Goal: Task Accomplishment & Management: Use online tool/utility

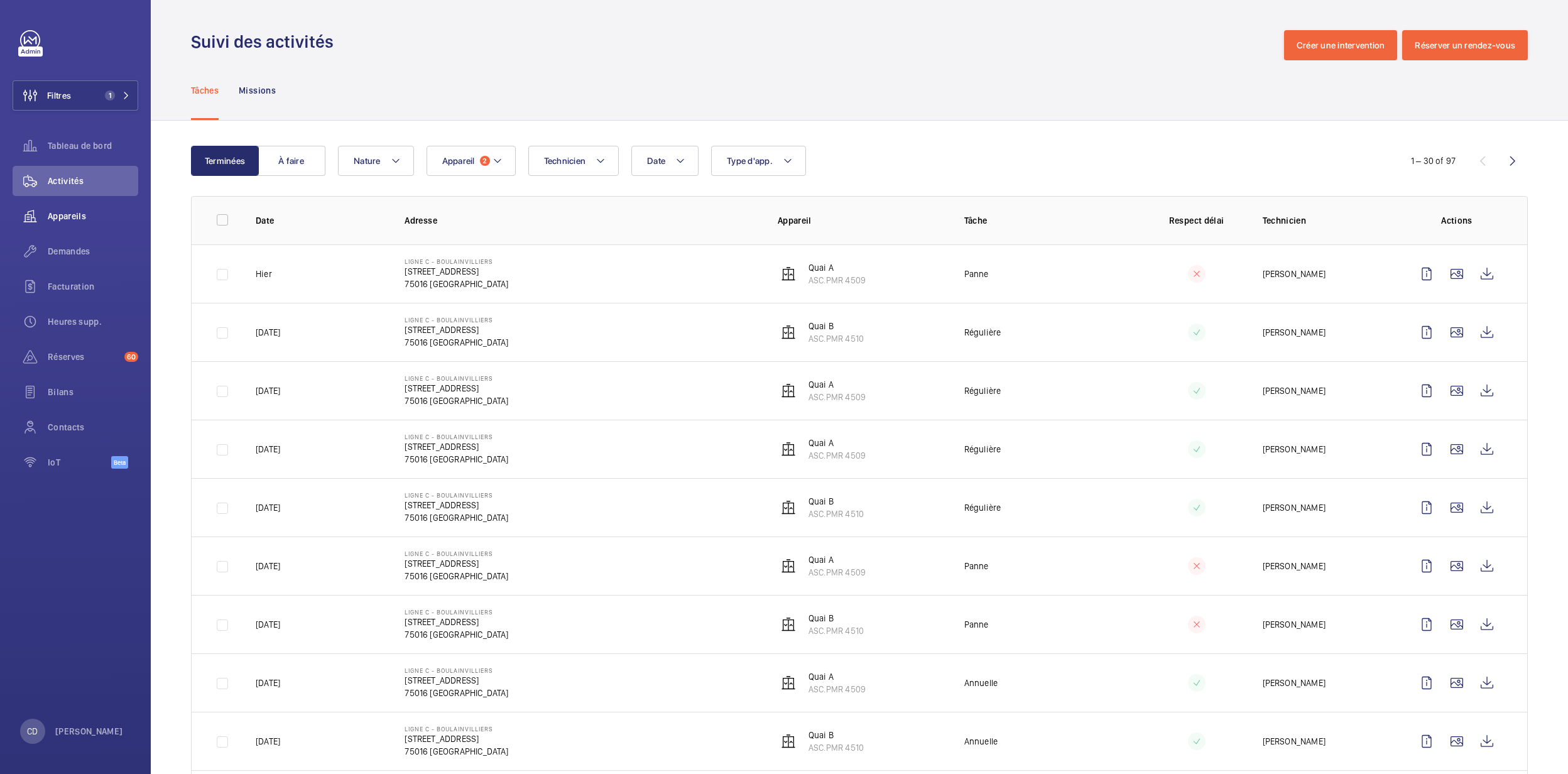
click at [63, 229] on div "Appareils" at bounding box center [76, 216] width 126 height 30
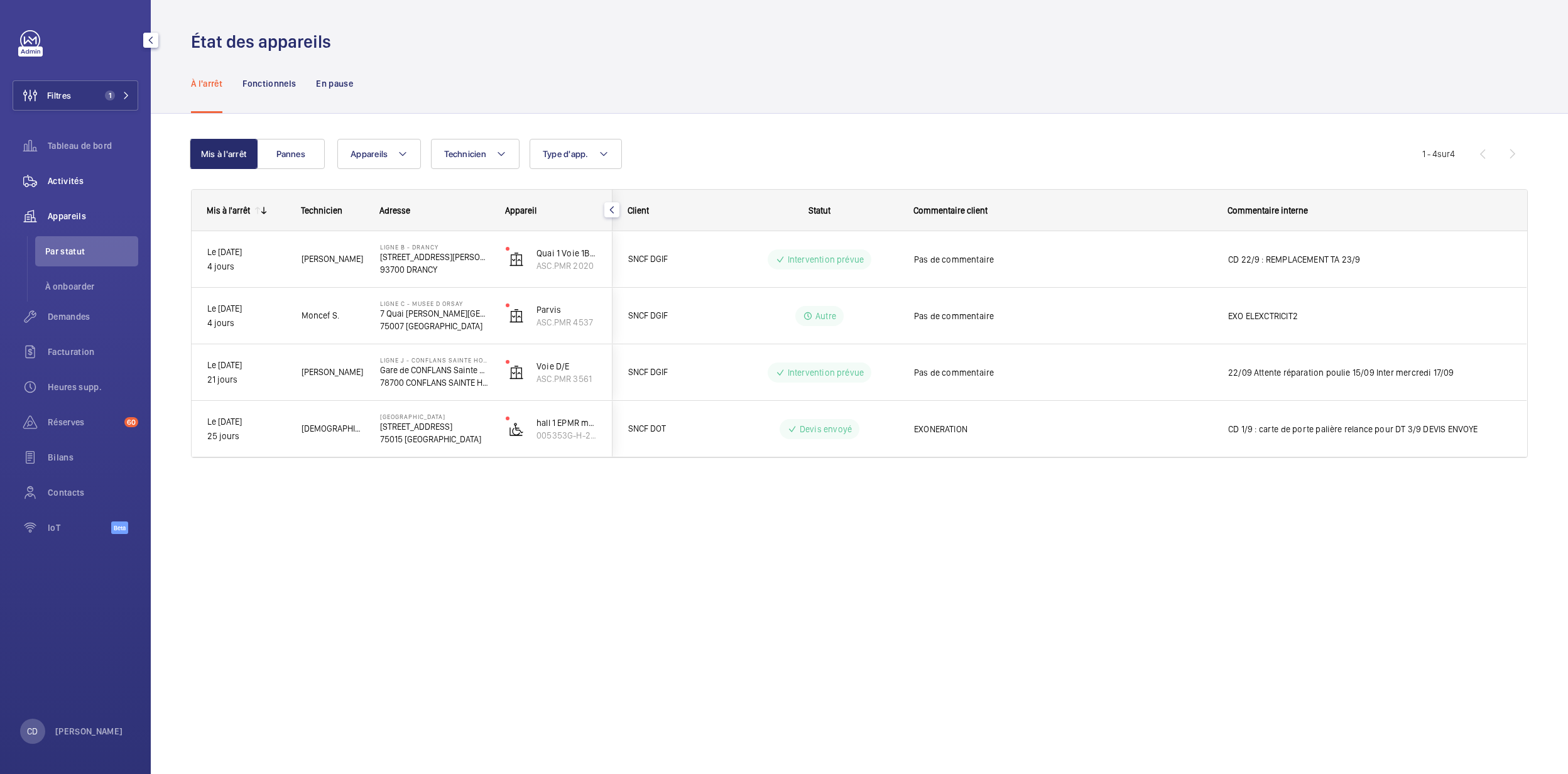
click at [64, 195] on div "Activités" at bounding box center [76, 180] width 126 height 30
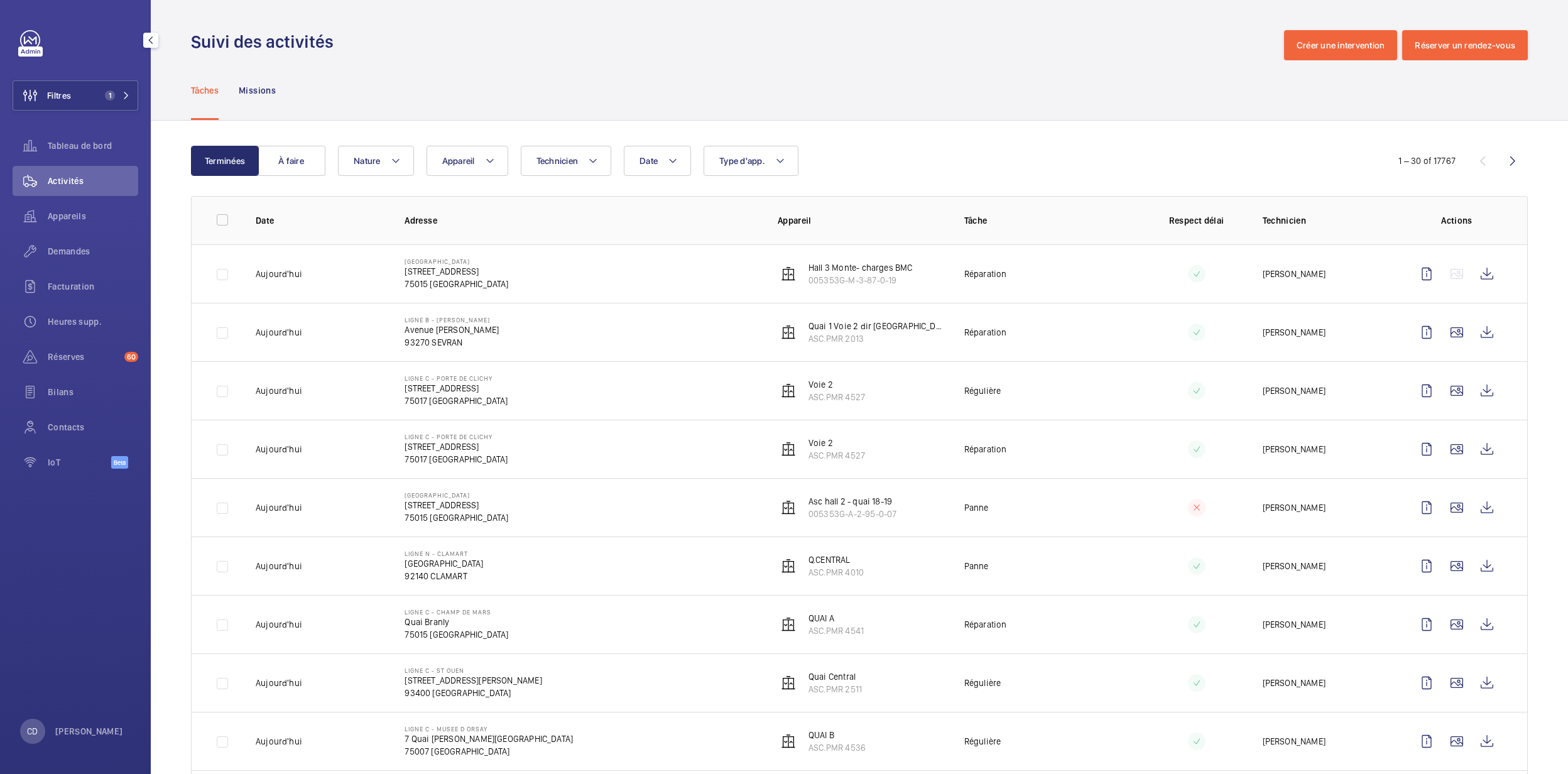
click at [49, 207] on div "Appareils" at bounding box center [76, 216] width 126 height 30
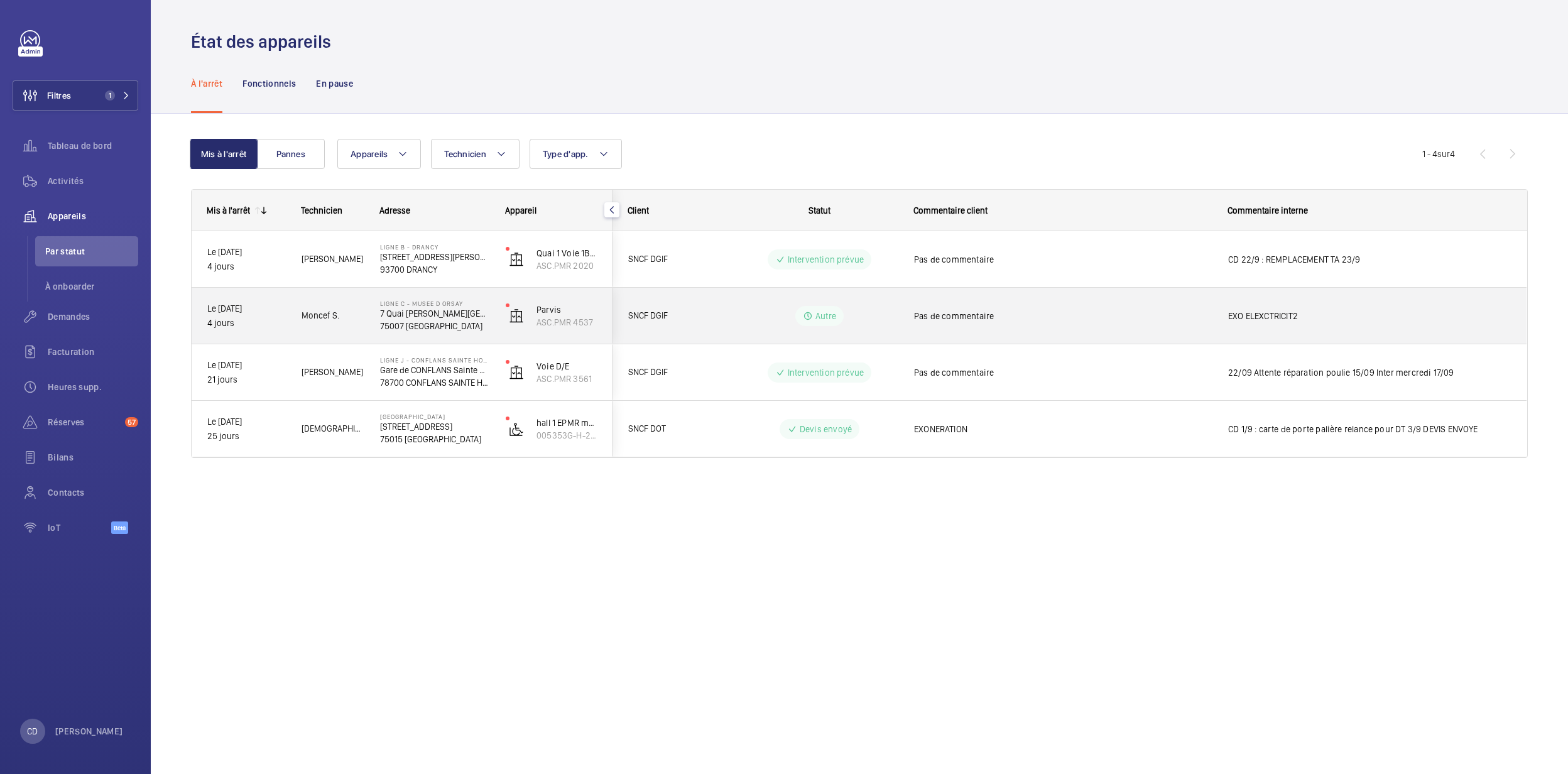
click at [327, 321] on span "Moncef S." at bounding box center [333, 316] width 62 height 14
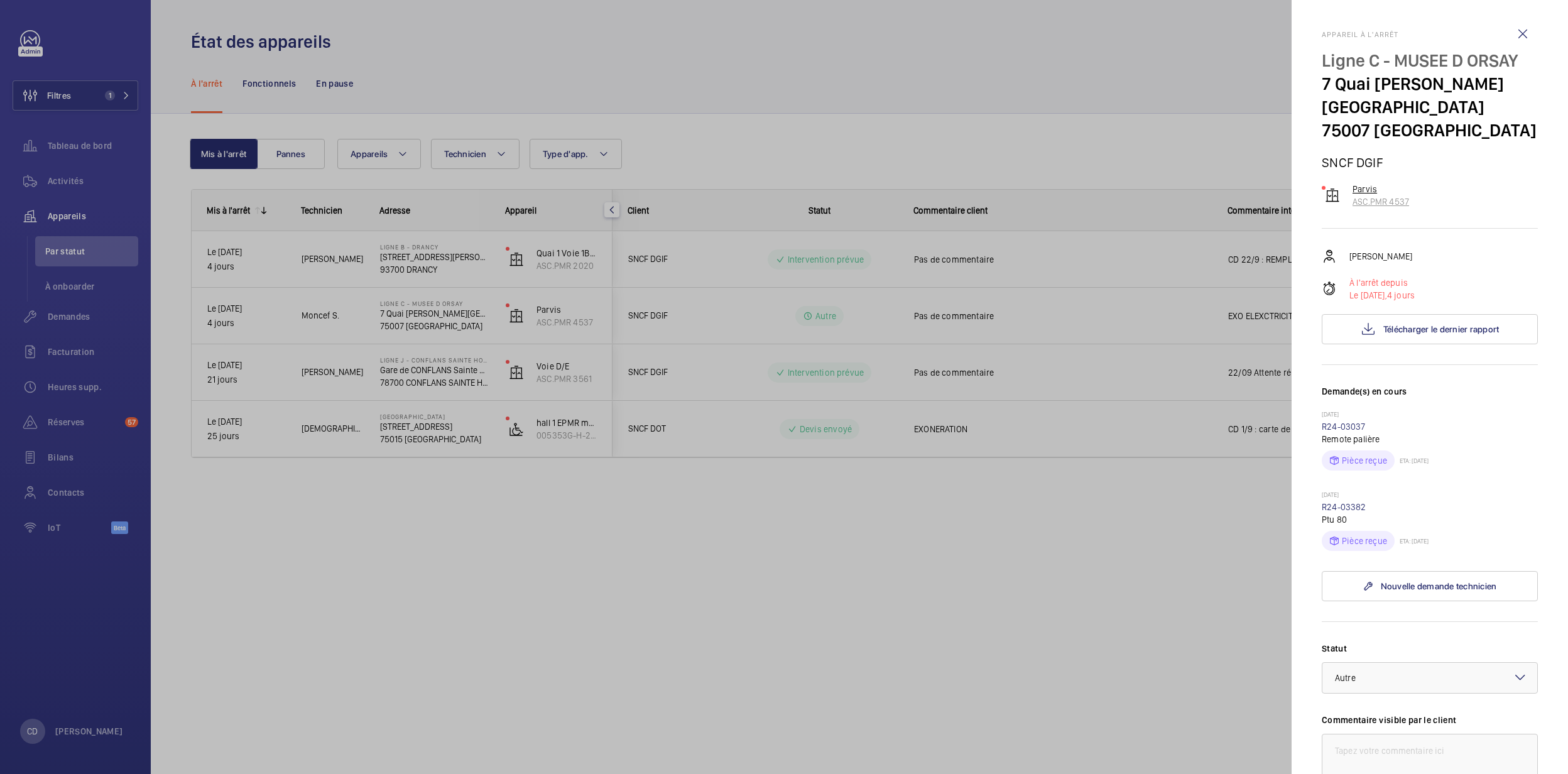
drag, startPoint x: 1393, startPoint y: 182, endPoint x: 1338, endPoint y: 181, distance: 55.0
click at [1338, 183] on div "Parvis ASC.PMR 4537" at bounding box center [1430, 195] width 216 height 25
drag, startPoint x: 1338, startPoint y: 181, endPoint x: 1463, endPoint y: 171, distance: 125.4
click at [1463, 183] on div "Parvis ASC.PMR 4537" at bounding box center [1430, 195] width 216 height 25
click at [343, 350] on div at bounding box center [784, 387] width 1568 height 774
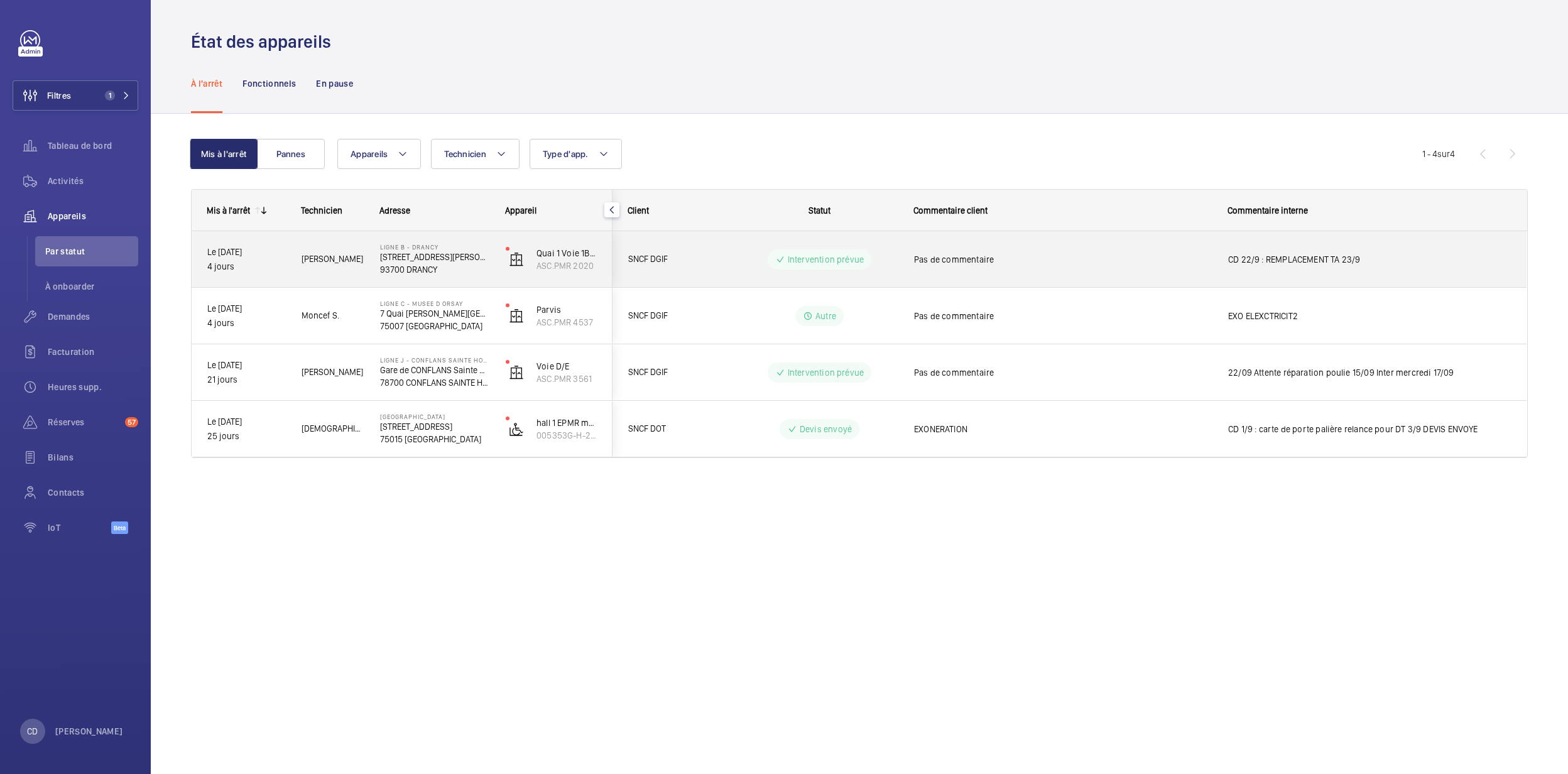
click at [416, 251] on p "[STREET_ADDRESS][PERSON_NAME]" at bounding box center [435, 257] width 110 height 13
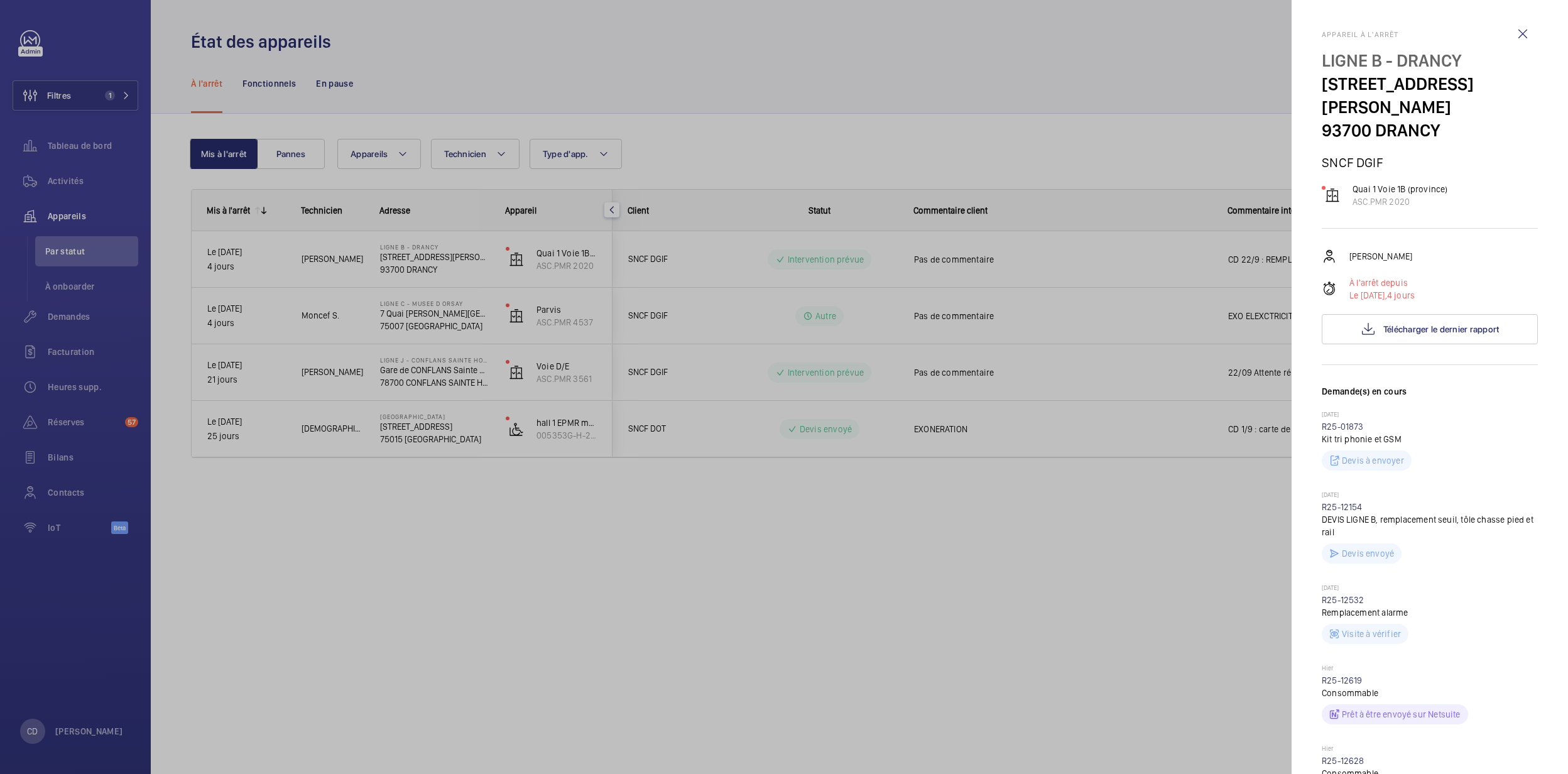
click at [403, 550] on div at bounding box center [784, 387] width 1568 height 774
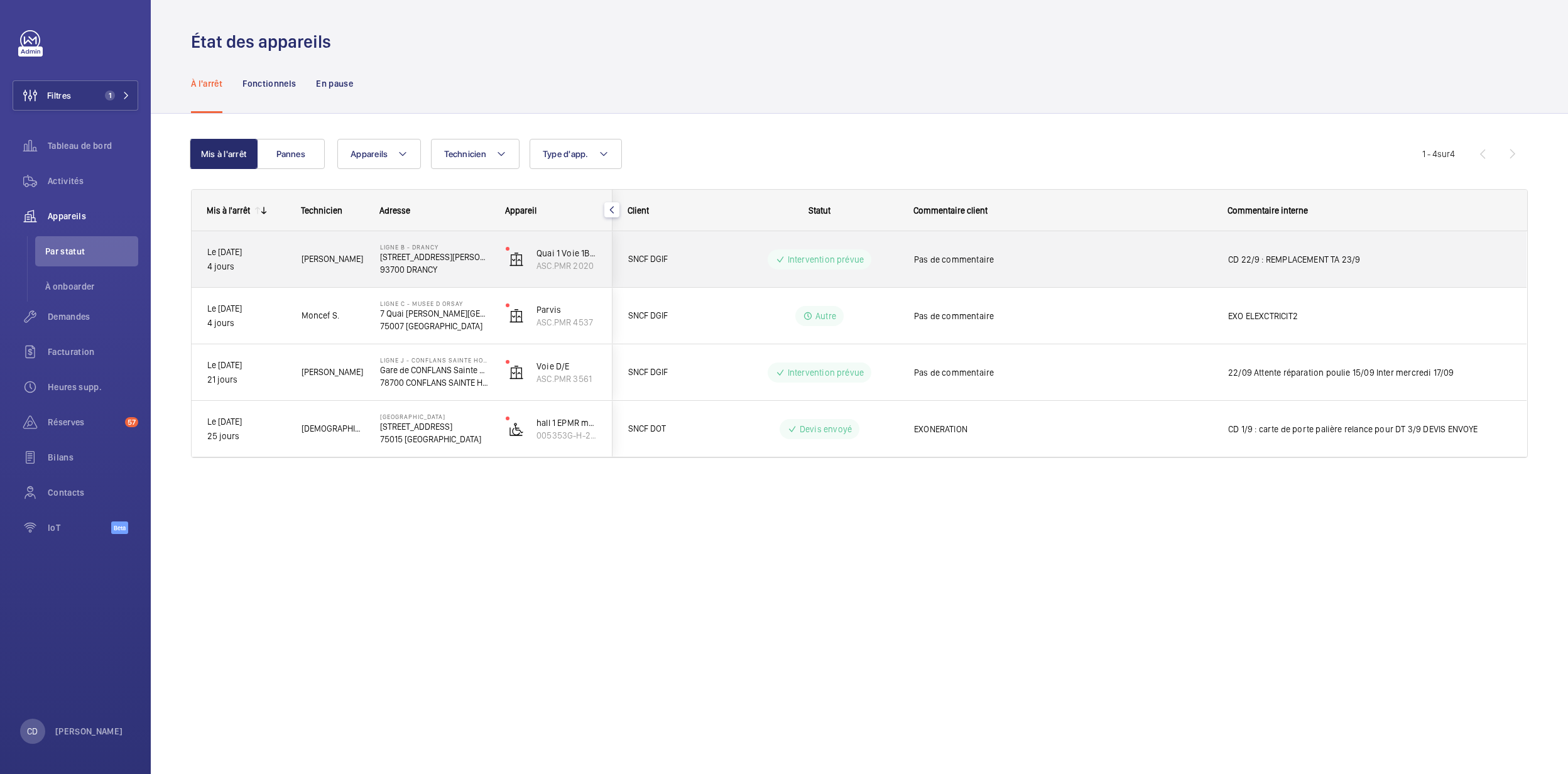
click at [366, 244] on div "LIGNE B - DRANCY 193 Rue Anatole France 93700 DRANCY" at bounding box center [427, 259] width 124 height 56
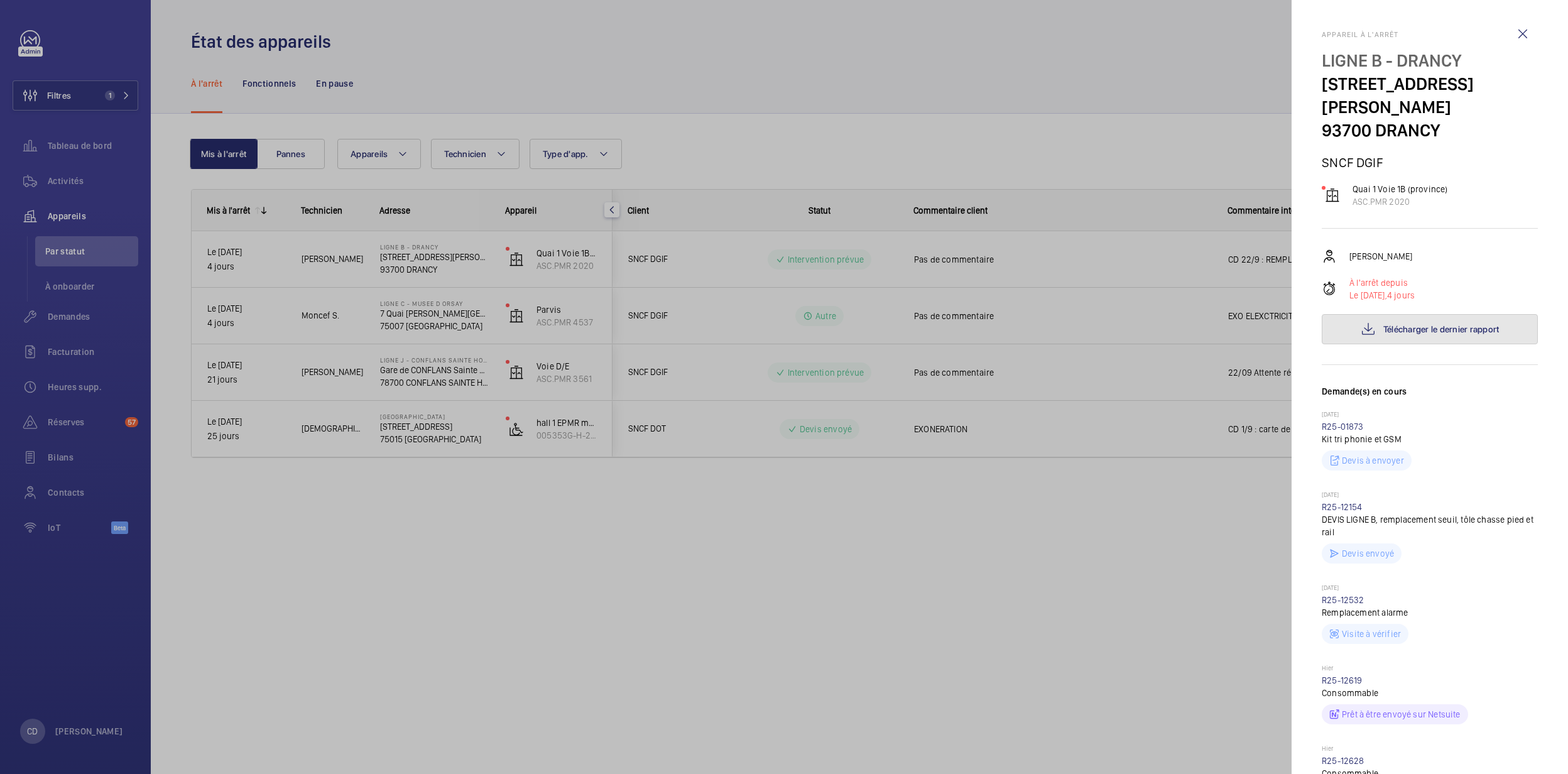
click at [1459, 314] on button "Télécharger le dernier rapport" at bounding box center [1430, 329] width 216 height 30
click at [636, 736] on div at bounding box center [784, 387] width 1568 height 774
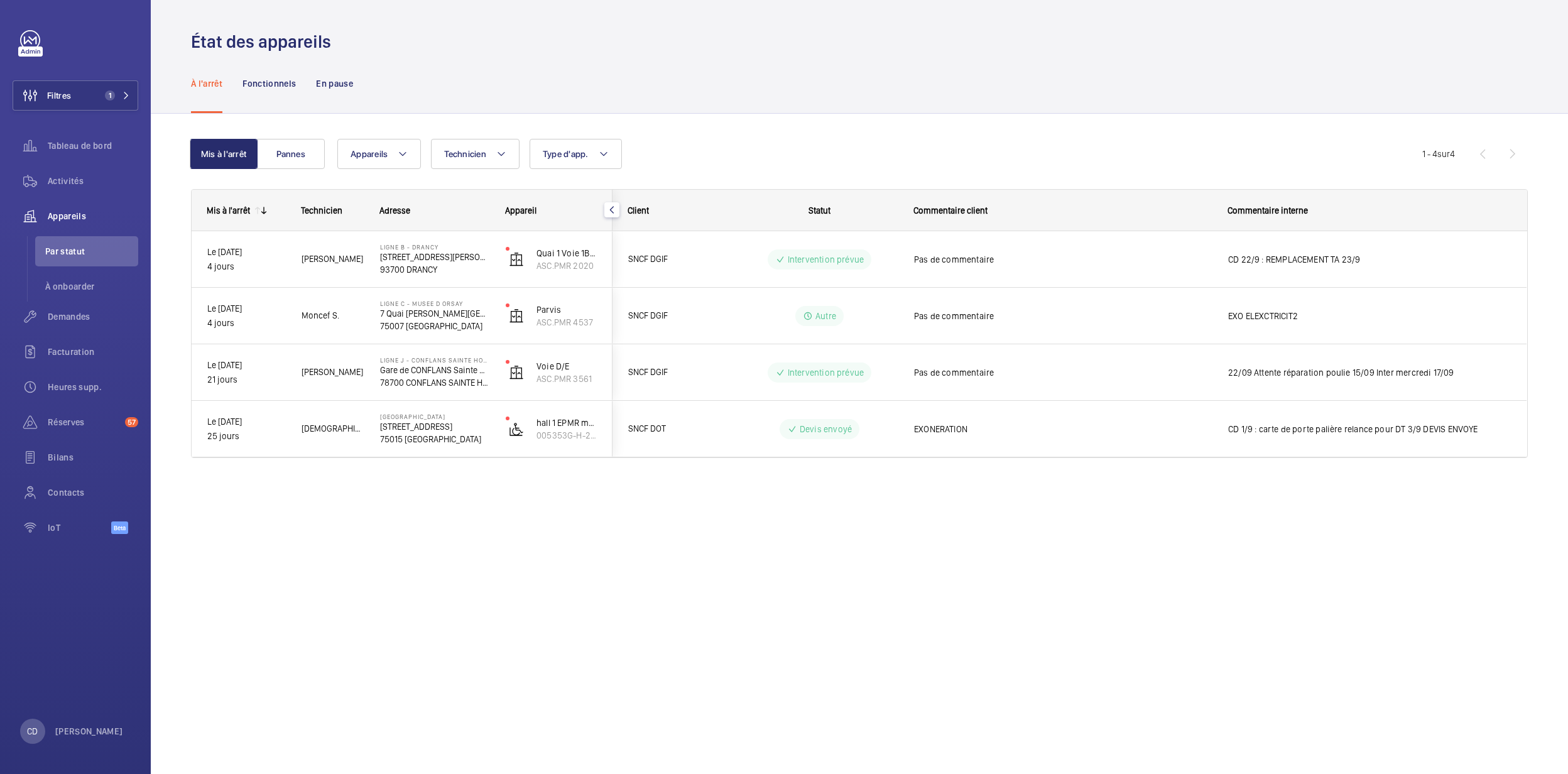
click at [700, 545] on div "État des appareils À l'arrêt Fonctionnels En pause Mis à l'arrêt Pannes Apparei…" at bounding box center [859, 387] width 1417 height 774
click at [61, 312] on span "Demandes" at bounding box center [93, 317] width 90 height 13
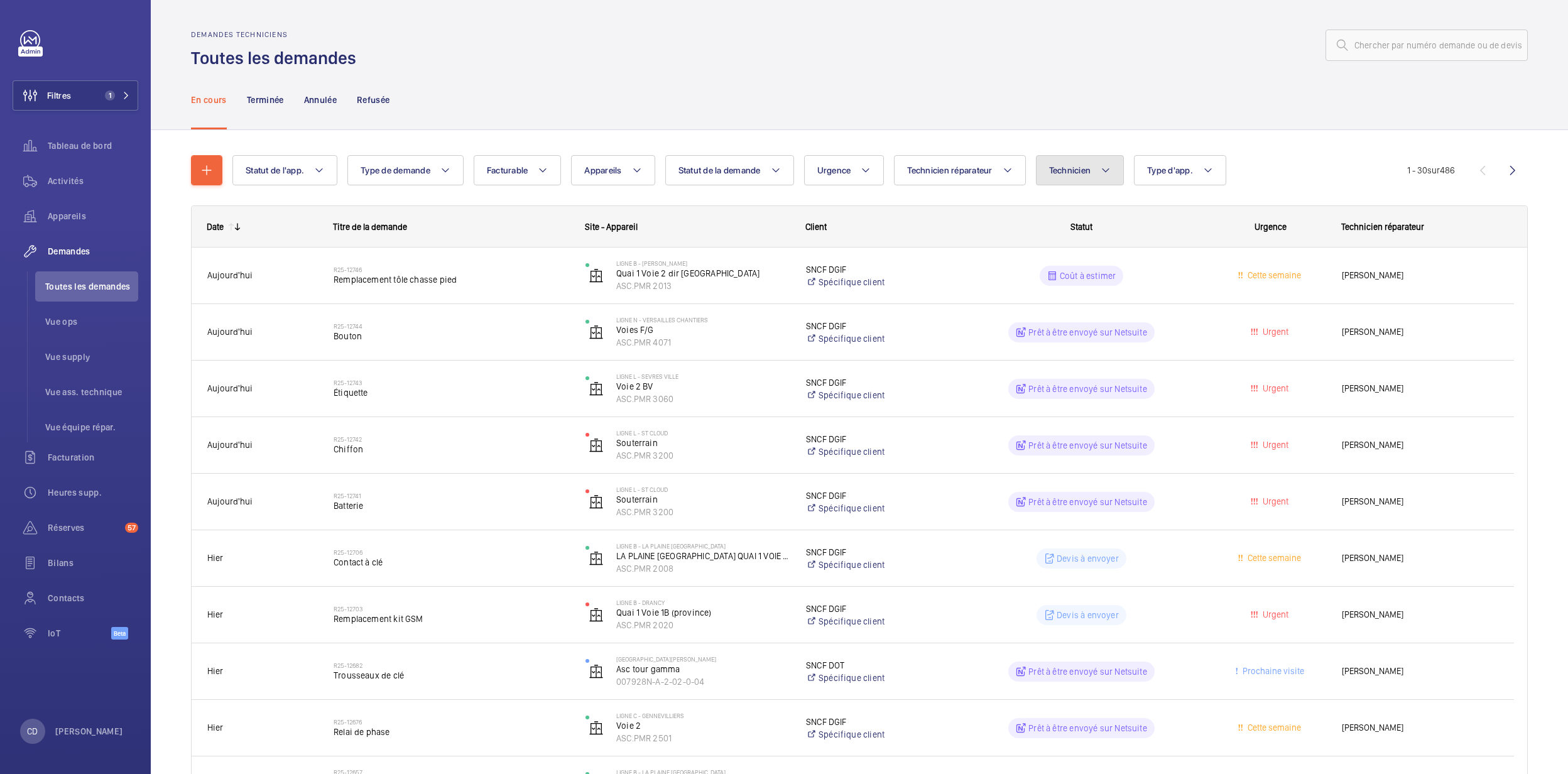
click at [1082, 180] on button "Technicien" at bounding box center [1081, 170] width 89 height 30
type input "maxence"
click at [1156, 242] on label "Maxence Ottmann" at bounding box center [1146, 254] width 219 height 30
click at [1068, 242] on input "Maxence Ottmann" at bounding box center [1054, 254] width 25 height 25
checkbox input "true"
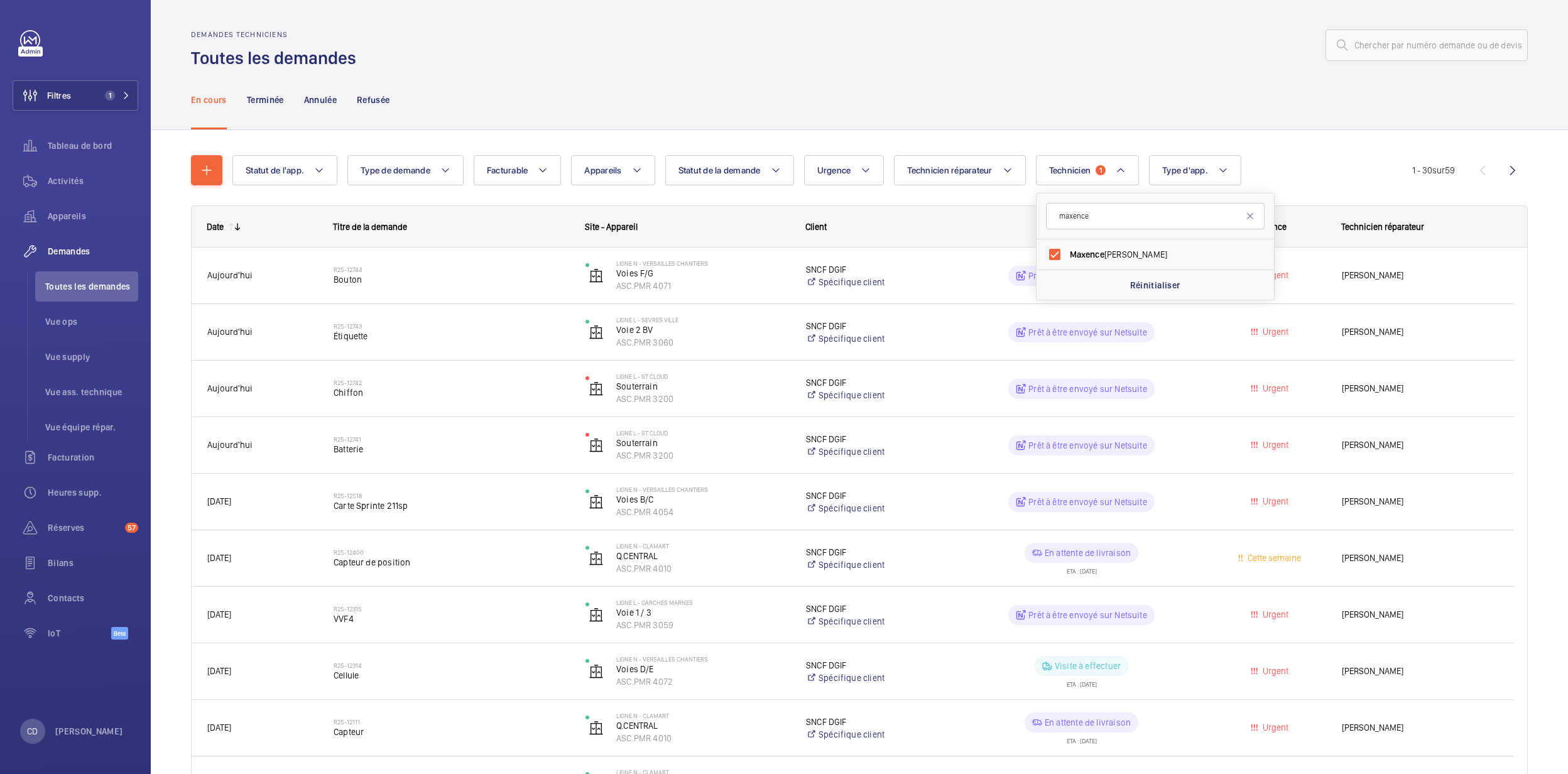
click at [861, 23] on wm-front-admin-header "Demandes techniciens Toutes les demandes" at bounding box center [859, 35] width 1417 height 70
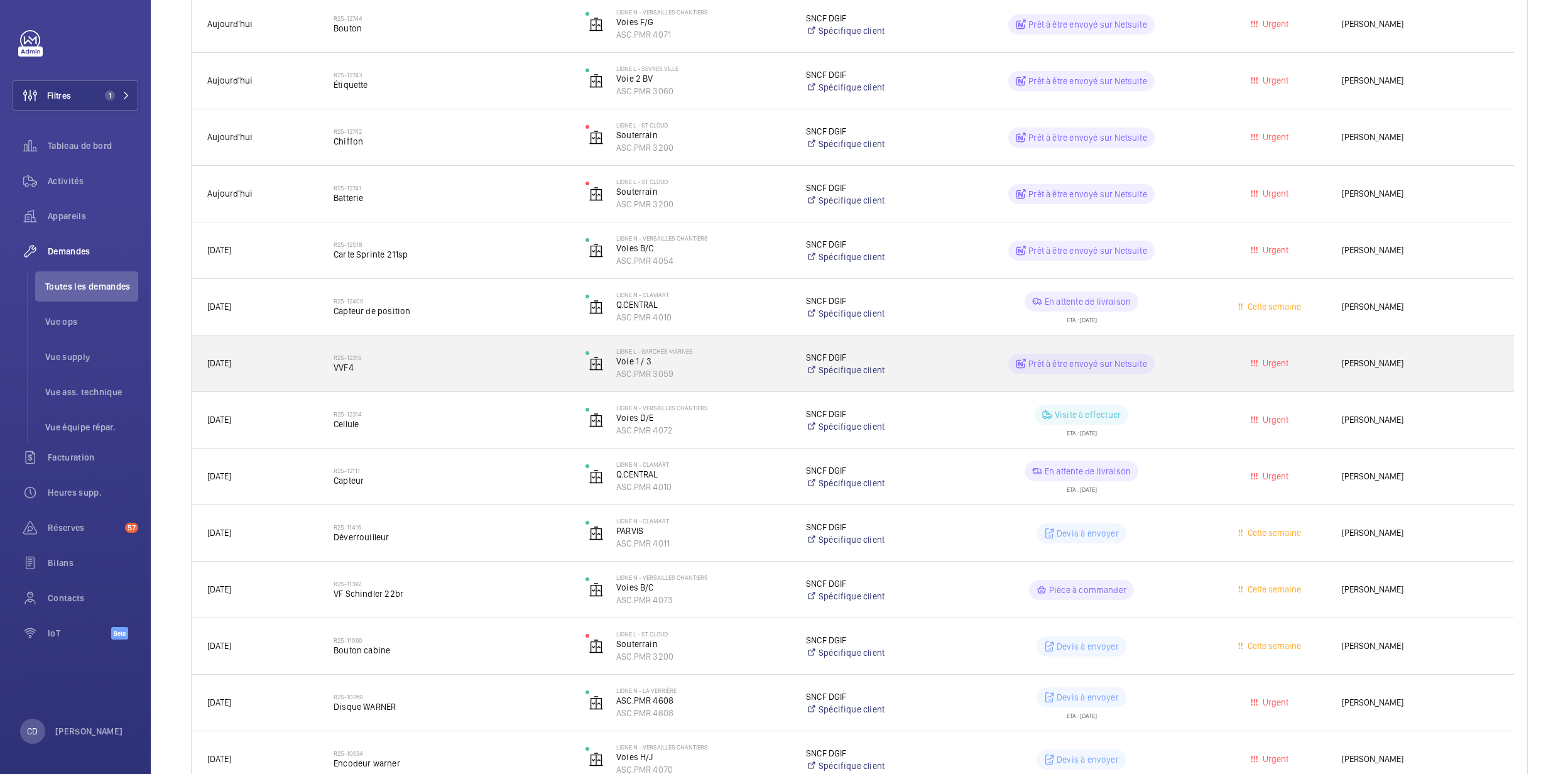
scroll to position [335, 0]
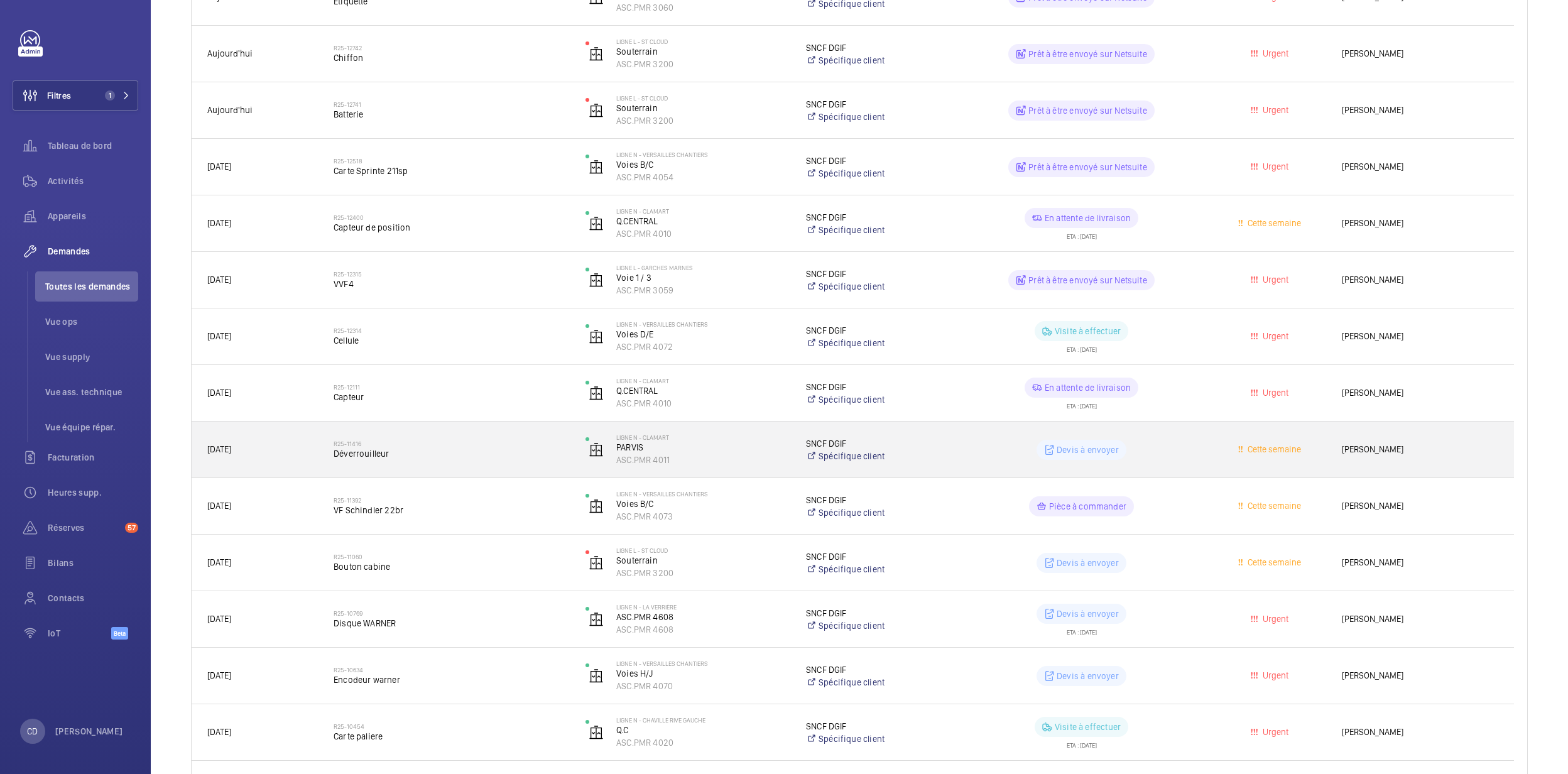
click at [462, 462] on div "R25-11416 Déverrouilleur" at bounding box center [451, 449] width 236 height 36
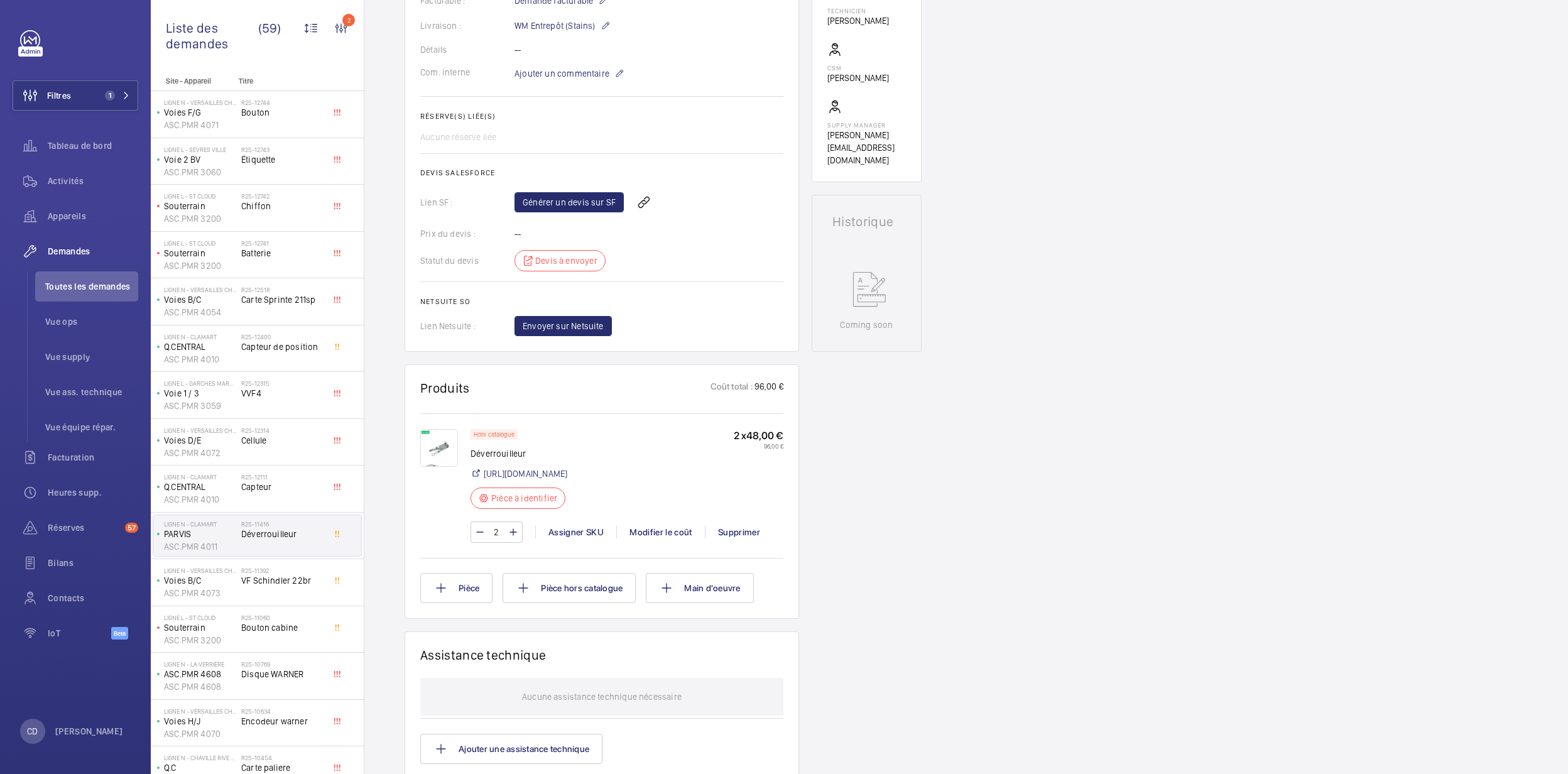
scroll to position [289, 0]
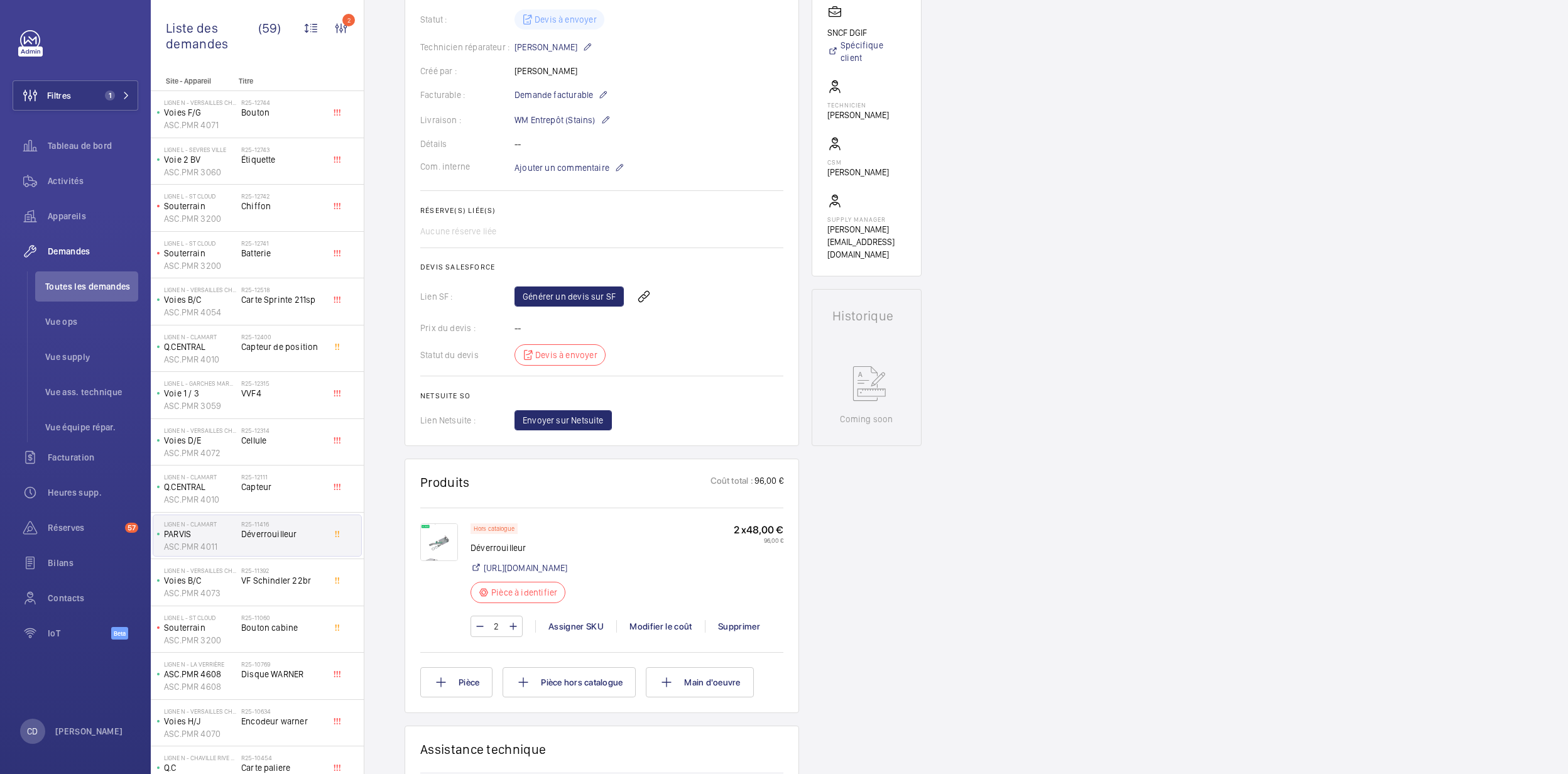
click at [570, 312] on div "Générer un devis sur SF" at bounding box center [649, 296] width 269 height 30
click at [565, 299] on link "Générer un devis sur SF" at bounding box center [569, 296] width 110 height 20
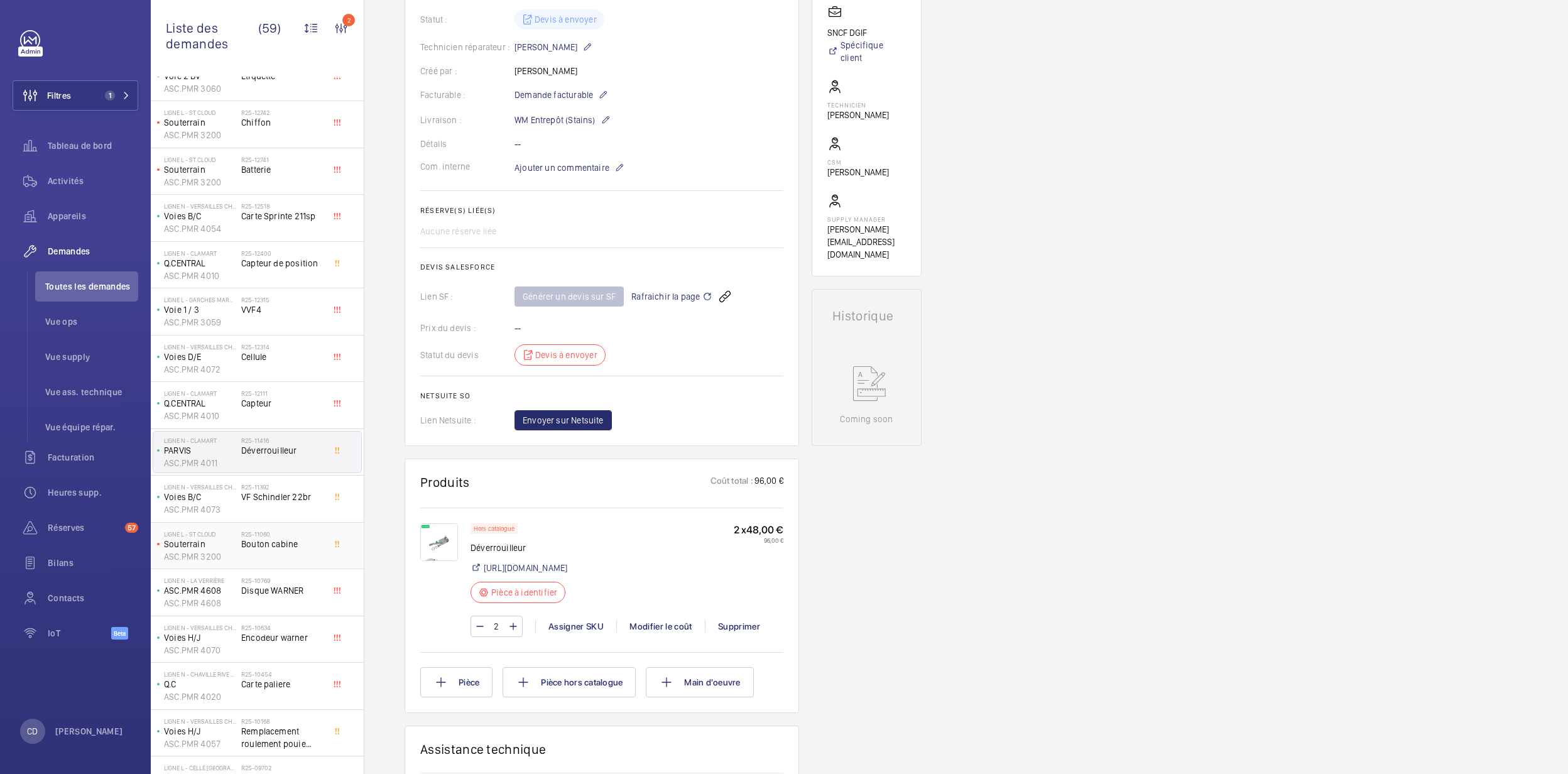
click at [284, 553] on div "R25-11060 Bouton cabine" at bounding box center [283, 548] width 83 height 36
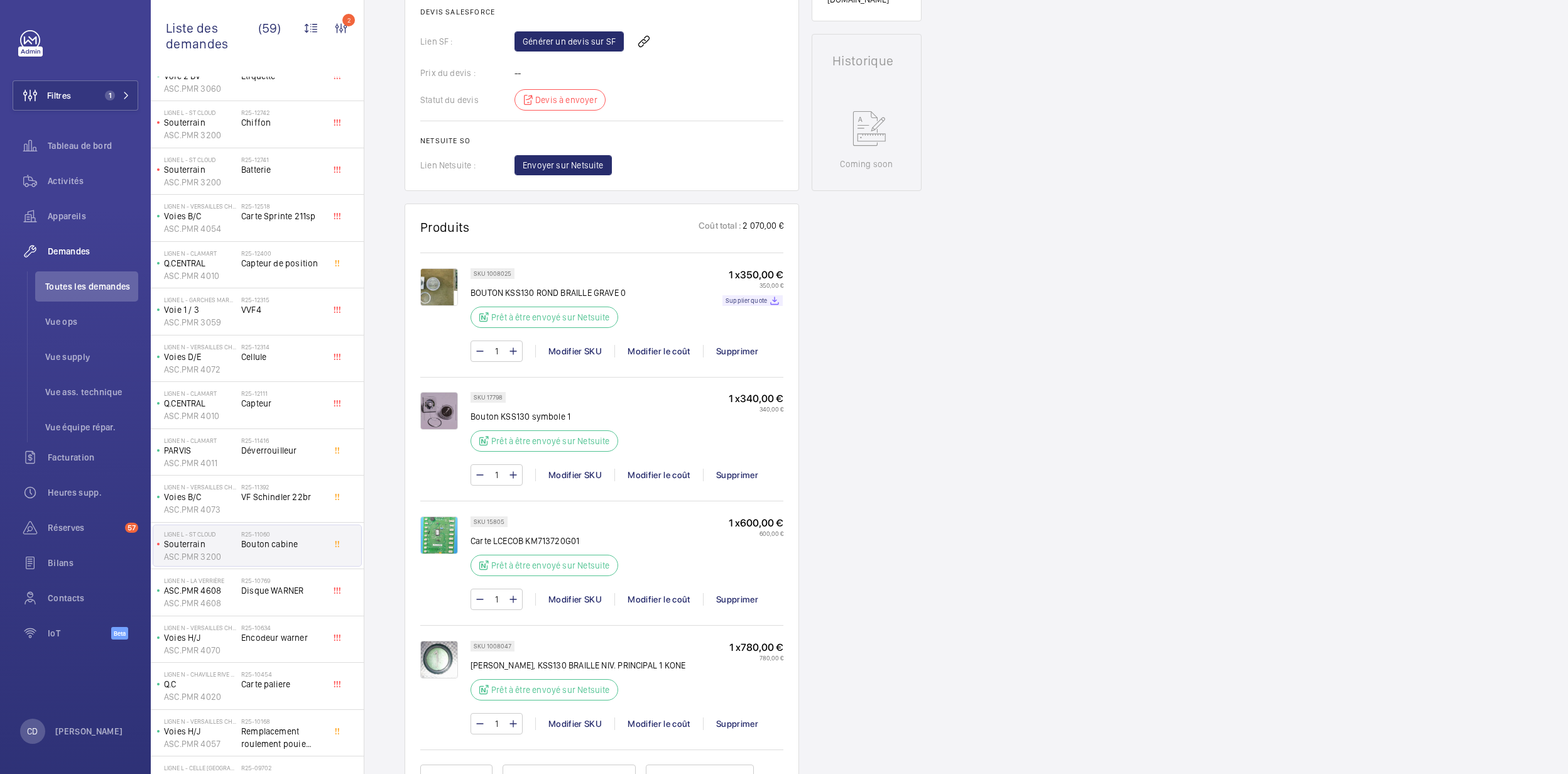
scroll to position [586, 0]
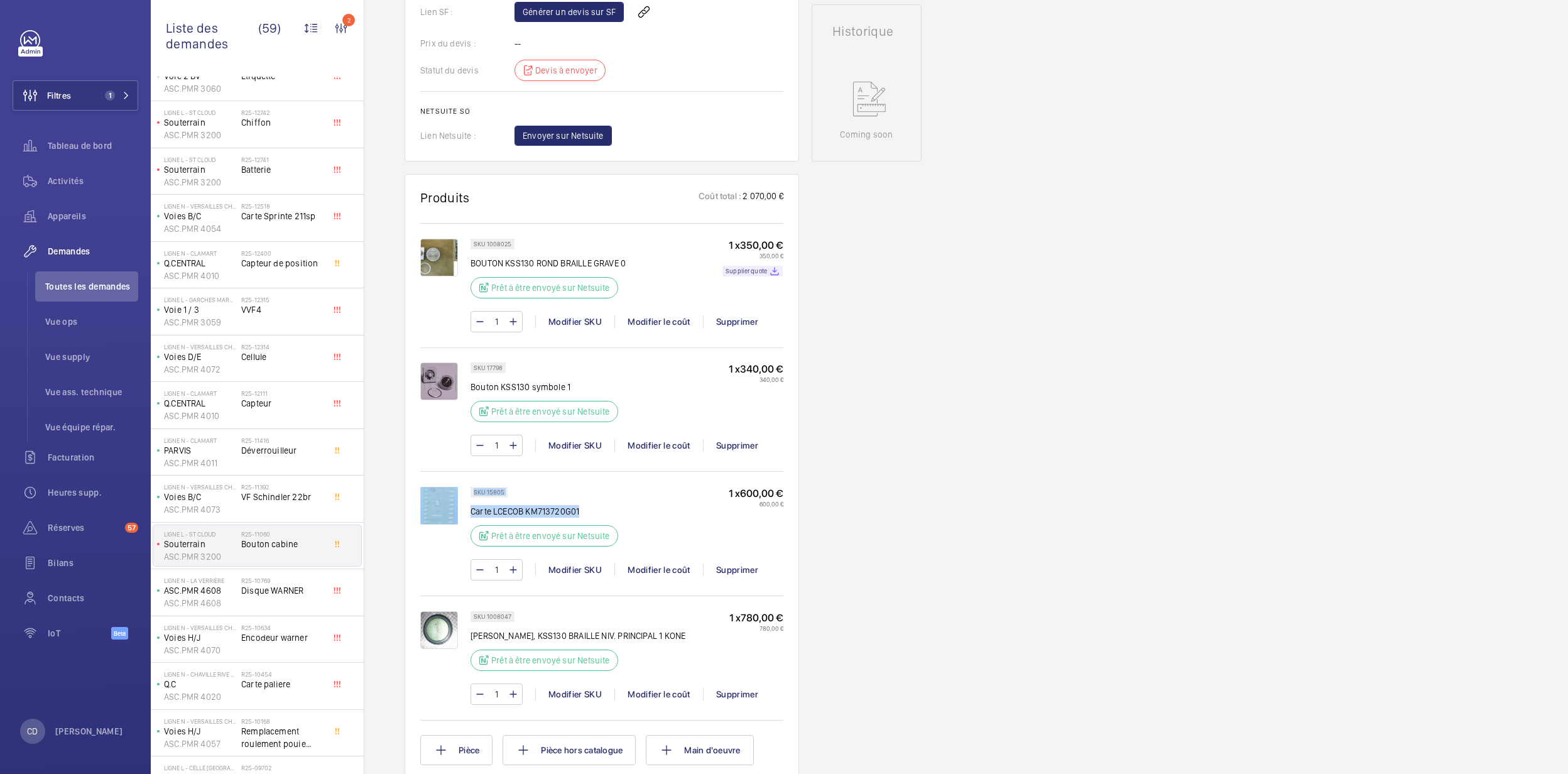
drag, startPoint x: 500, startPoint y: 513, endPoint x: 602, endPoint y: 506, distance: 102.2
click at [602, 506] on div "SKU 15805 Carte LCECOB KM713720G01 Prêt à être envoyé sur Netsuite 1 x 600,00 €…" at bounding box center [602, 540] width 363 height 106
click at [950, 548] on div "Demandes techniciens R25-11060 Une demande de réparation a été créée le 18/08/2…" at bounding box center [966, 412] width 1204 height 1751
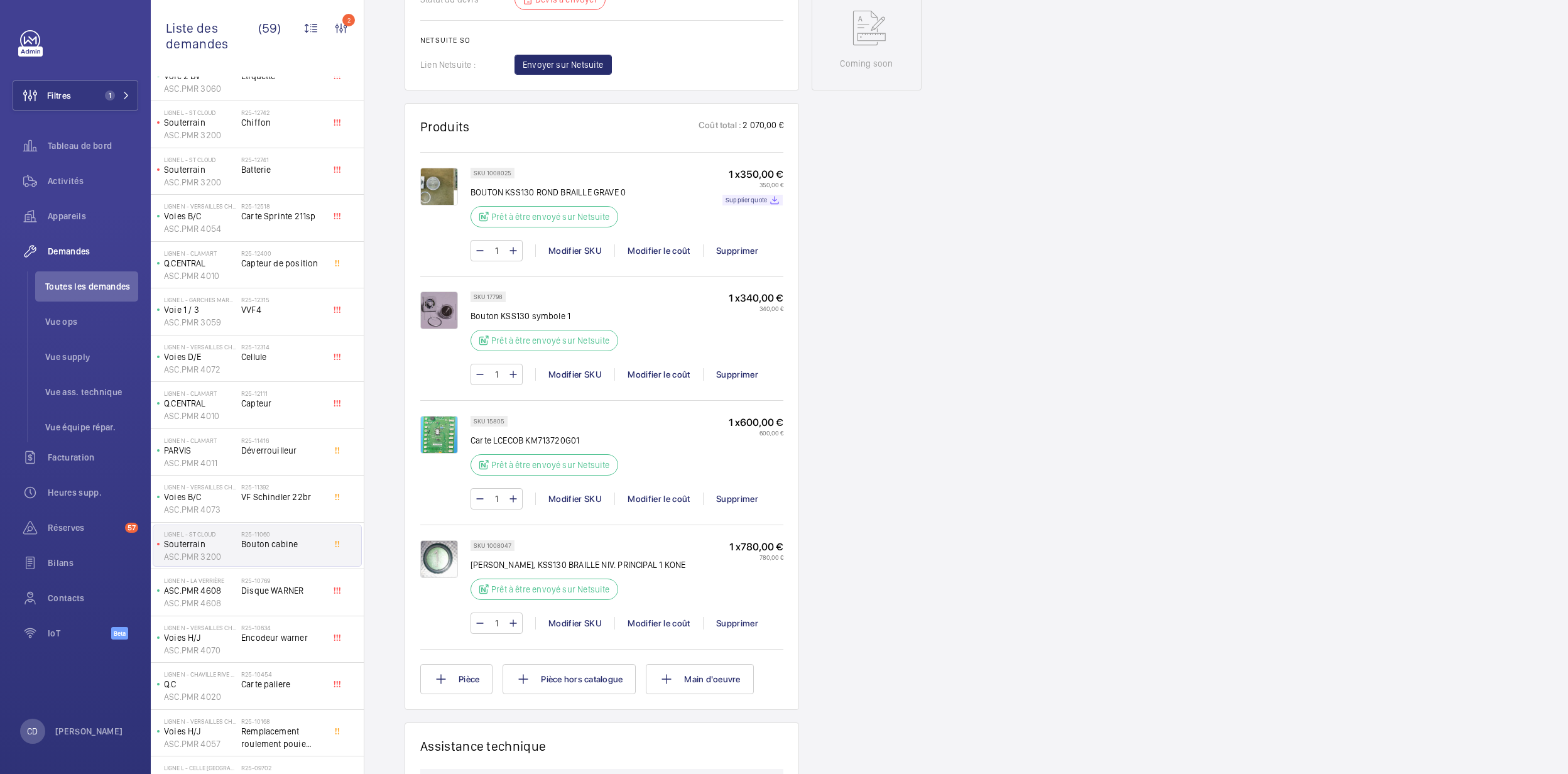
scroll to position [754, 0]
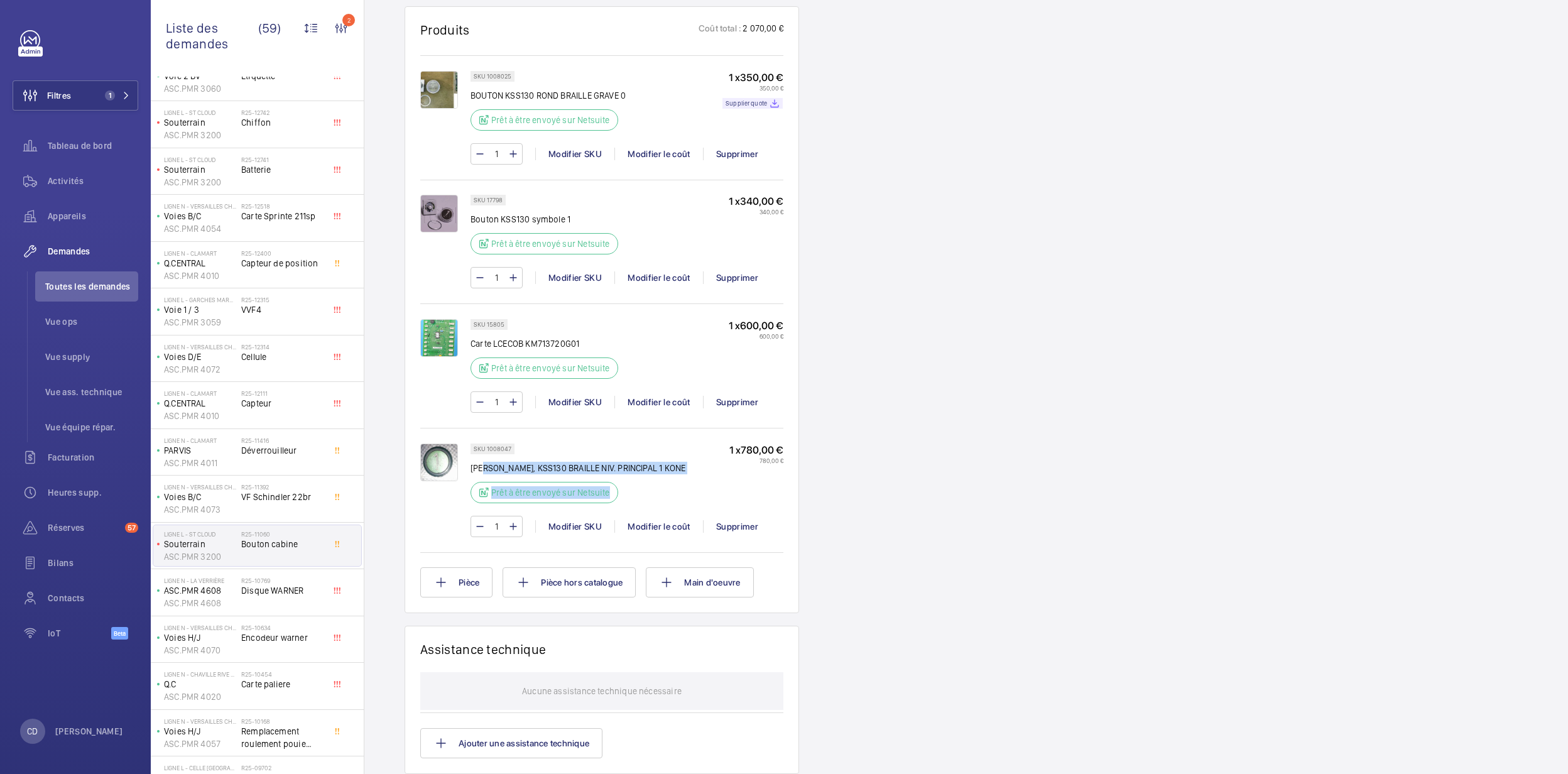
drag, startPoint x: 675, startPoint y: 482, endPoint x: 486, endPoint y: 467, distance: 189.6
click at [486, 467] on div "SKU 1008047 BOUTON, KSS130 BRAILLE NIV. PRINCIPAL 1 KONE Prêt à être envoyé sur…" at bounding box center [627, 477] width 313 height 67
drag, startPoint x: 486, startPoint y: 467, endPoint x: 606, endPoint y: 456, distance: 120.5
click at [606, 456] on div "SKU 1008047 BOUTON, KSS130 BRAILLE NIV. PRINCIPAL 1 KONE Prêt à être envoyé sur…" at bounding box center [577, 477] width 215 height 67
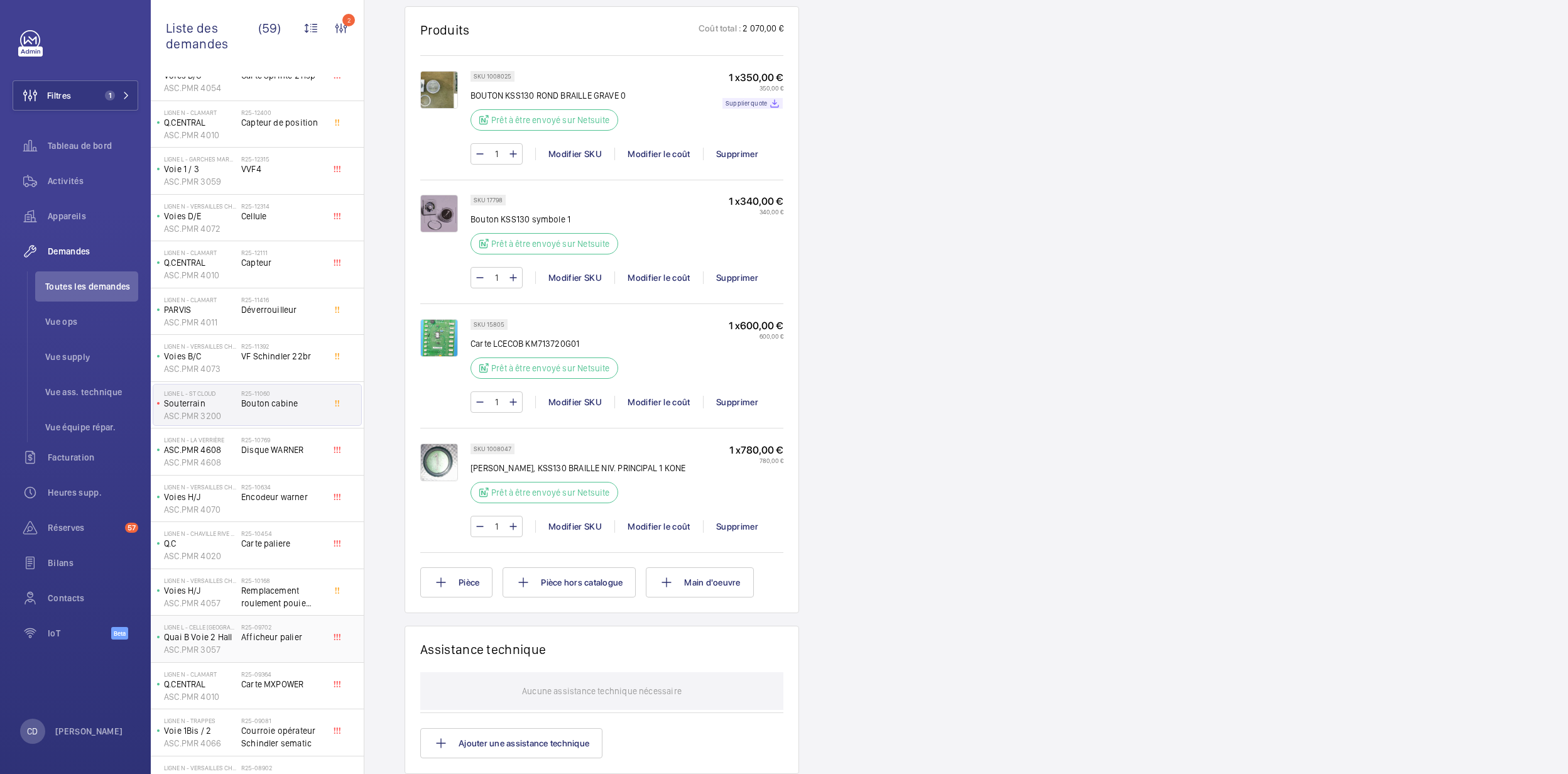
scroll to position [251, 0]
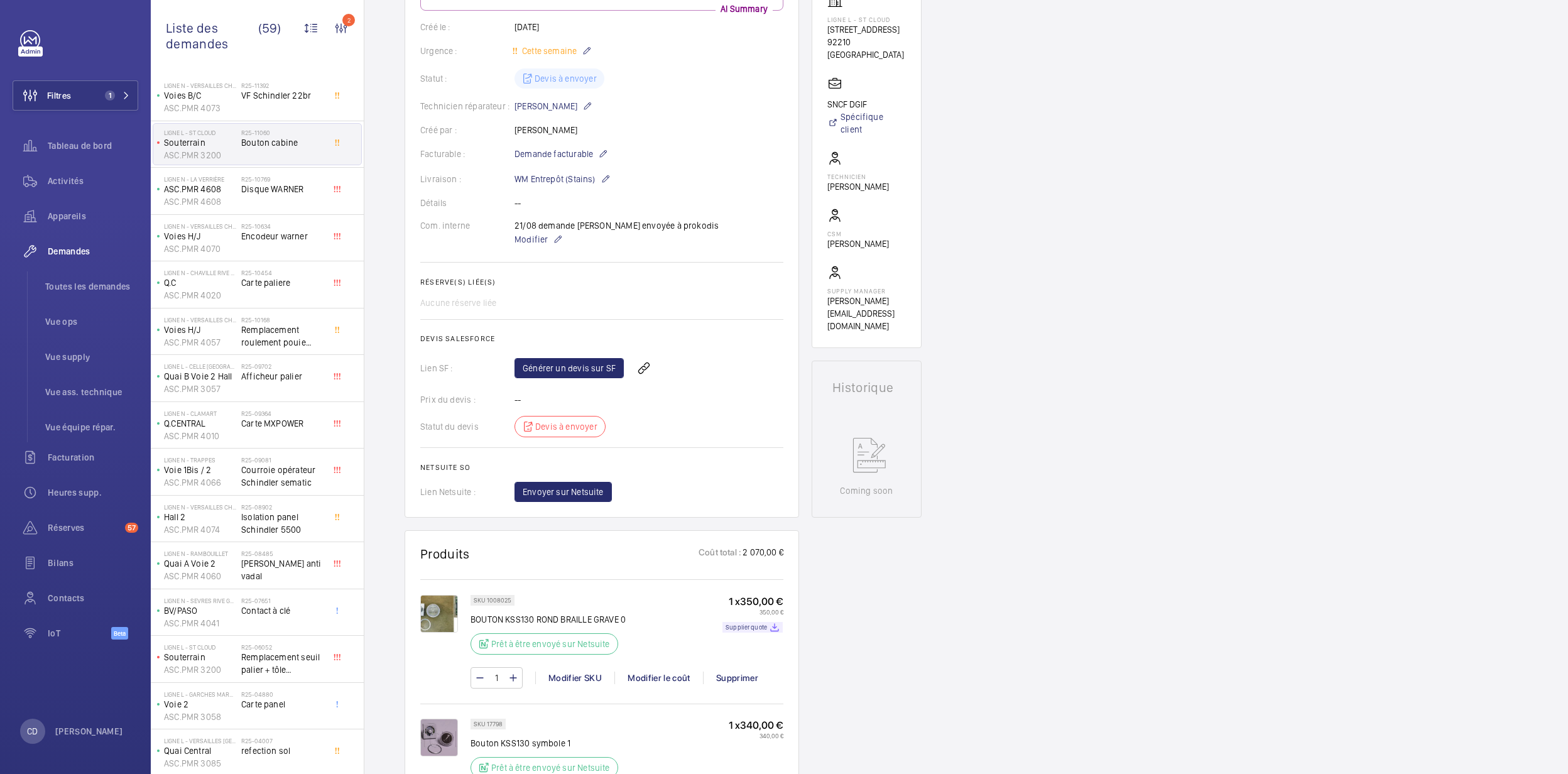
scroll to position [168, 0]
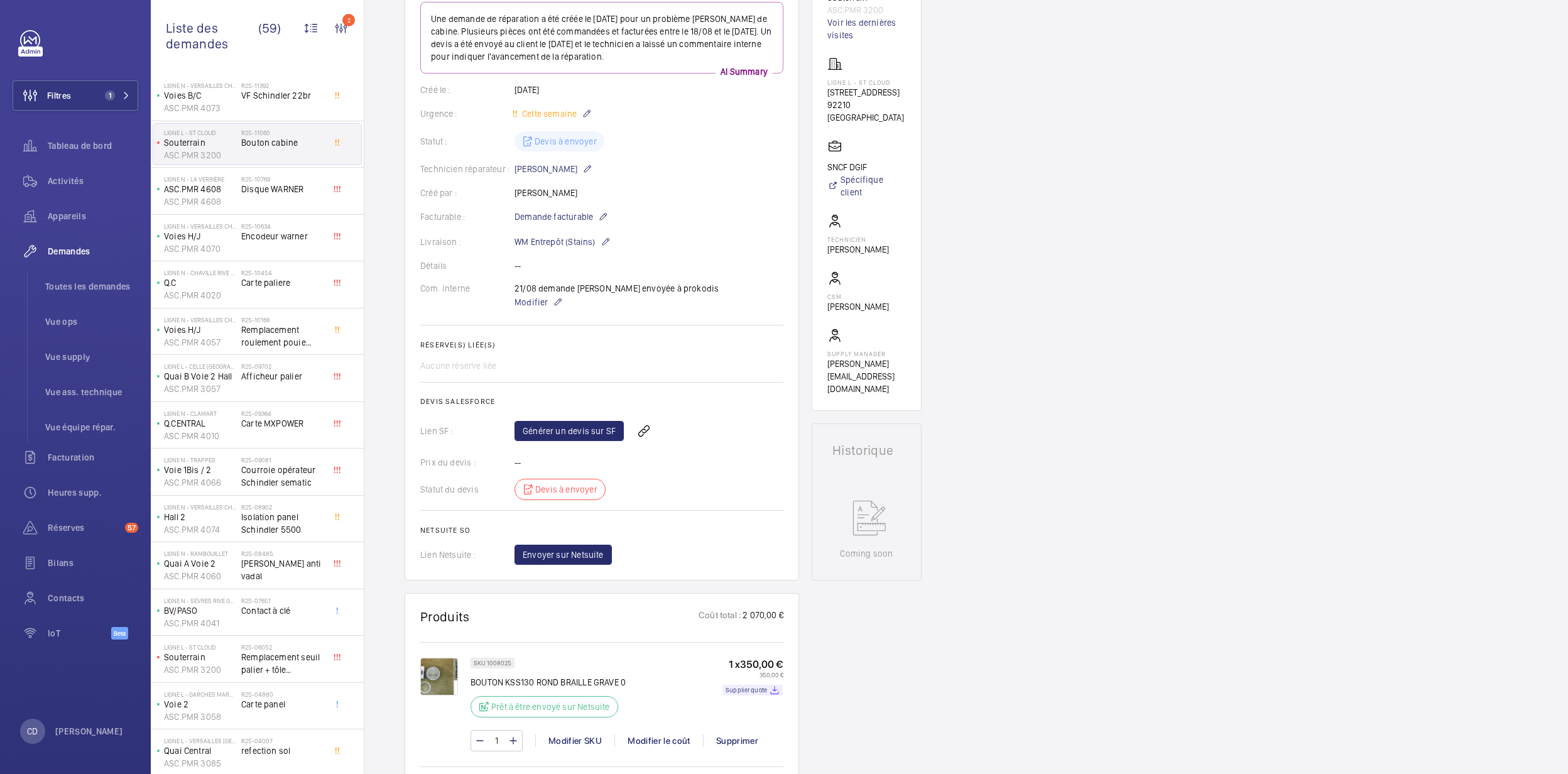
click at [643, 367] on div "Aucune réserve liée" at bounding box center [602, 366] width 363 height 13
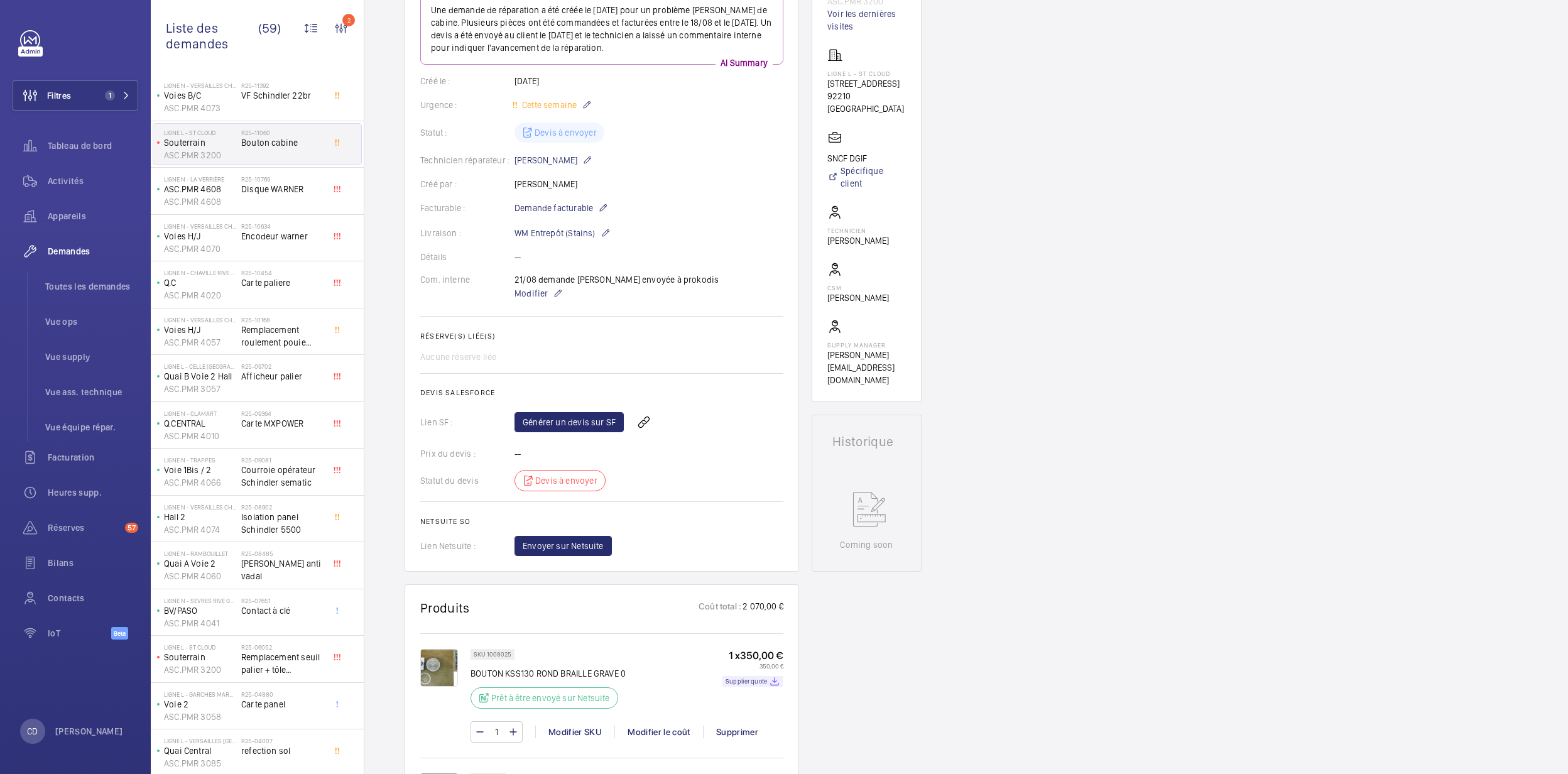
scroll to position [0, 0]
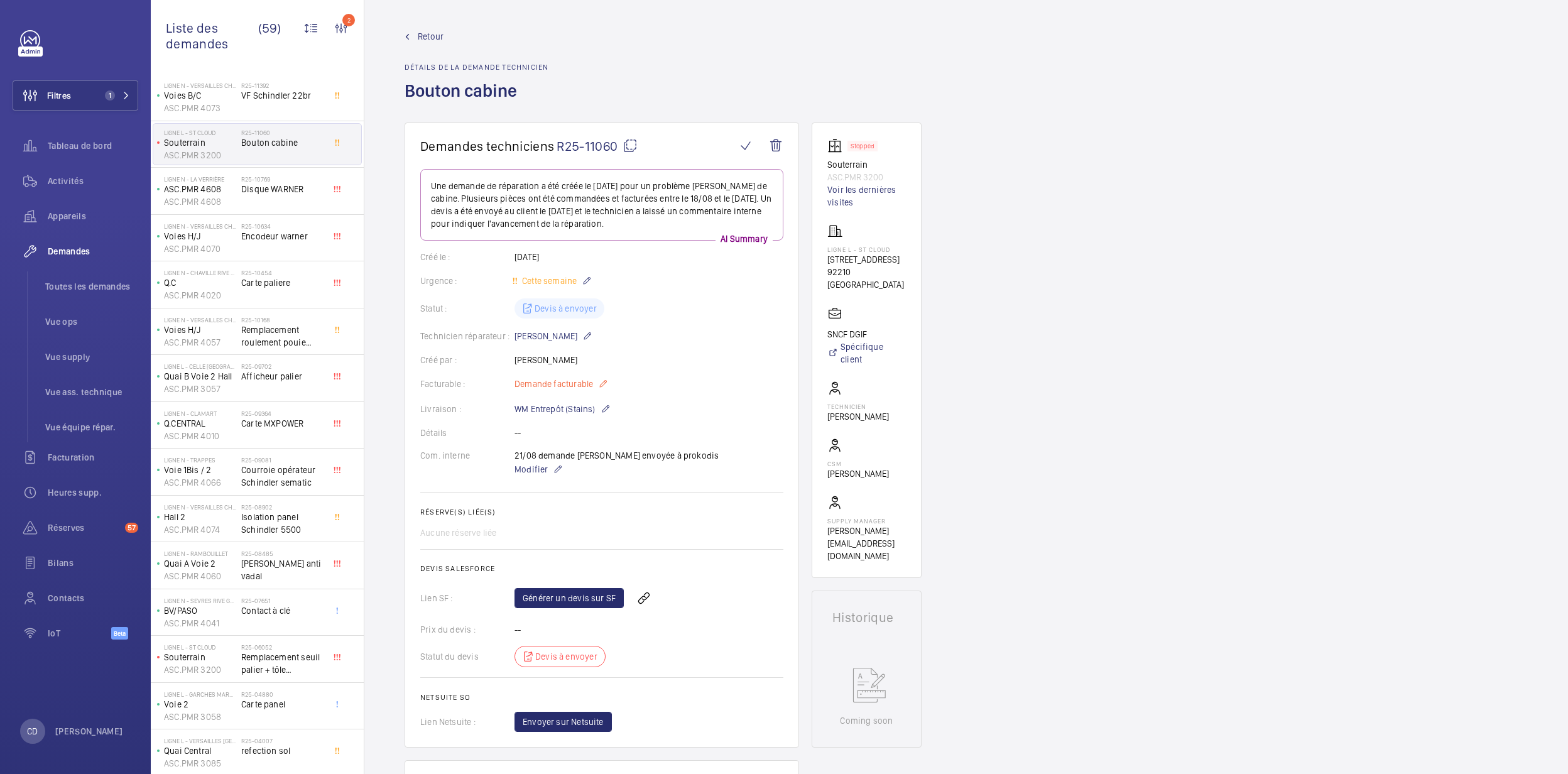
click at [606, 385] on mat-icon at bounding box center [603, 383] width 10 height 15
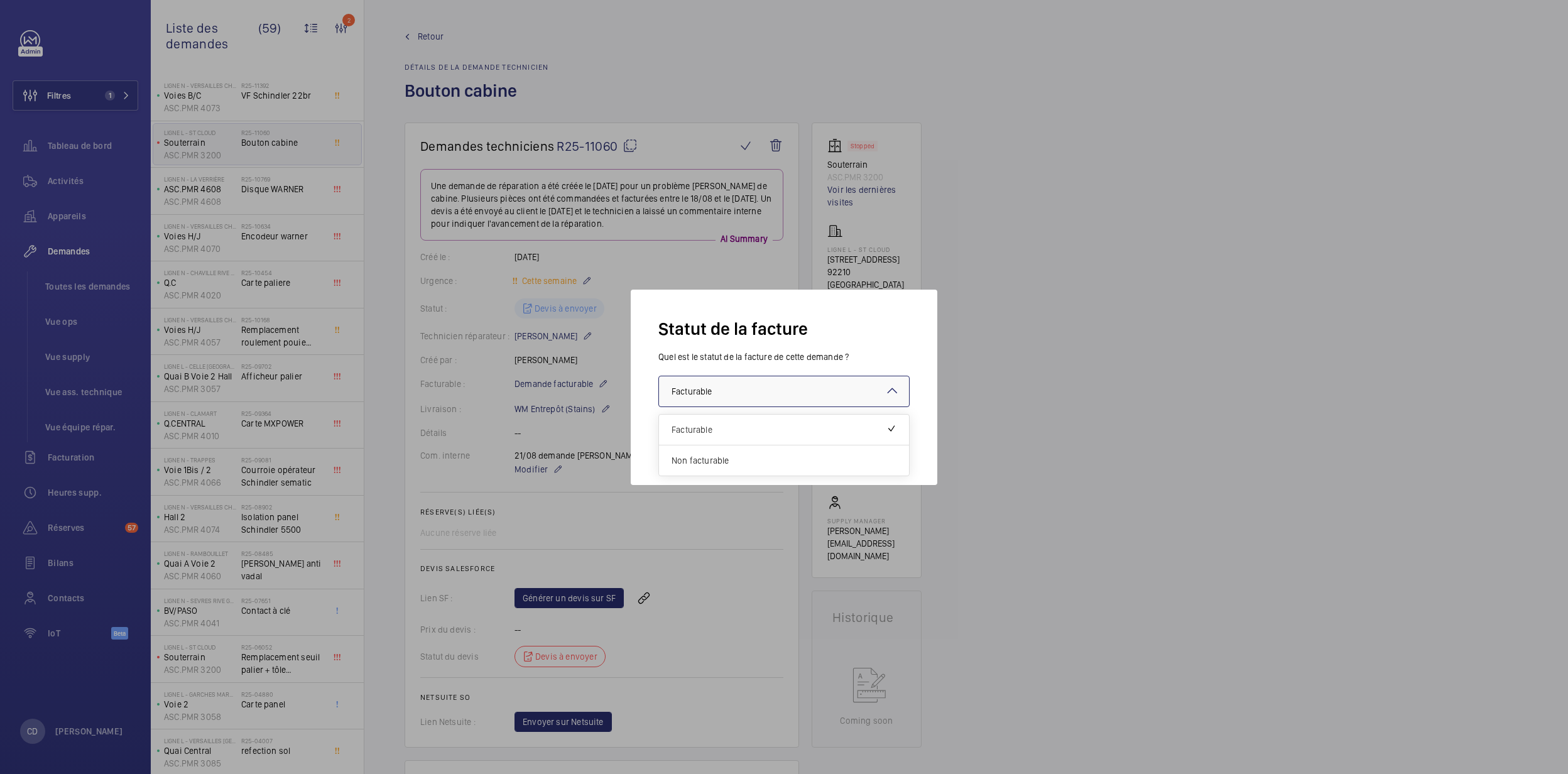
click at [711, 399] on div at bounding box center [784, 391] width 250 height 30
click at [563, 304] on div at bounding box center [784, 387] width 1568 height 774
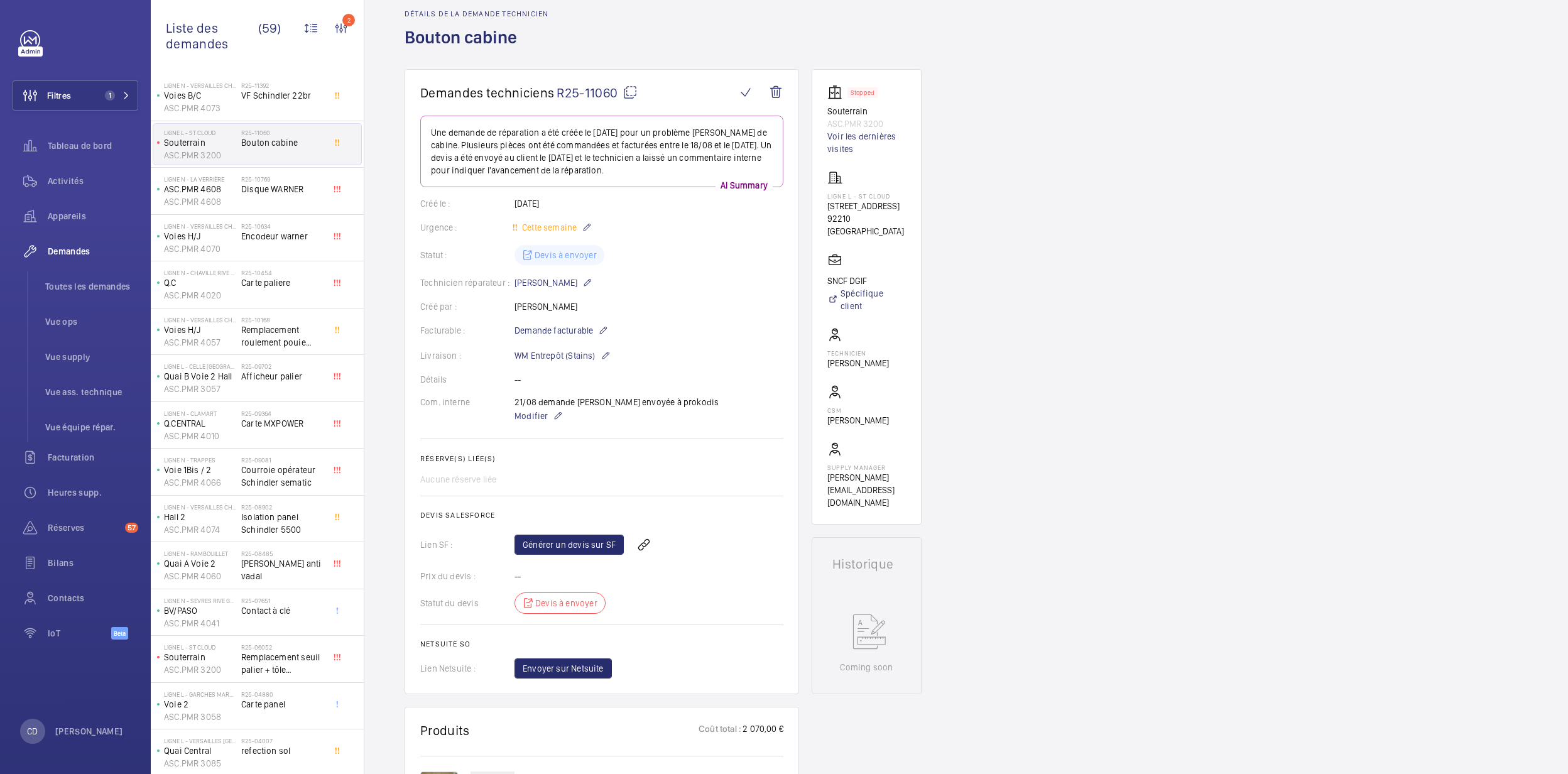
scroll to position [84, 0]
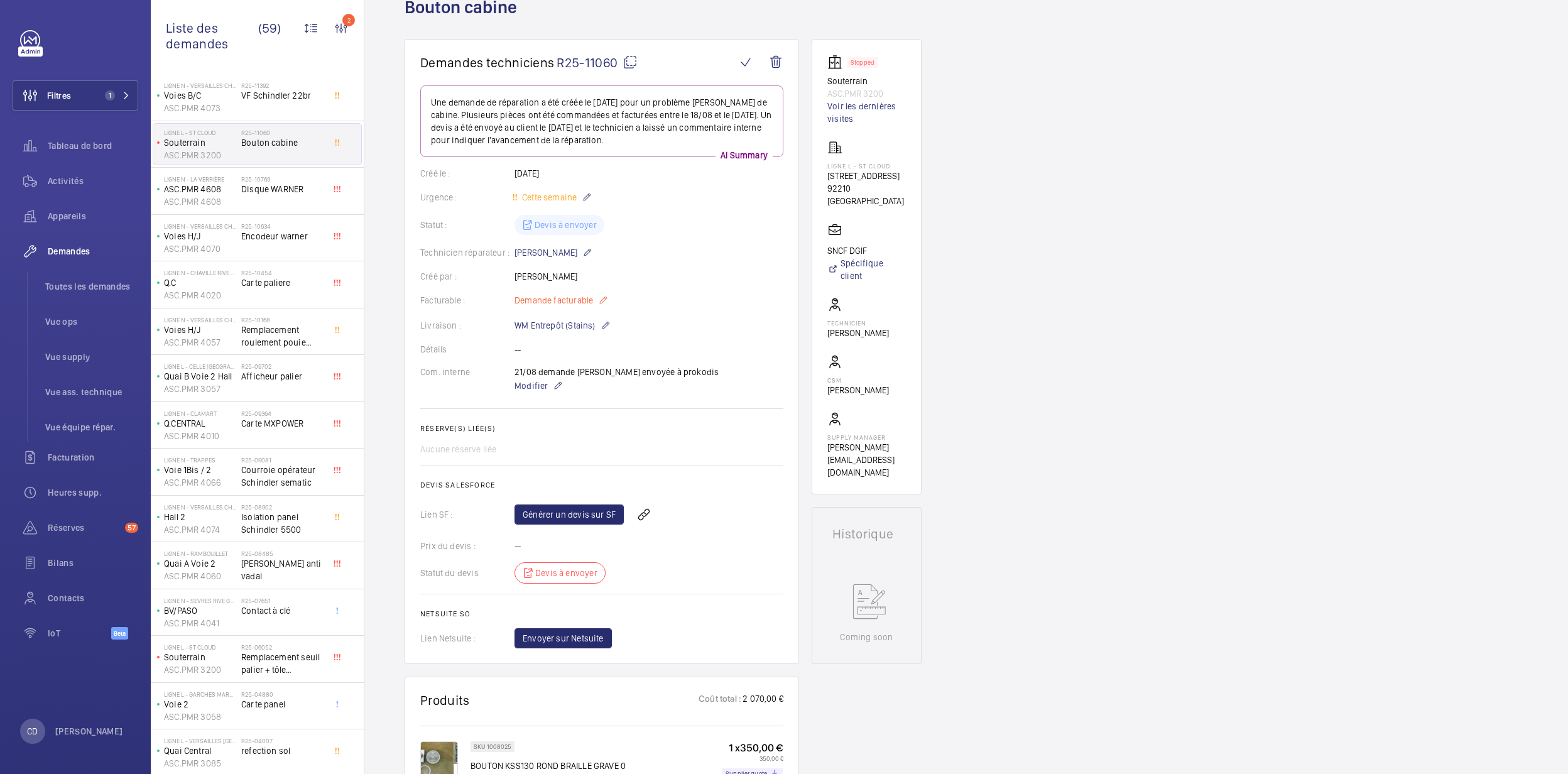
click at [598, 307] on mat-icon at bounding box center [603, 300] width 10 height 15
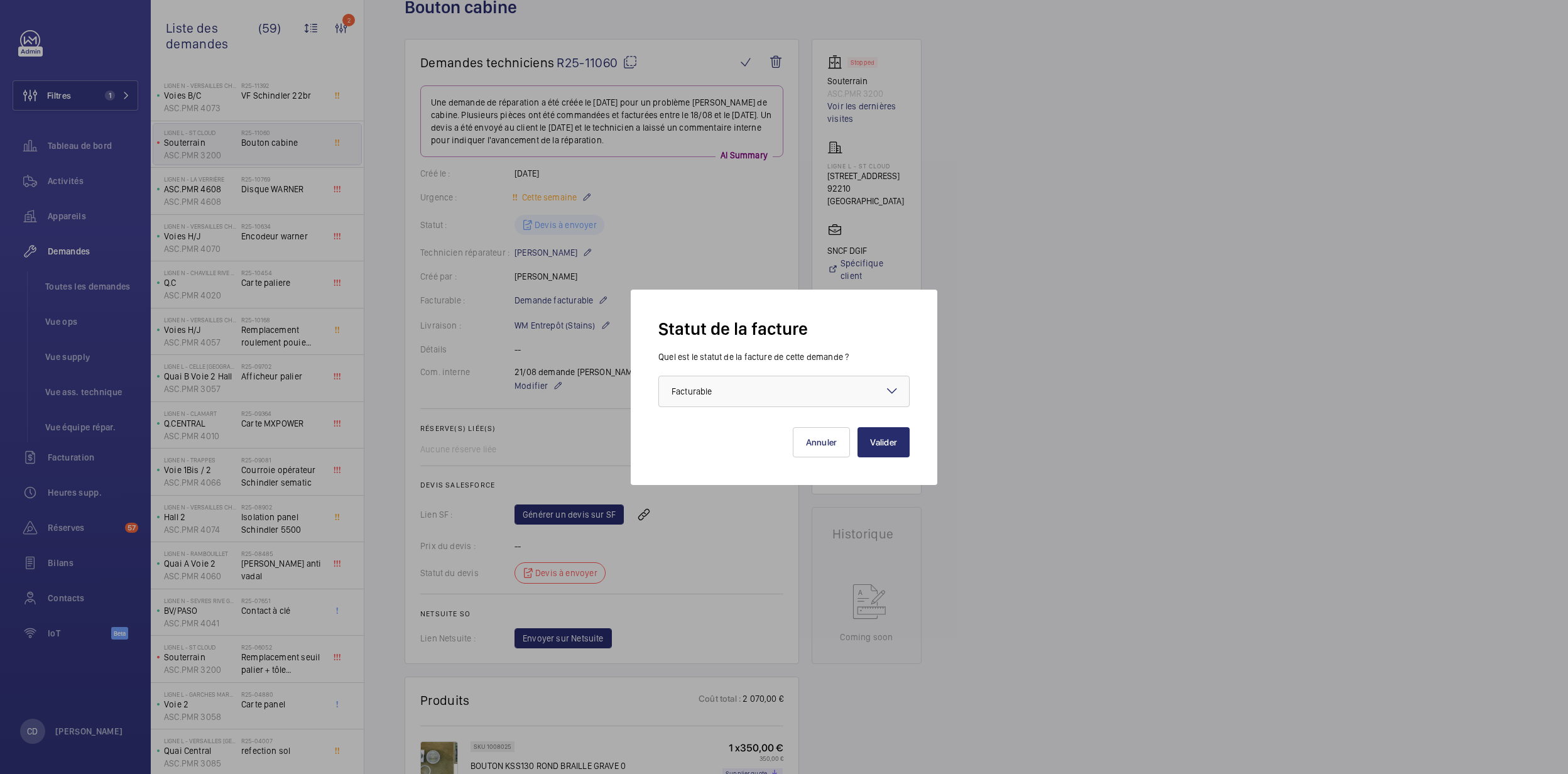
drag, startPoint x: 759, startPoint y: 219, endPoint x: 735, endPoint y: 259, distance: 46.6
click at [759, 219] on div at bounding box center [784, 387] width 1568 height 774
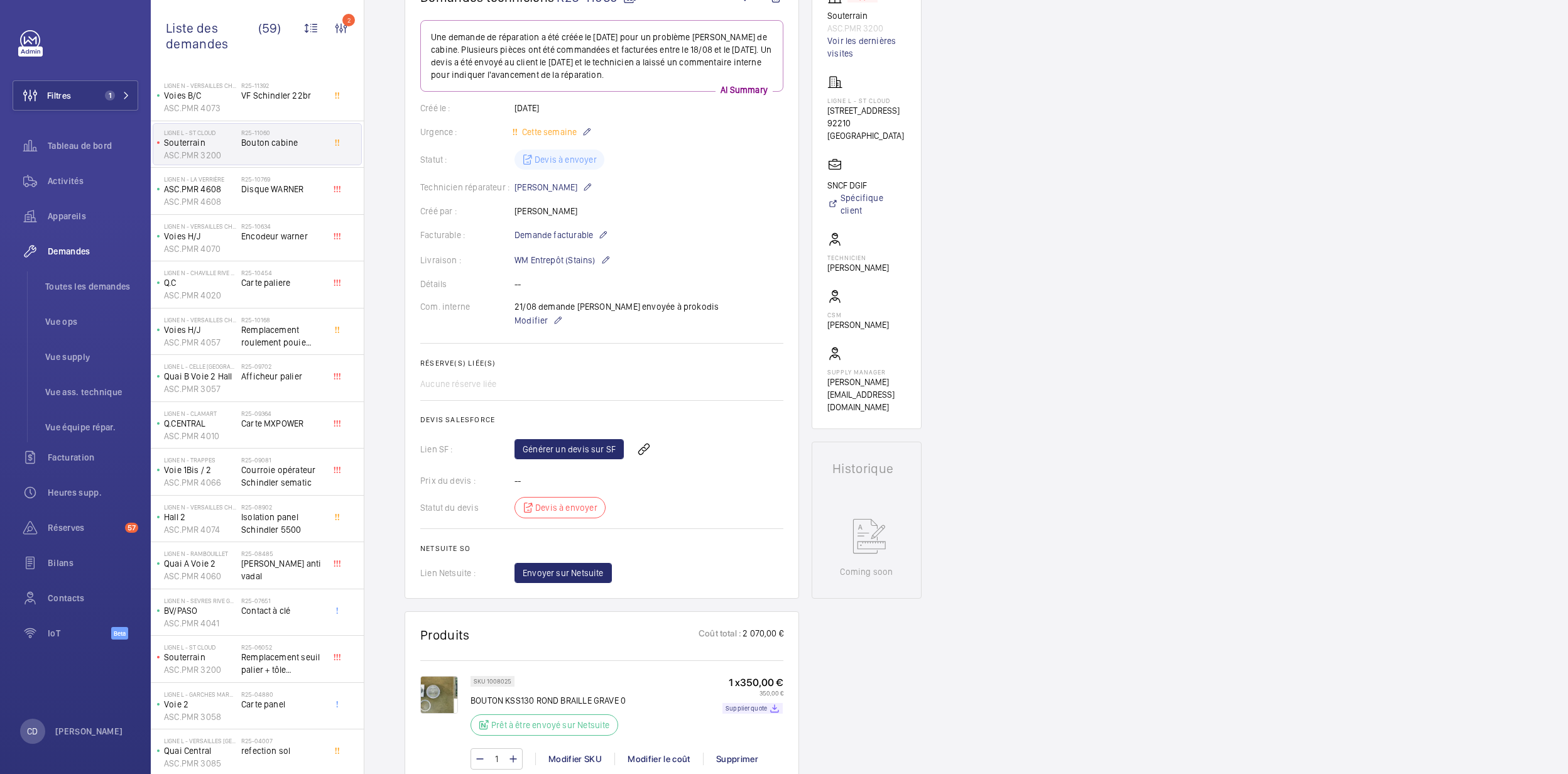
scroll to position [168, 0]
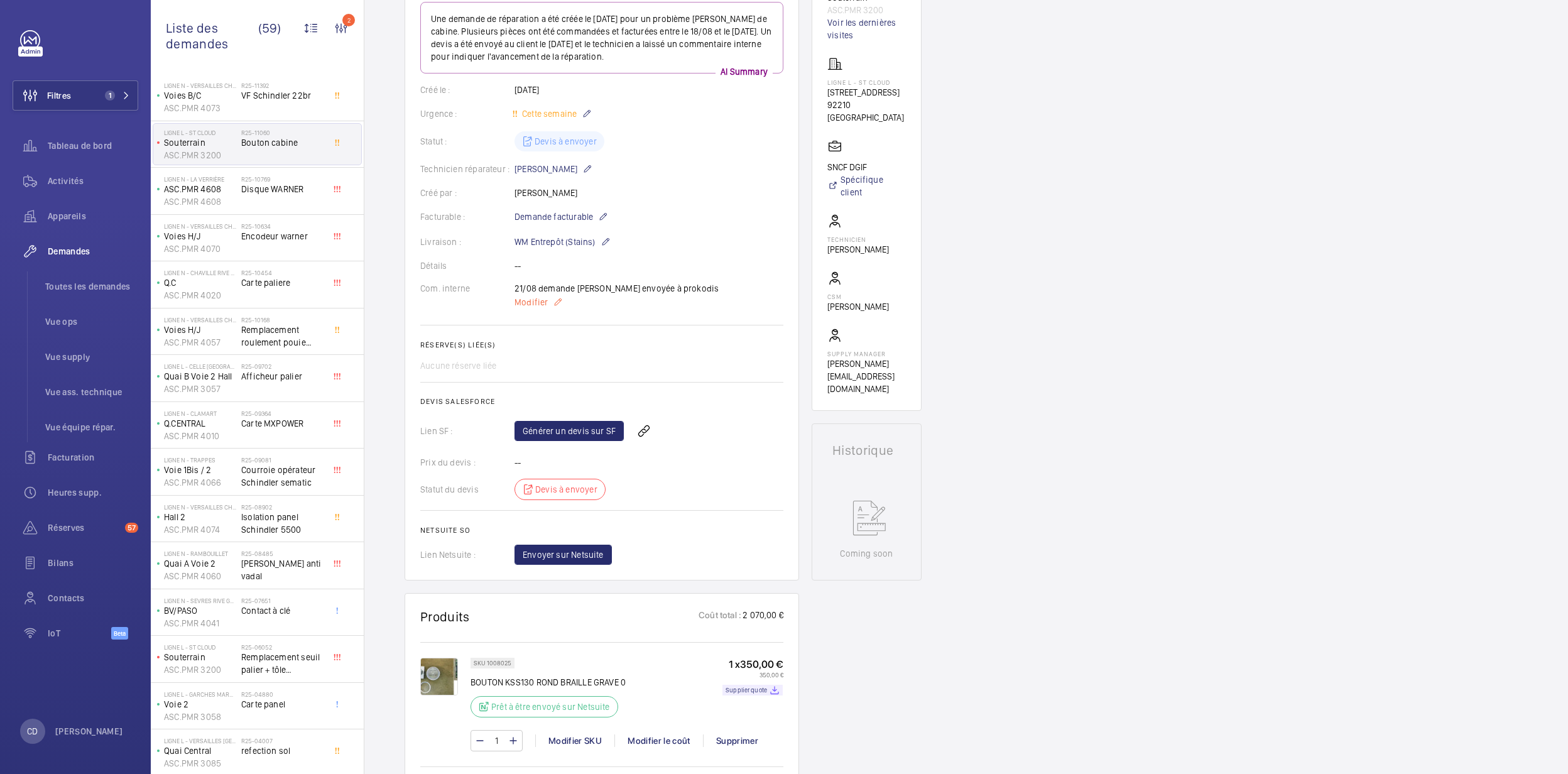
click at [553, 300] on mat-icon at bounding box center [558, 302] width 10 height 15
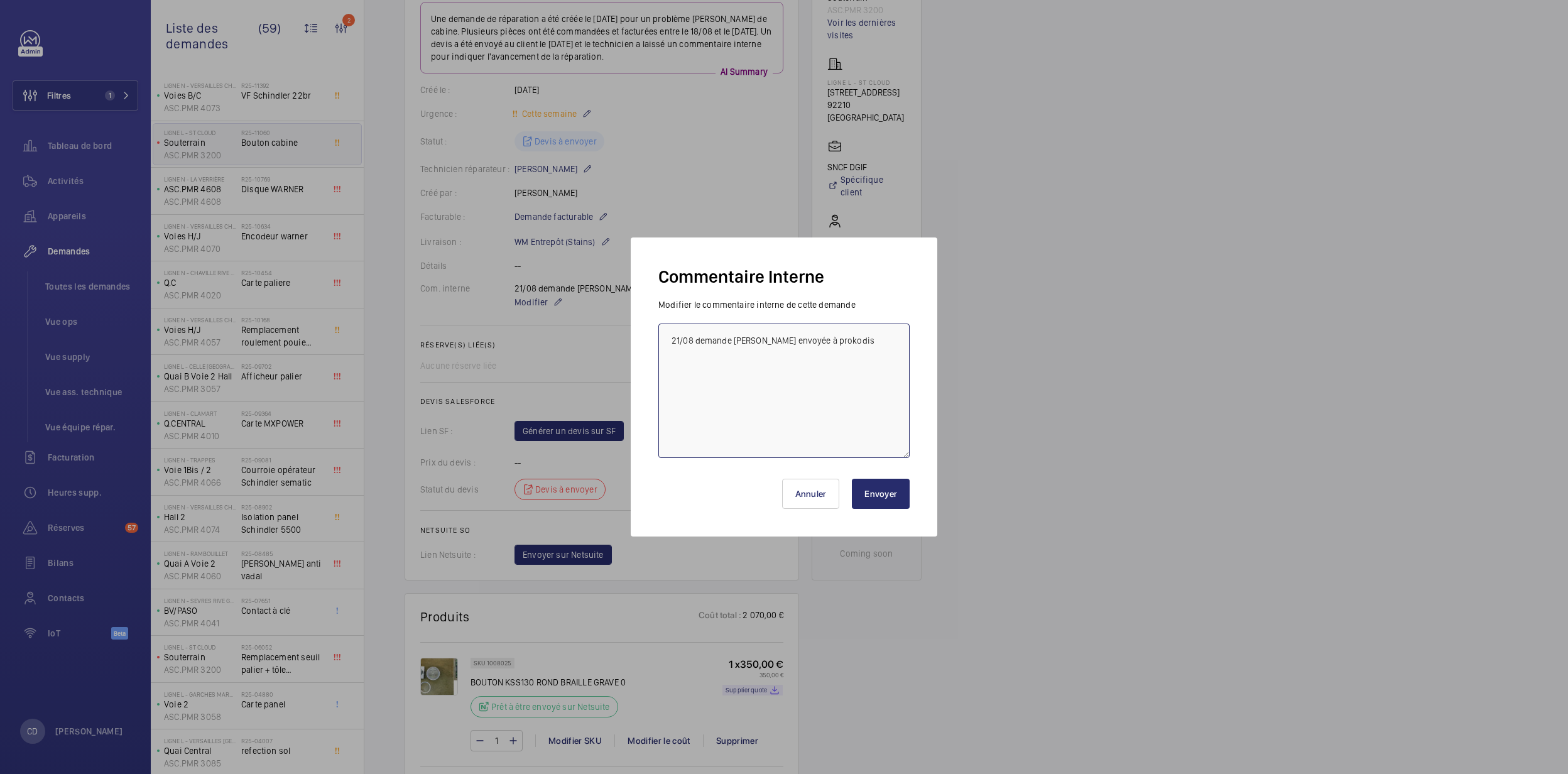
click at [747, 359] on textarea "21/08 demande de devis envoyée à prokodis" at bounding box center [784, 391] width 251 height 135
click at [885, 348] on textarea "21/08 demande de devis envoyée à prokodis" at bounding box center [784, 391] width 251 height 135
click at [818, 380] on textarea "21/08 demande de devis envoyée à prokodis Saint cloud les boutons fonction" at bounding box center [784, 391] width 251 height 135
type textarea "21/08 demande de devis envoyée à prokodis Saint cloud les boutons fonction mais…"
click at [875, 488] on button "Envoyer" at bounding box center [881, 494] width 58 height 30
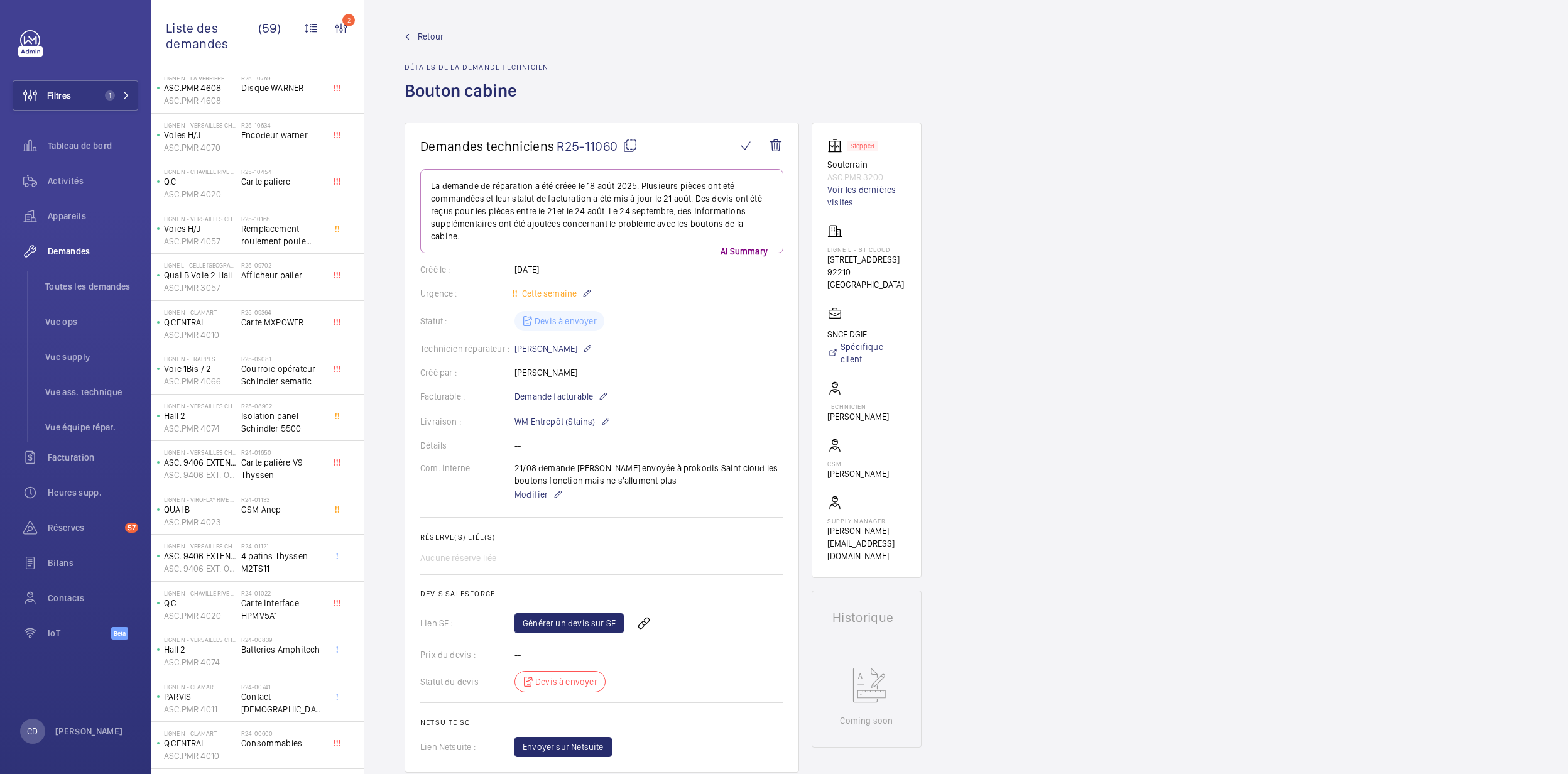
scroll to position [754, 0]
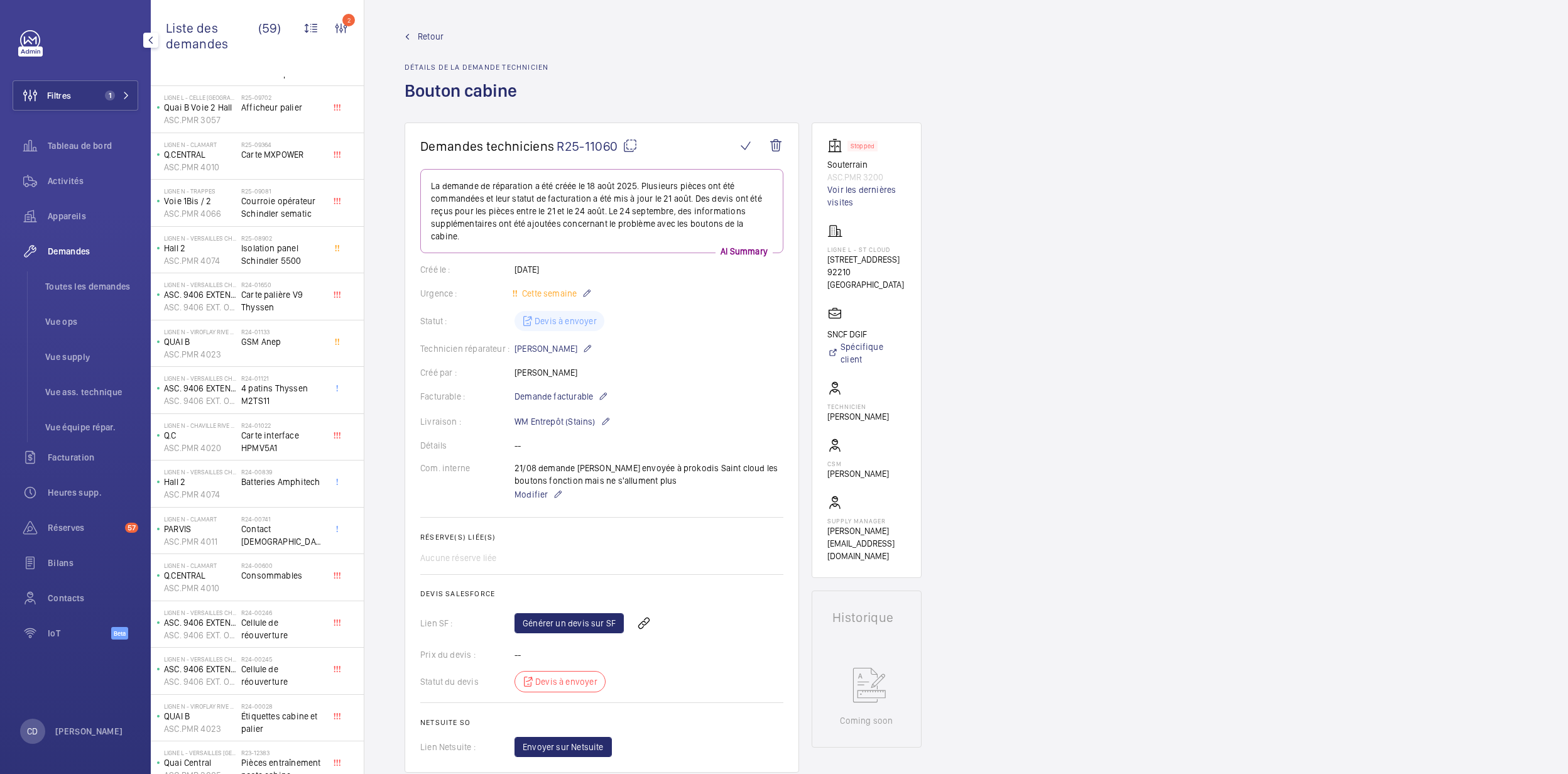
click at [85, 257] on span "Demandes" at bounding box center [93, 251] width 90 height 13
click at [98, 279] on li "Toutes les demandes" at bounding box center [87, 286] width 103 height 30
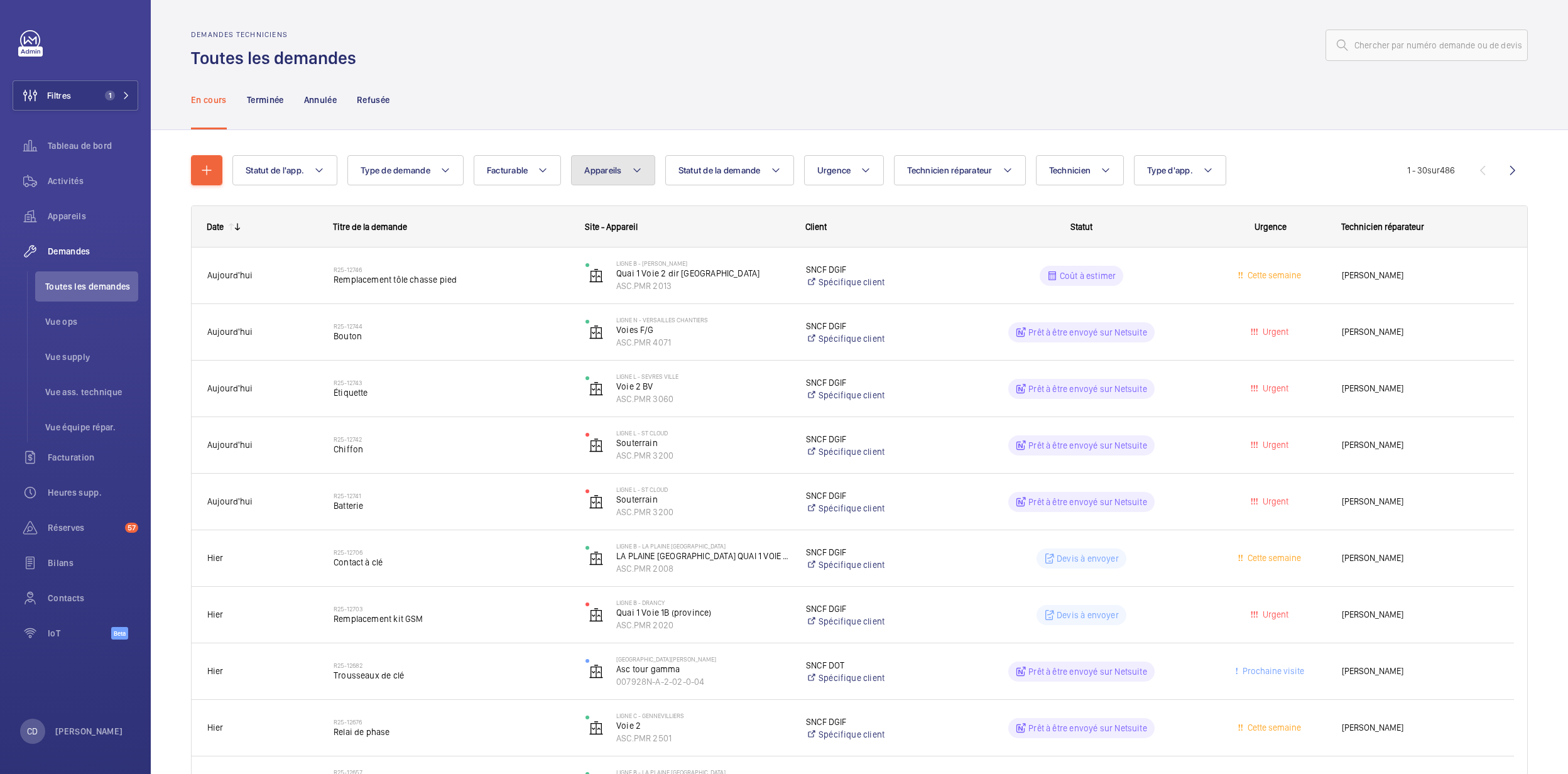
click at [617, 169] on span "Appareils" at bounding box center [603, 170] width 37 height 10
type input "clamart"
drag, startPoint x: 652, startPoint y: 217, endPoint x: 493, endPoint y: 188, distance: 161.6
drag, startPoint x: 98, startPoint y: 93, endPoint x: 86, endPoint y: 126, distance: 35.1
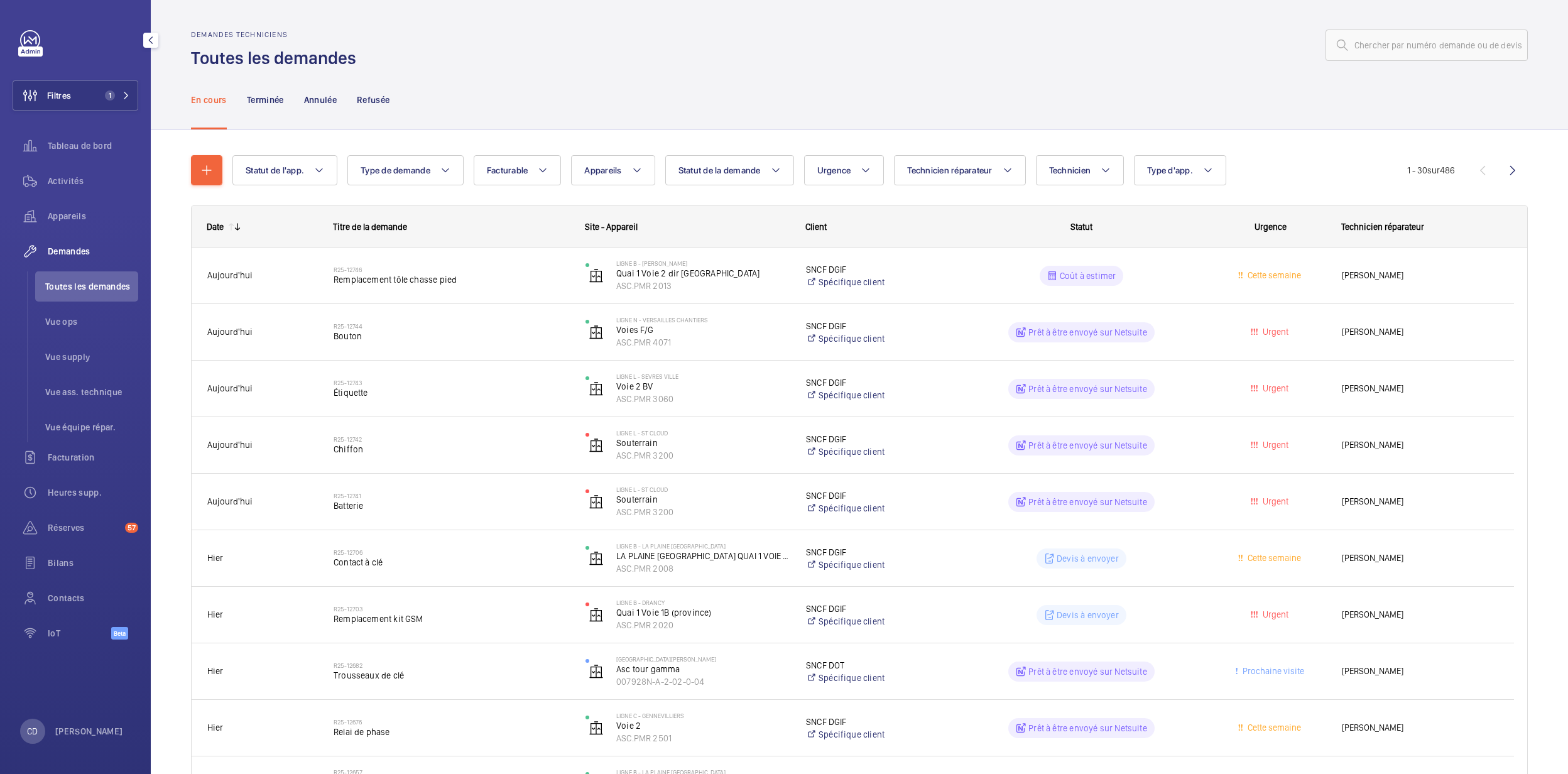
click at [86, 126] on div "Filtres 1 Tableau de bord Activités Appareils Demandes Toutes les demandes Vue …" at bounding box center [76, 341] width 126 height 623
click at [108, 93] on span "1" at bounding box center [110, 95] width 10 height 10
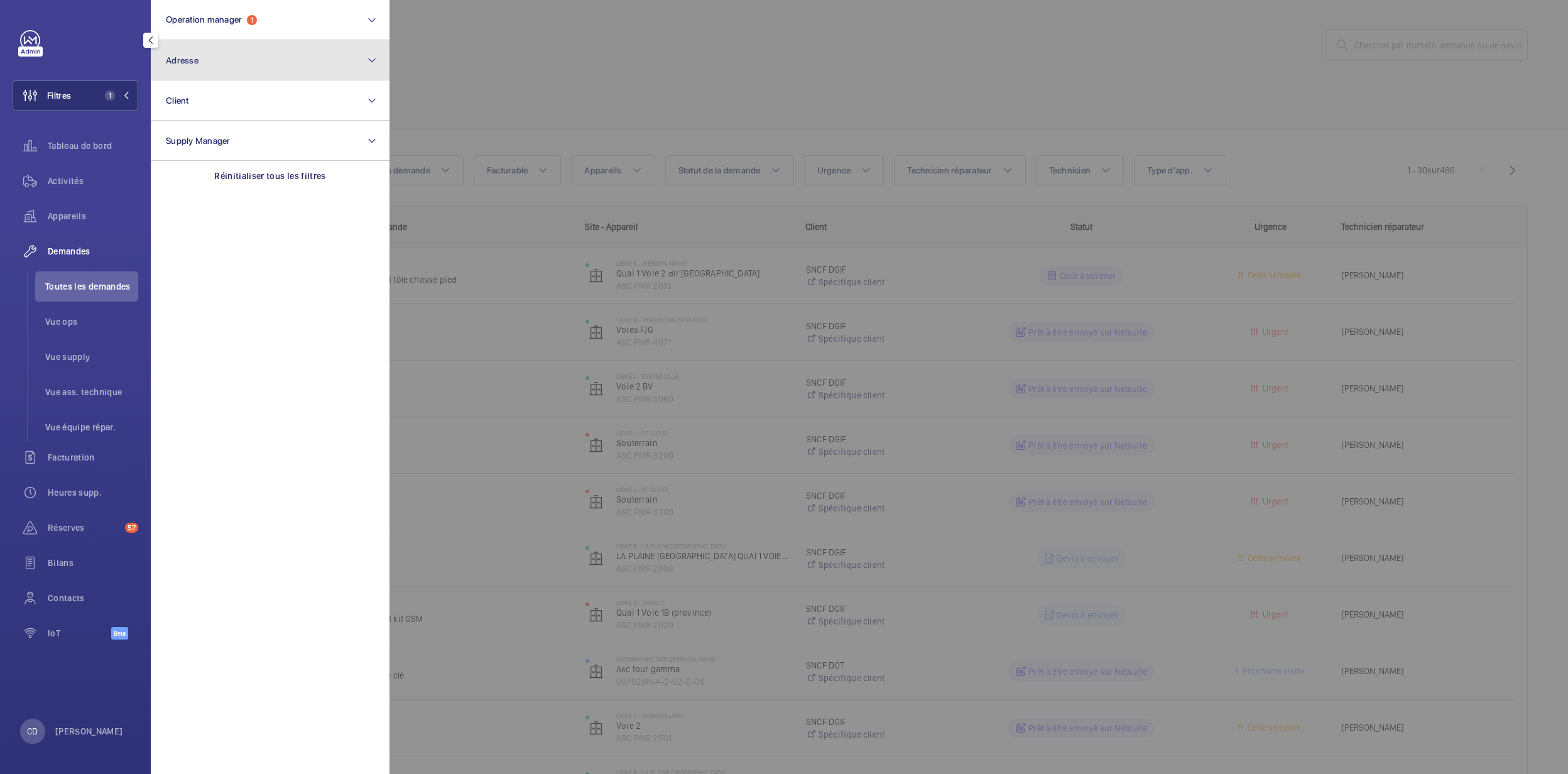
click at [255, 59] on button "Adresse" at bounding box center [270, 60] width 238 height 40
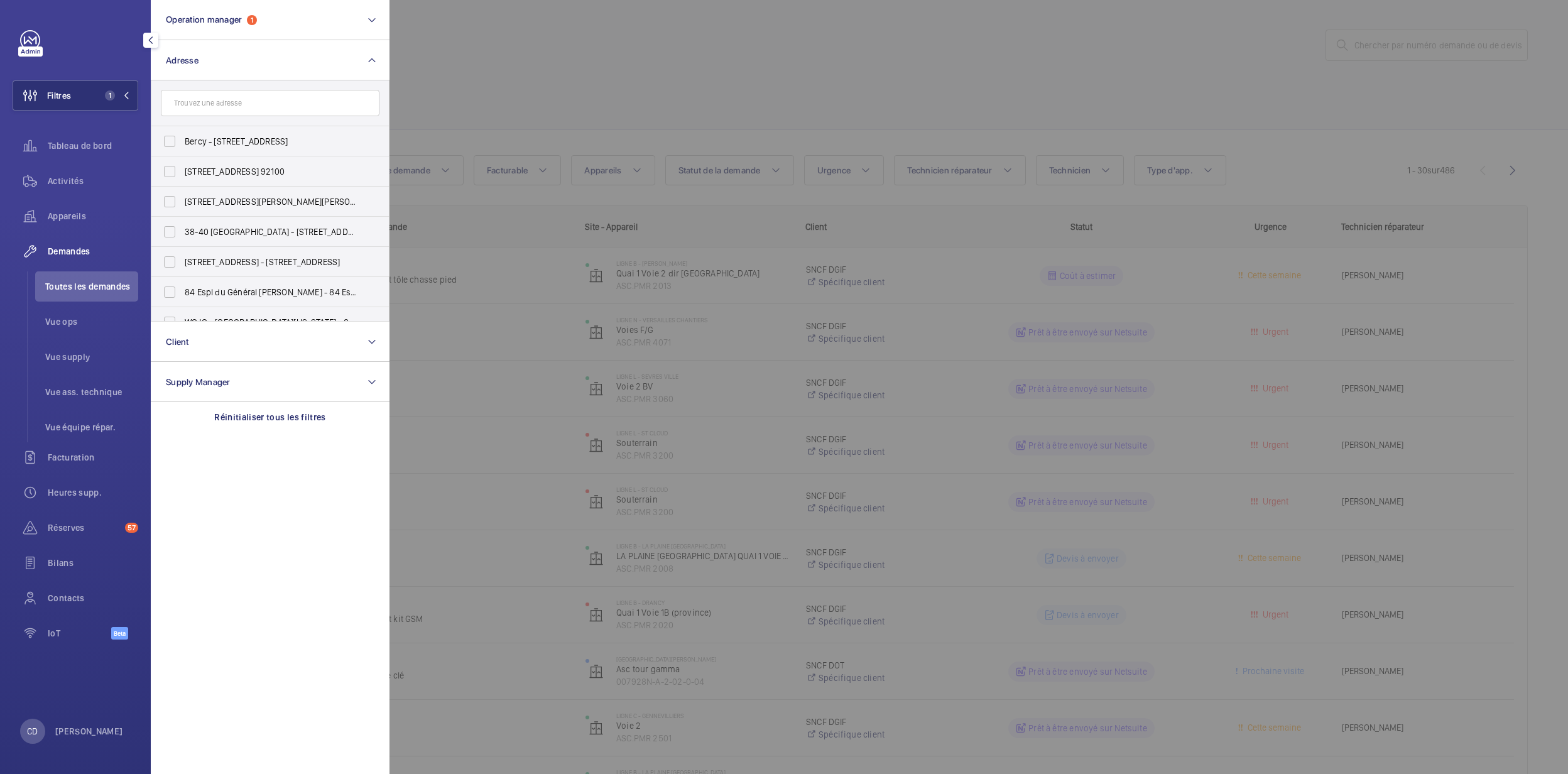
click at [250, 113] on input "text" at bounding box center [271, 103] width 219 height 27
type input "clamart"
click at [273, 237] on span "Ligne N - CLAMART - Place de la Gare, CLAMART 92140" at bounding box center [271, 242] width 173 height 13
drag, startPoint x: 273, startPoint y: 237, endPoint x: 245, endPoint y: 252, distance: 31.8
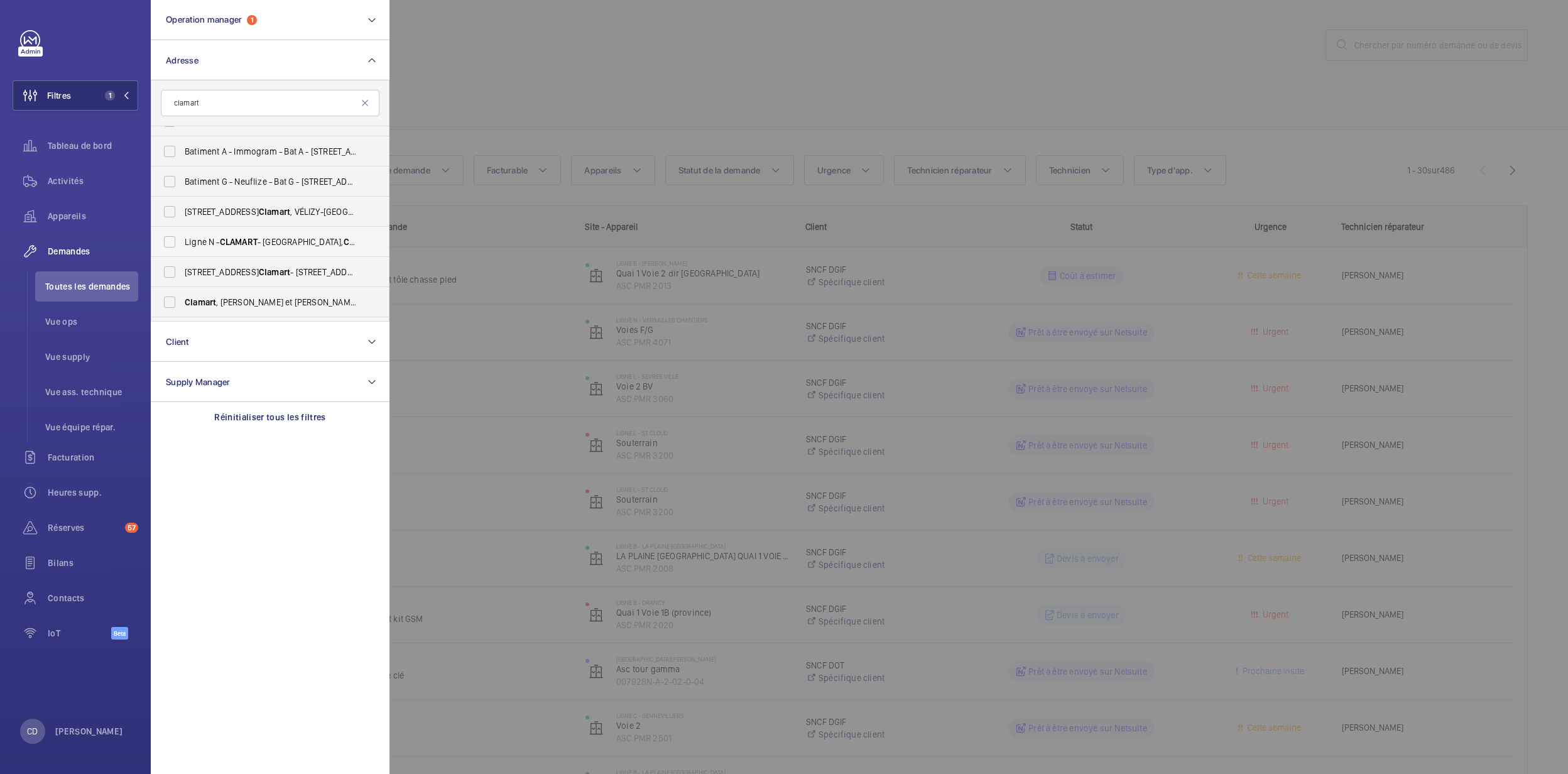
click at [245, 252] on label "Ligne N - CLAMART - Place de la Gare, CLAMART 92140" at bounding box center [261, 242] width 219 height 30
click at [182, 252] on input "Ligne N - CLAMART - Place de la Gare, CLAMART 92140" at bounding box center [169, 242] width 25 height 25
checkbox input "true"
click at [611, 328] on div at bounding box center [1173, 387] width 1568 height 774
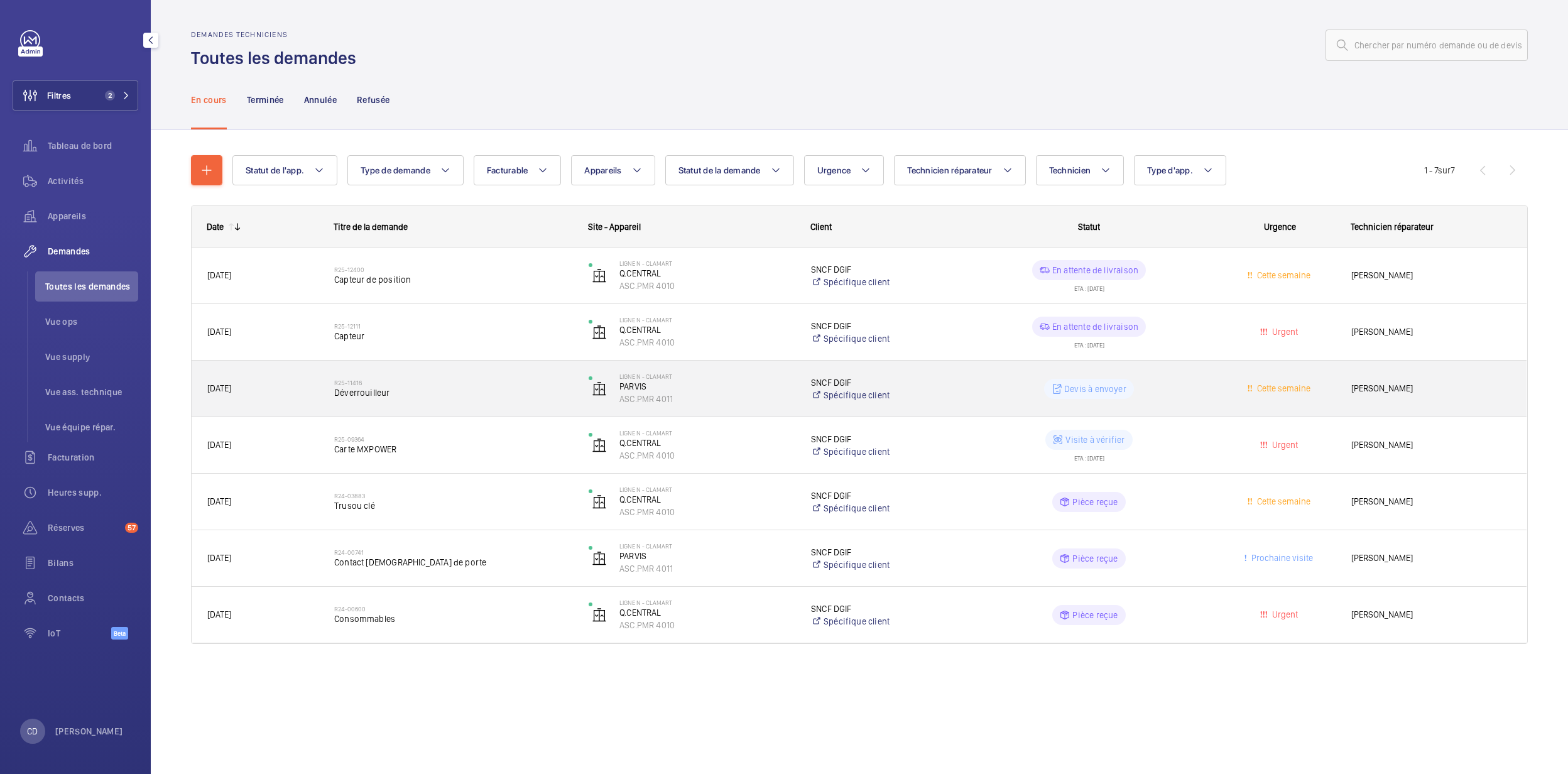
click at [411, 382] on h2 "R25-11416" at bounding box center [453, 382] width 238 height 7
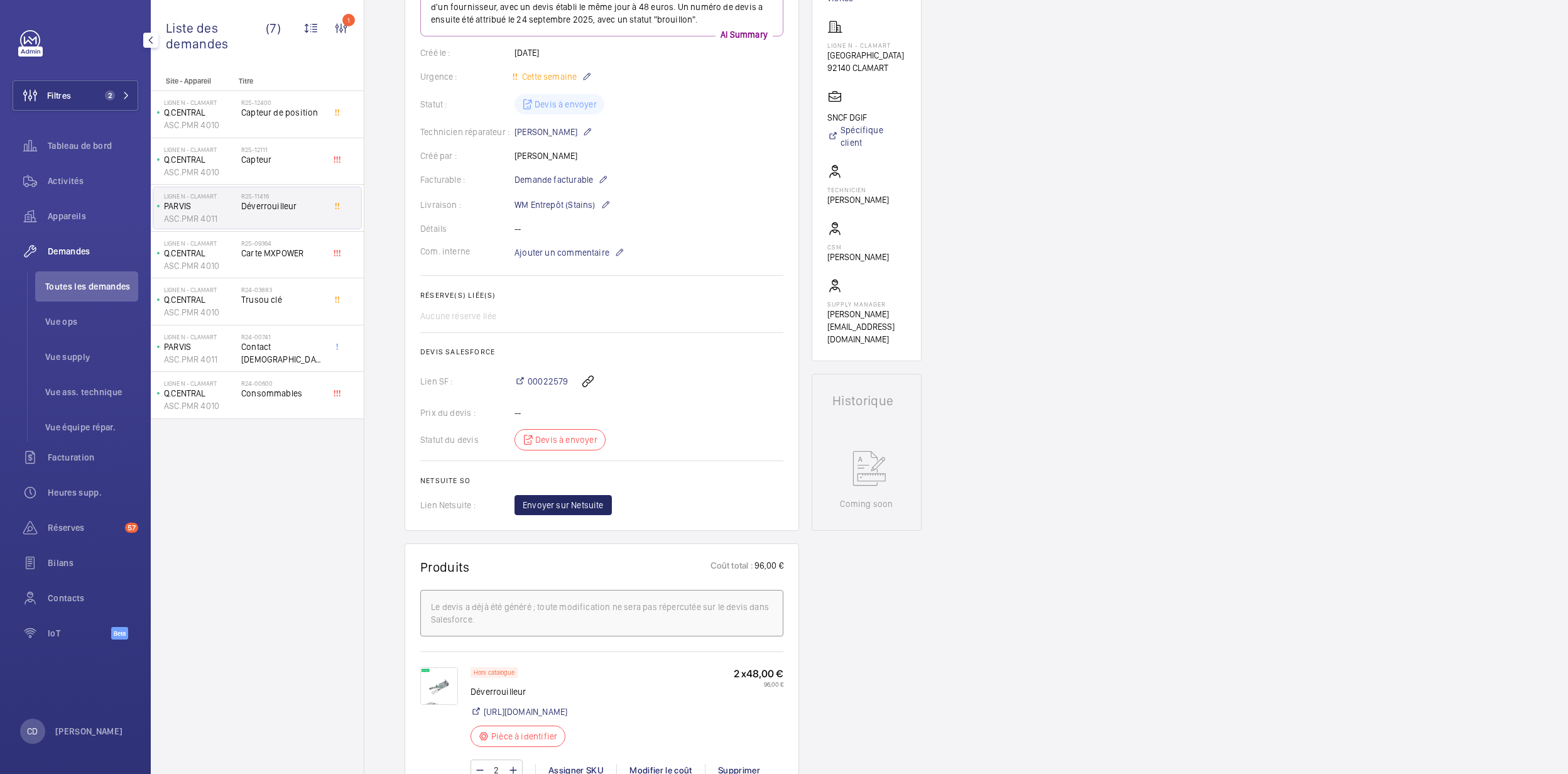
scroll to position [251, 0]
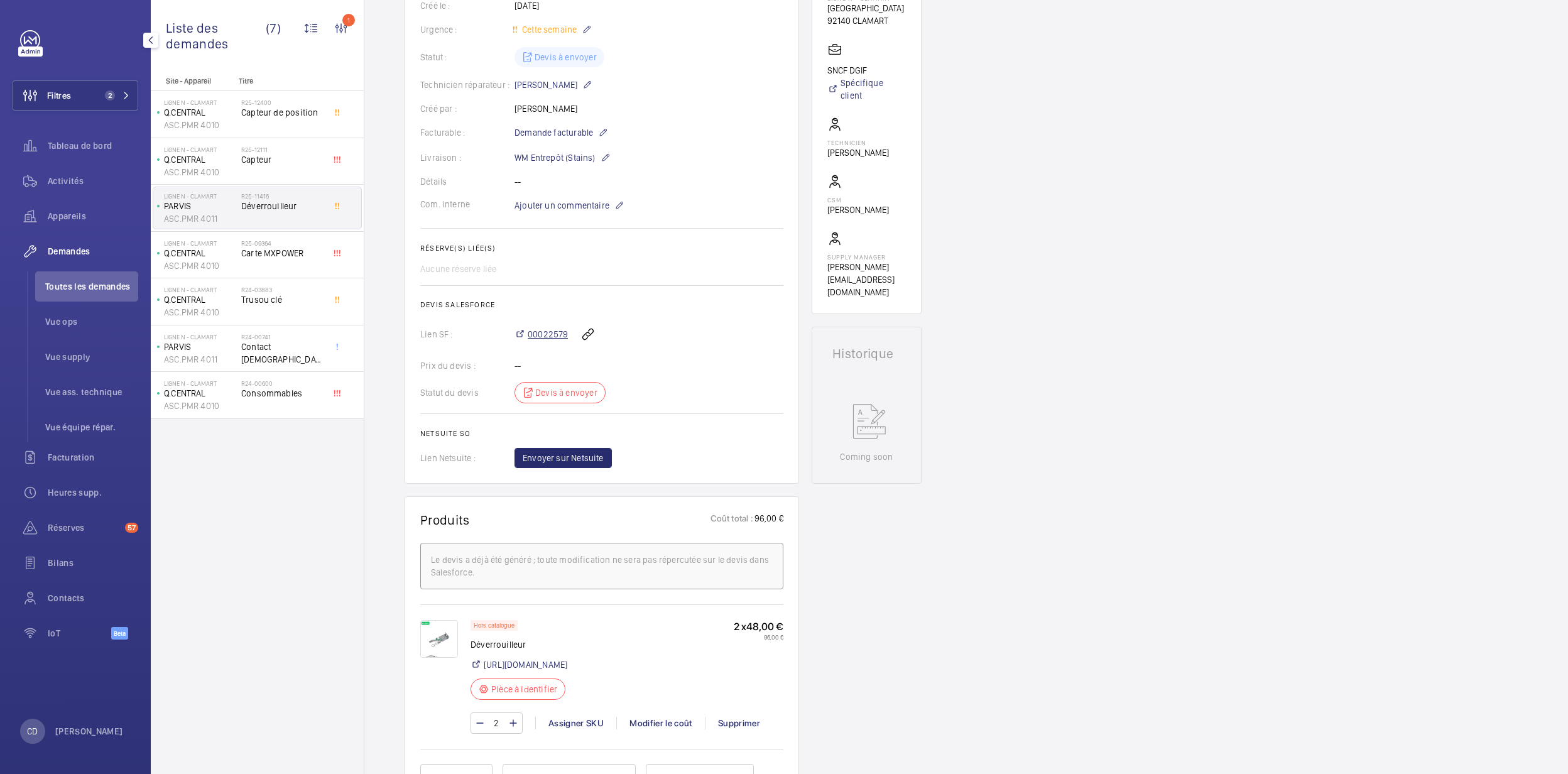
click at [565, 339] on span "00022579" at bounding box center [548, 334] width 40 height 13
click at [99, 287] on span "Toutes les demandes" at bounding box center [91, 287] width 93 height 13
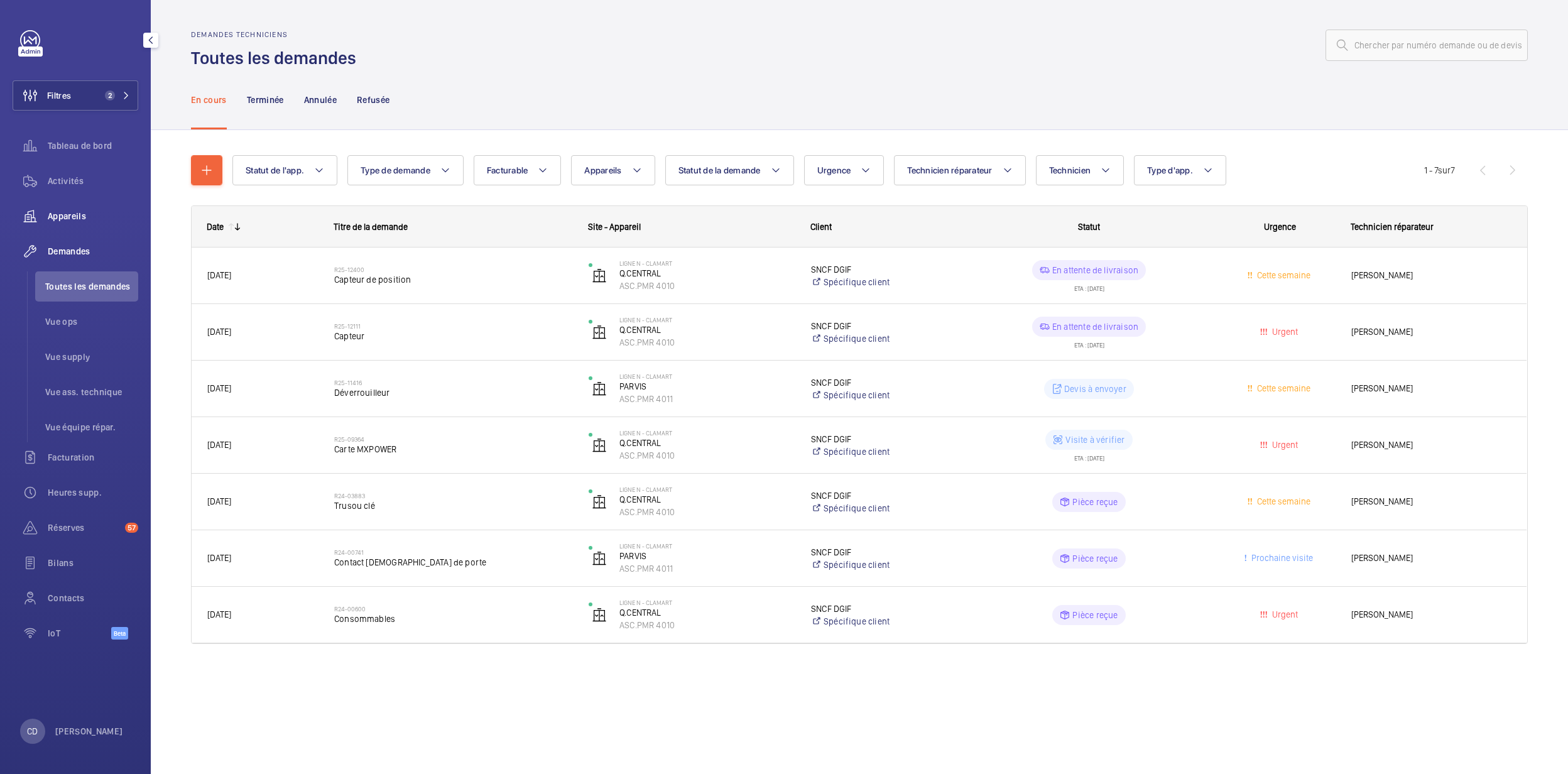
click at [87, 210] on span "Appareils" at bounding box center [93, 217] width 90 height 13
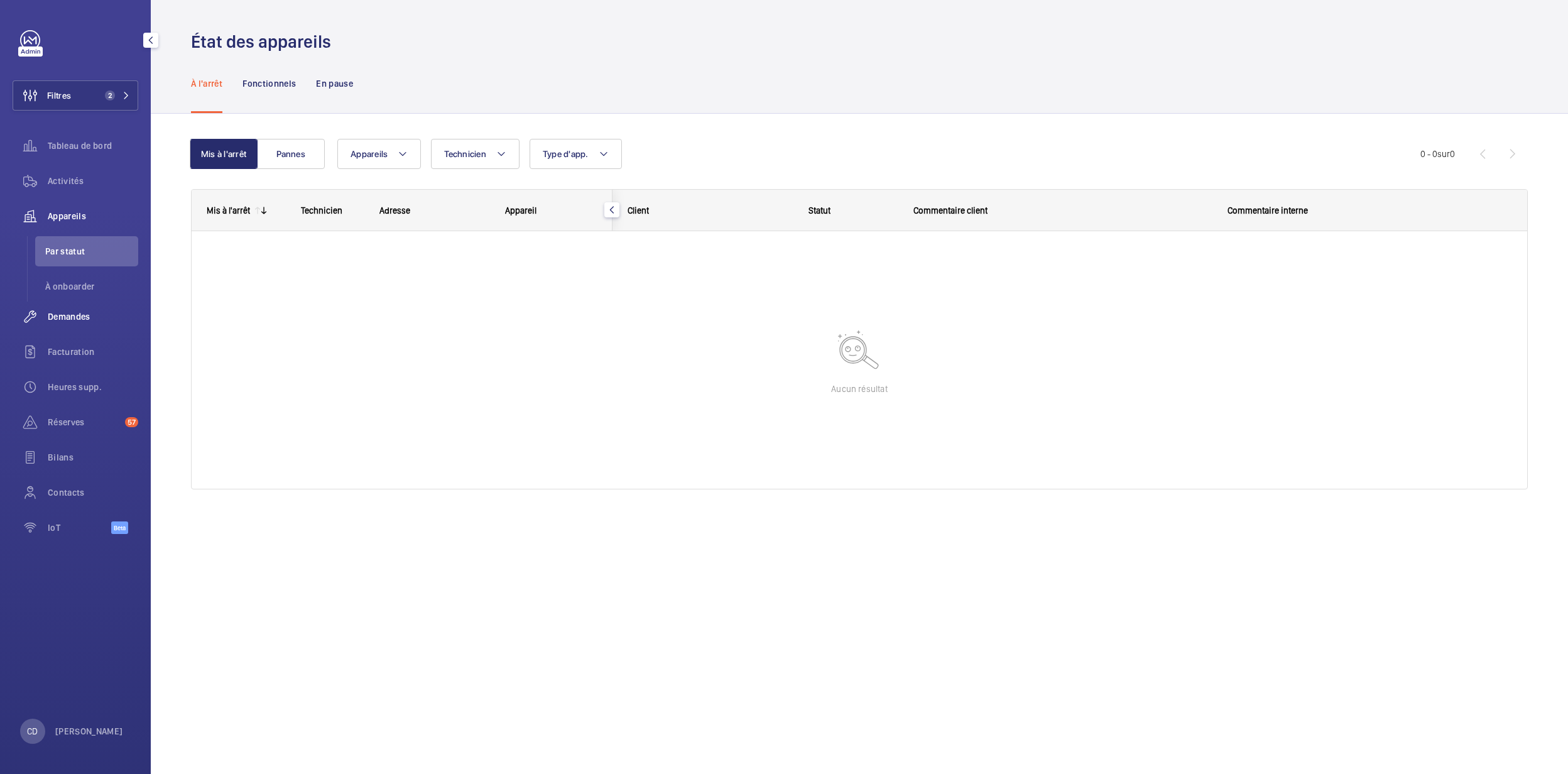
click at [79, 320] on span "Demandes" at bounding box center [93, 317] width 90 height 13
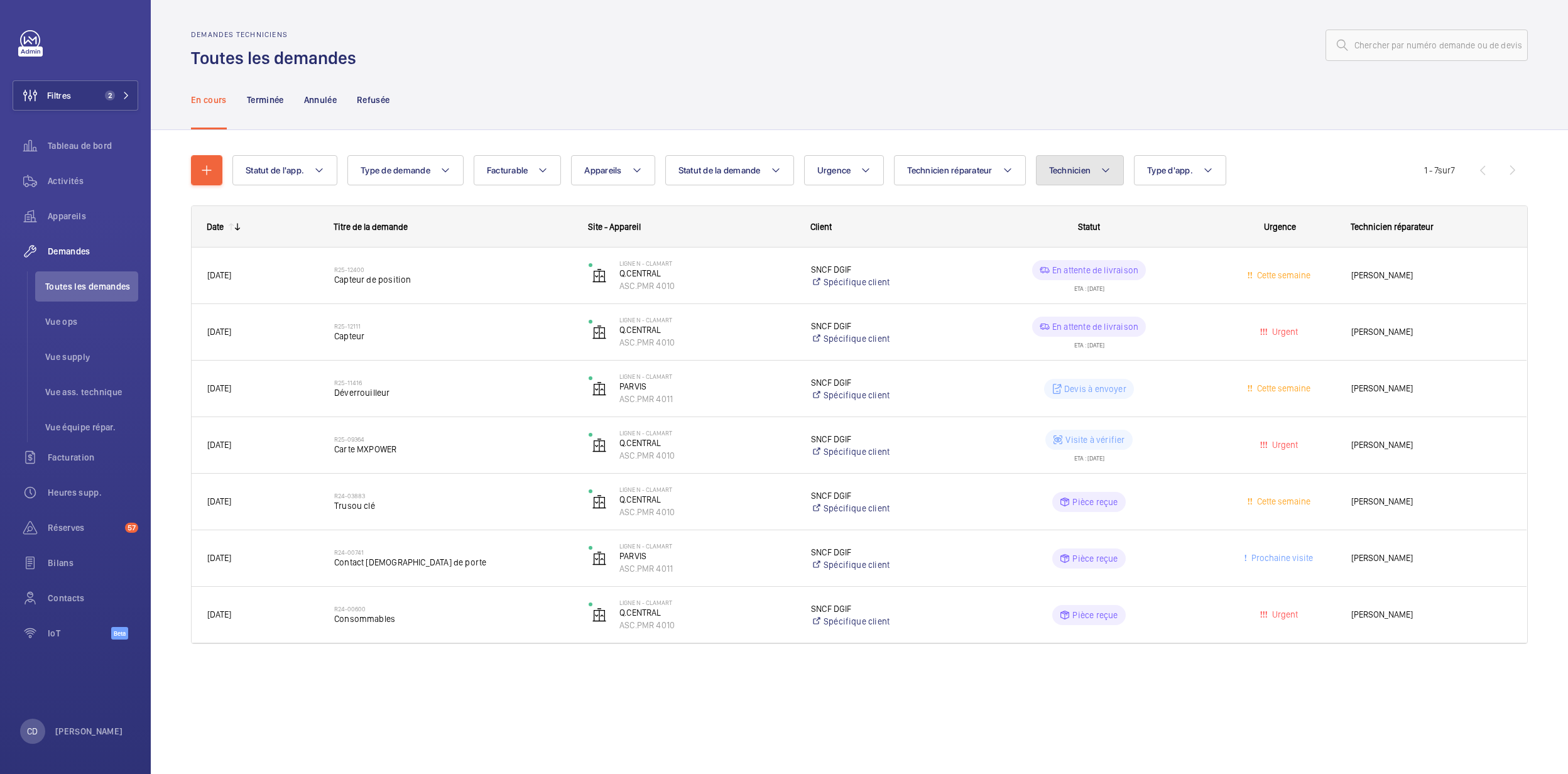
click at [1094, 164] on button "Technicien" at bounding box center [1081, 170] width 89 height 30
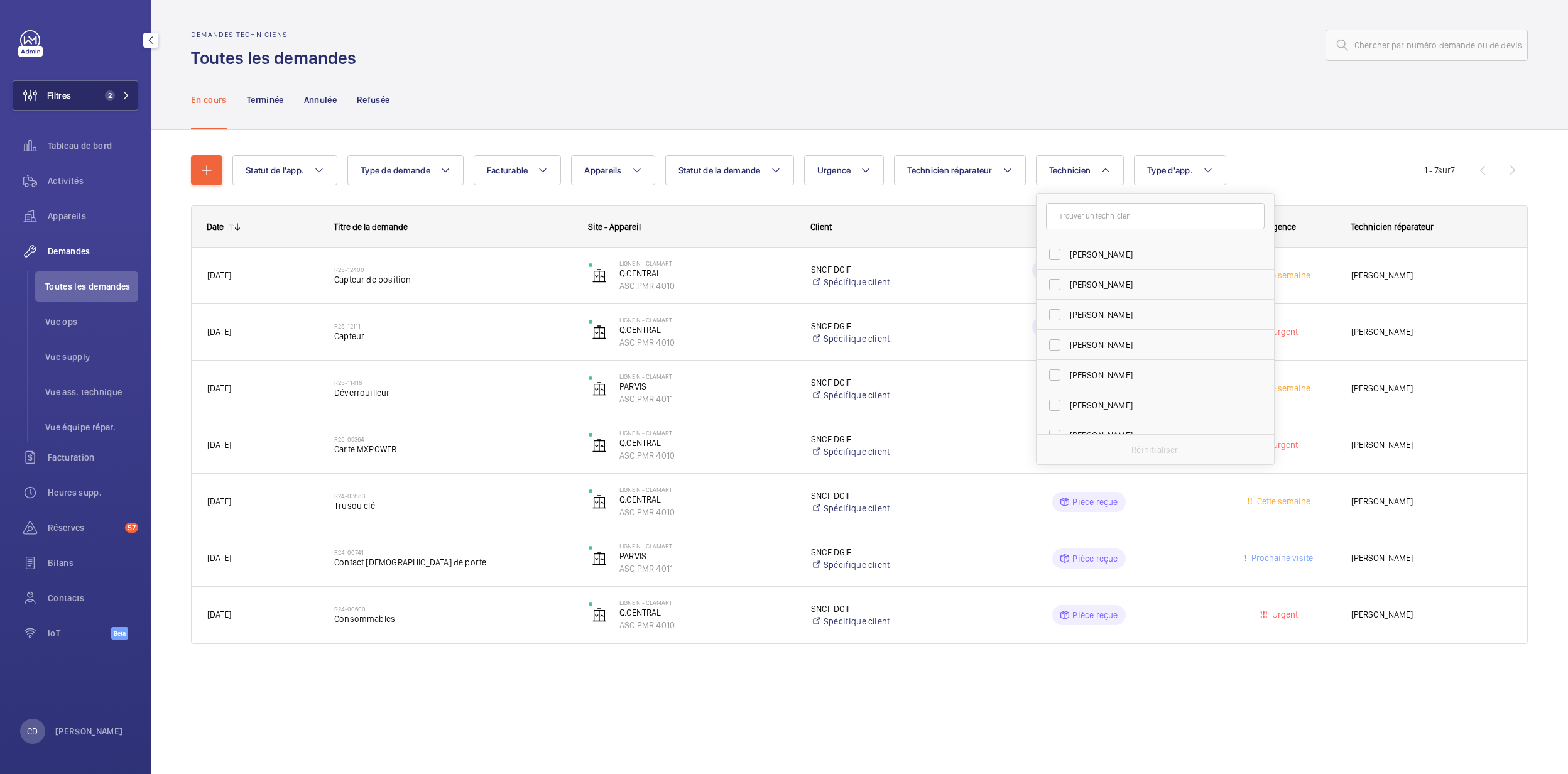
click at [74, 86] on button "Filtres 2" at bounding box center [76, 95] width 126 height 30
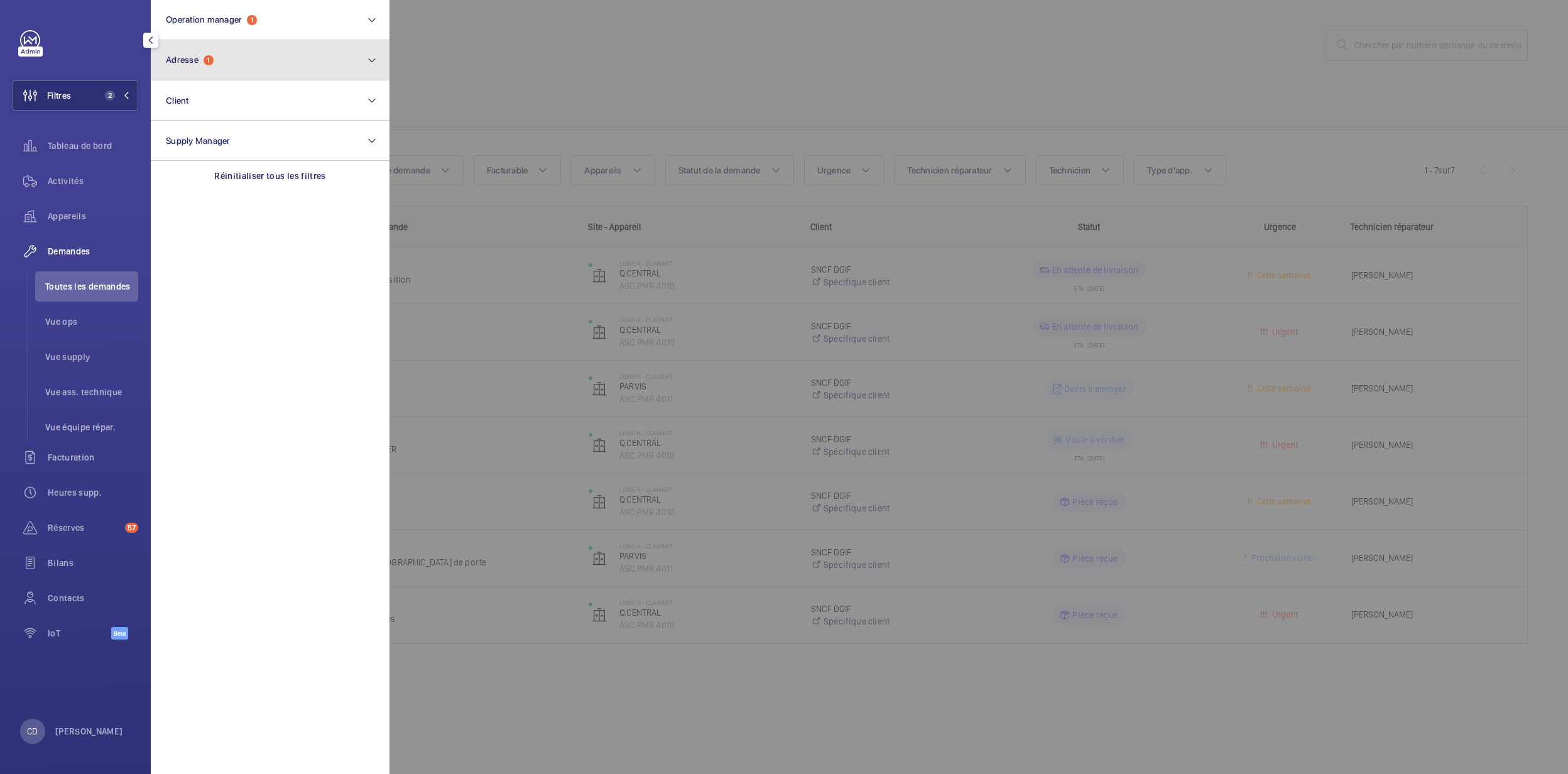
click at [207, 59] on span "1" at bounding box center [209, 60] width 10 height 10
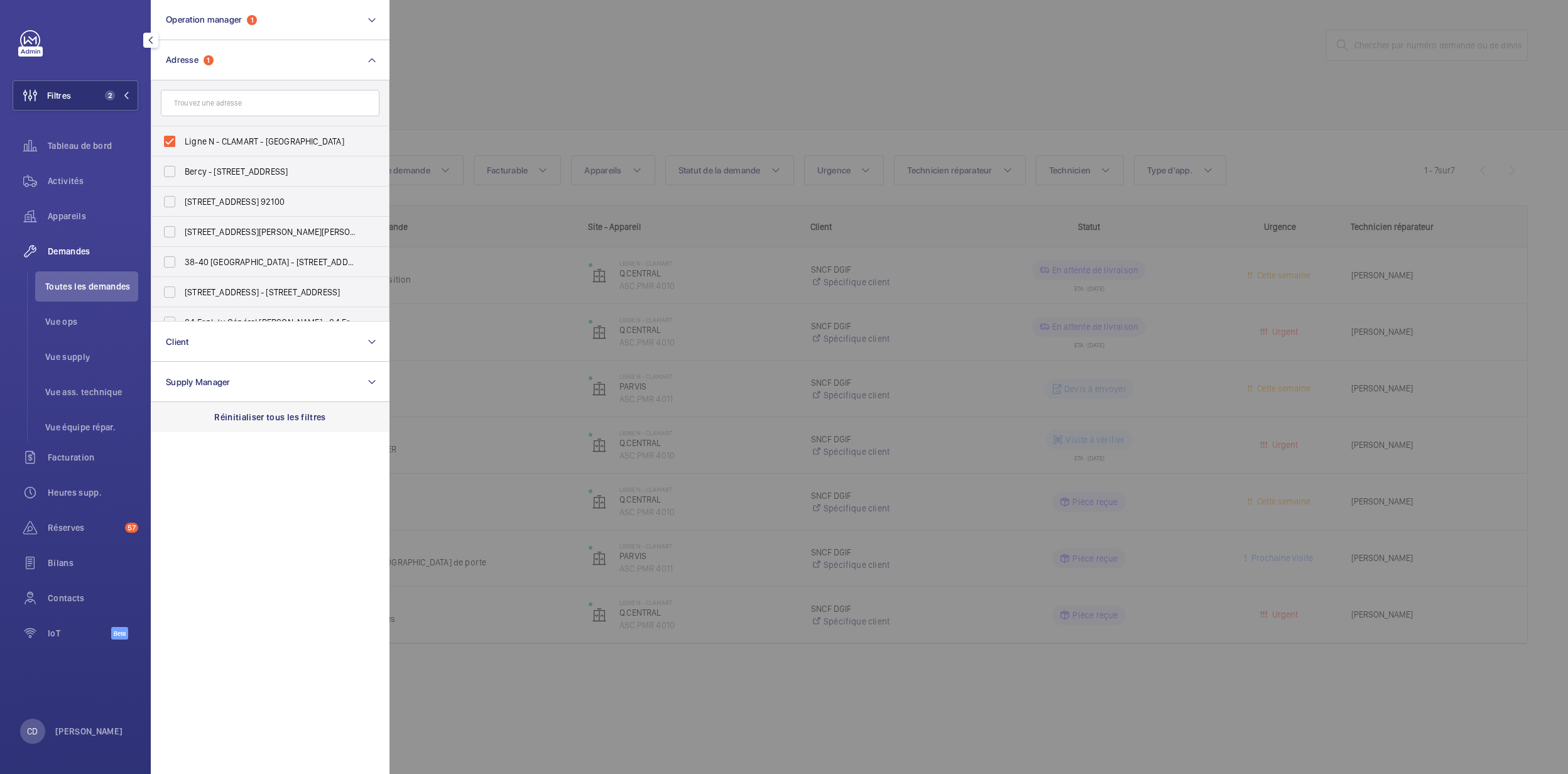
click at [309, 430] on div "Réinitialiser tous les filtres" at bounding box center [270, 416] width 238 height 30
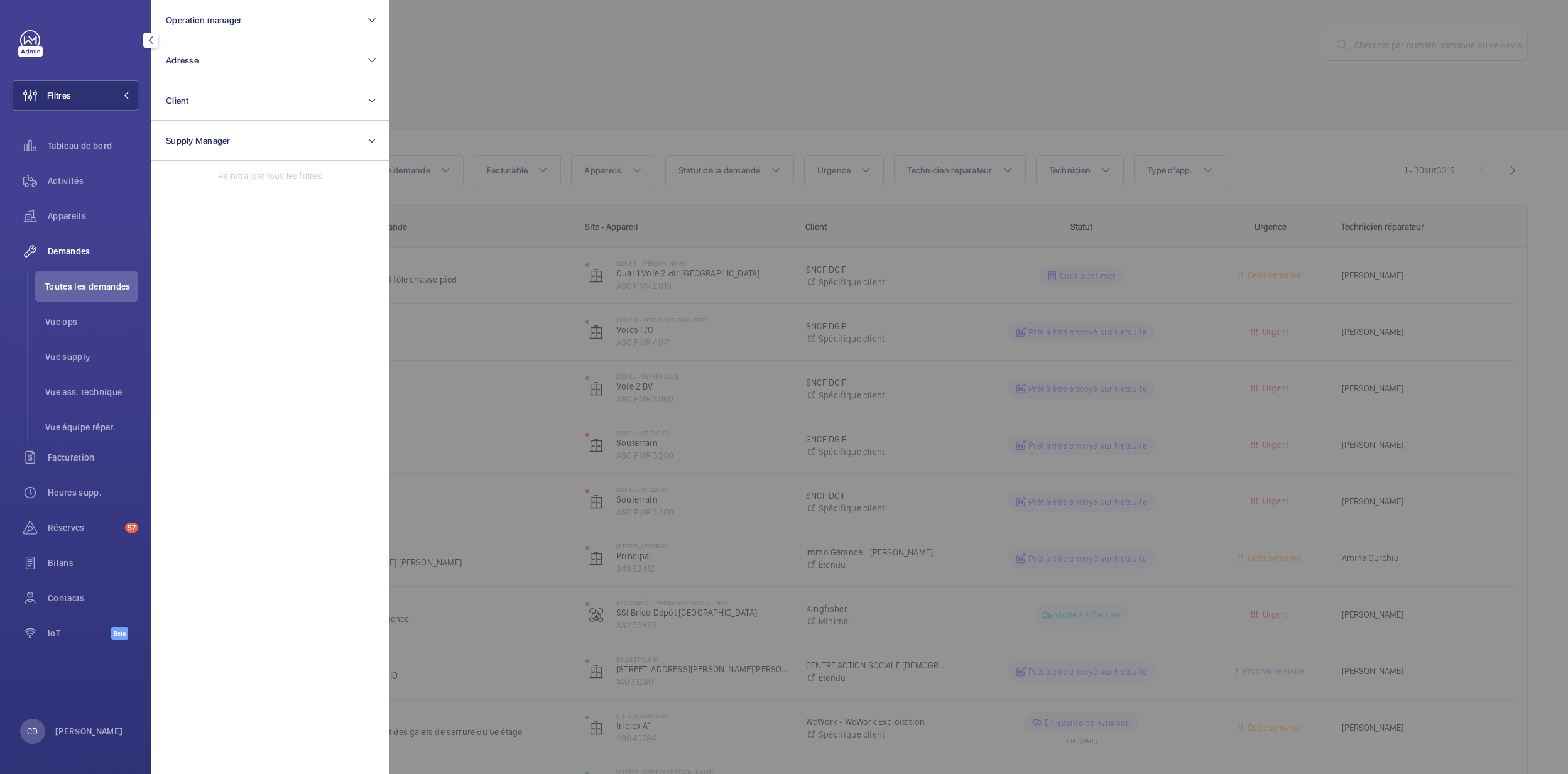
click at [919, 58] on div at bounding box center [1173, 387] width 1568 height 774
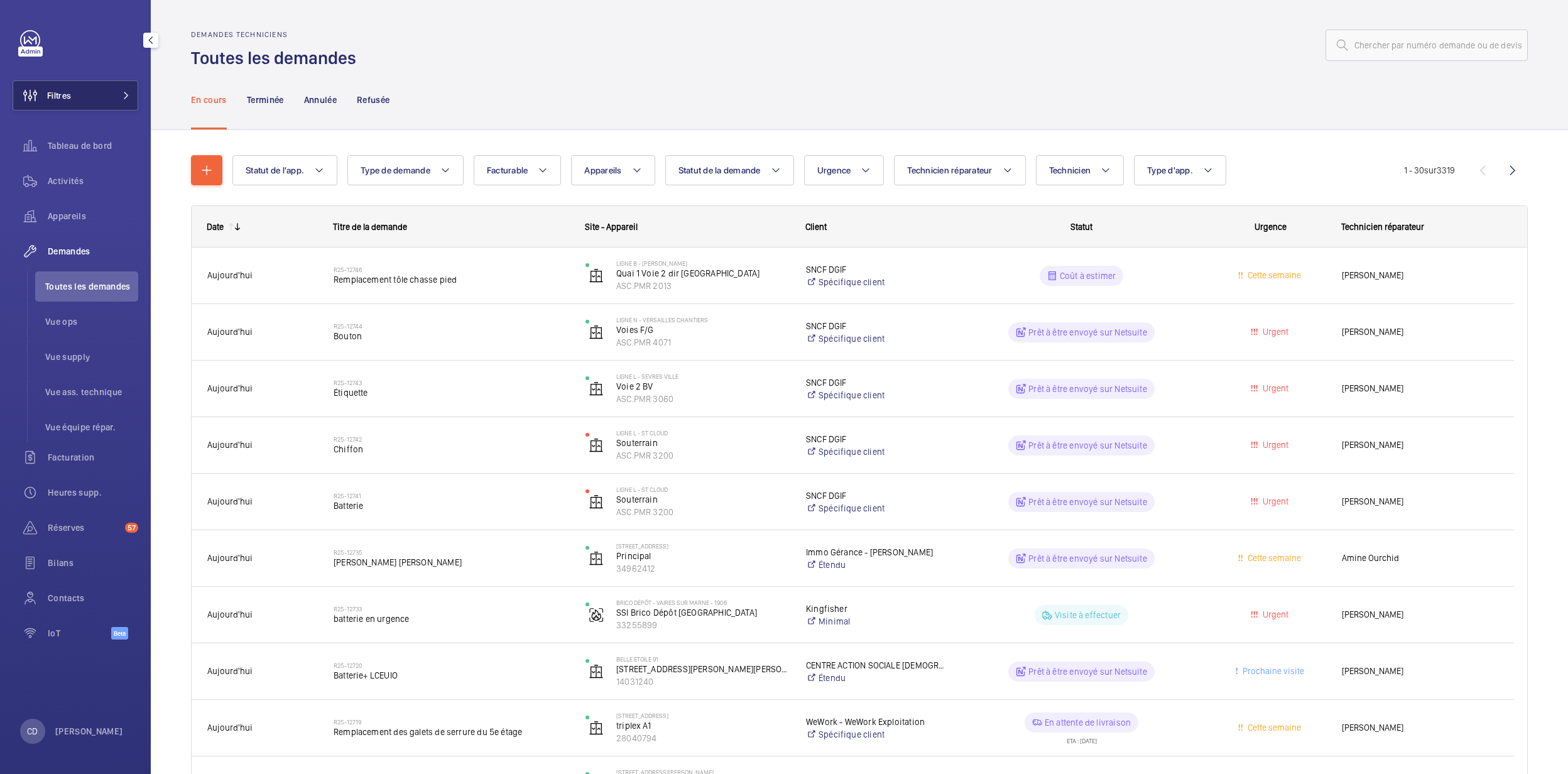
click at [94, 101] on button "Filtres" at bounding box center [76, 95] width 126 height 30
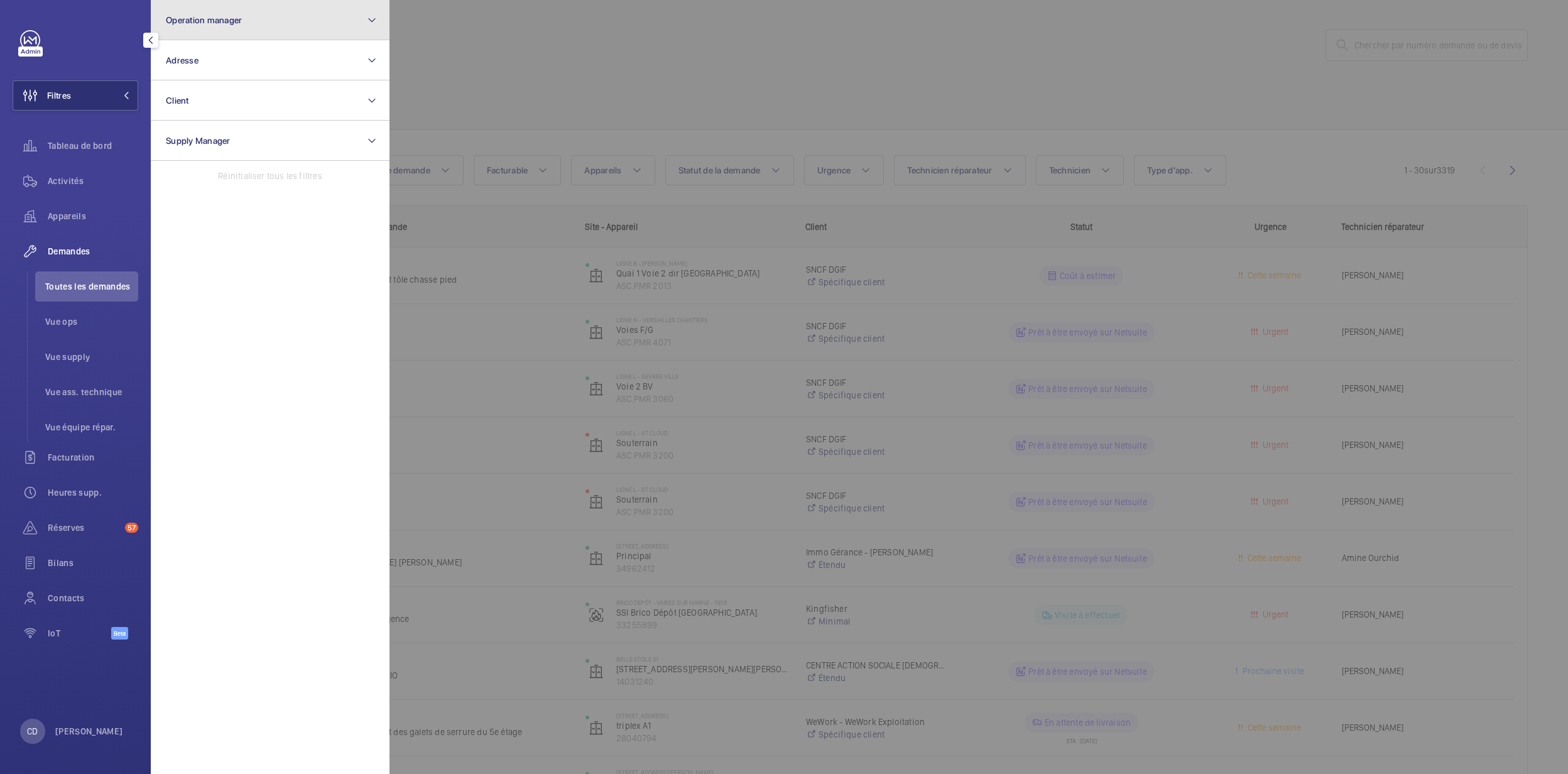
click at [189, 29] on button "Operation manager" at bounding box center [270, 20] width 238 height 40
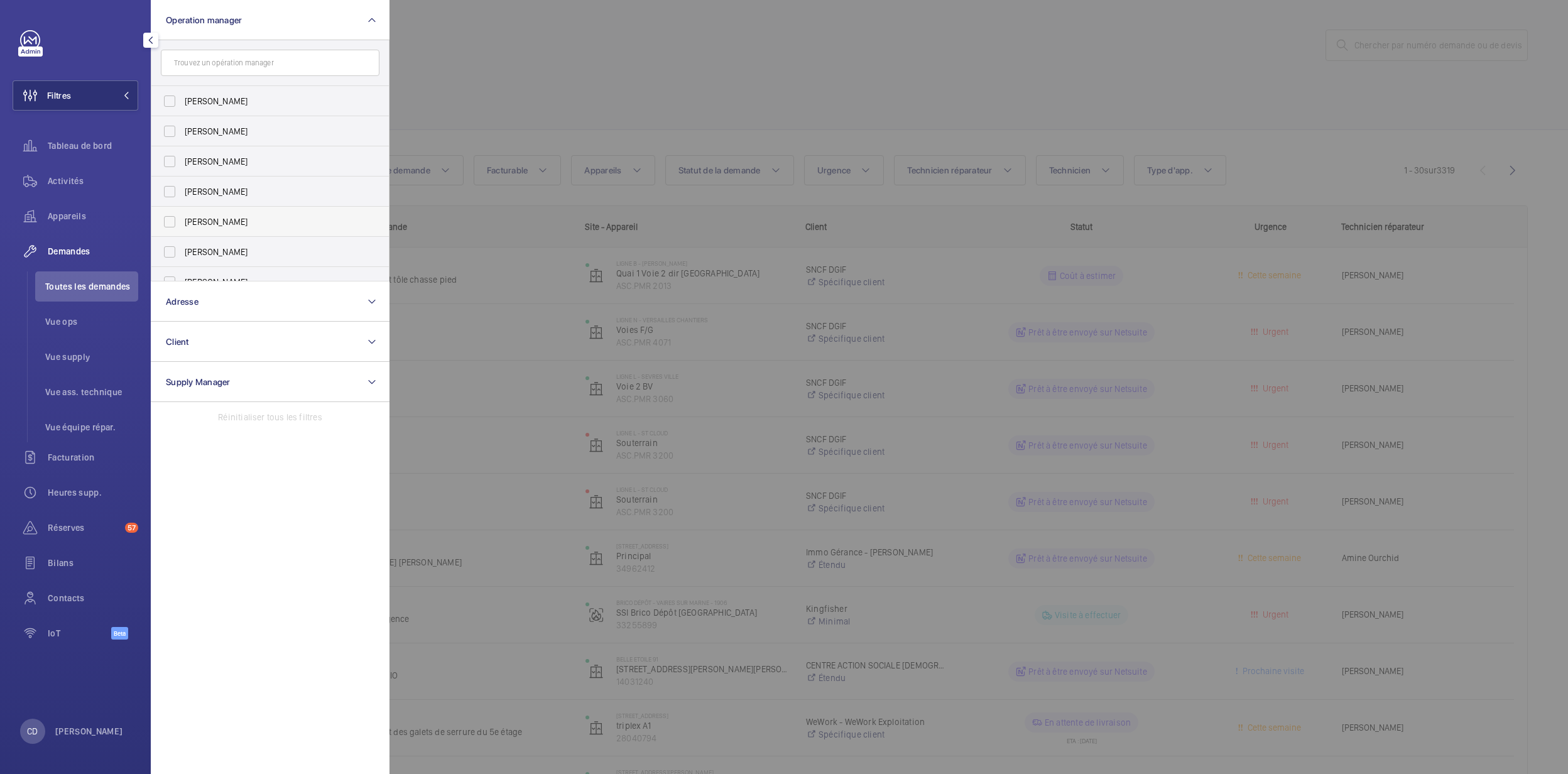
click at [229, 207] on label "[PERSON_NAME]" at bounding box center [261, 221] width 219 height 30
click at [182, 209] on input "[PERSON_NAME]" at bounding box center [169, 221] width 25 height 25
checkbox input "true"
click at [885, 84] on div at bounding box center [1173, 387] width 1568 height 774
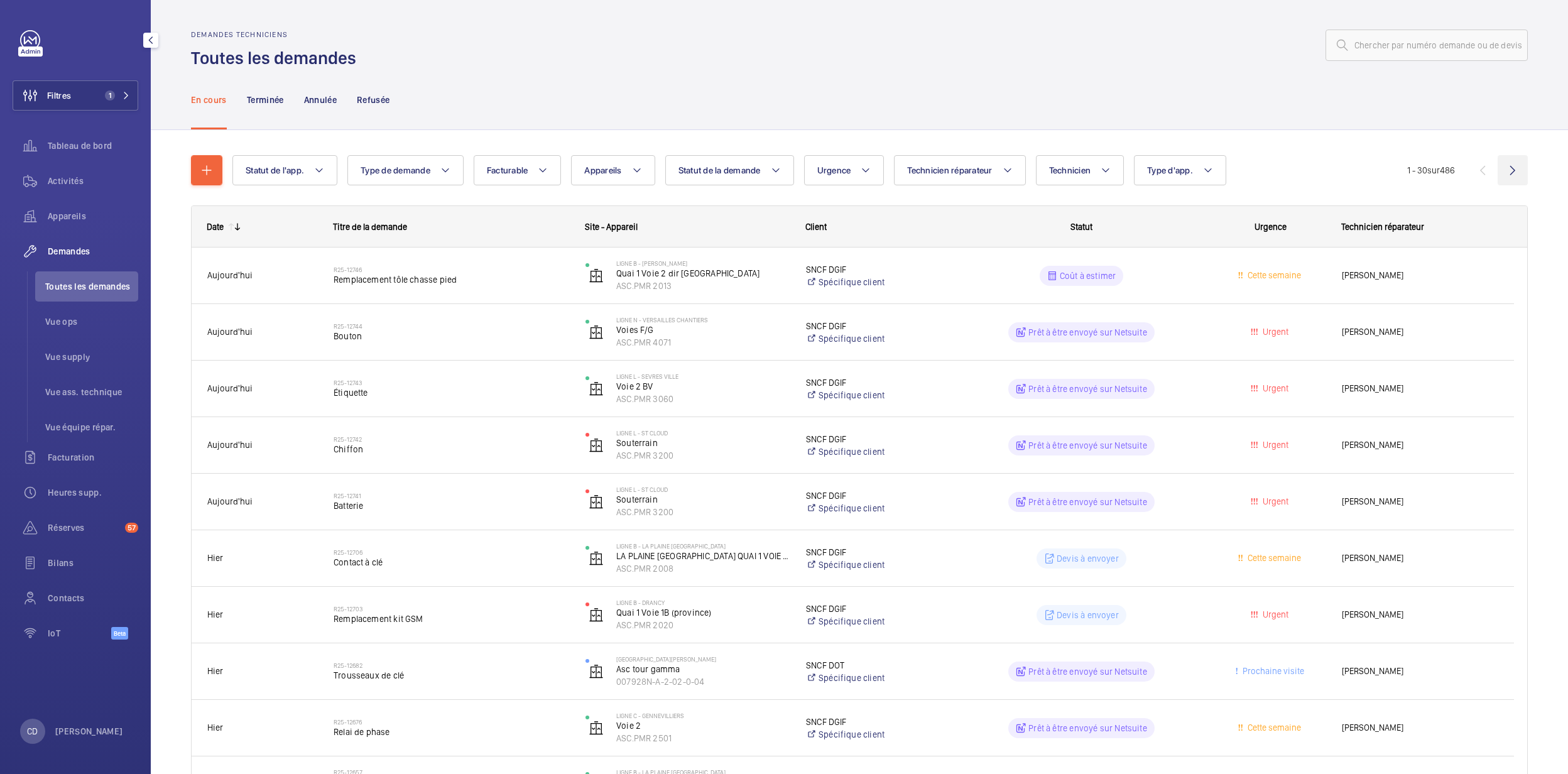
click at [1498, 174] on wm-front-icon-button at bounding box center [1512, 170] width 30 height 30
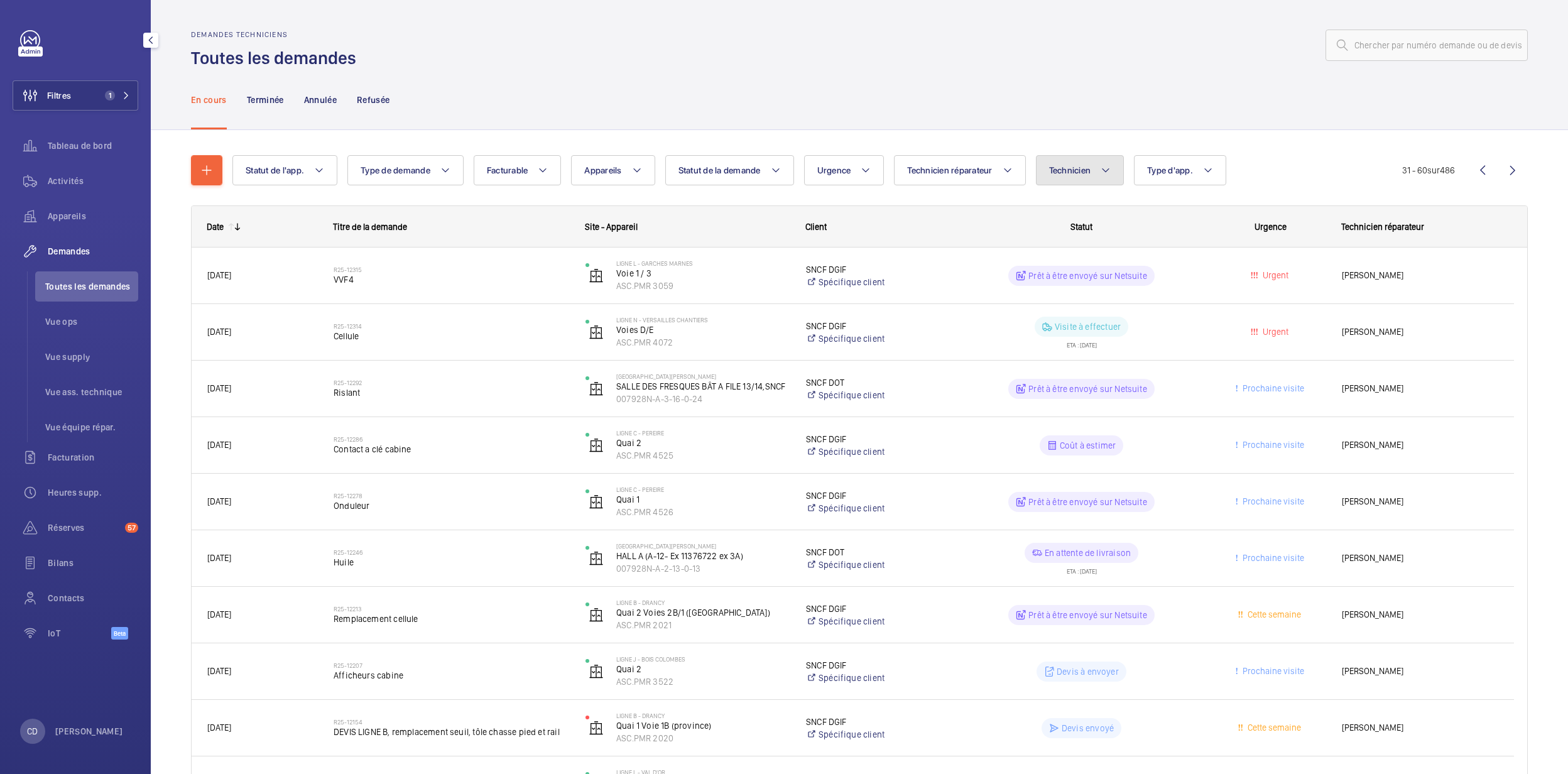
click at [1063, 180] on button "Technicien" at bounding box center [1081, 170] width 89 height 30
type input "maxen"
click at [1094, 249] on span "Maxen ce Ottmann" at bounding box center [1156, 255] width 173 height 13
click at [1068, 249] on input "Maxen ce Ottmann" at bounding box center [1054, 254] width 25 height 25
checkbox input "true"
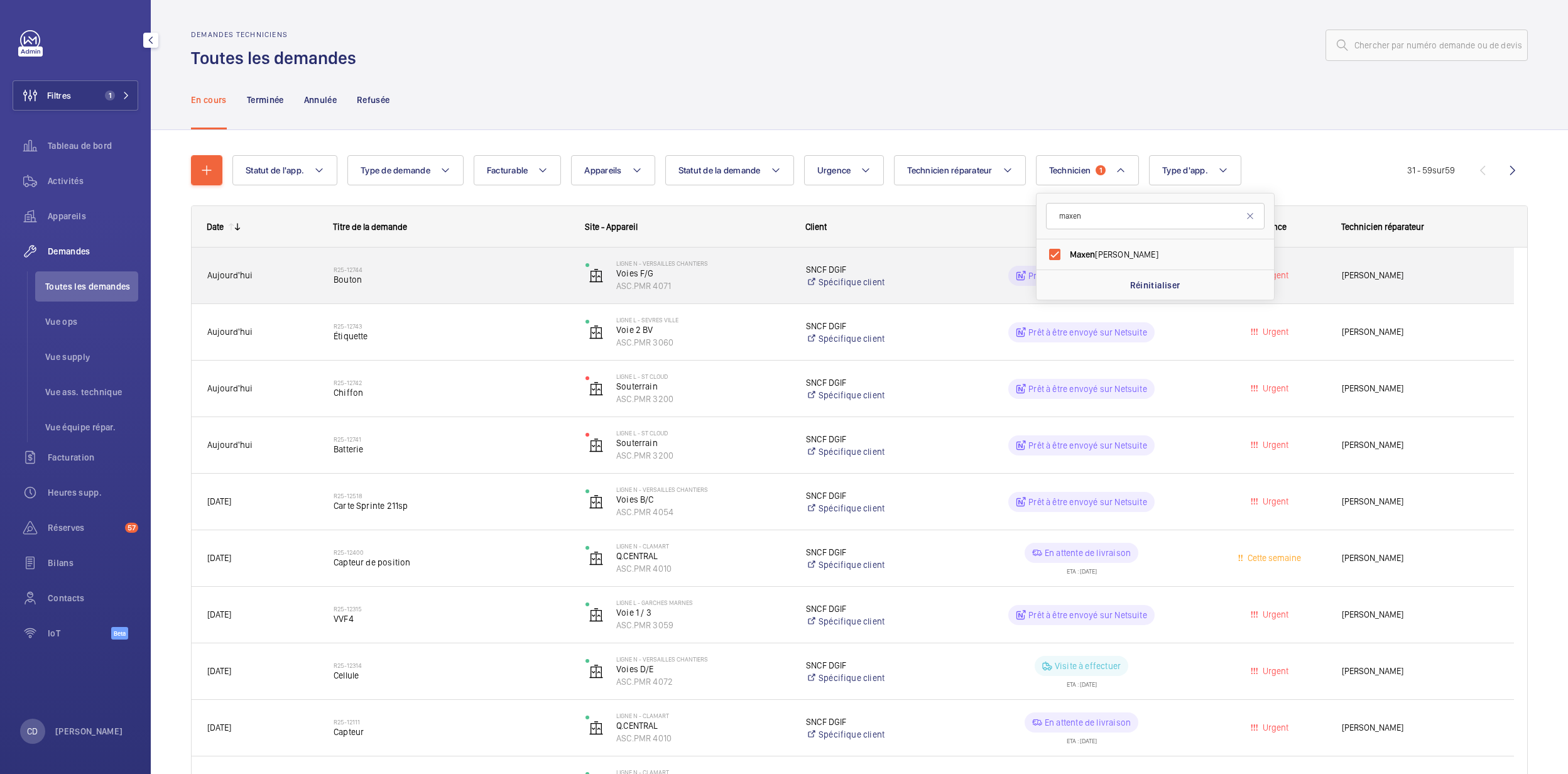
click at [489, 276] on span "Bouton" at bounding box center [451, 279] width 236 height 13
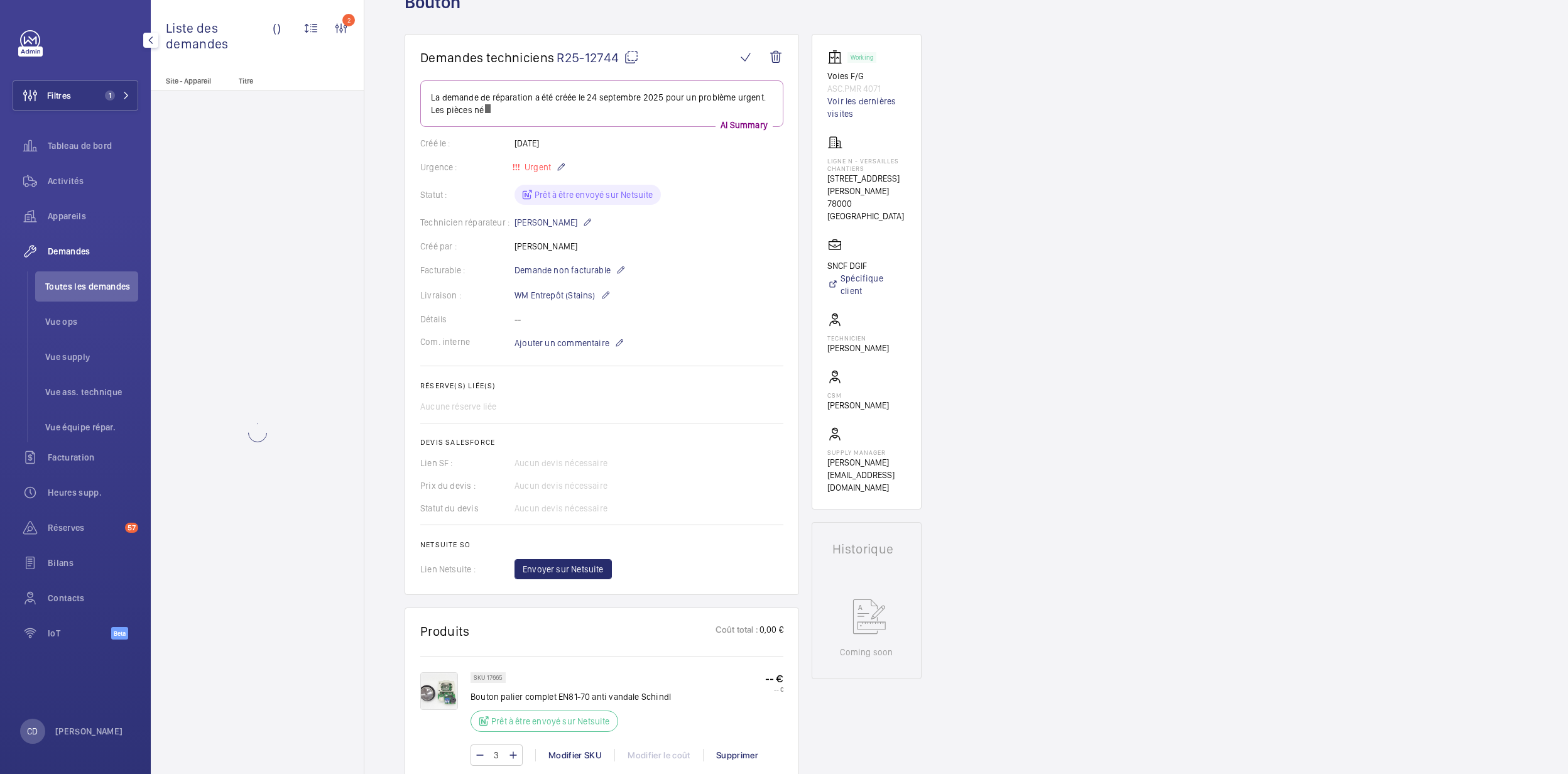
scroll to position [347, 0]
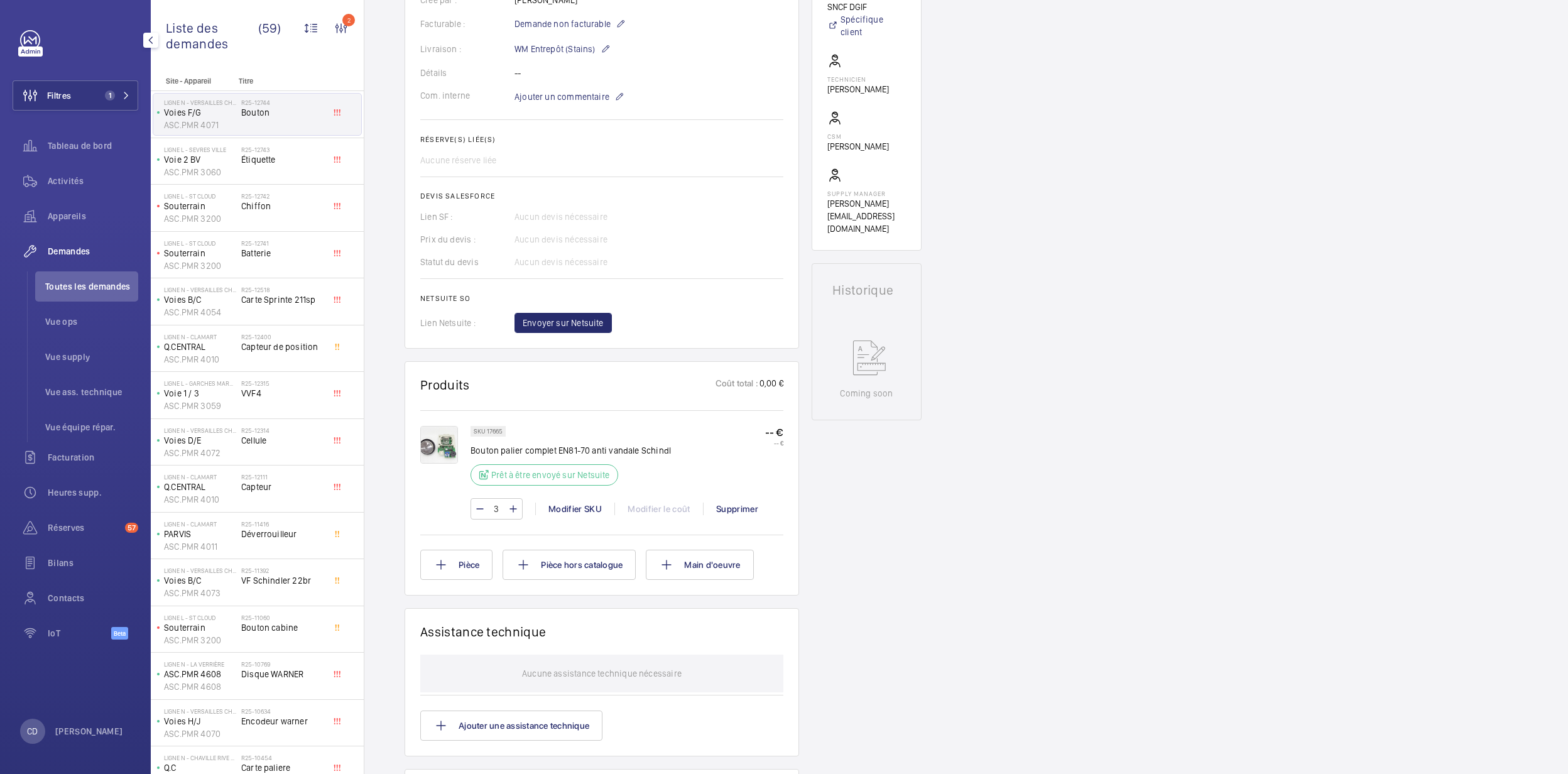
click at [685, 465] on div "SKU 17665 Bouton palier complet EN81-70 anti vandale Schindl Prêt à être envoyé…" at bounding box center [627, 459] width 313 height 67
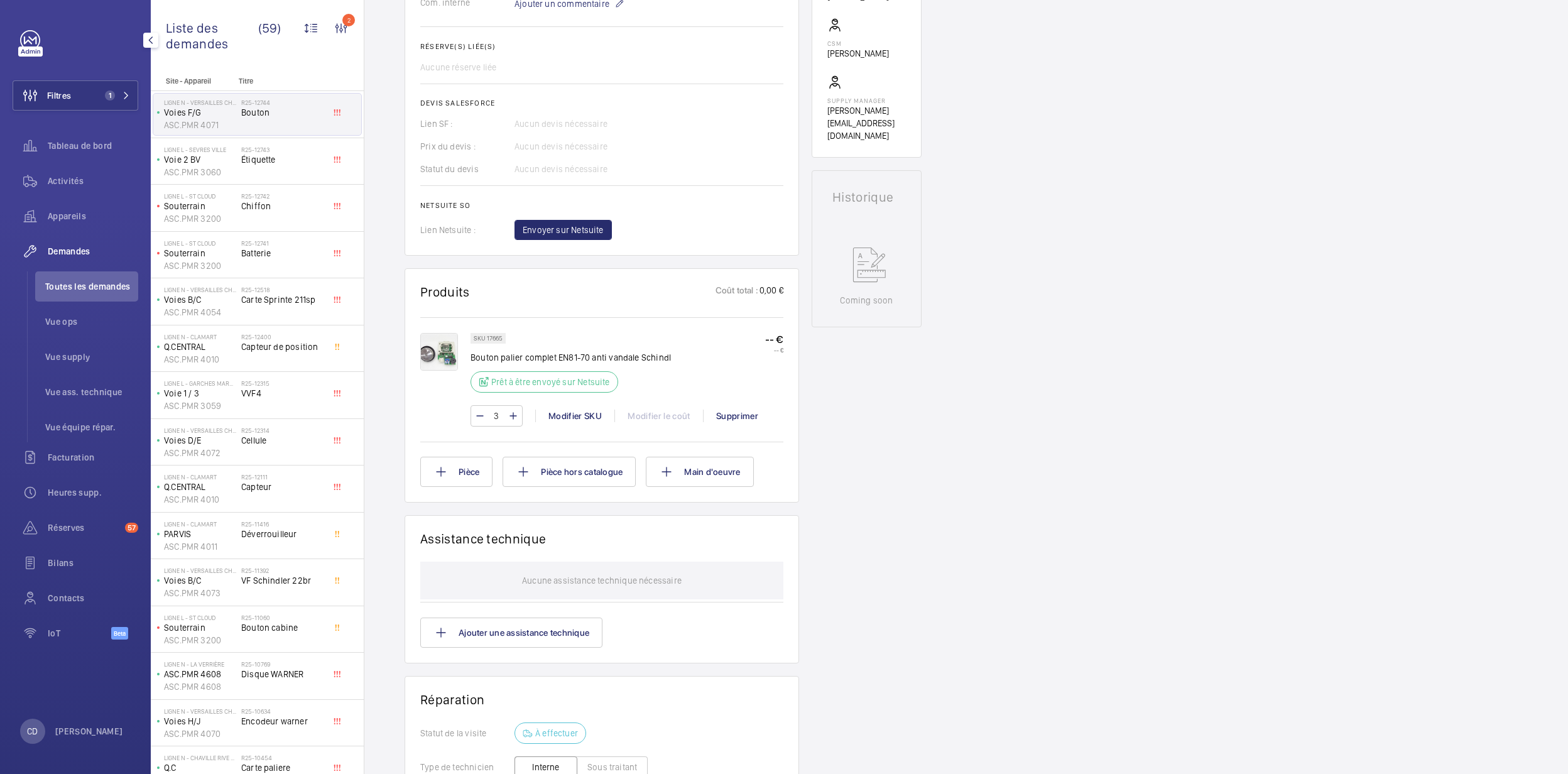
scroll to position [503, 0]
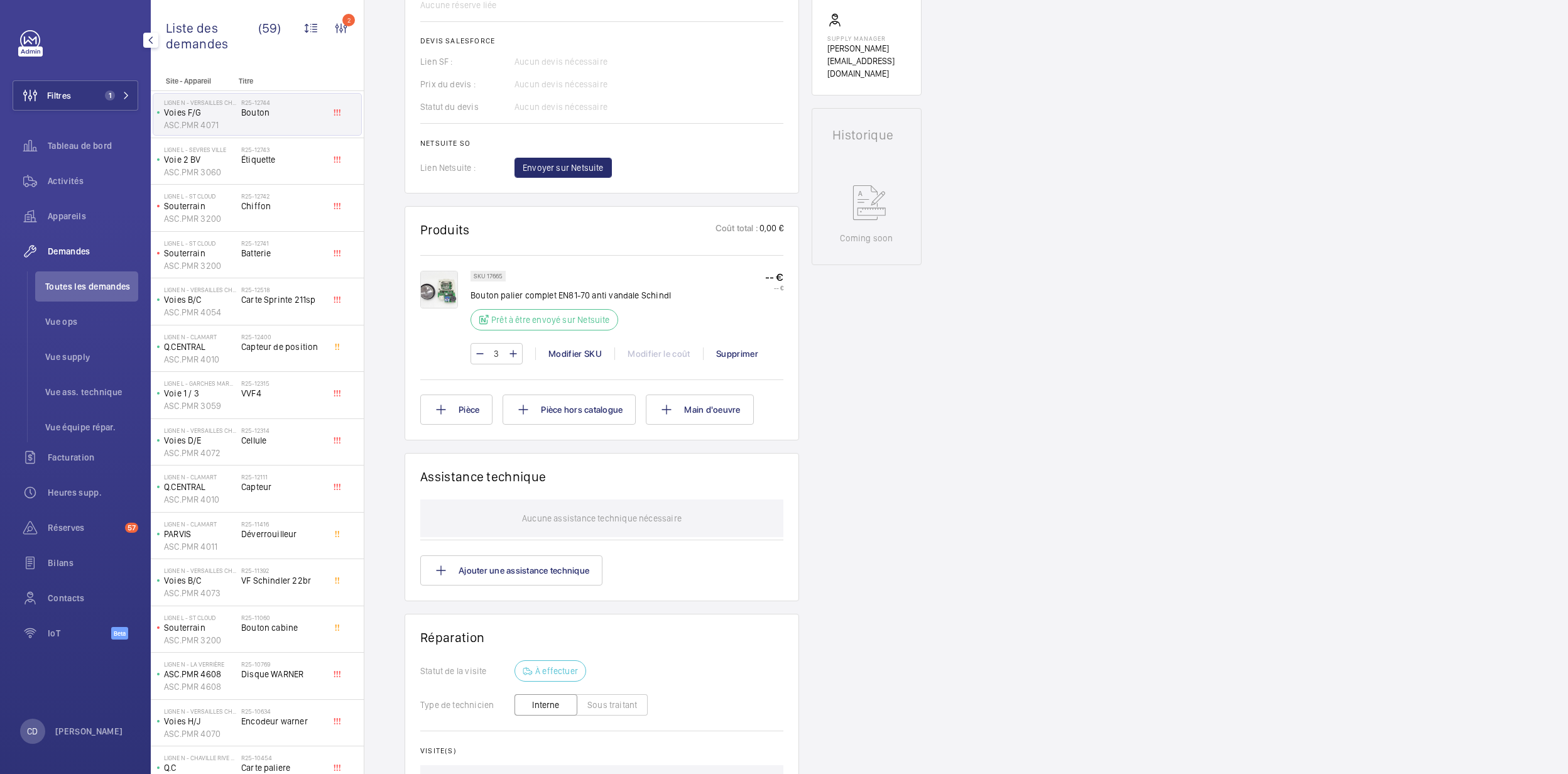
click at [441, 302] on img at bounding box center [439, 289] width 38 height 38
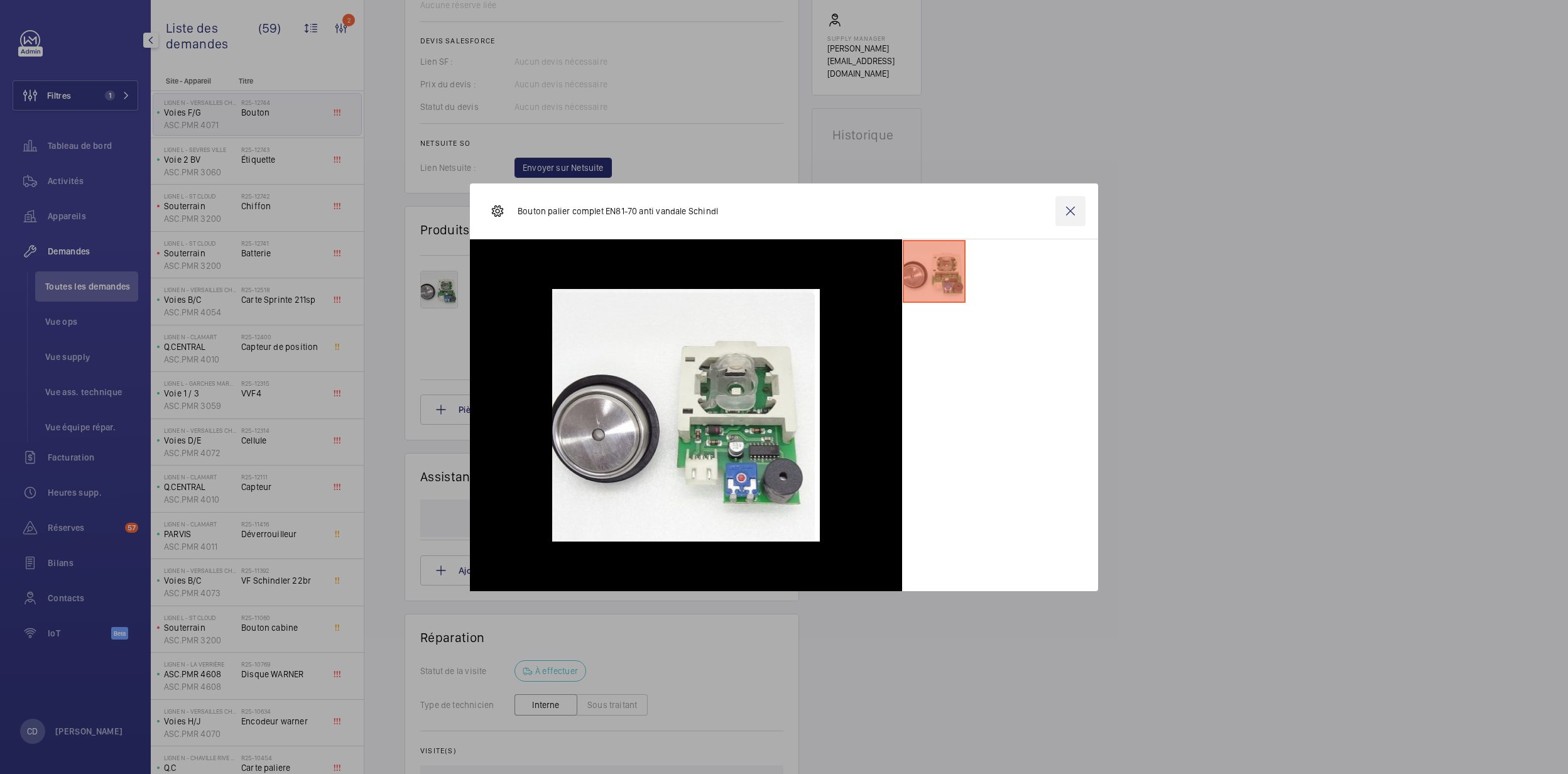
click at [1069, 211] on wm-front-icon-button at bounding box center [1070, 210] width 30 height 30
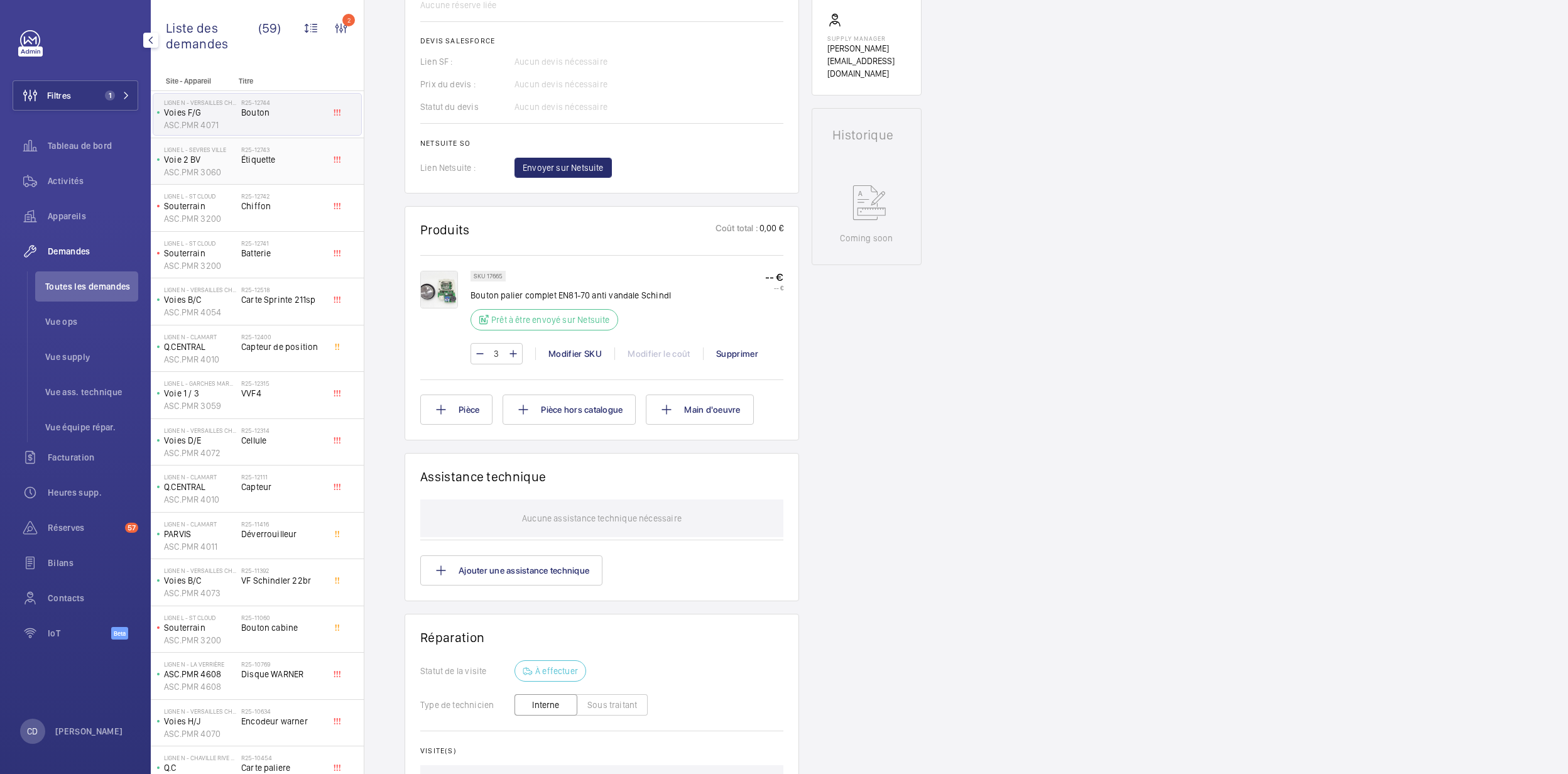
click at [258, 147] on h2 "R25-12743" at bounding box center [283, 149] width 83 height 7
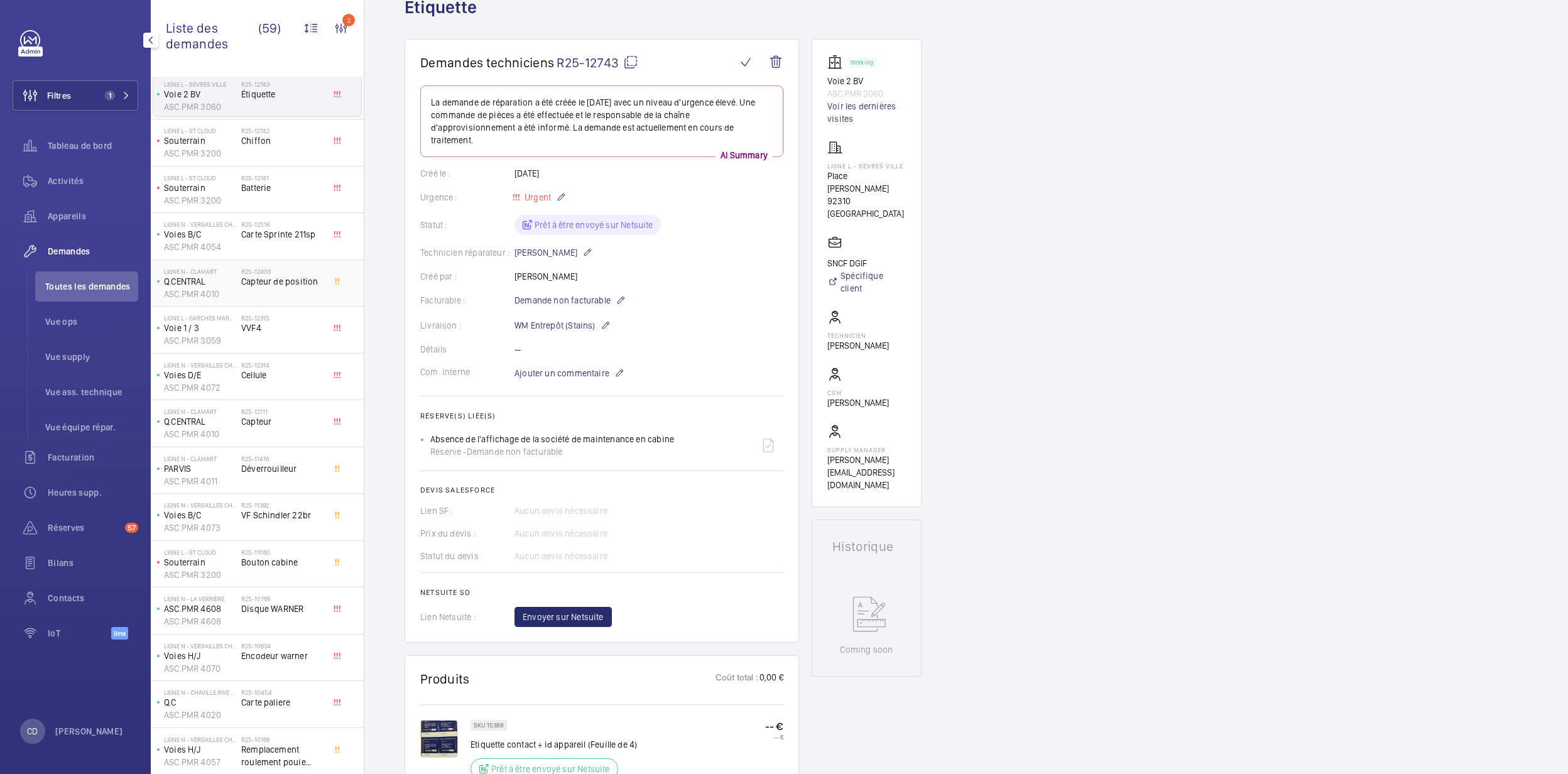
scroll to position [84, 0]
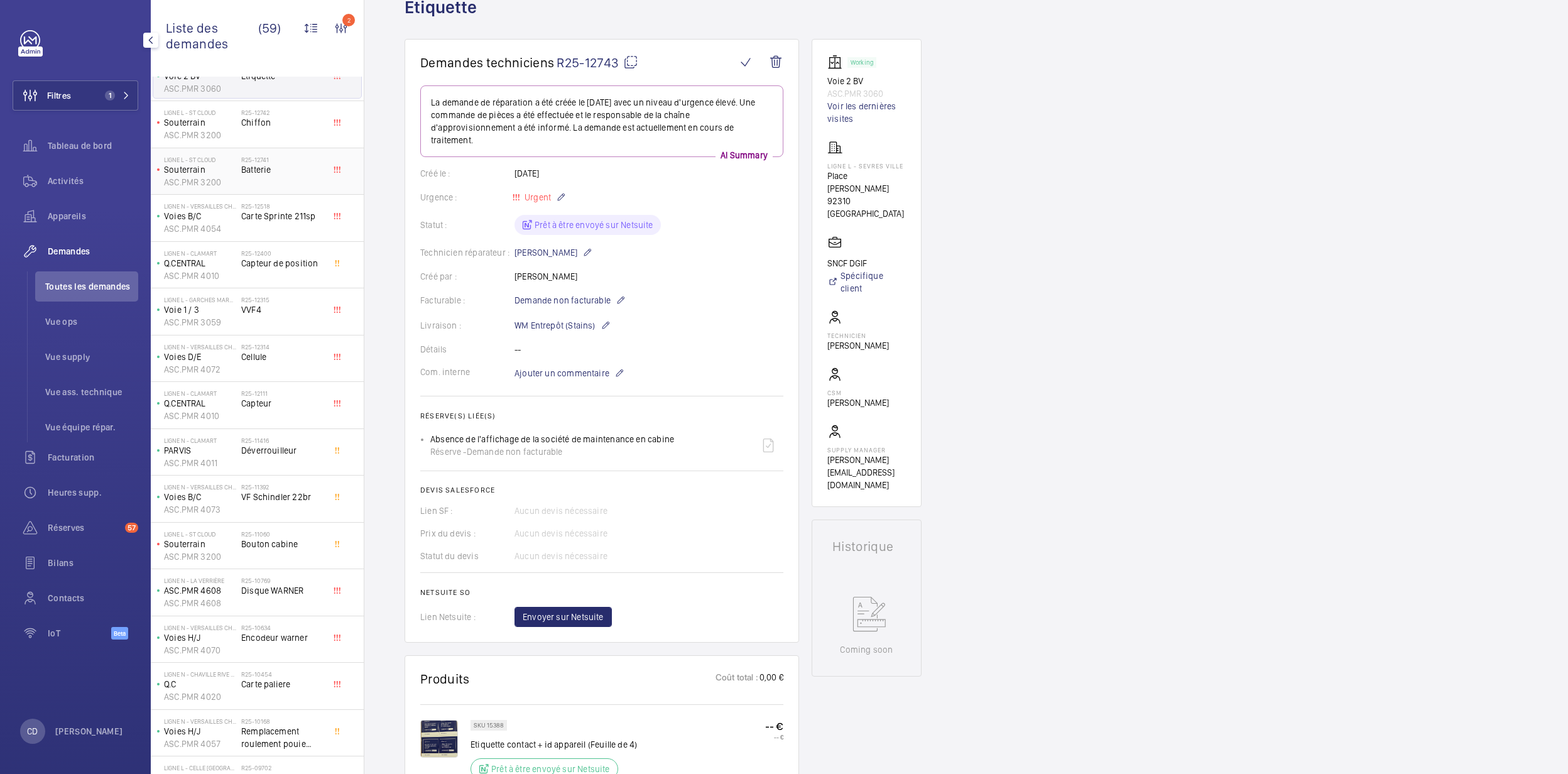
click at [254, 180] on div "R25-12741 Batterie" at bounding box center [283, 173] width 83 height 36
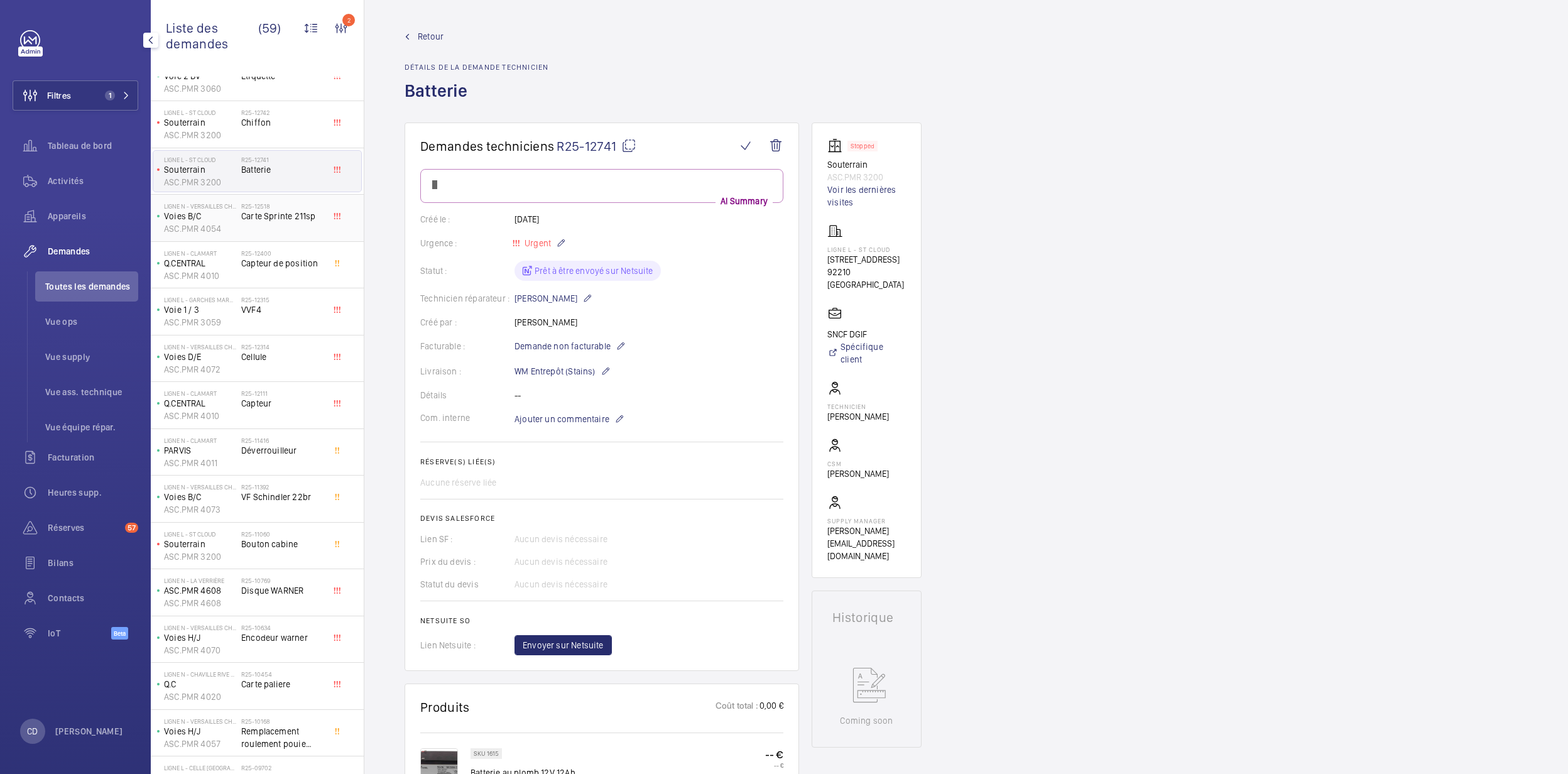
click at [292, 232] on div "R25-12518 Carte Sprinte 211sp" at bounding box center [283, 220] width 83 height 36
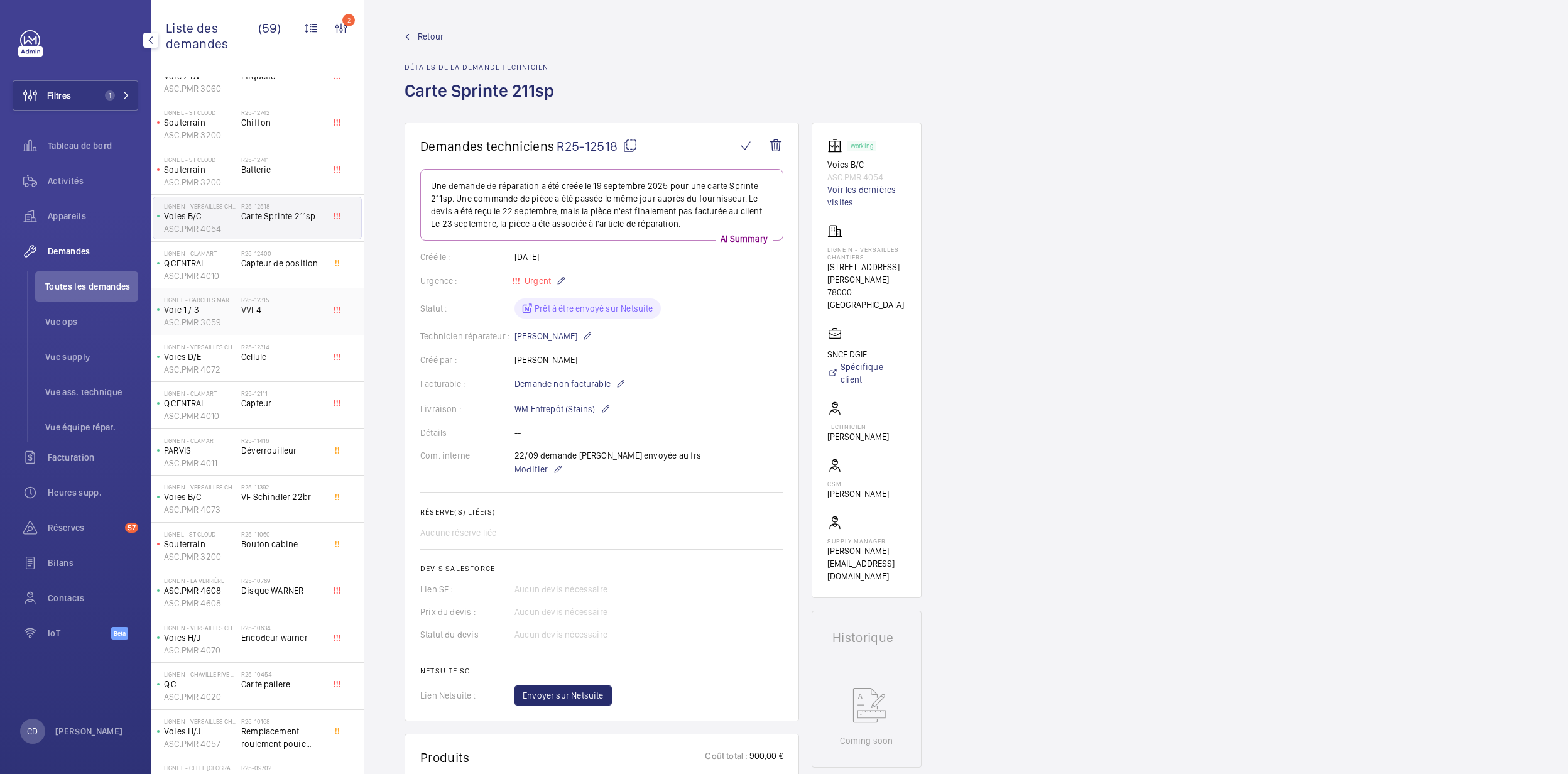
click at [273, 304] on h2 "R25-12315" at bounding box center [283, 299] width 83 height 7
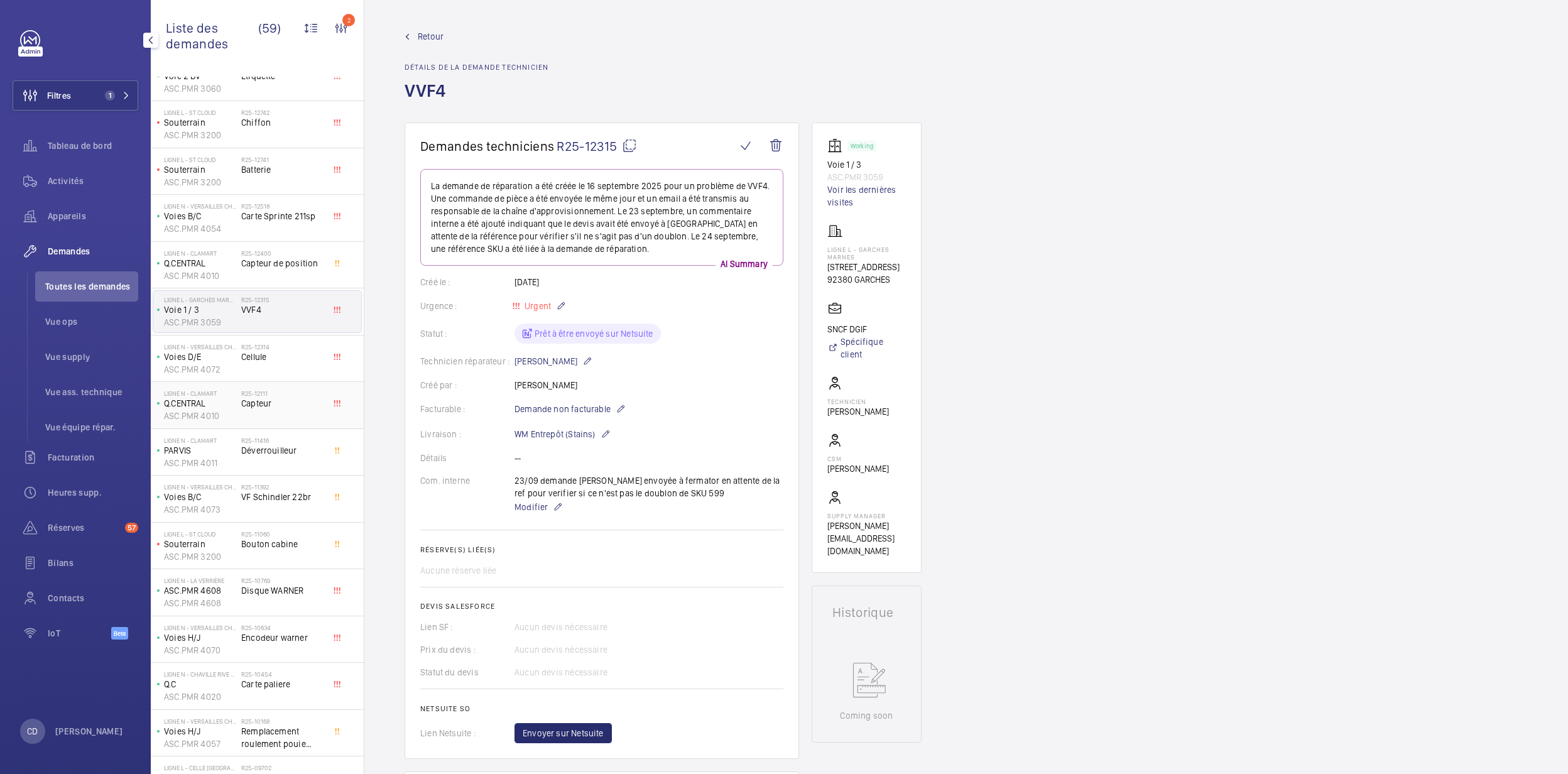
click at [262, 413] on div "R25-12111 Capteur" at bounding box center [283, 408] width 83 height 36
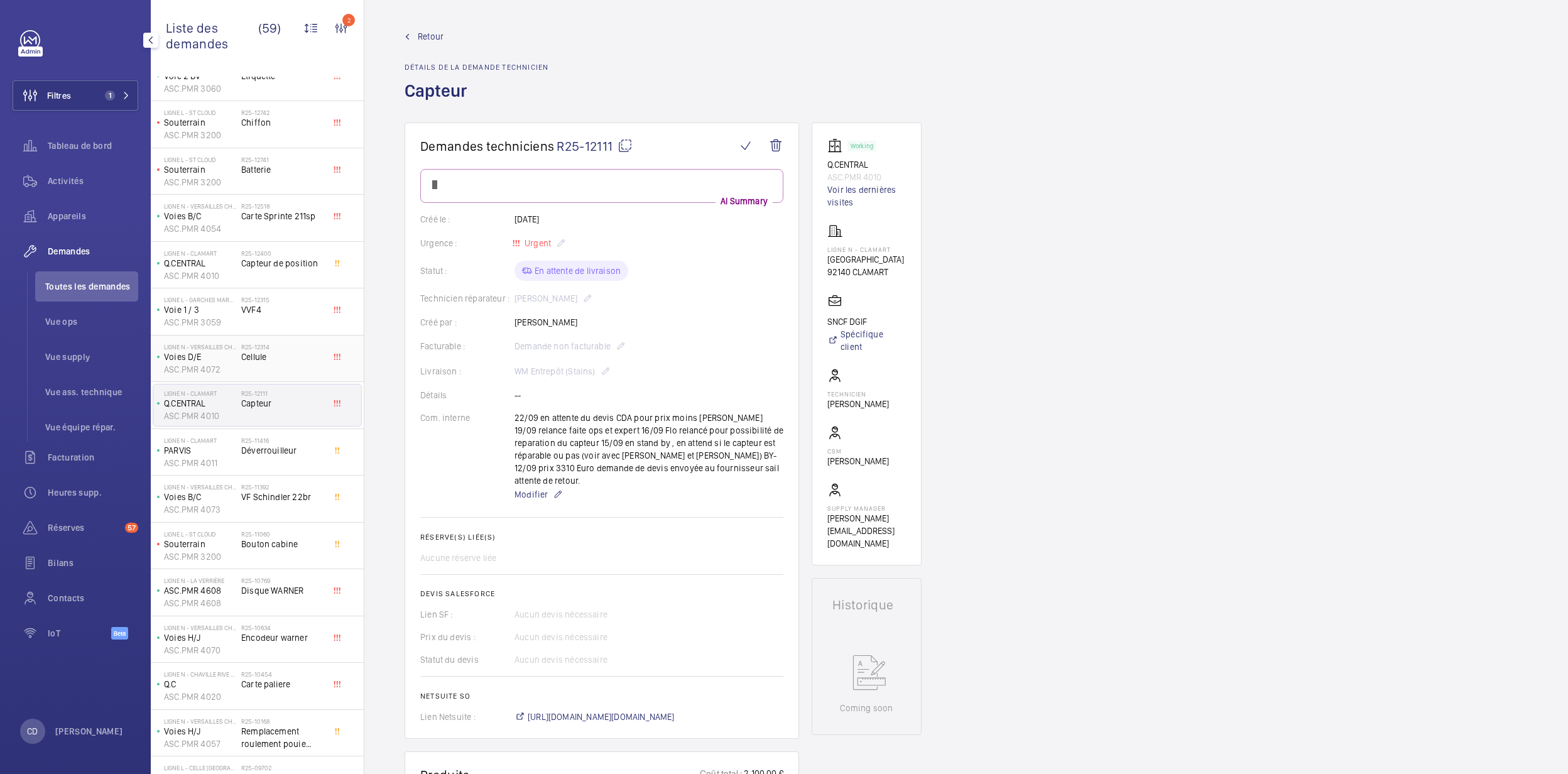
click at [267, 337] on div "Ligne N - VERSAILLES CHANTIERS Voies D/E ASC.PMR 4072 R25-12314 Cellule" at bounding box center [257, 359] width 213 height 48
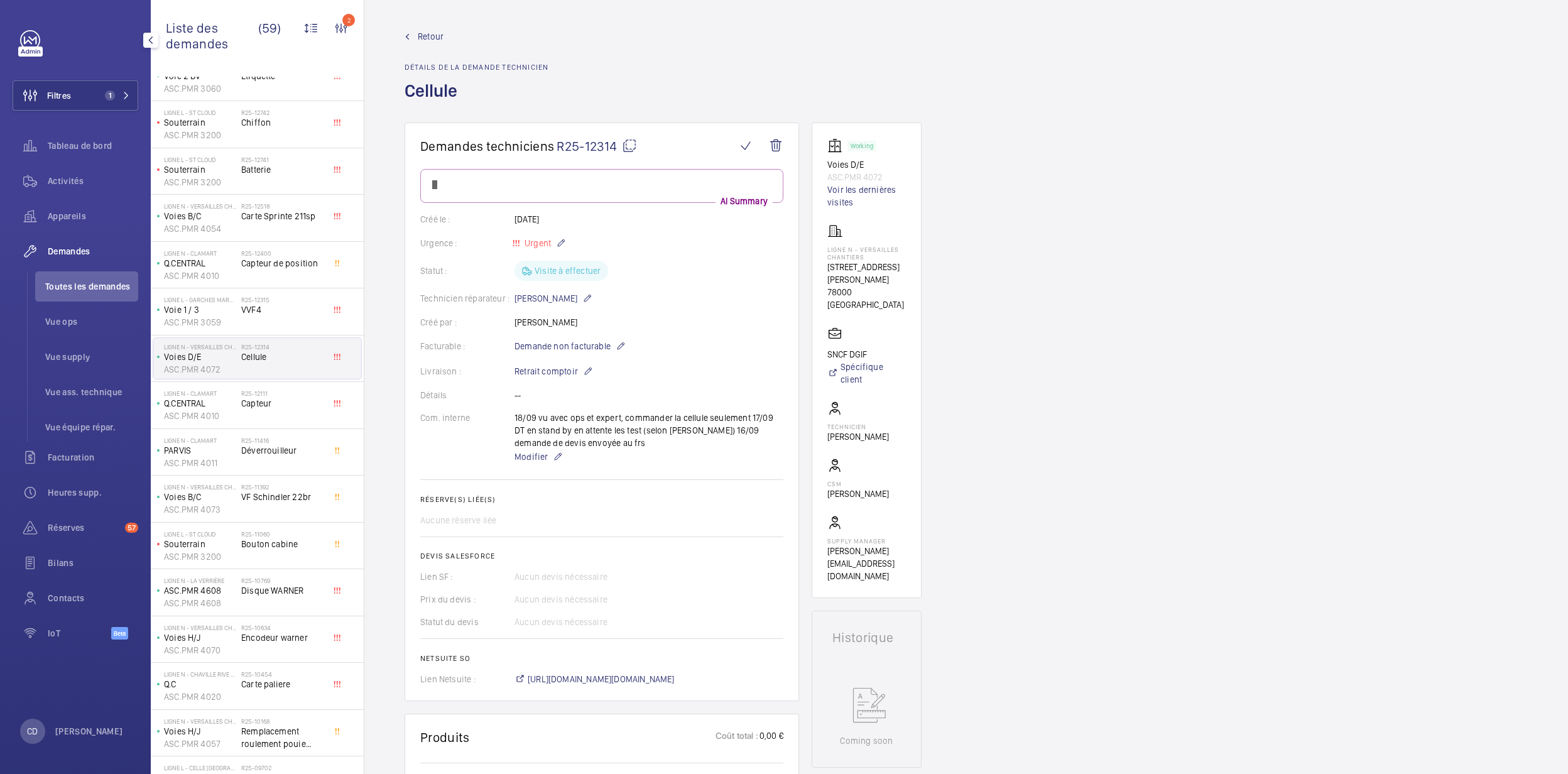
click at [290, 366] on div "R25-12314 Cellule" at bounding box center [283, 361] width 83 height 36
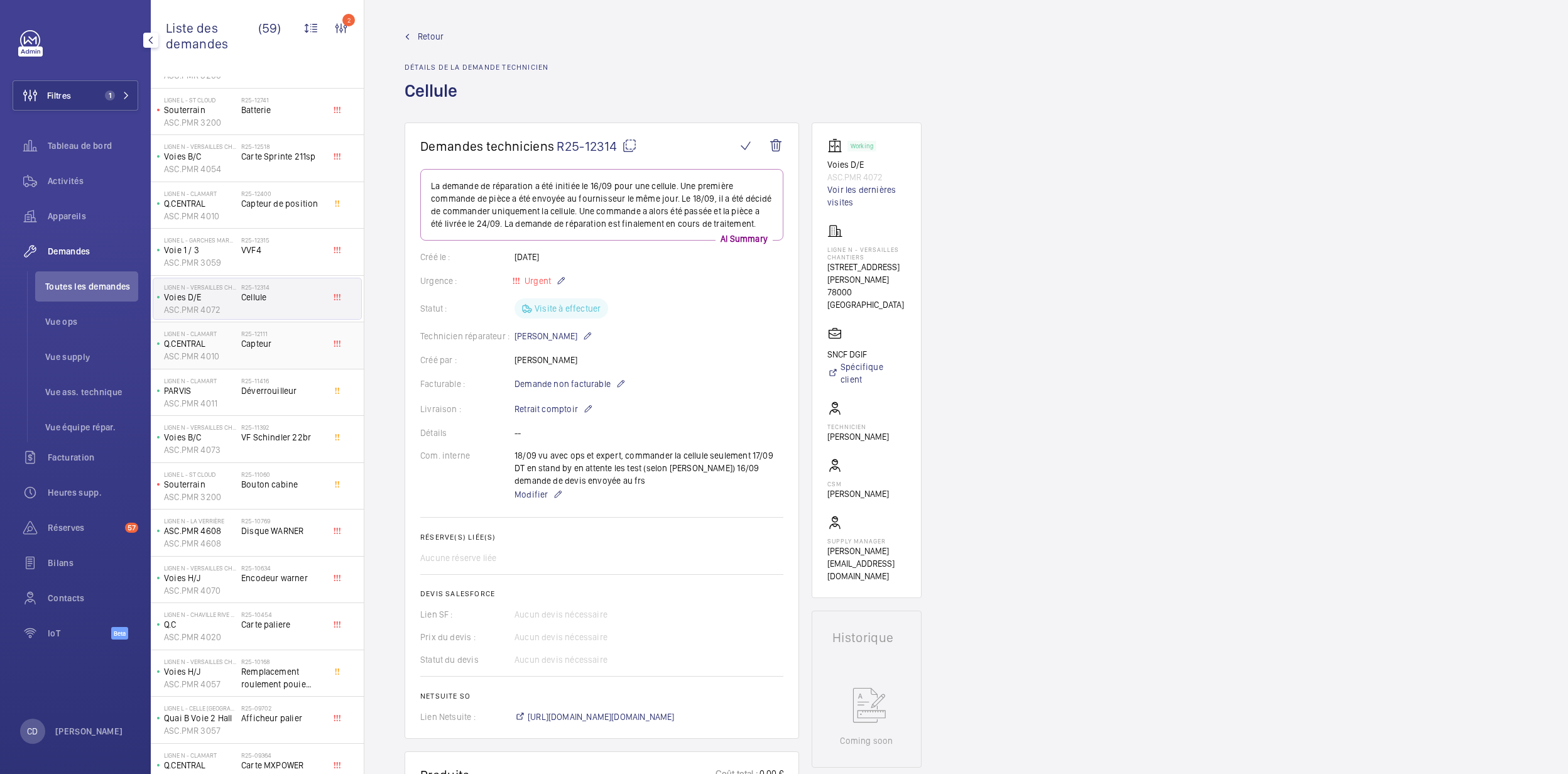
scroll to position [168, 0]
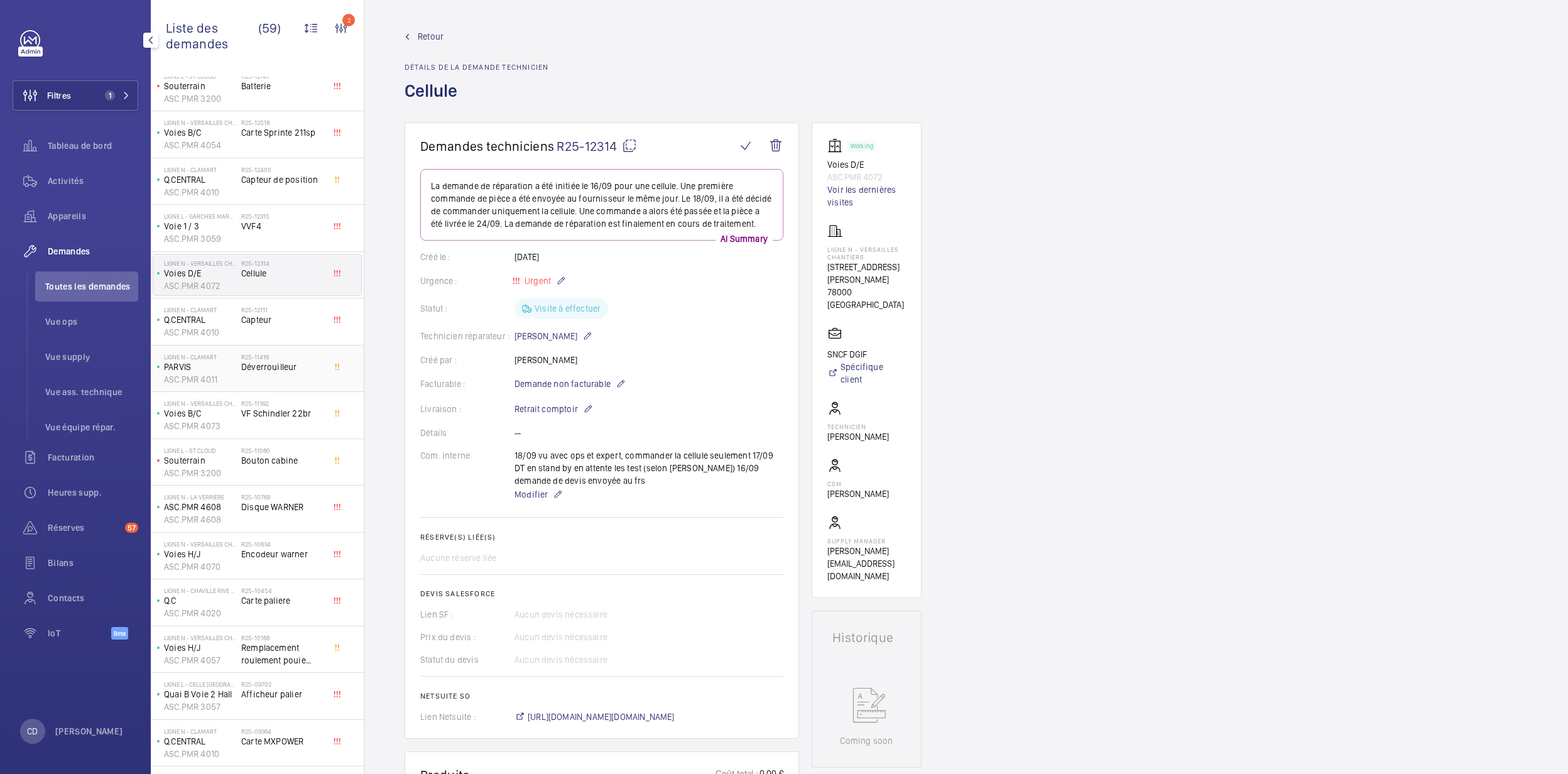
click at [284, 383] on div "R25-11416 Déverrouilleur" at bounding box center [283, 370] width 83 height 36
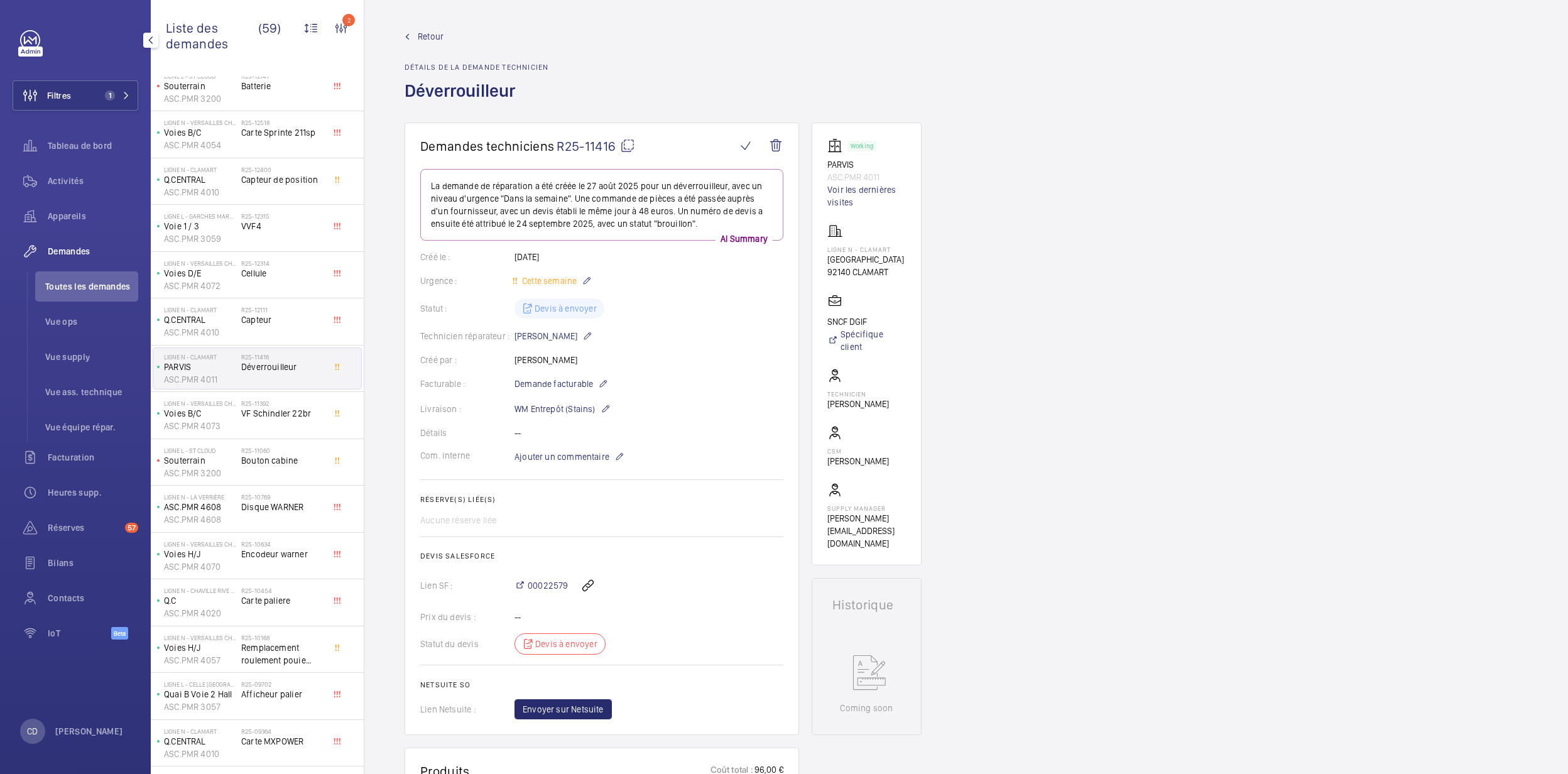
drag, startPoint x: 895, startPoint y: 253, endPoint x: 799, endPoint y: 242, distance: 96.6
drag, startPoint x: 799, startPoint y: 242, endPoint x: 854, endPoint y: 253, distance: 56.1
drag, startPoint x: 854, startPoint y: 253, endPoint x: 857, endPoint y: 240, distance: 13.3
click at [857, 240] on div "Ligne N - CLAMART Place de la Gare 92140 CLAMART" at bounding box center [866, 251] width 77 height 55
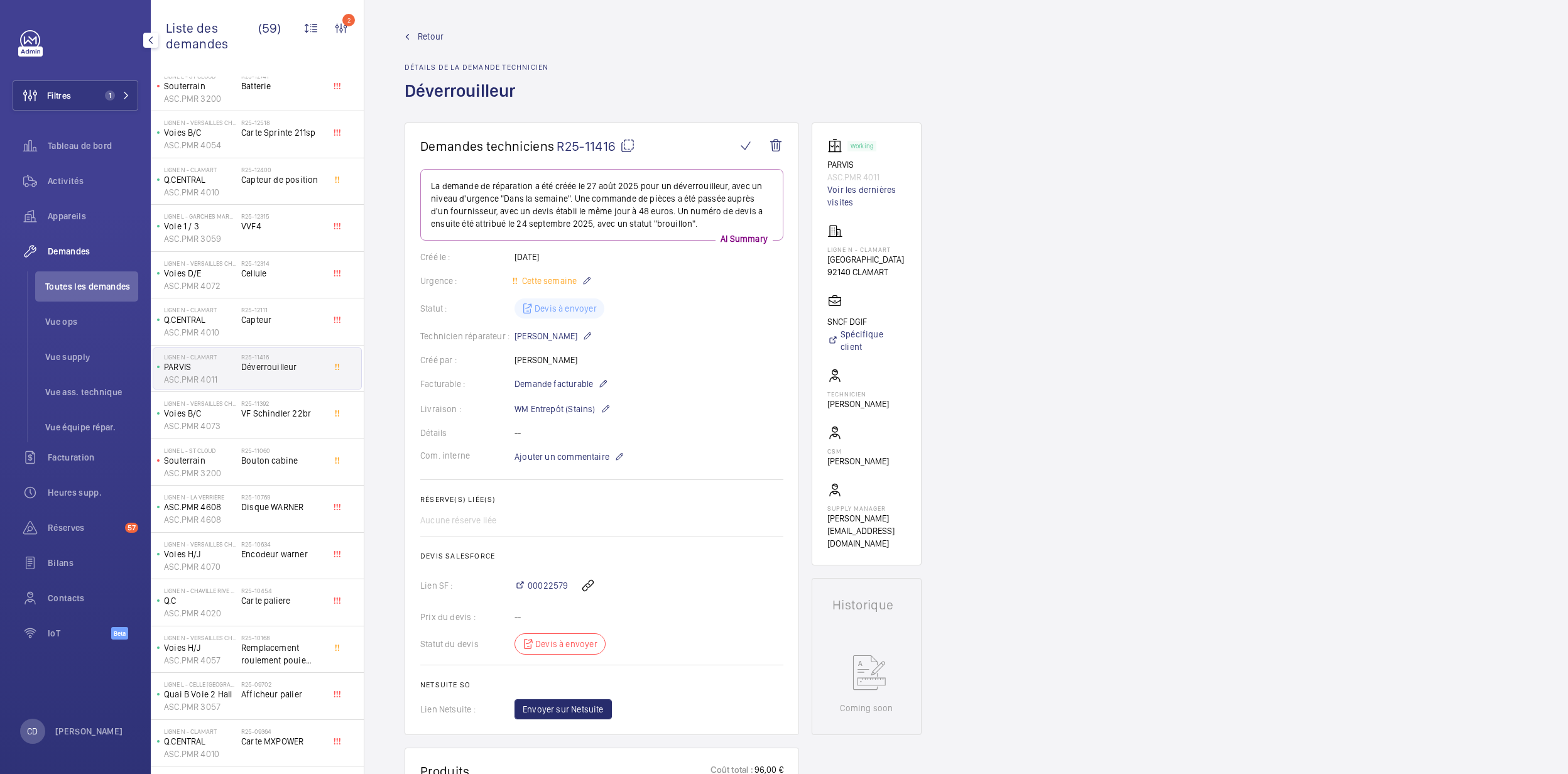
click at [854, 249] on p "Ligne N - CLAMART" at bounding box center [866, 249] width 77 height 7
copy p "Ligne N - CLAMART"
click at [883, 217] on wm-front-card-body "Working PARVIS ASC.PMR 4011 Voir les dernières visites Ligne N - CLAMART Place …" at bounding box center [867, 344] width 79 height 412
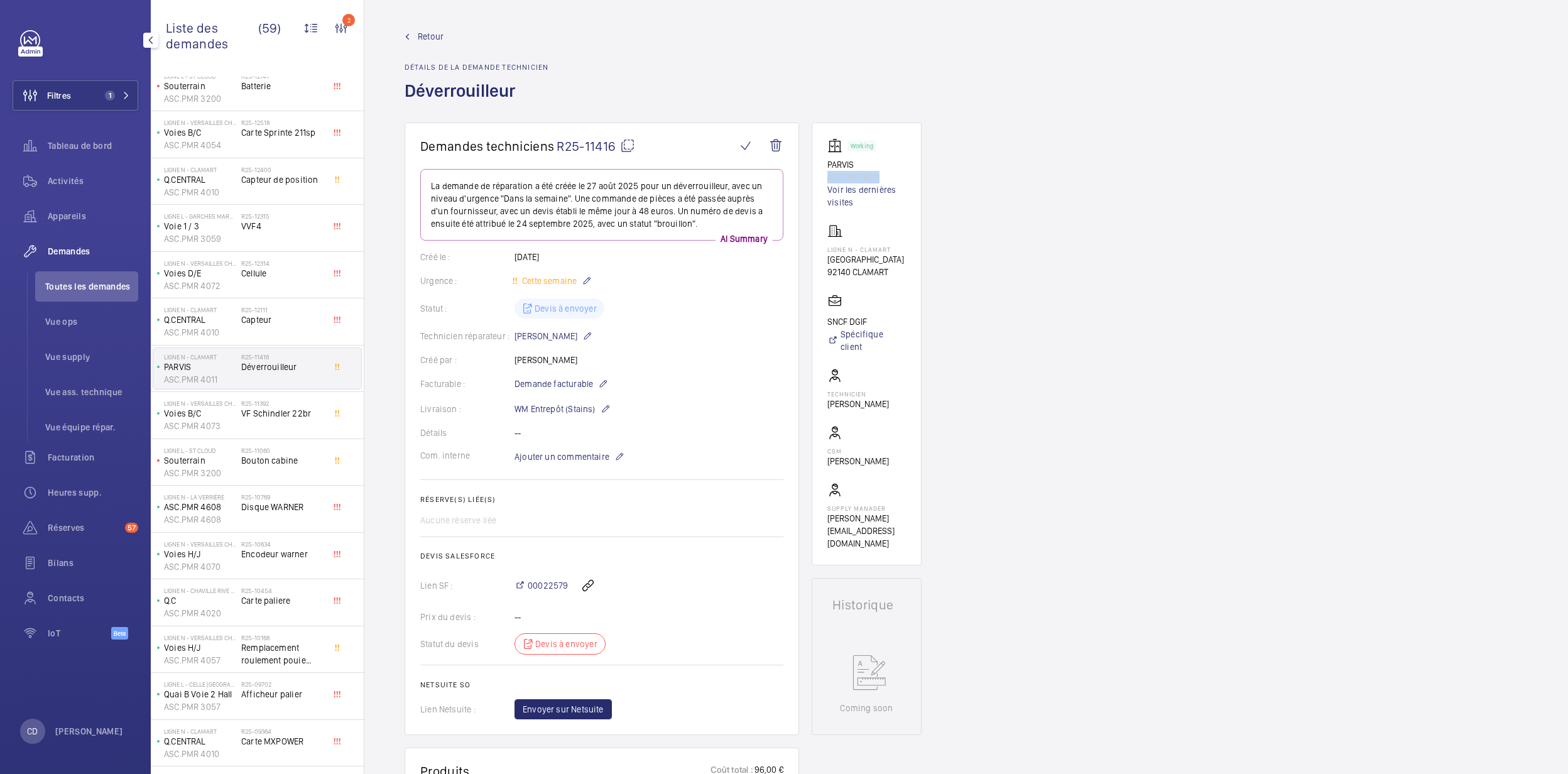
drag, startPoint x: 880, startPoint y: 175, endPoint x: 817, endPoint y: 180, distance: 63.2
click at [817, 180] on wm-front-card "Working PARVIS ASC.PMR 4011 Voir les dernières visites Ligne N - CLAMART Place …" at bounding box center [867, 344] width 110 height 443
drag, startPoint x: 817, startPoint y: 180, endPoint x: 867, endPoint y: 179, distance: 50.0
copy p "ASC.PMR 4011"
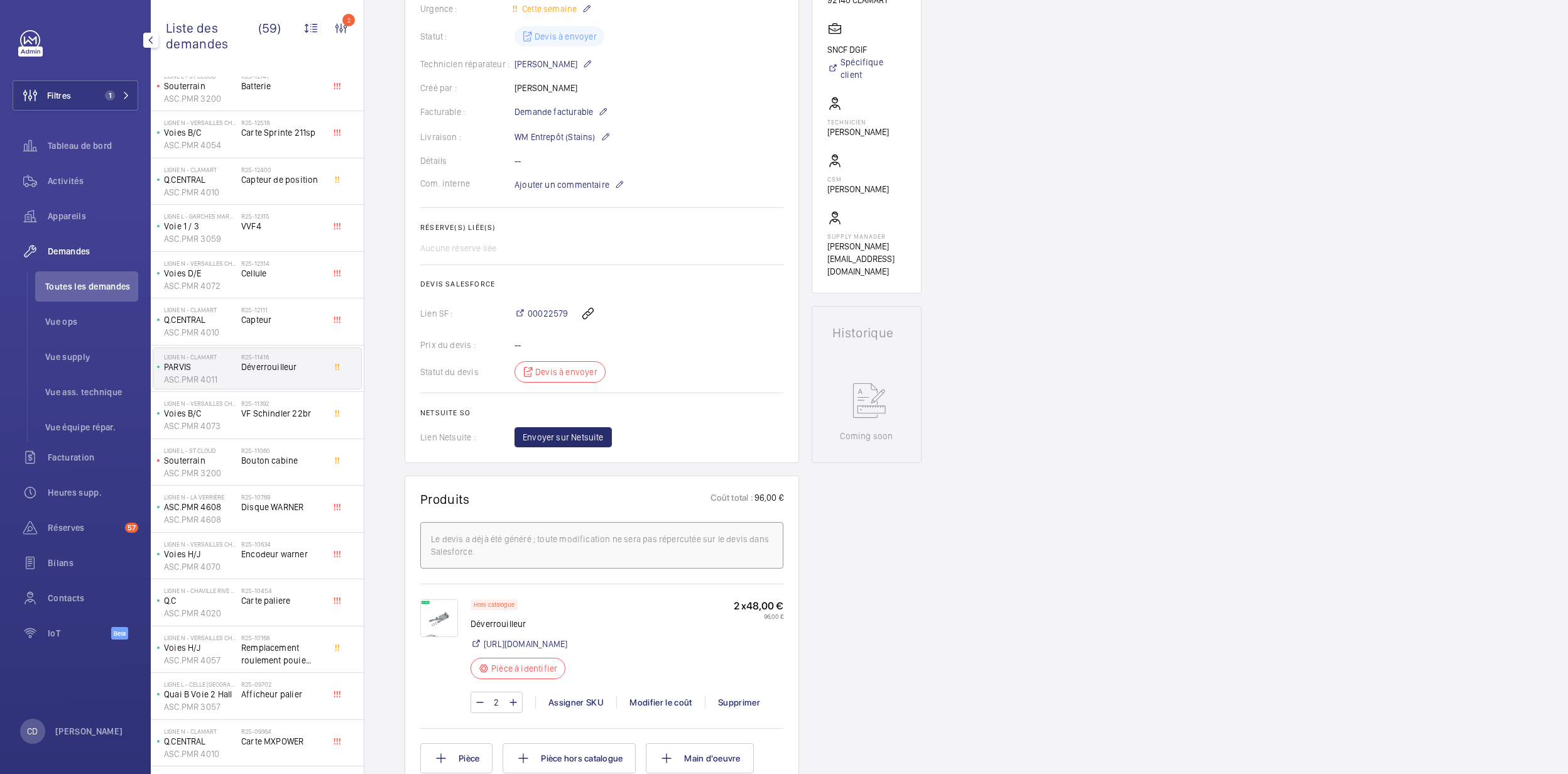
scroll to position [335, 0]
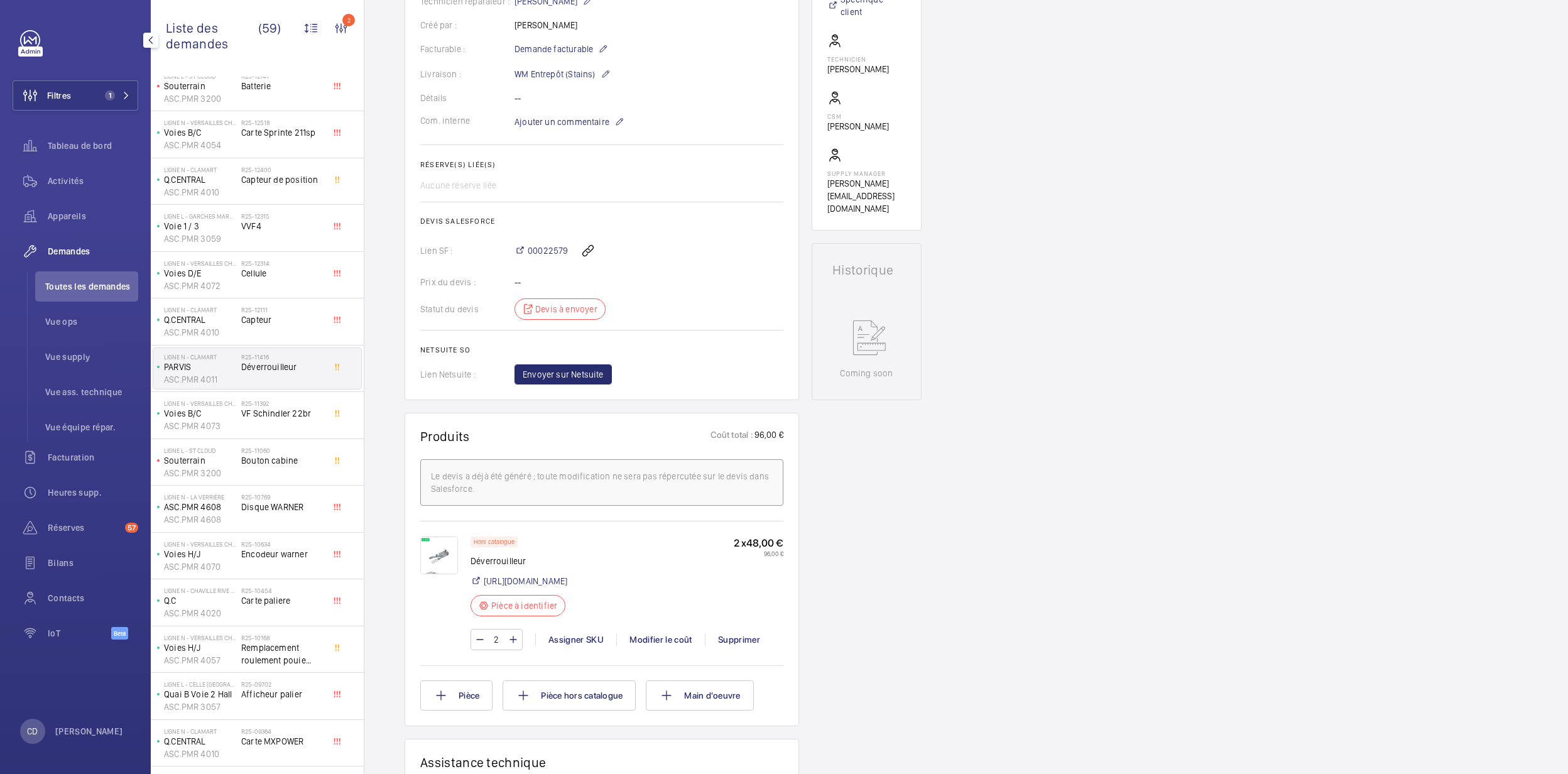
click at [435, 568] on img at bounding box center [439, 555] width 38 height 38
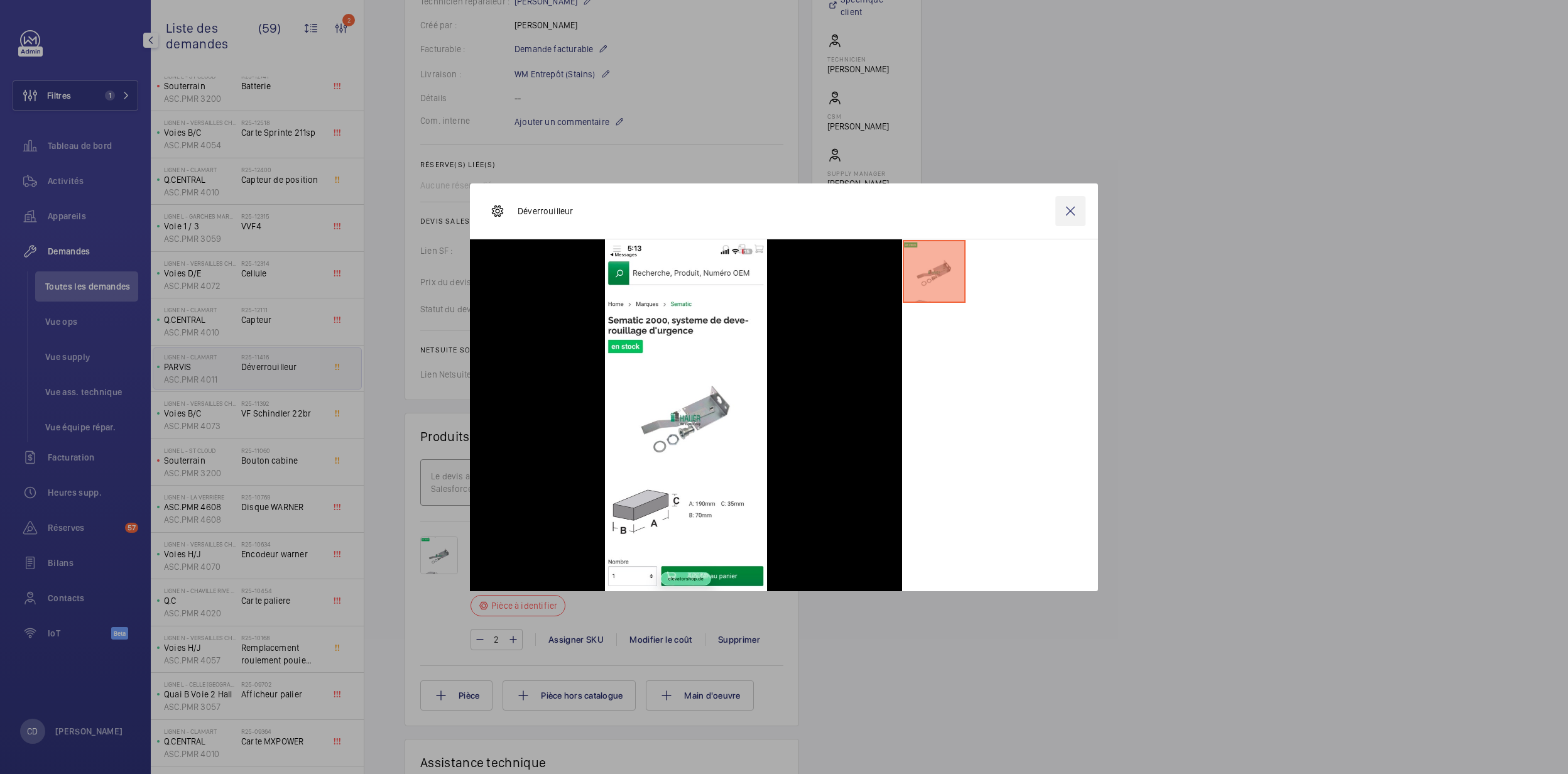
click at [1078, 207] on wm-front-icon-button at bounding box center [1070, 210] width 30 height 30
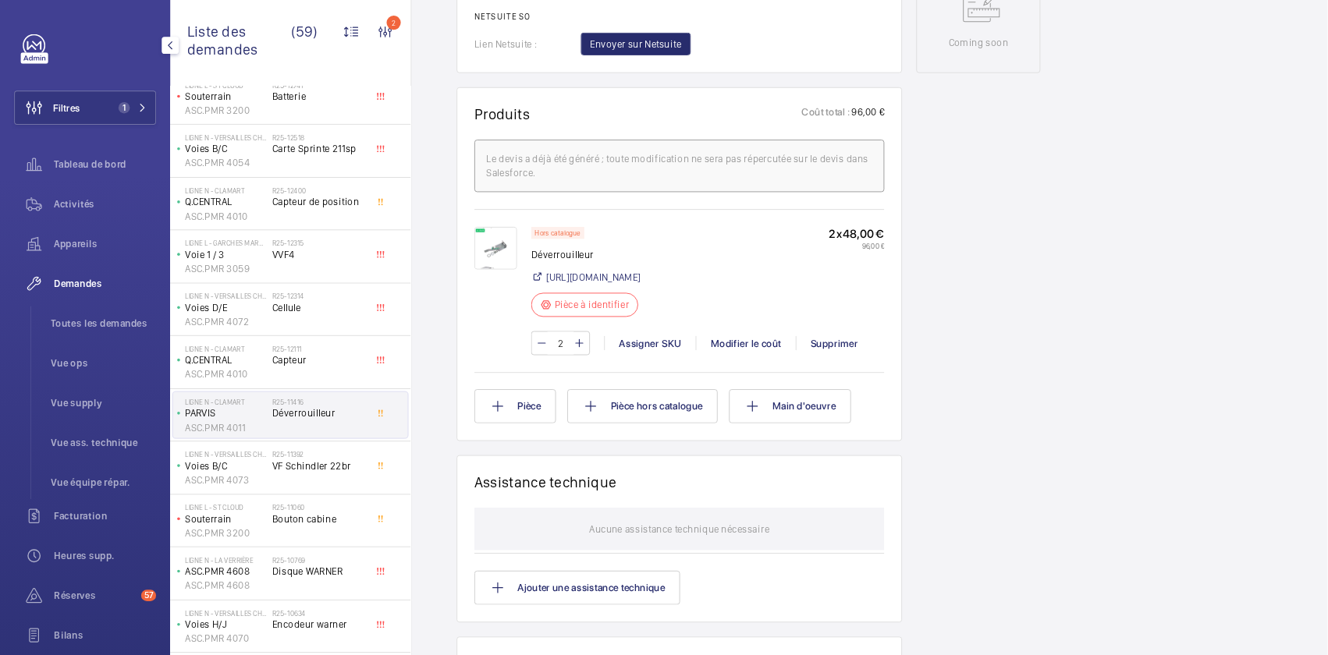
scroll to position [832, 0]
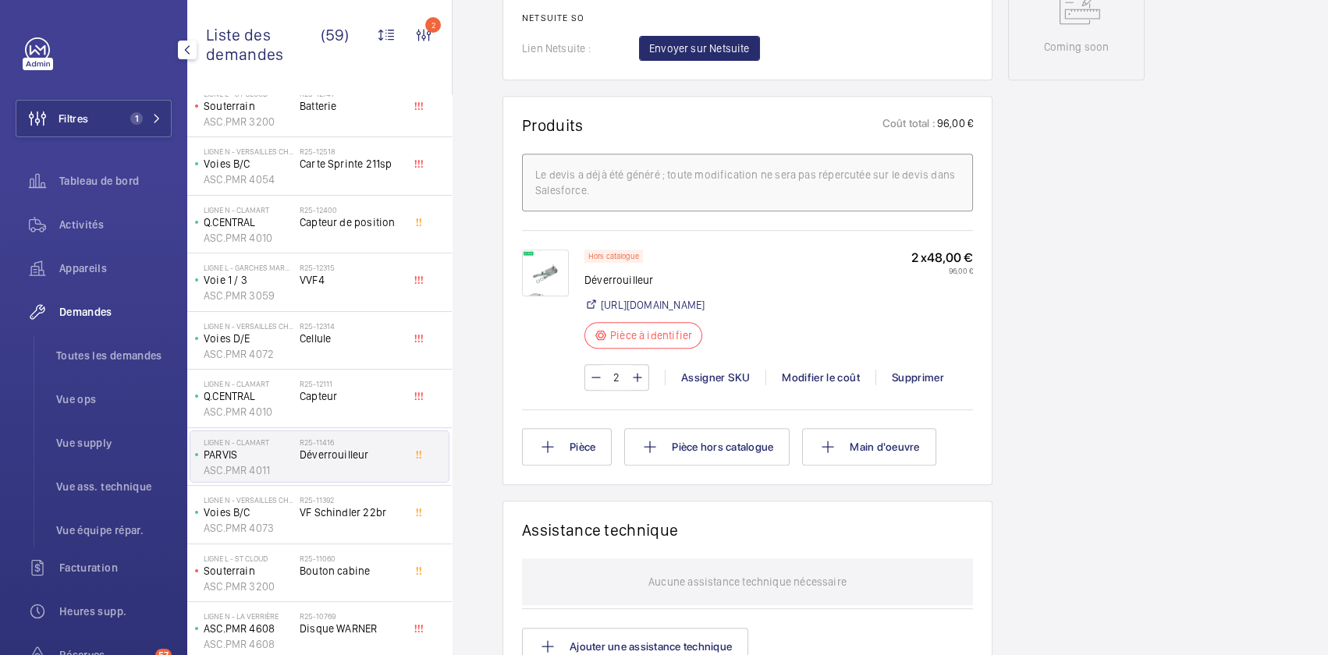
click at [60, 275] on span "Appareils" at bounding box center [115, 269] width 112 height 16
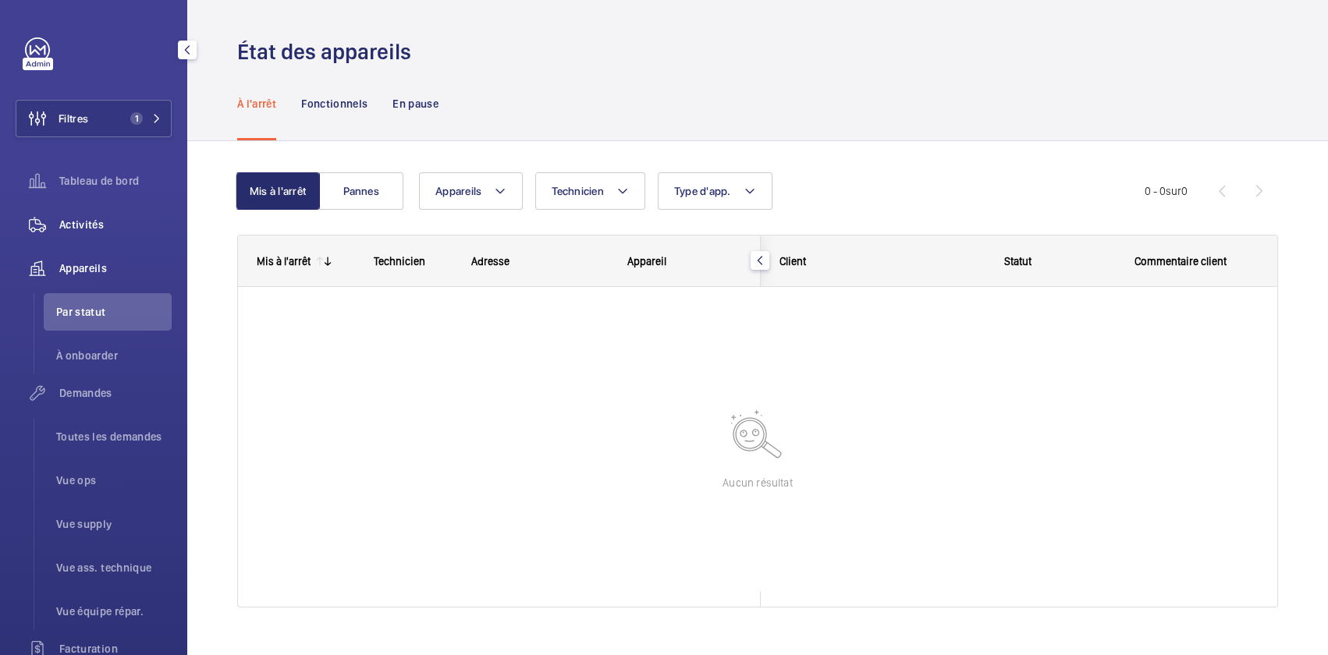
click at [71, 221] on span "Activités" at bounding box center [115, 225] width 112 height 16
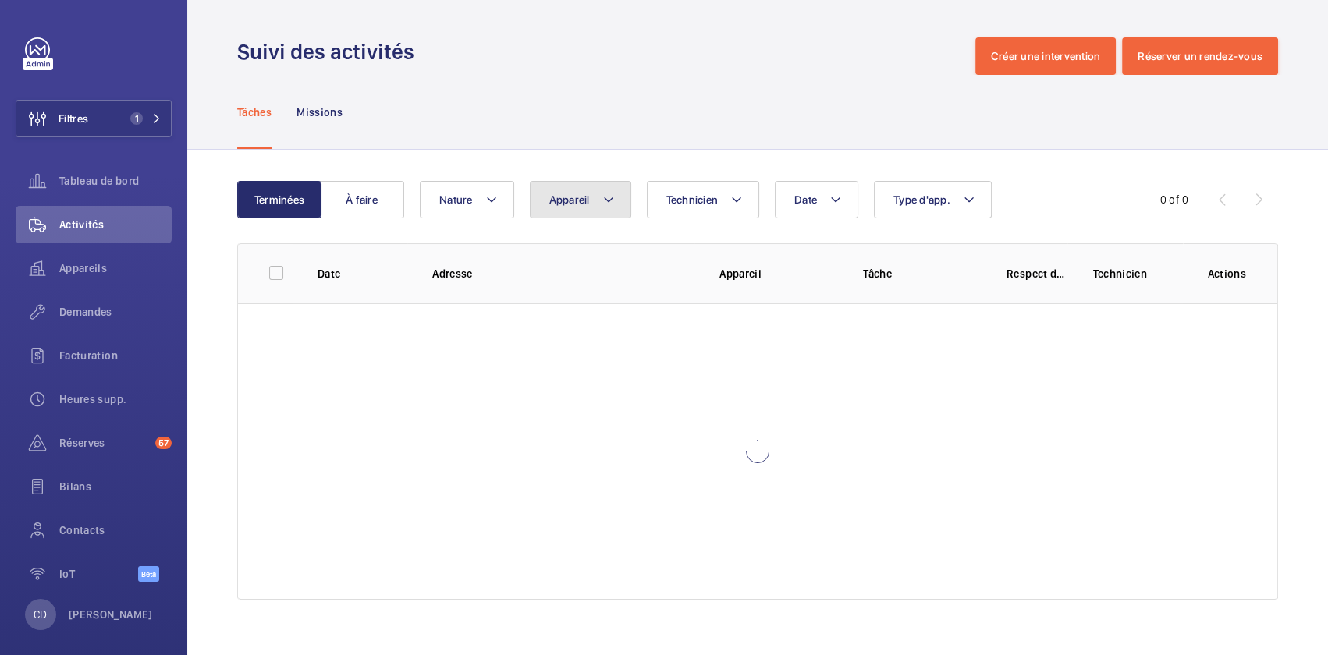
click at [593, 183] on button "Appareil" at bounding box center [580, 199] width 101 height 37
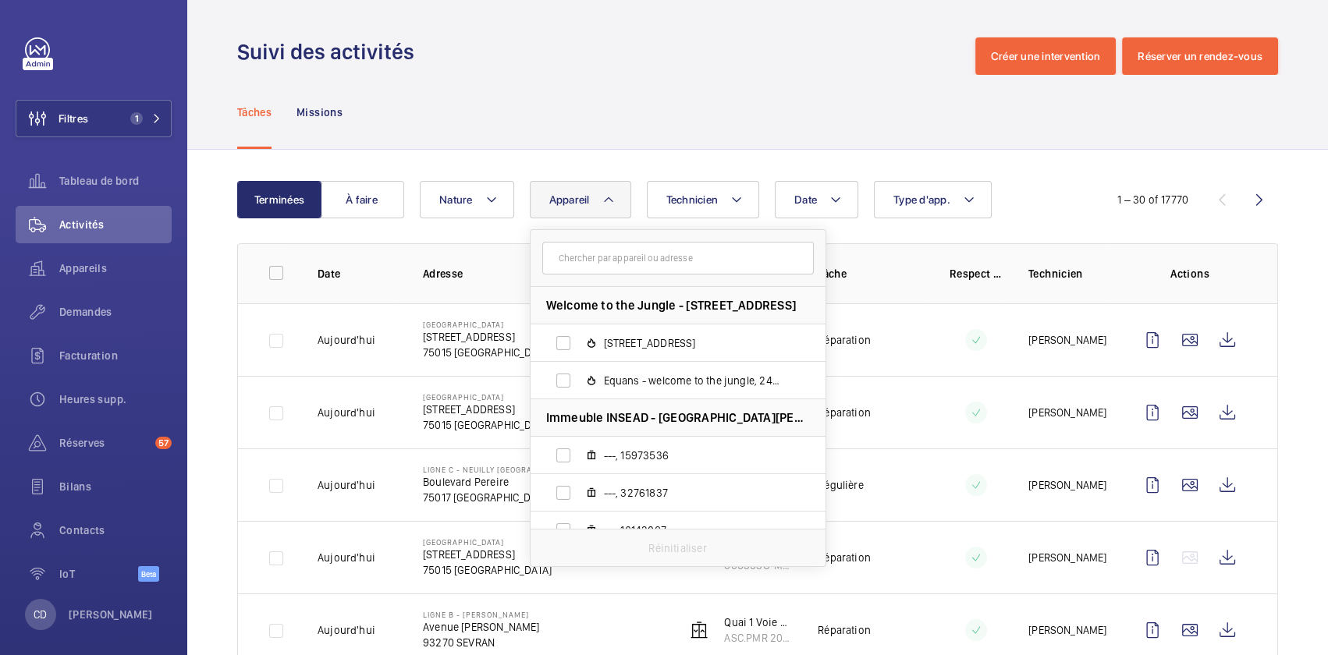
click at [587, 265] on input "text" at bounding box center [678, 258] width 272 height 33
click at [604, 259] on input "text" at bounding box center [678, 258] width 272 height 33
paste input "ASC.PMR 4011"
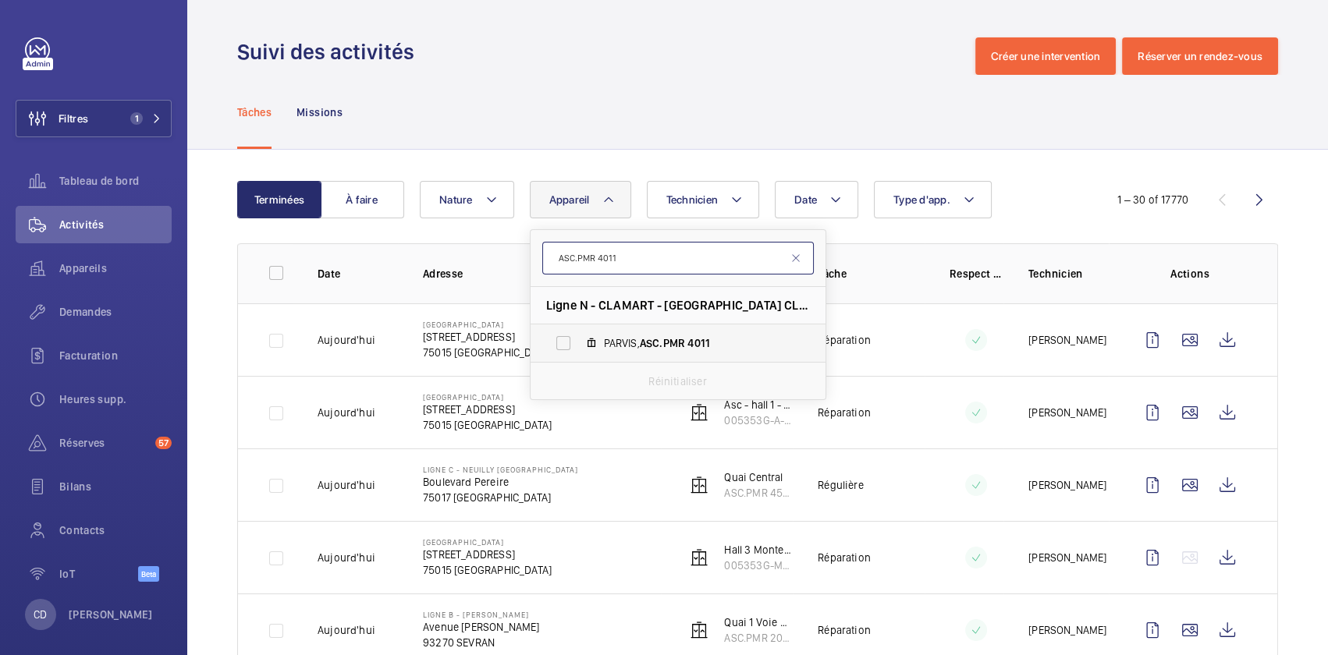
type input "ASC.PMR 4011"
click at [660, 334] on label "PARVIS, ASC.PMR 4011" at bounding box center [666, 343] width 270 height 37
click at [579, 334] on input "PARVIS, ASC.PMR 4011" at bounding box center [563, 343] width 31 height 31
checkbox input "true"
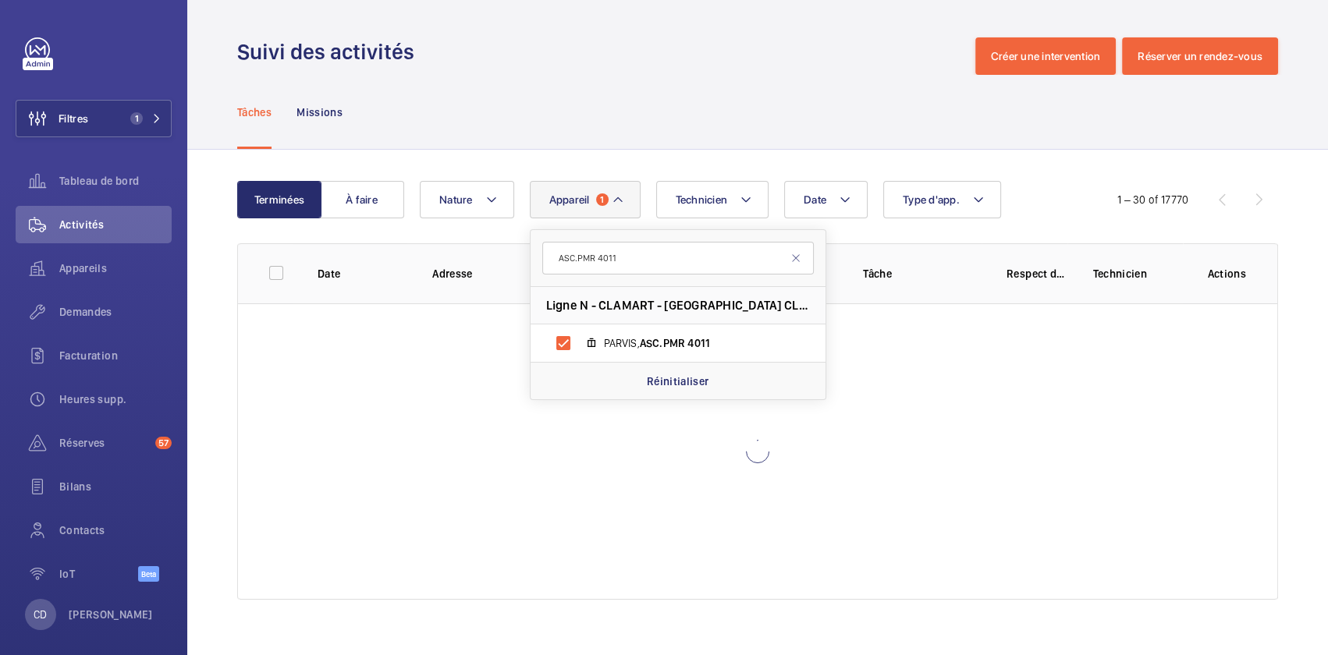
click at [655, 85] on div "Tâches Missions" at bounding box center [757, 112] width 1041 height 74
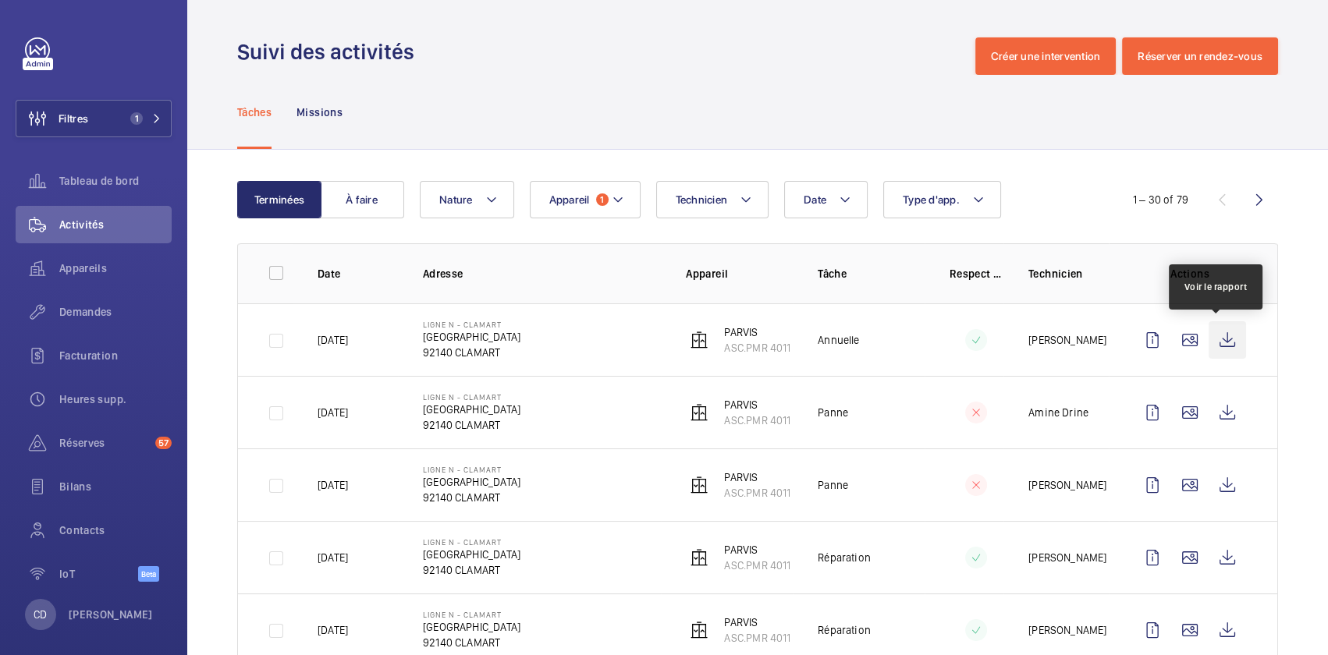
click at [1209, 339] on wm-front-icon-button at bounding box center [1227, 339] width 37 height 37
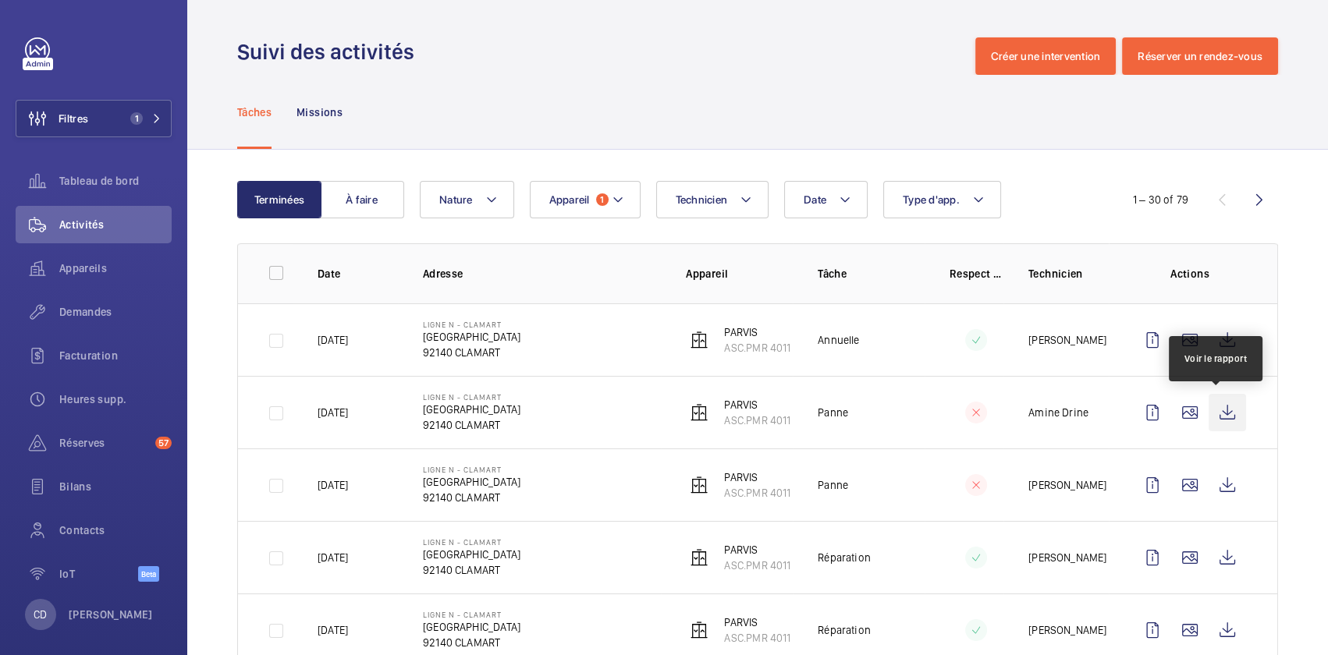
click at [1209, 420] on wm-front-icon-button at bounding box center [1227, 412] width 37 height 37
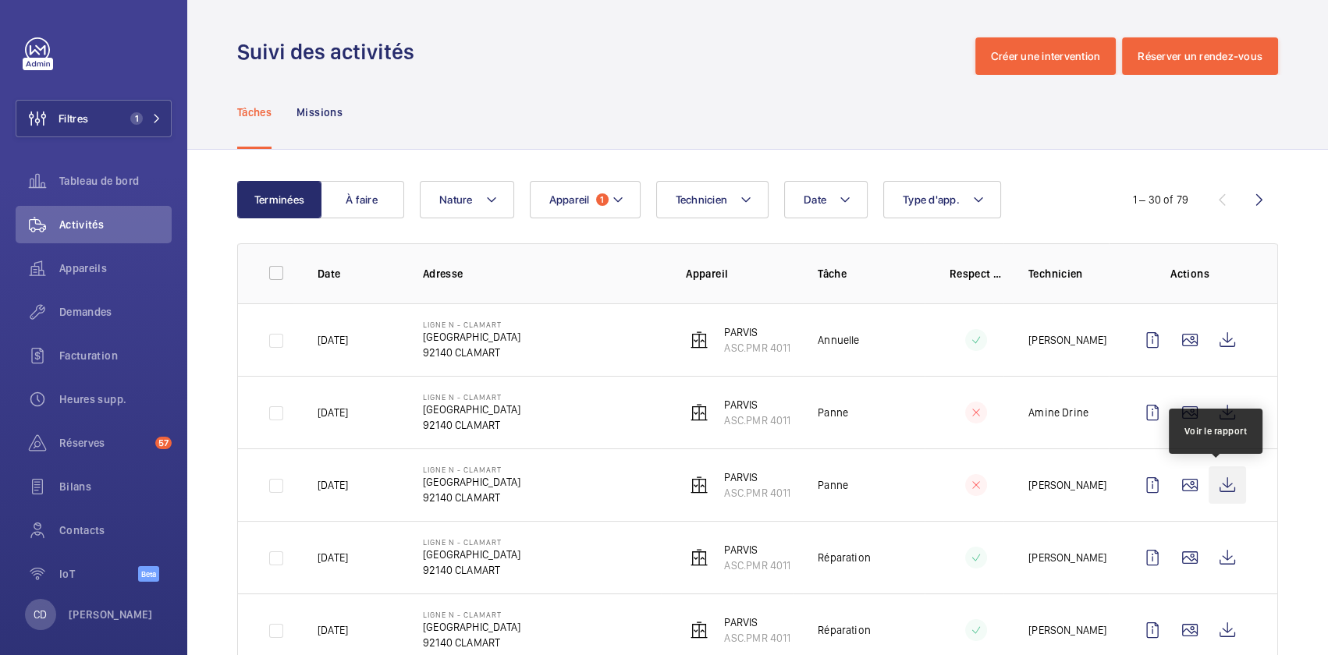
click at [1217, 481] on wm-front-icon-button at bounding box center [1227, 485] width 37 height 37
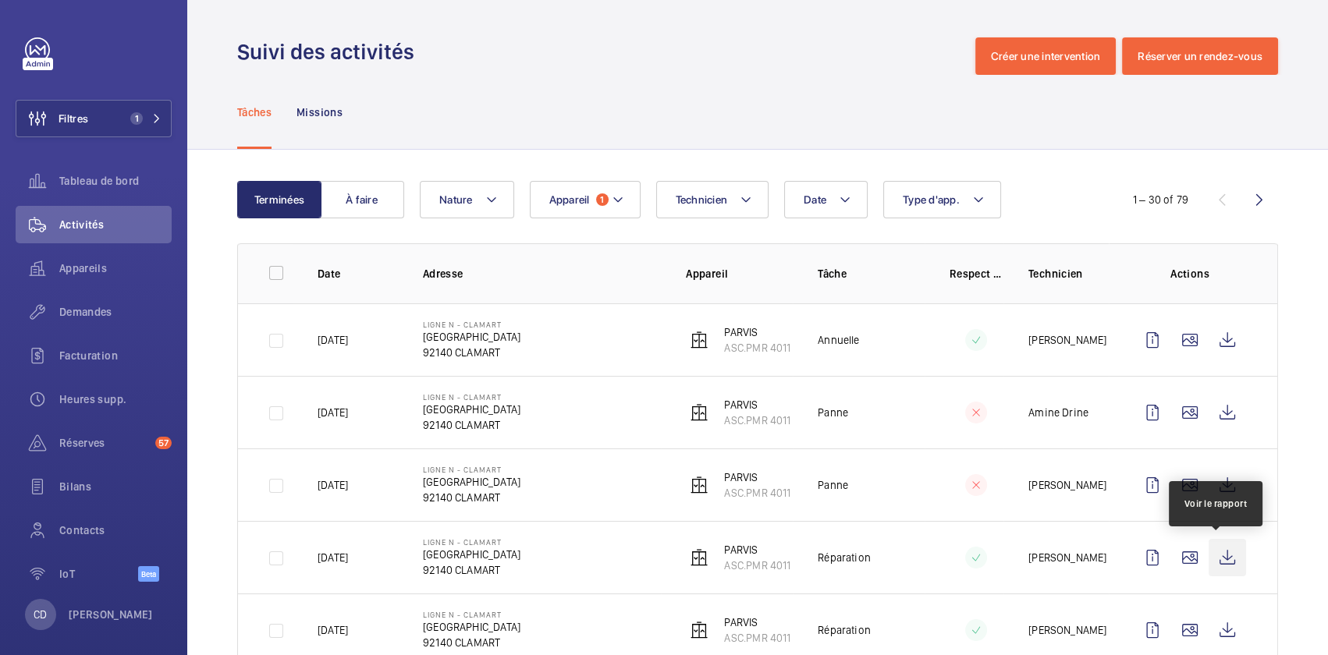
click at [1210, 555] on wm-front-icon-button at bounding box center [1227, 557] width 37 height 37
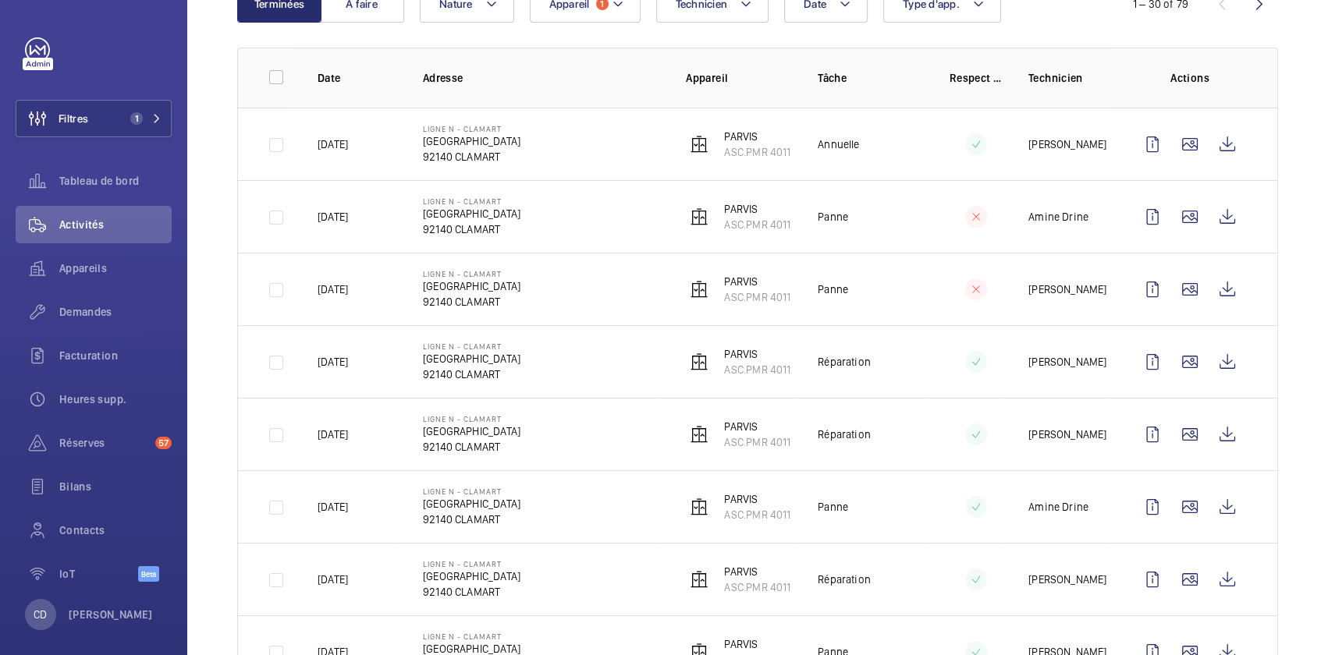
scroll to position [212, 0]
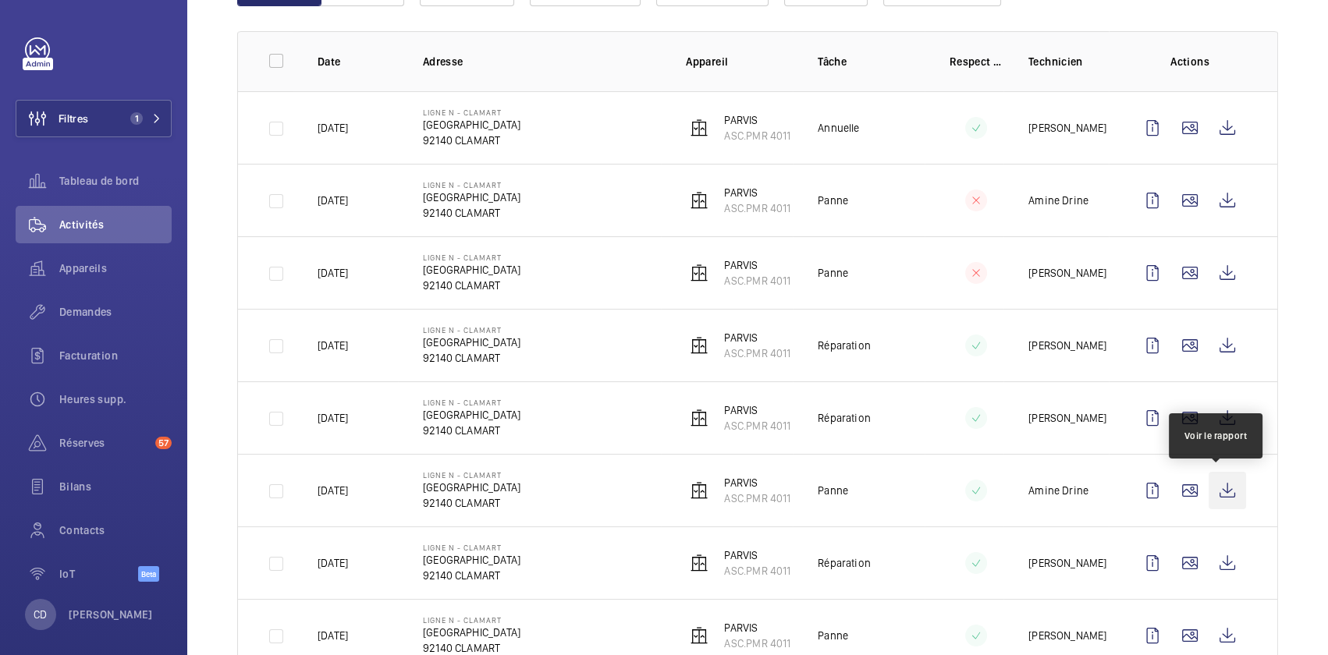
click at [1221, 488] on wm-front-icon-button at bounding box center [1227, 490] width 37 height 37
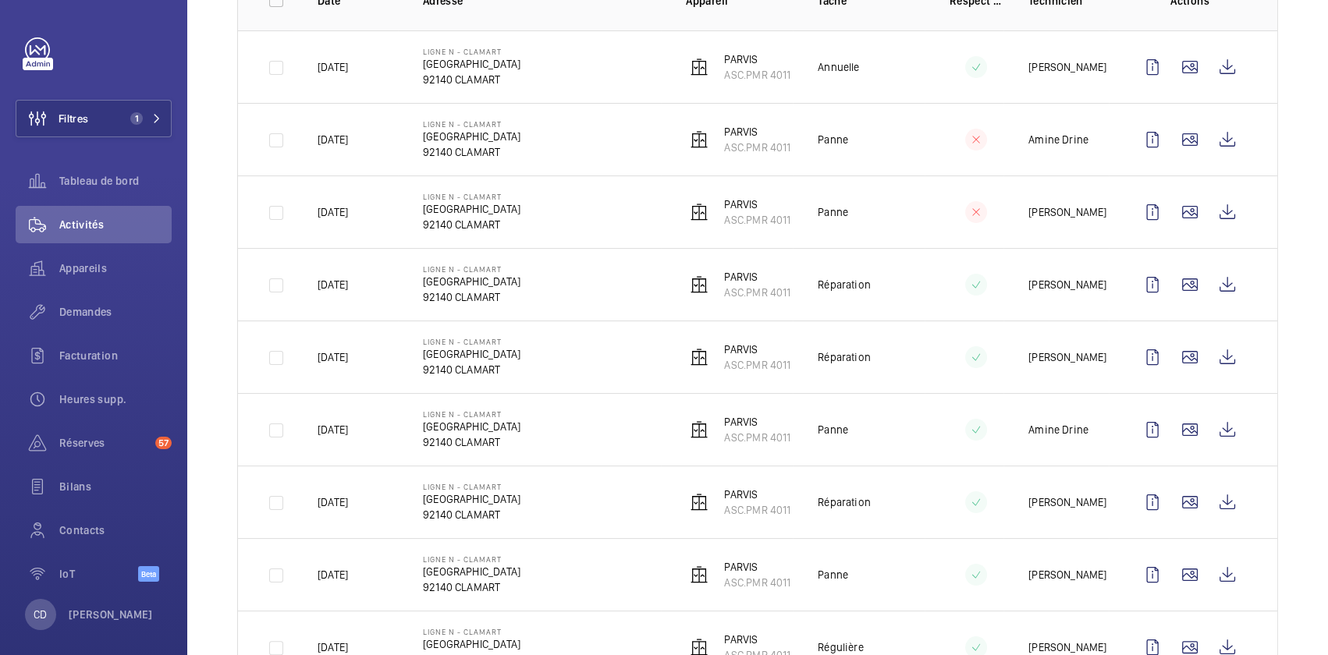
scroll to position [354, 0]
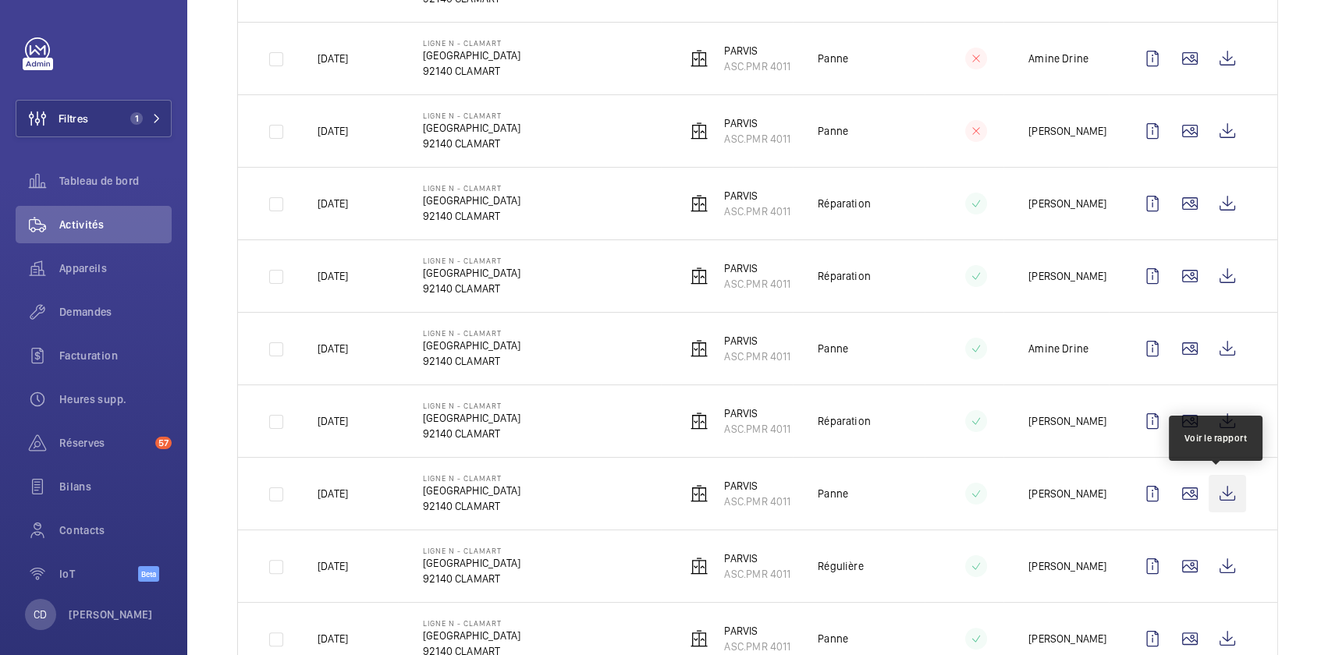
click at [1217, 493] on wm-front-icon-button at bounding box center [1227, 493] width 37 height 37
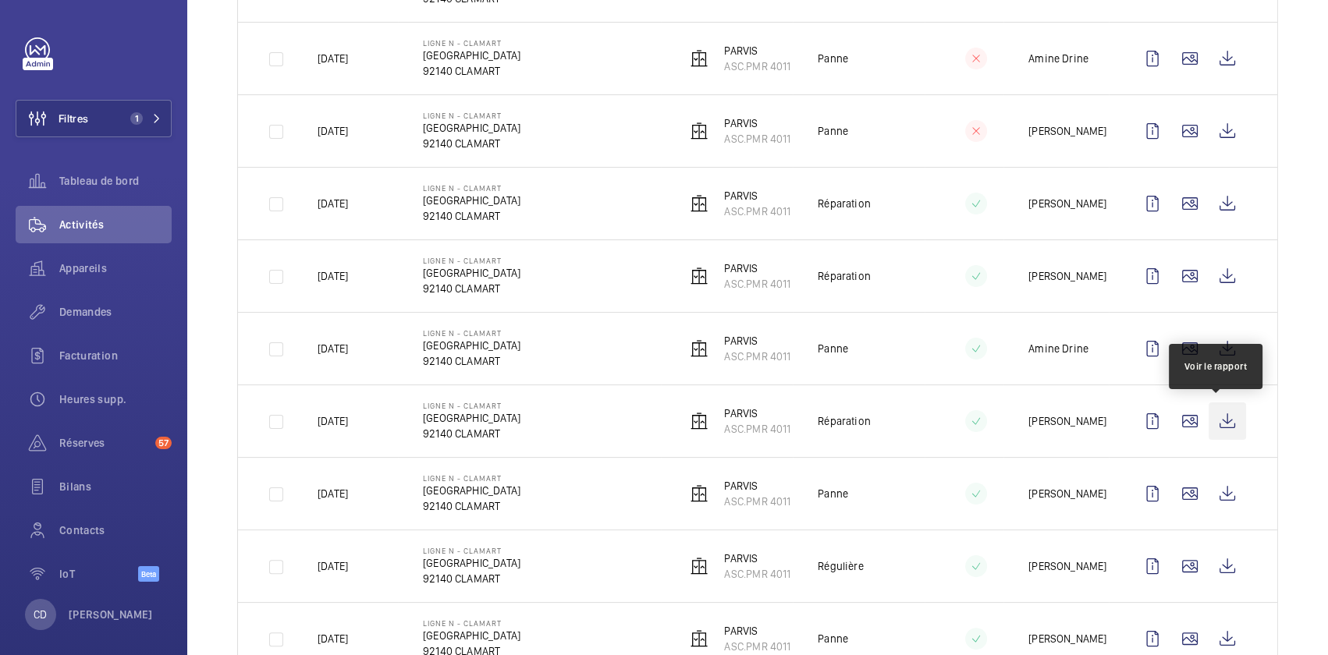
click at [1217, 414] on wm-front-icon-button at bounding box center [1227, 421] width 37 height 37
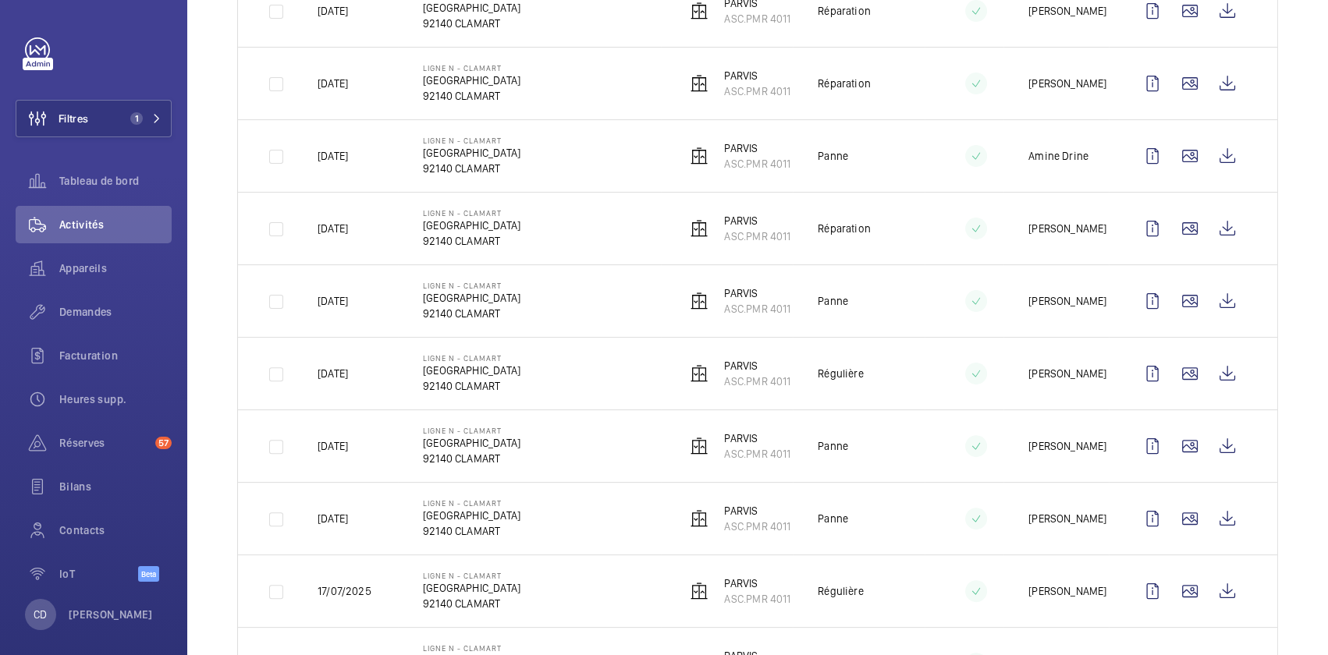
scroll to position [567, 0]
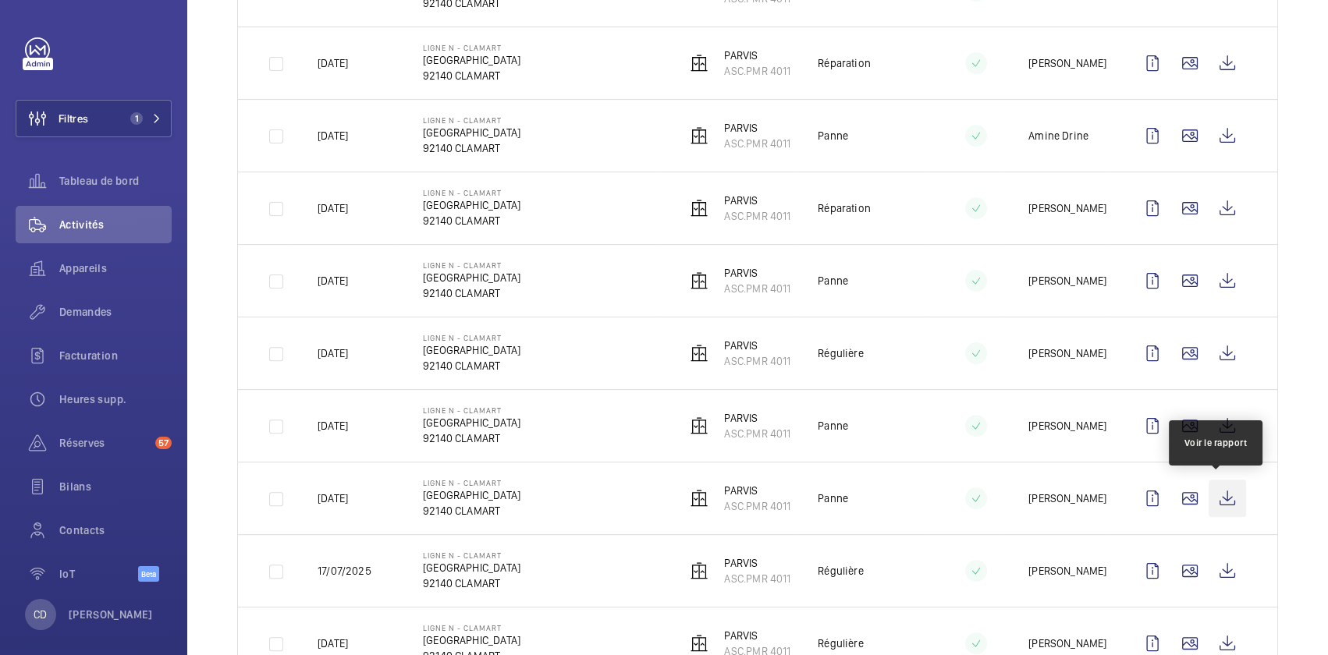
click at [1216, 497] on wm-front-icon-button at bounding box center [1227, 498] width 37 height 37
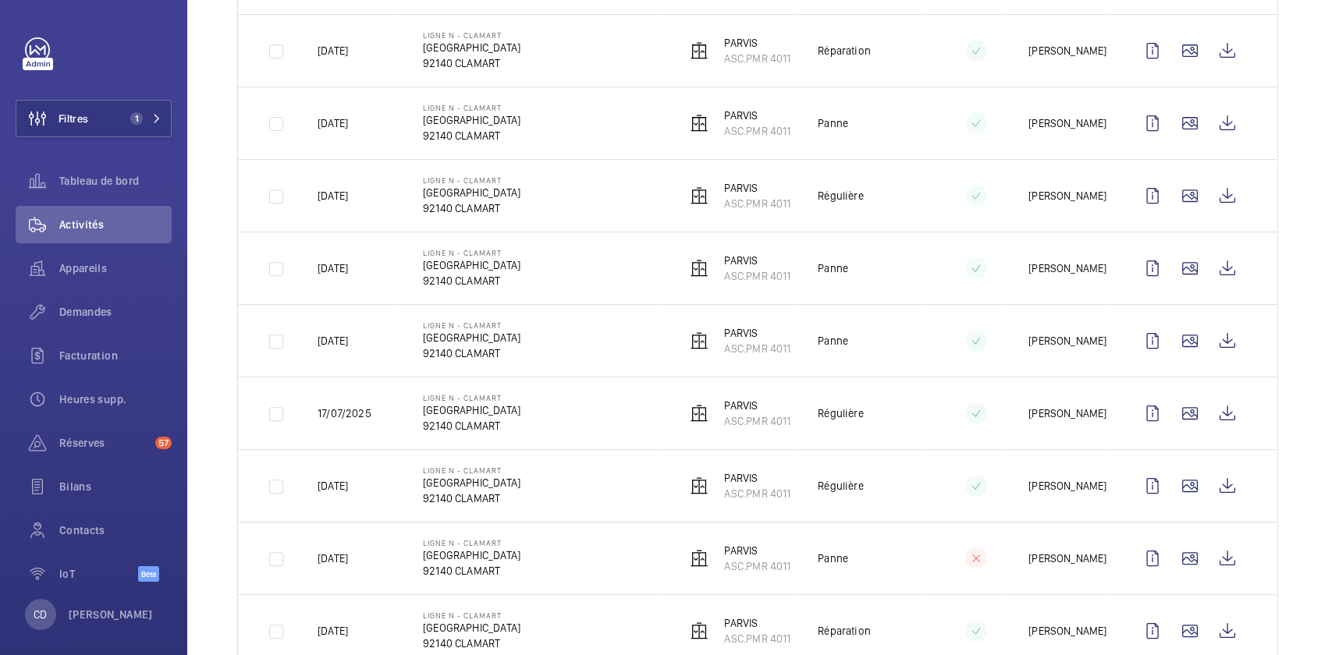
scroll to position [921, 0]
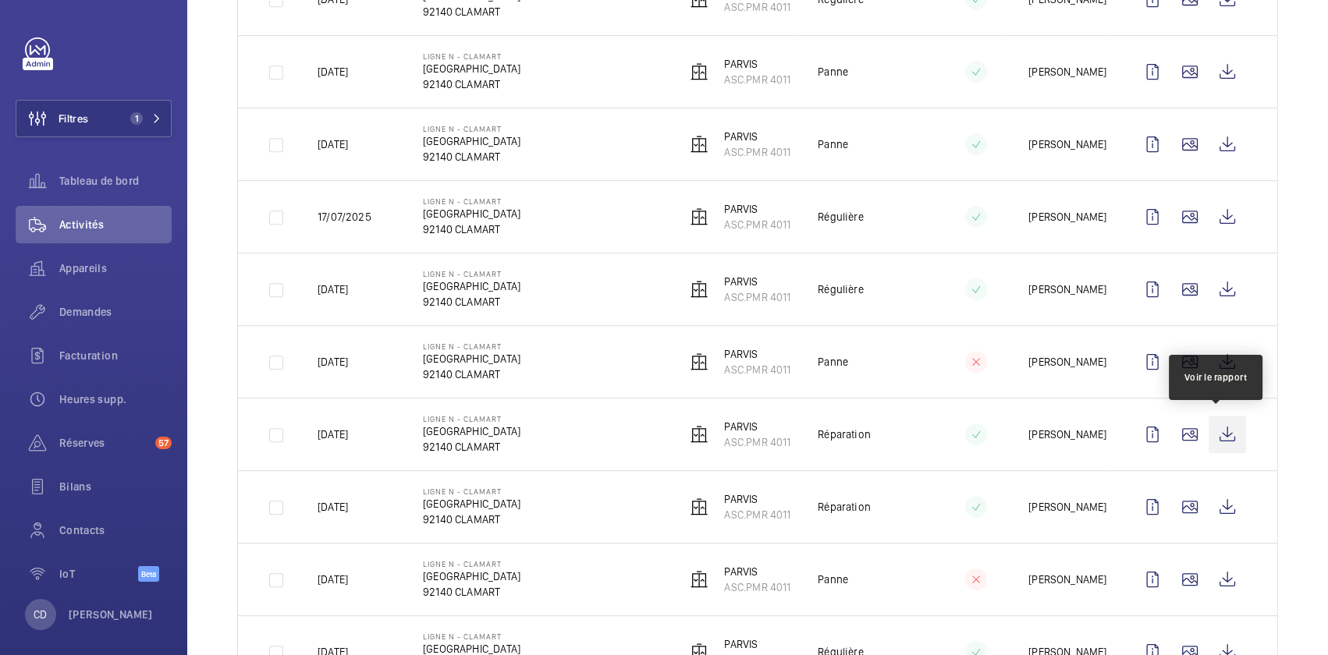
click at [1209, 424] on wm-front-icon-button at bounding box center [1227, 434] width 37 height 37
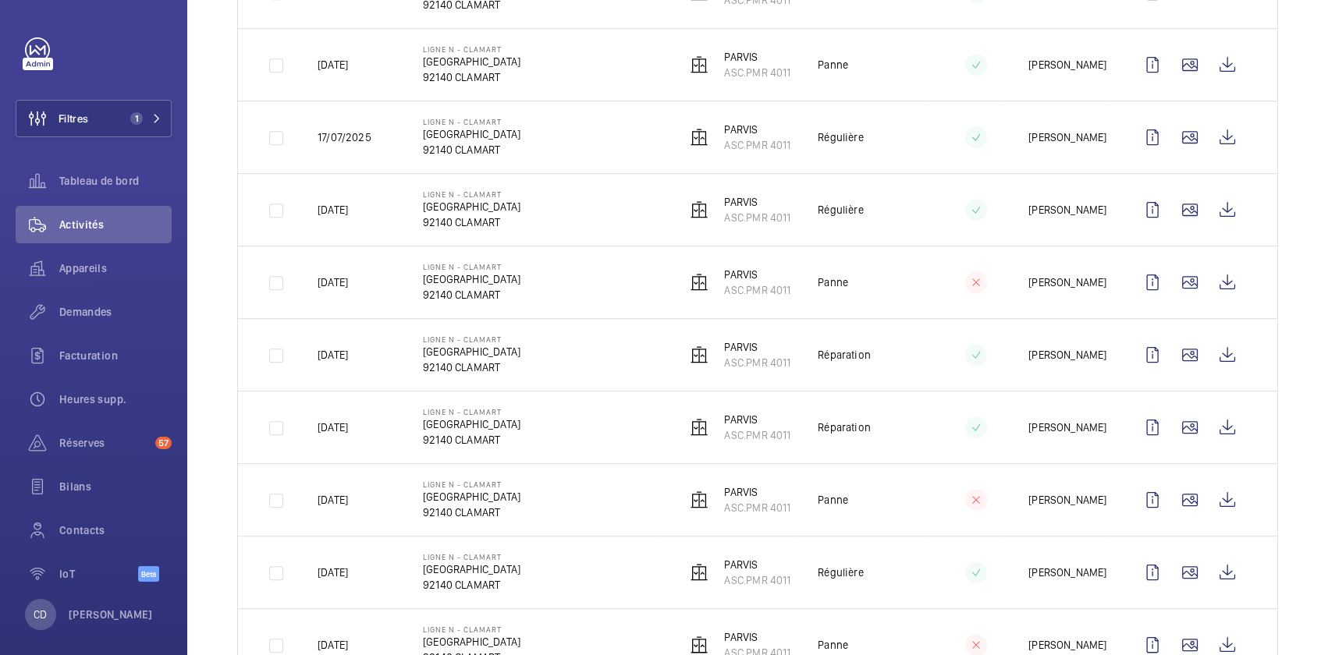
scroll to position [1063, 0]
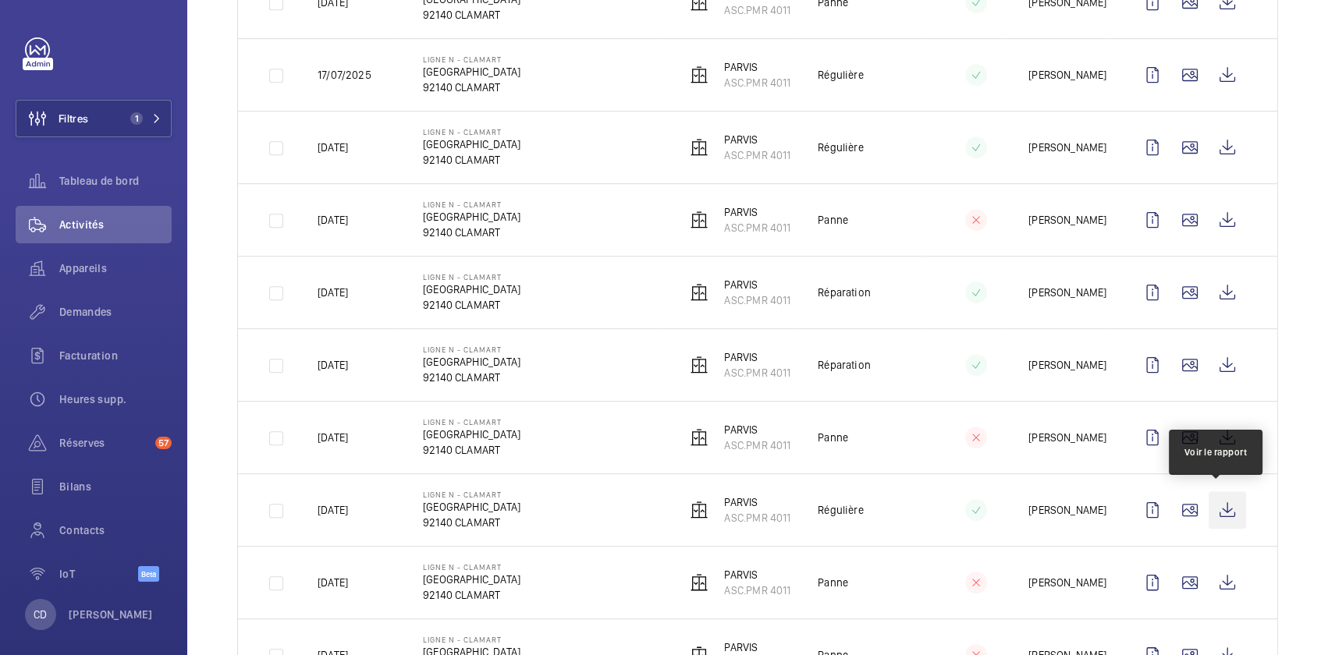
click at [1209, 500] on wm-front-icon-button at bounding box center [1227, 510] width 37 height 37
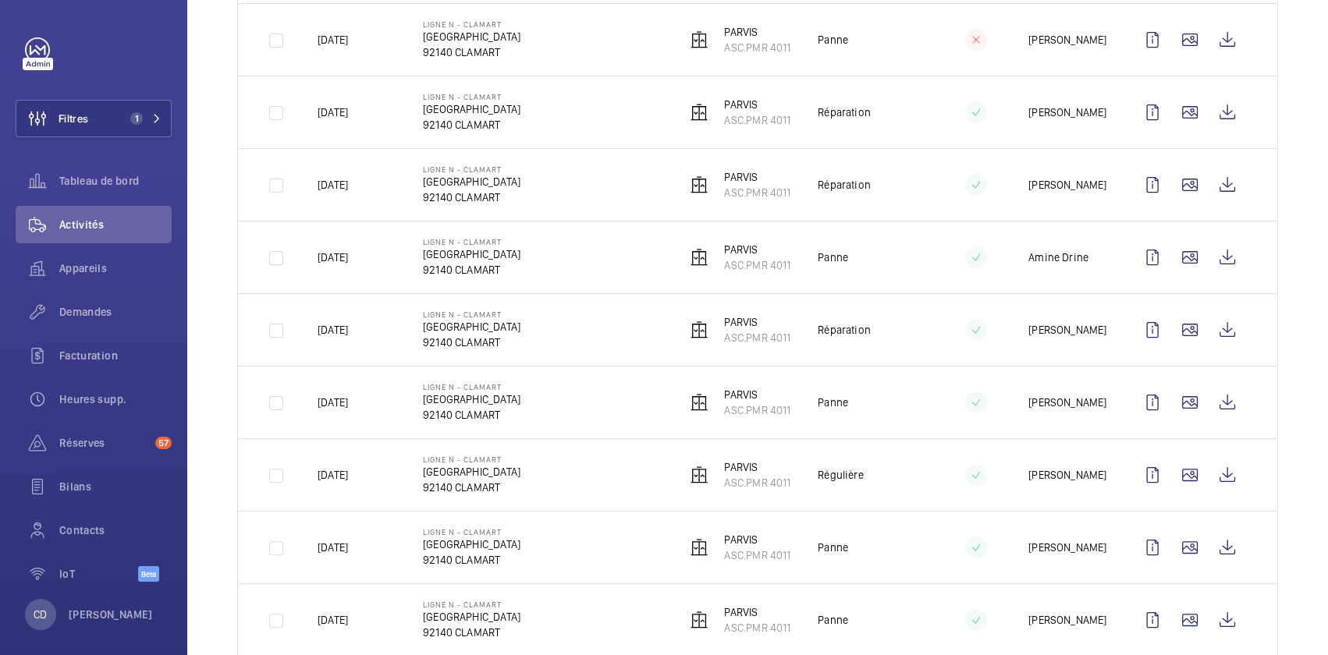
scroll to position [354, 0]
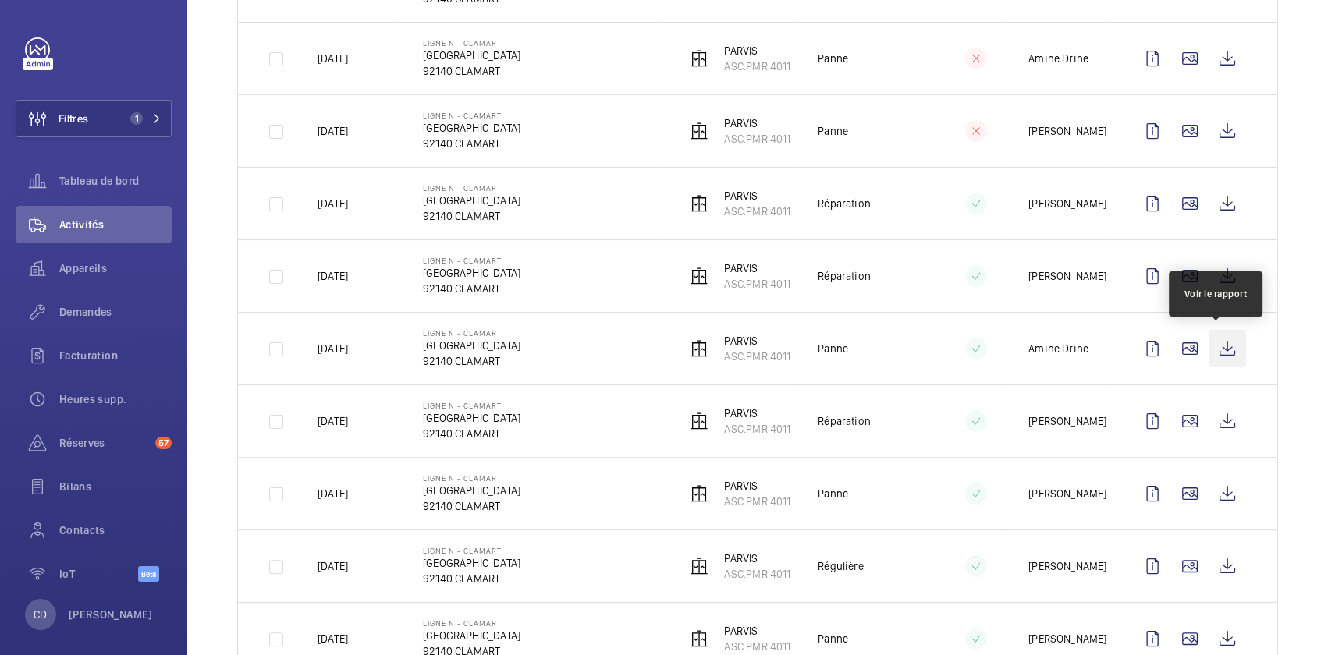
click at [1221, 344] on wm-front-icon-button at bounding box center [1227, 348] width 37 height 37
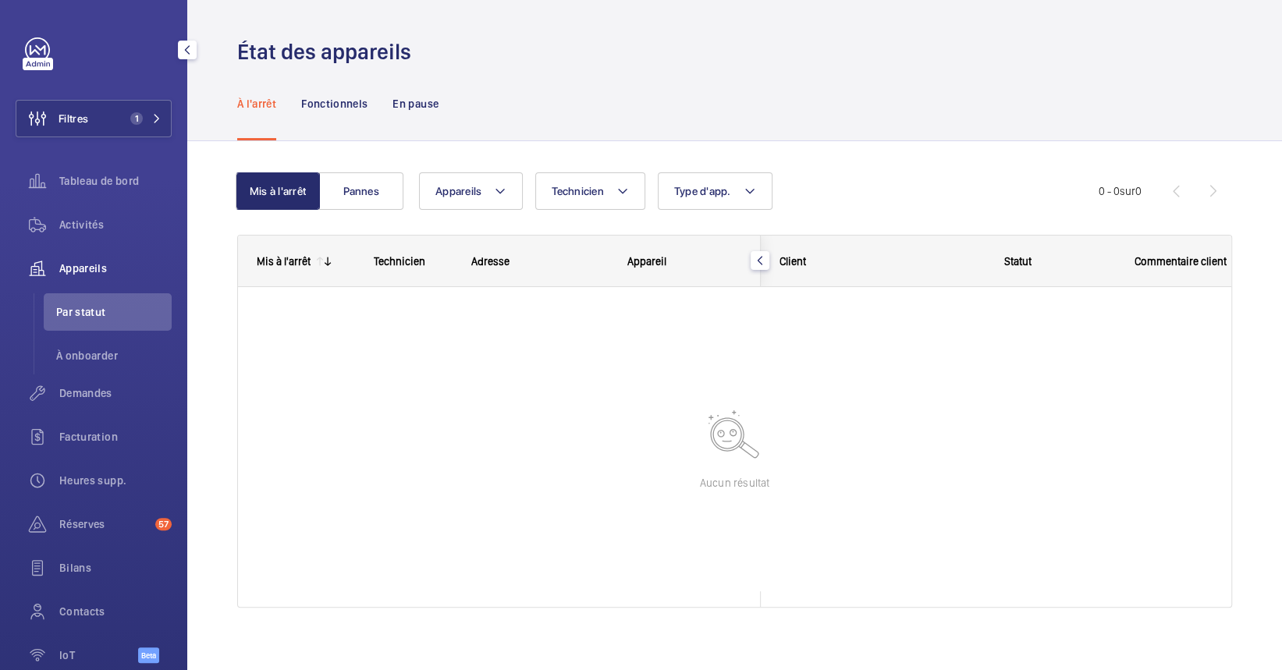
click at [88, 259] on div "Appareils" at bounding box center [94, 268] width 156 height 37
click at [99, 533] on div "Réserves 57" at bounding box center [94, 524] width 156 height 37
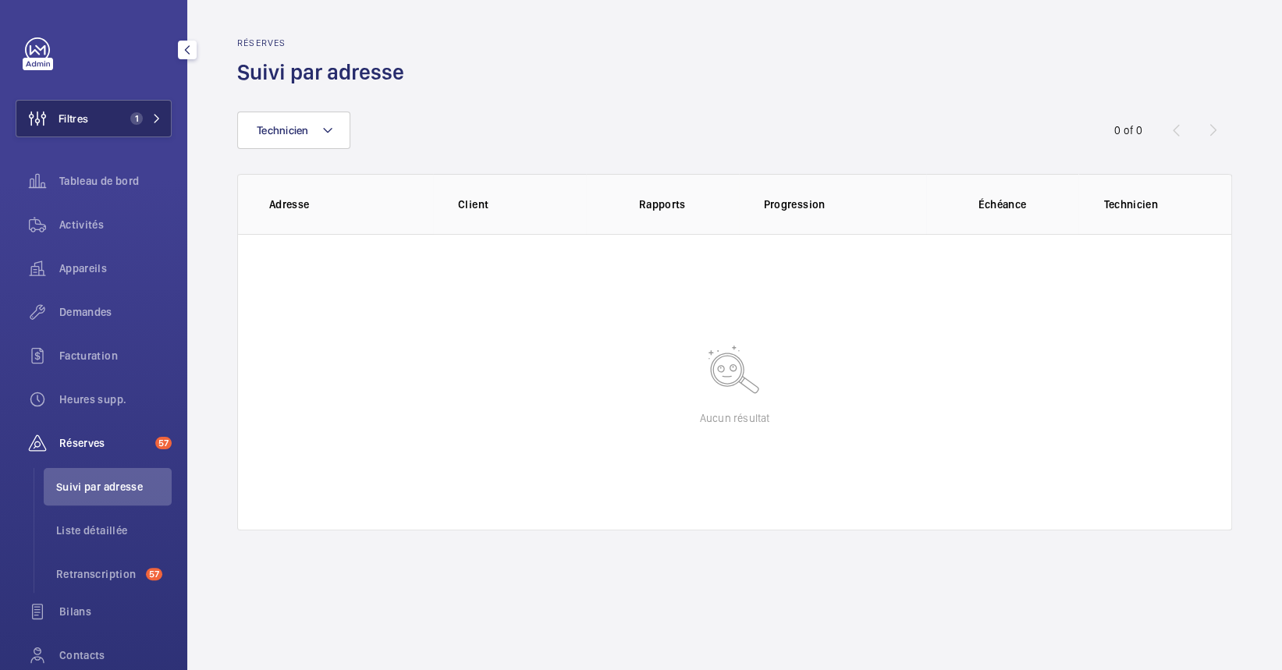
click at [126, 112] on span "1" at bounding box center [133, 118] width 19 height 12
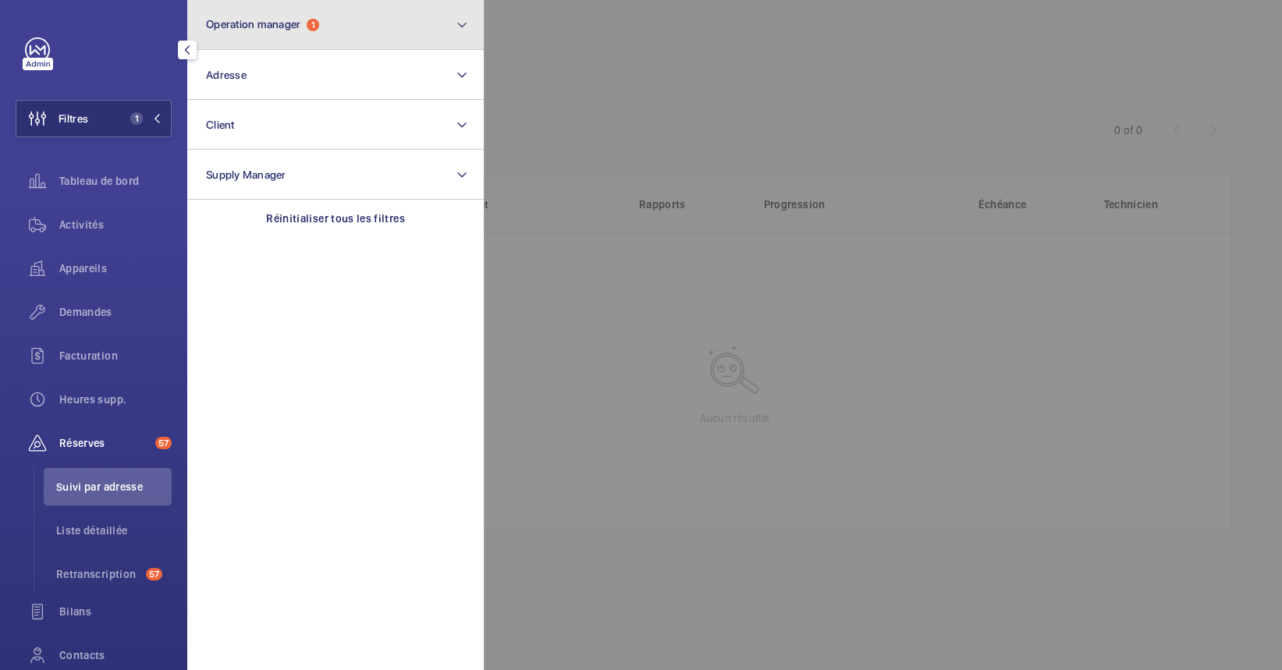
click at [250, 23] on span "Operation manager" at bounding box center [253, 24] width 94 height 12
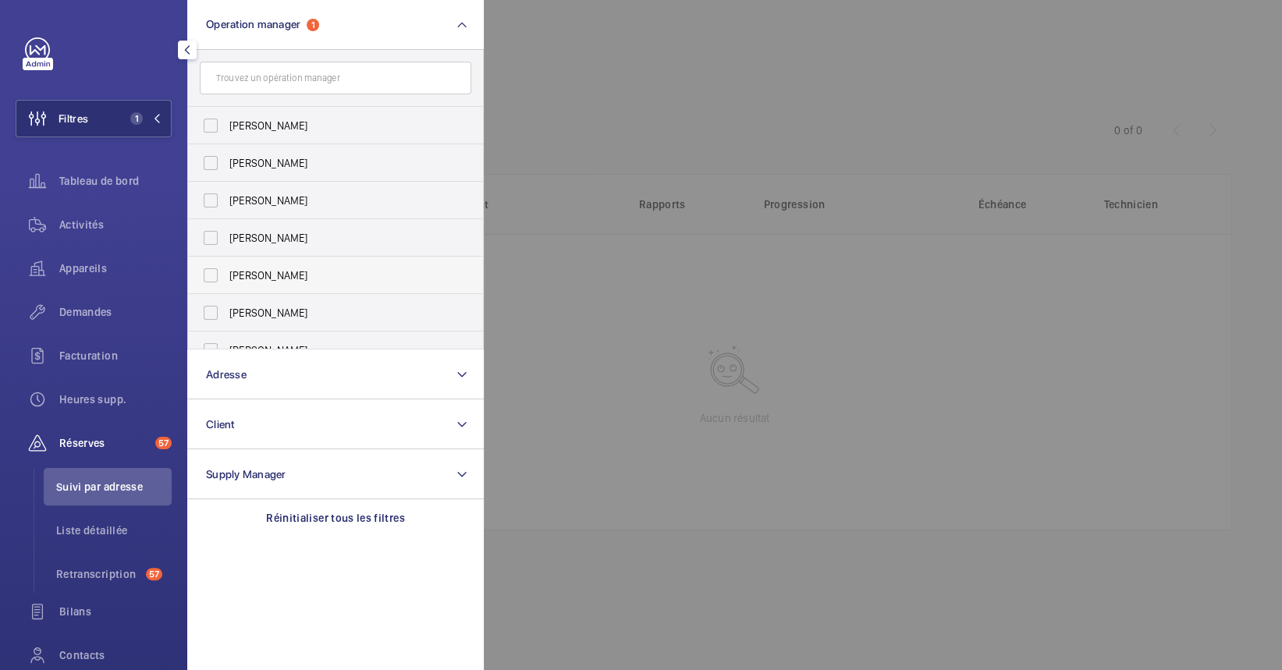
click at [312, 268] on span "[PERSON_NAME]" at bounding box center [336, 276] width 215 height 16
click at [226, 268] on input "[PERSON_NAME]" at bounding box center [210, 275] width 31 height 31
checkbox input "true"
click at [694, 87] on div at bounding box center [1125, 335] width 1282 height 670
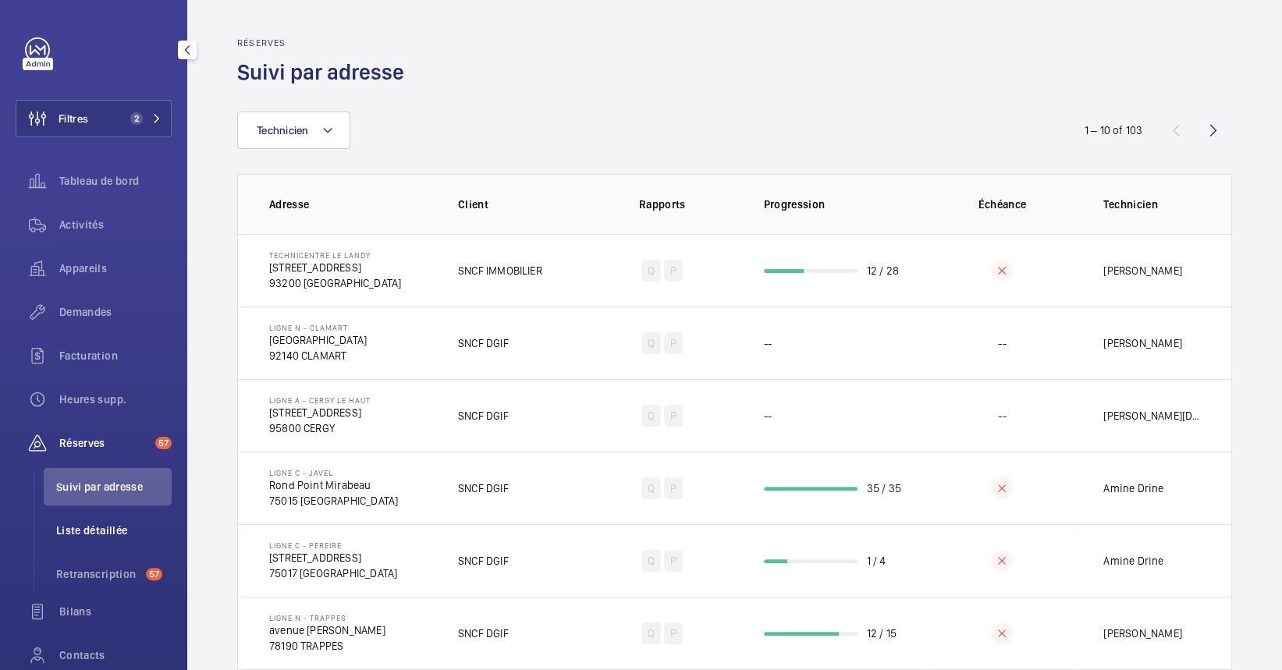
click at [110, 541] on li "Liste détaillée" at bounding box center [108, 530] width 128 height 37
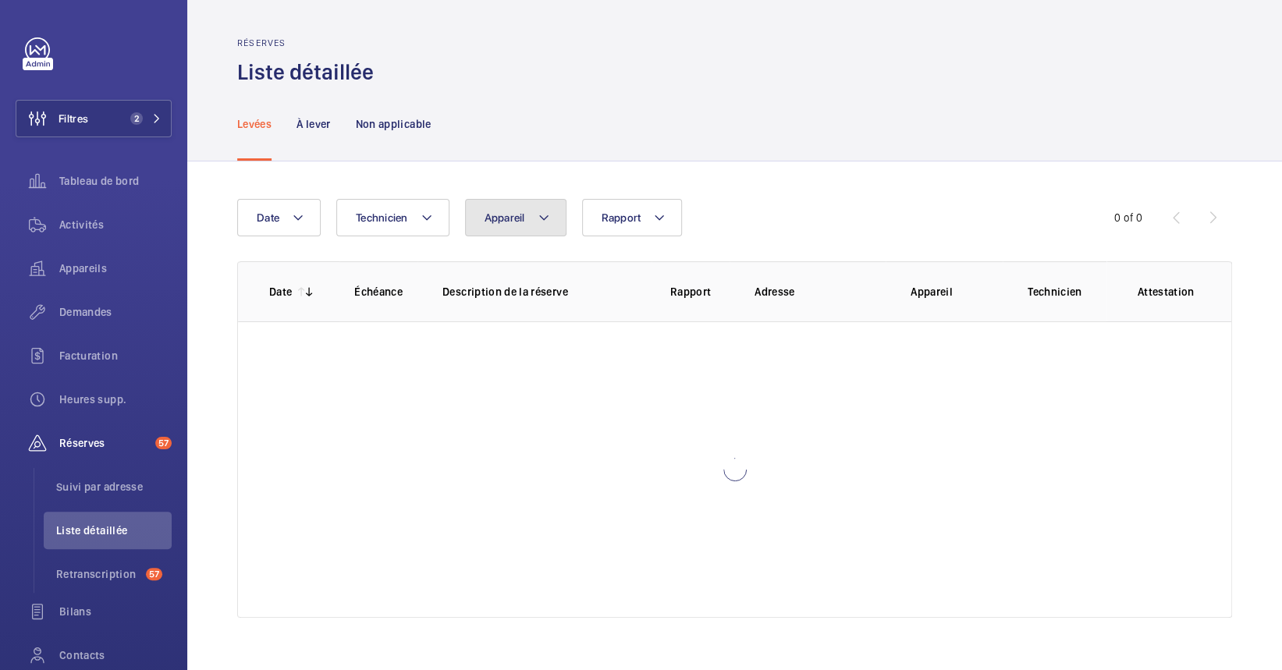
click at [494, 218] on span "Appareil" at bounding box center [505, 217] width 41 height 12
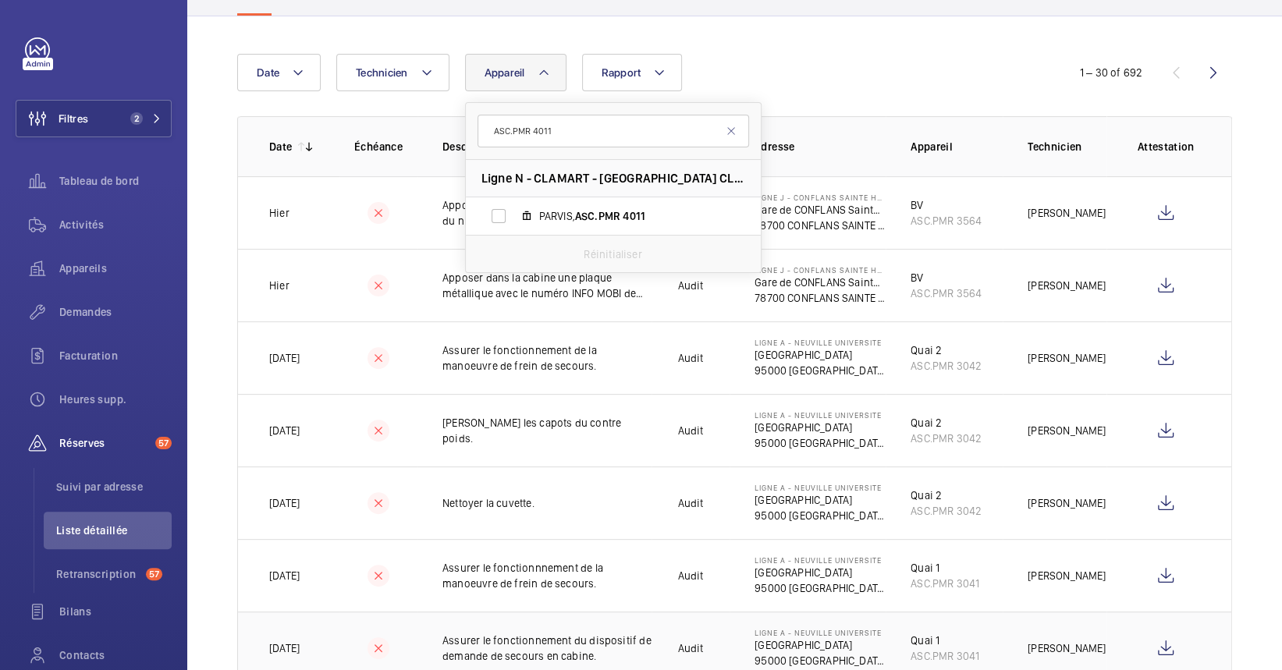
scroll to position [104, 0]
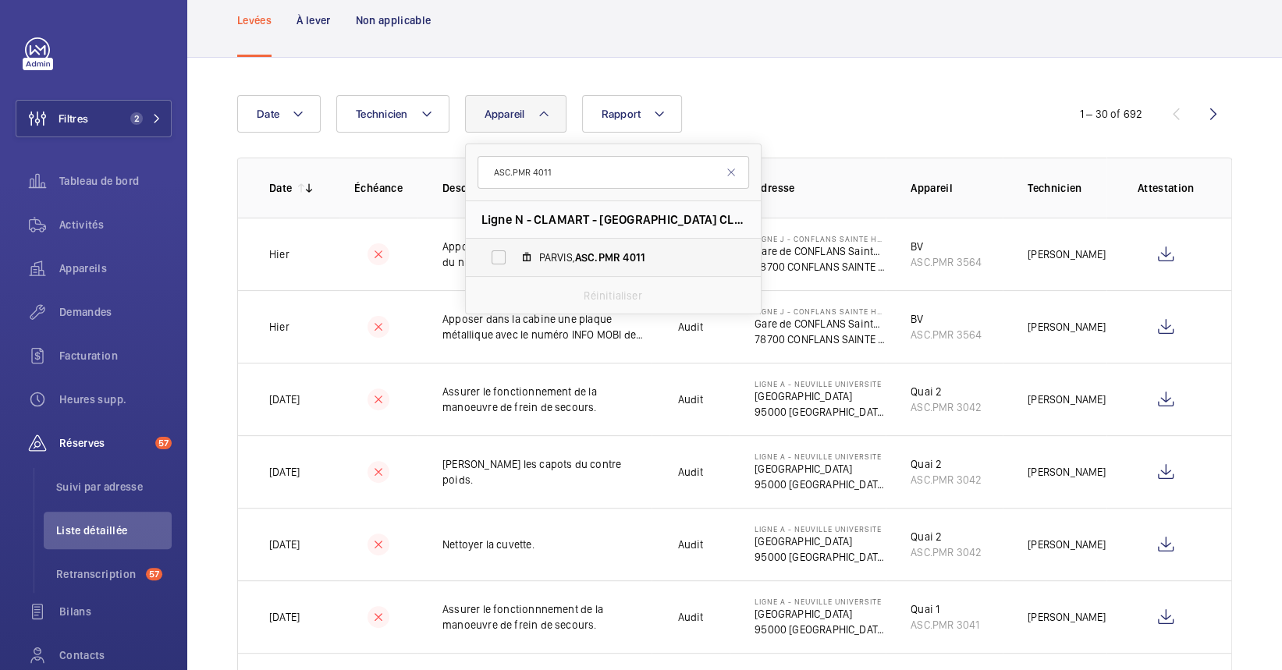
type input "ASC.PMR 4011"
click at [605, 259] on span "ASC.PMR" at bounding box center [597, 257] width 45 height 12
click at [514, 259] on input "PARVIS, ASC.PMR 4011" at bounding box center [498, 257] width 31 height 31
checkbox input "true"
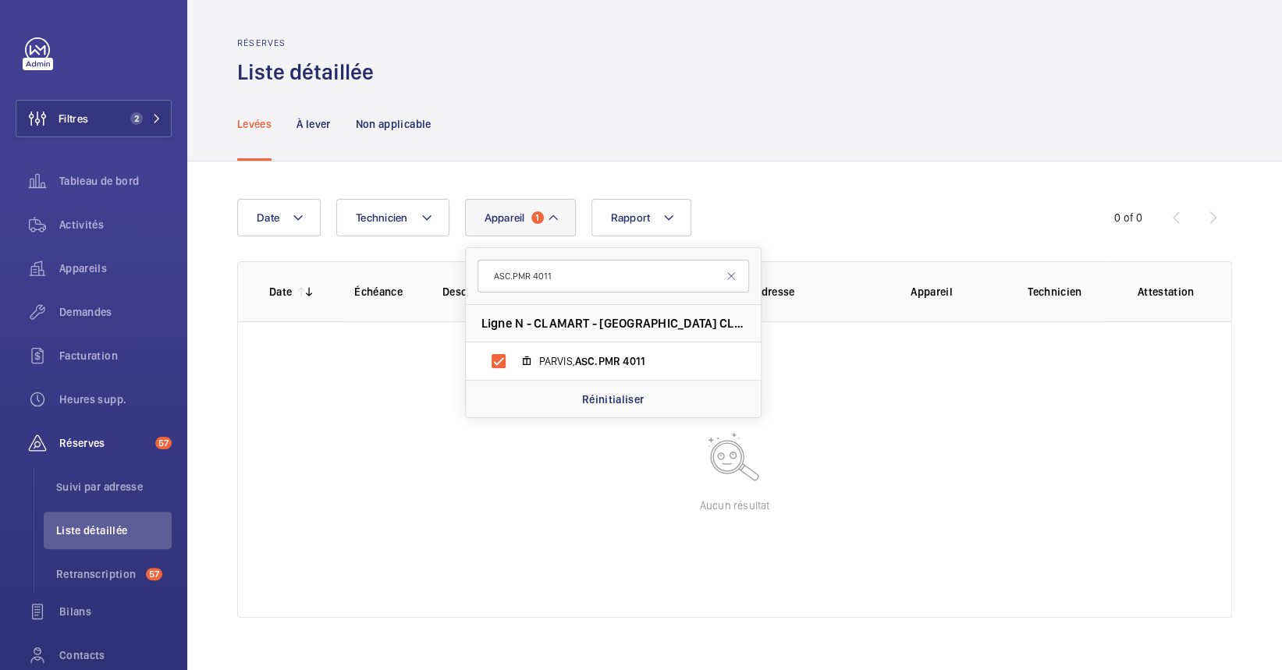
click at [527, 537] on wm-front-table-empty-state "Aucun résultat" at bounding box center [734, 469] width 993 height 296
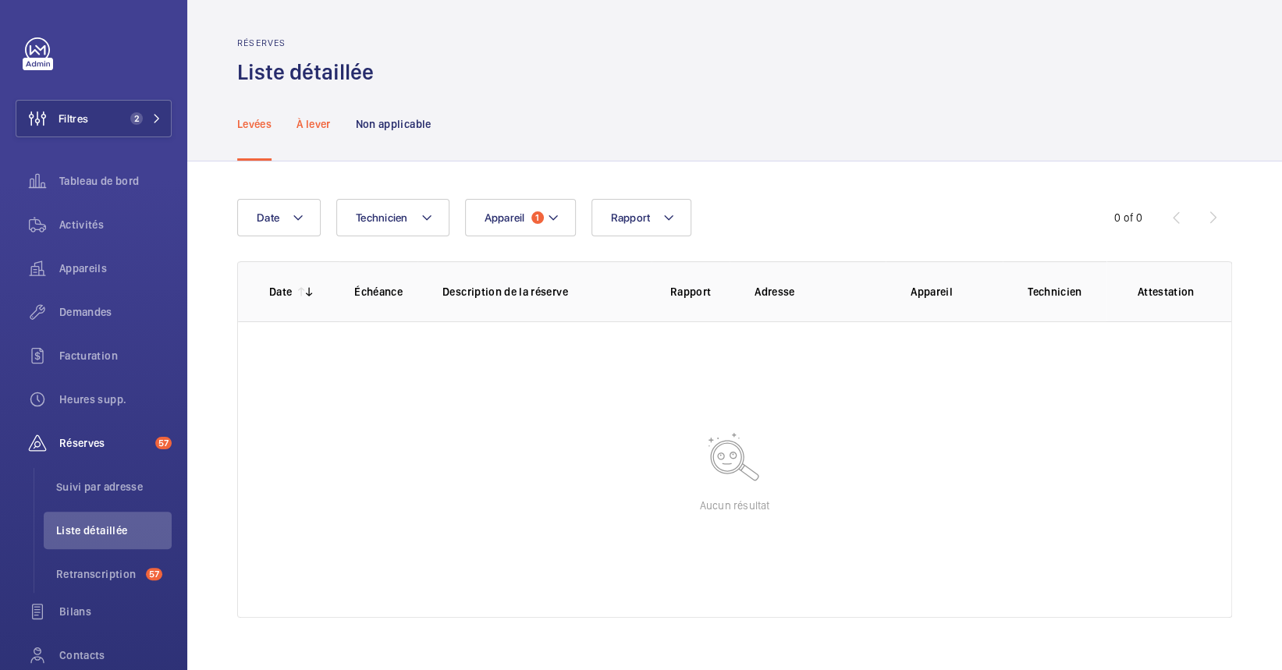
click at [311, 124] on p "À lever" at bounding box center [313, 124] width 34 height 16
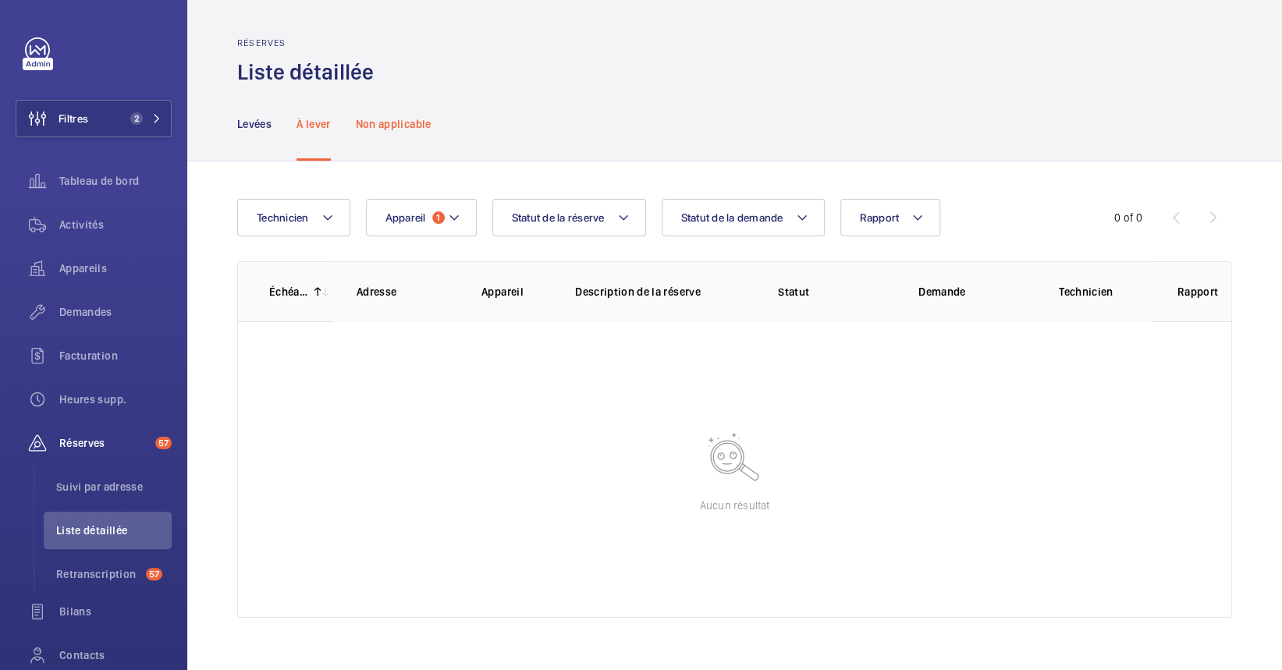
click at [390, 137] on div "Non applicable" at bounding box center [394, 124] width 76 height 74
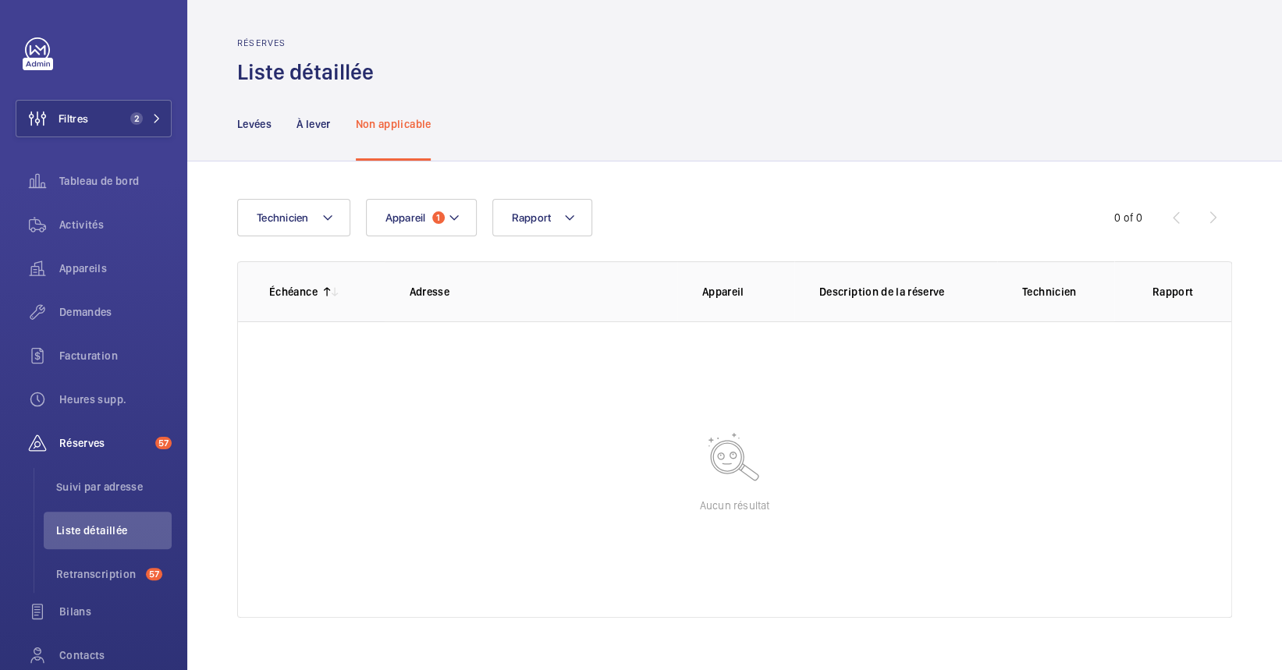
click at [339, 123] on nav "Levées À lever Non applicable" at bounding box center [333, 124] width 193 height 74
click at [318, 131] on div "À lever" at bounding box center [313, 124] width 34 height 74
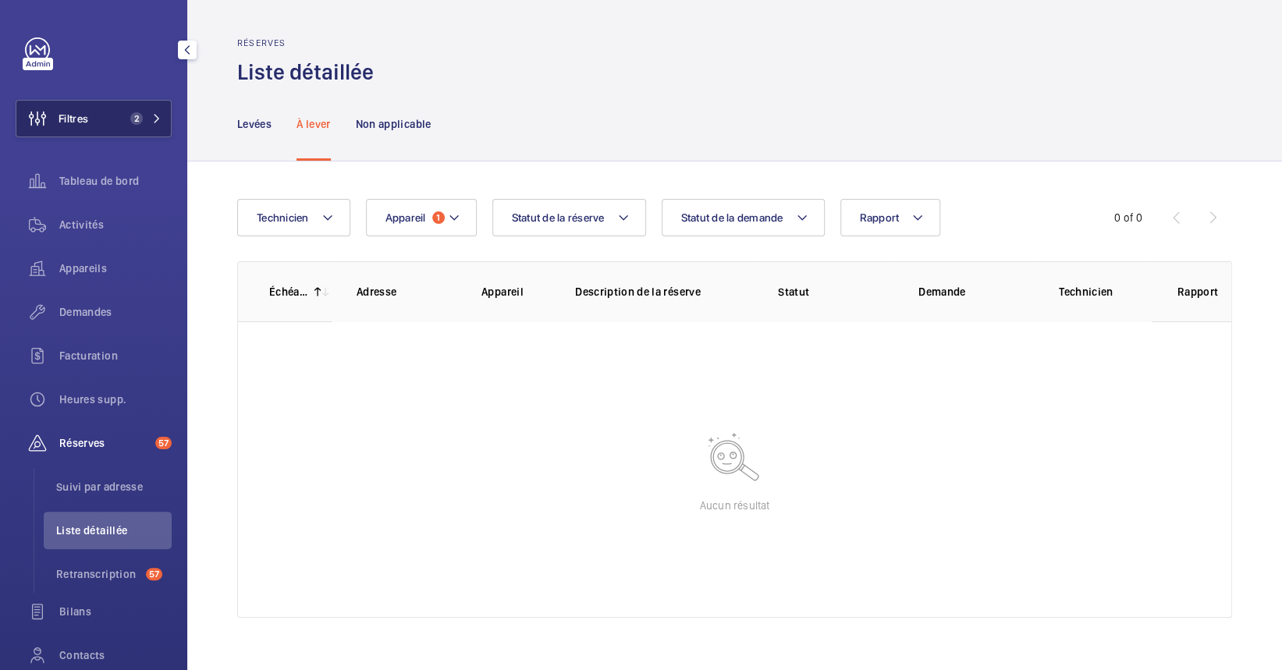
click at [131, 126] on button "Filtres 2" at bounding box center [94, 118] width 156 height 37
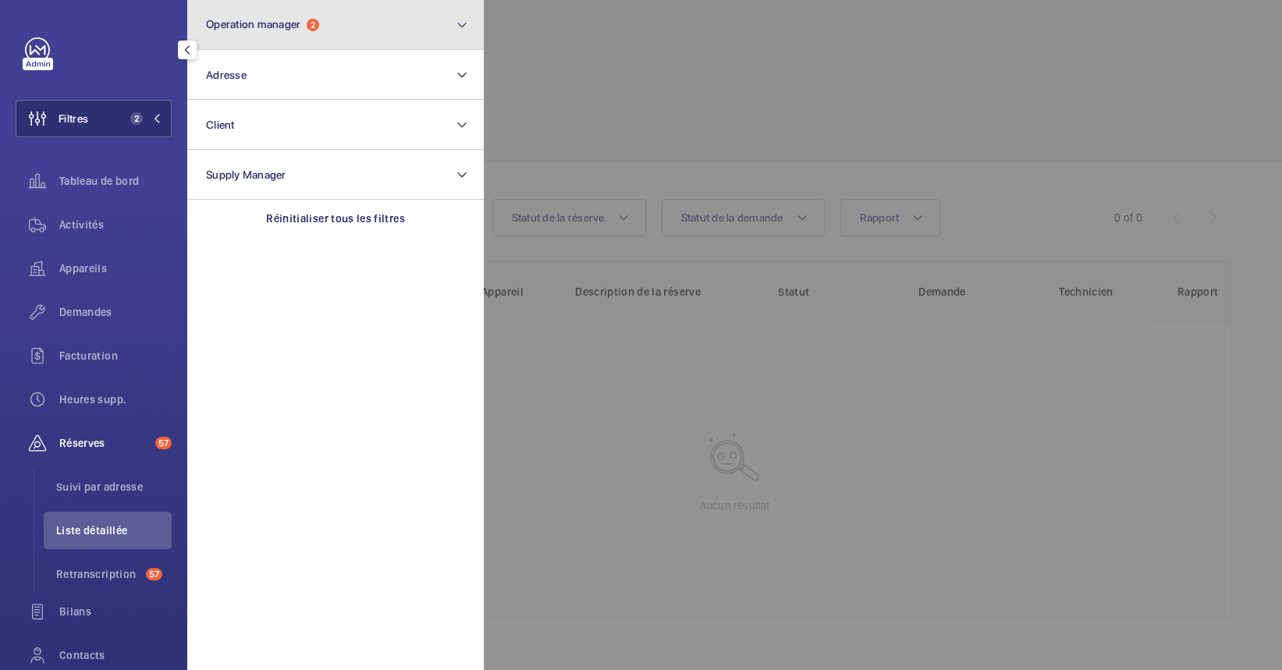
click at [279, 18] on span "Operation manager" at bounding box center [253, 24] width 94 height 12
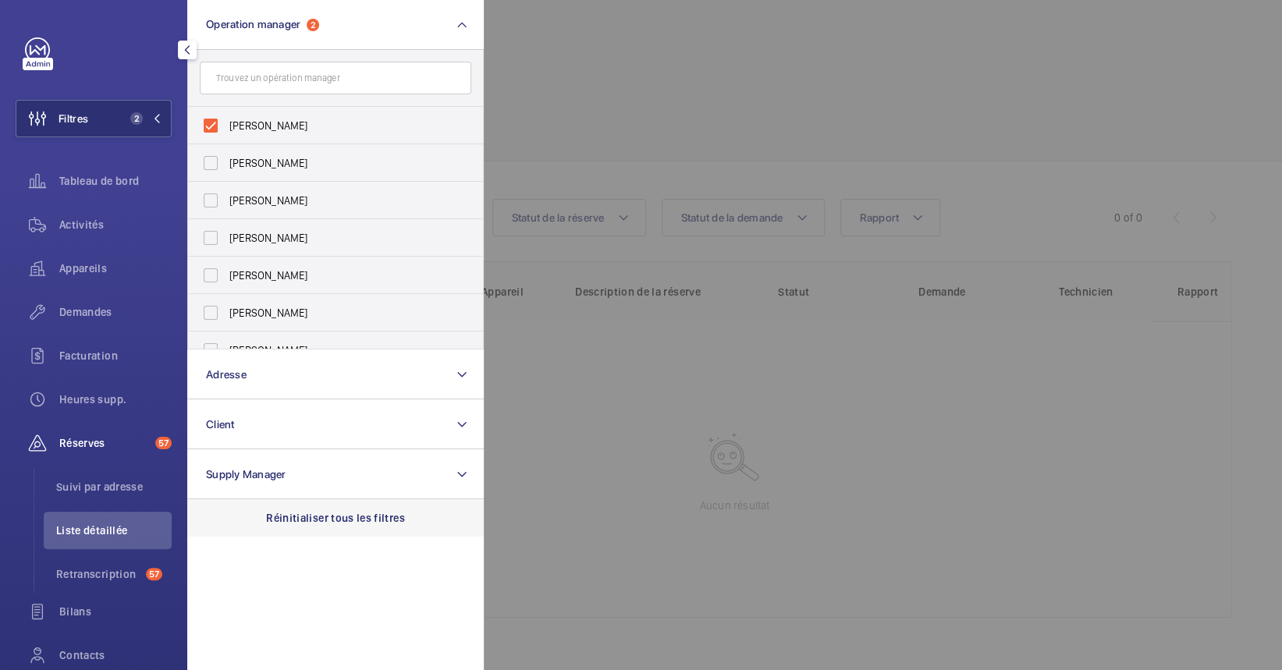
click at [337, 512] on p "Réinitialiser tous les filtres" at bounding box center [335, 518] width 139 height 16
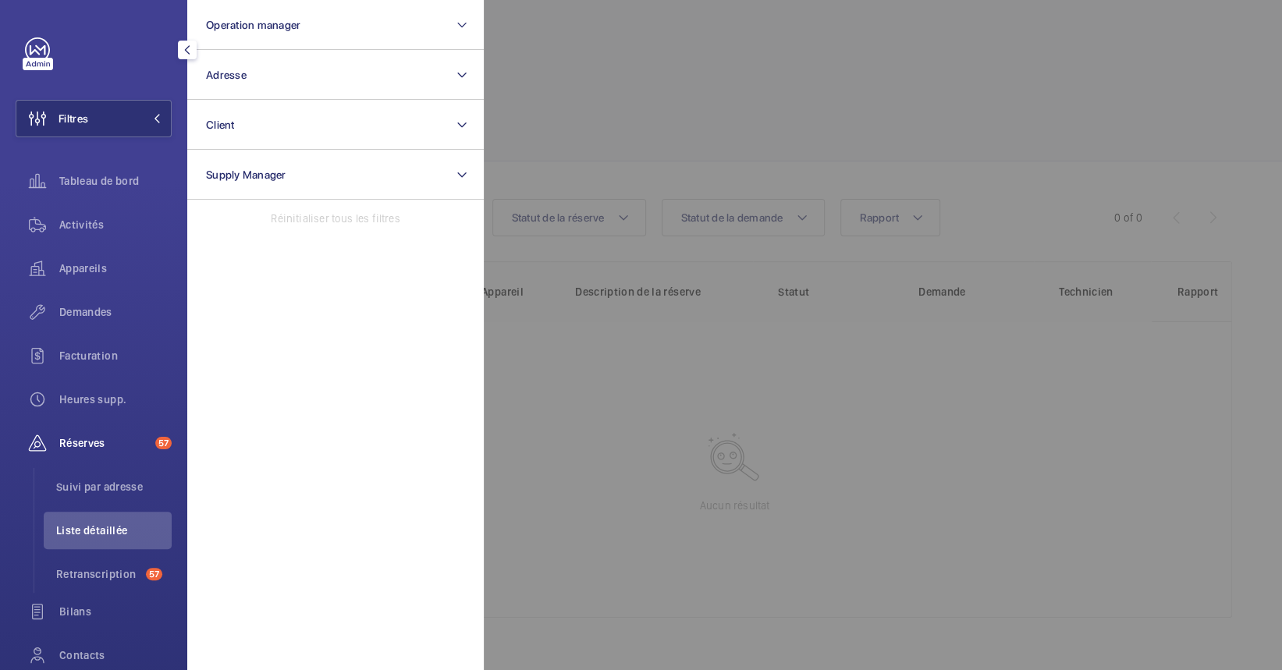
click at [950, 101] on div at bounding box center [1125, 335] width 1282 height 670
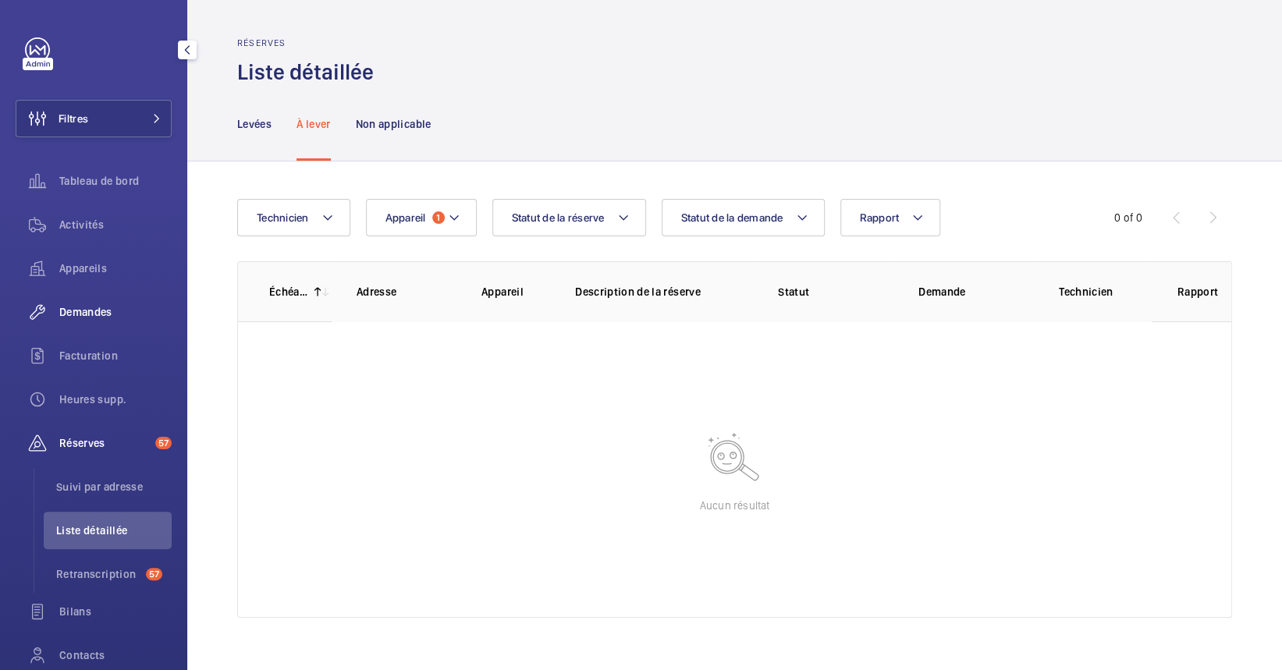
click at [101, 318] on span "Demandes" at bounding box center [115, 312] width 112 height 16
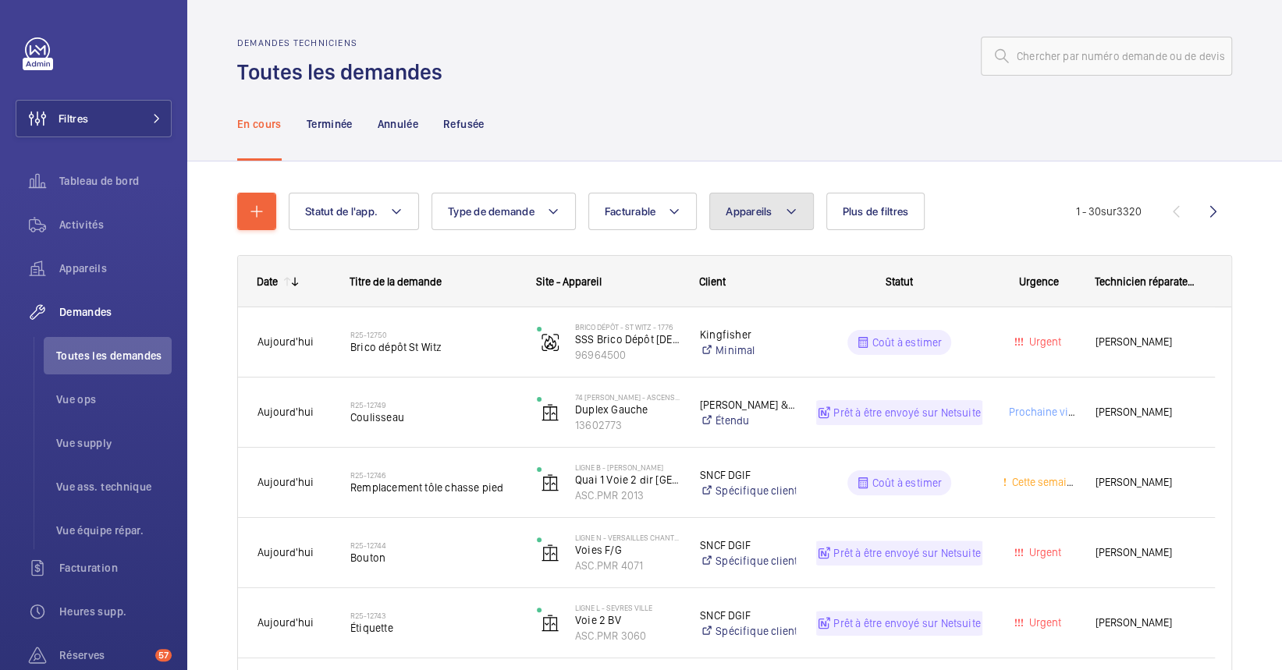
click at [762, 212] on span "Appareils" at bounding box center [749, 211] width 46 height 12
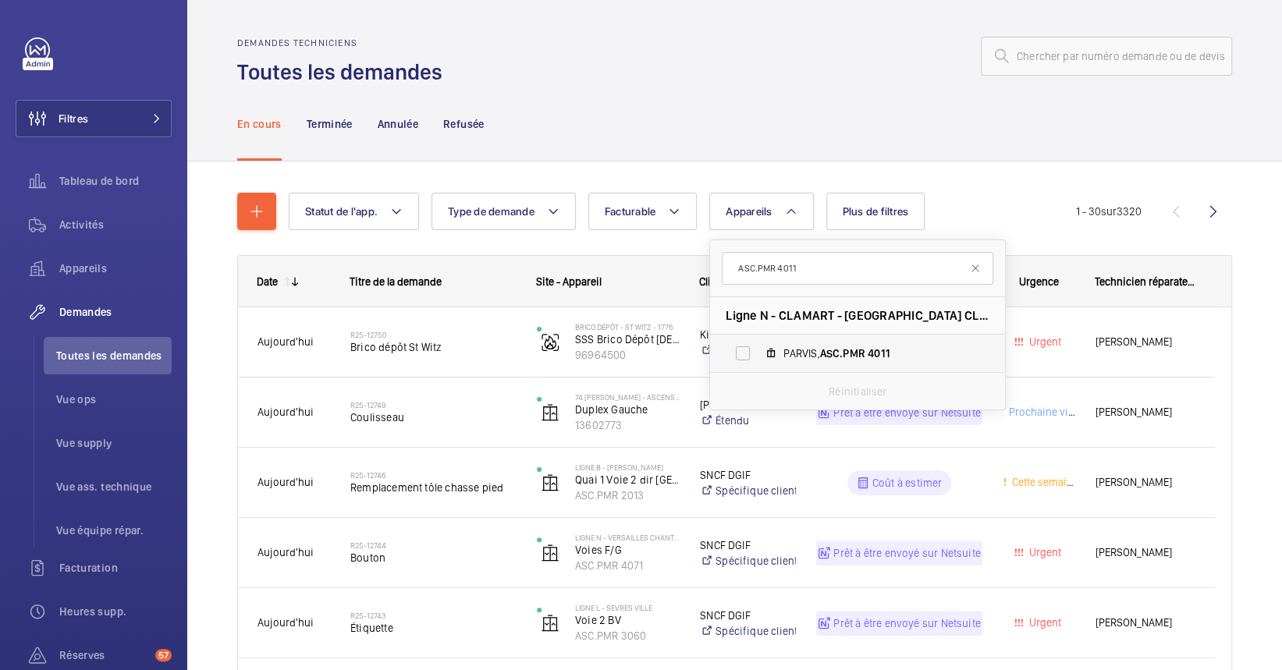
type input "ASC.PMR 4011"
click at [813, 352] on span "PARVIS, ASC.PMR 4011" at bounding box center [873, 354] width 181 height 16
click at [758, 352] on input "PARVIS, ASC.PMR 4011" at bounding box center [742, 353] width 31 height 31
checkbox input "true"
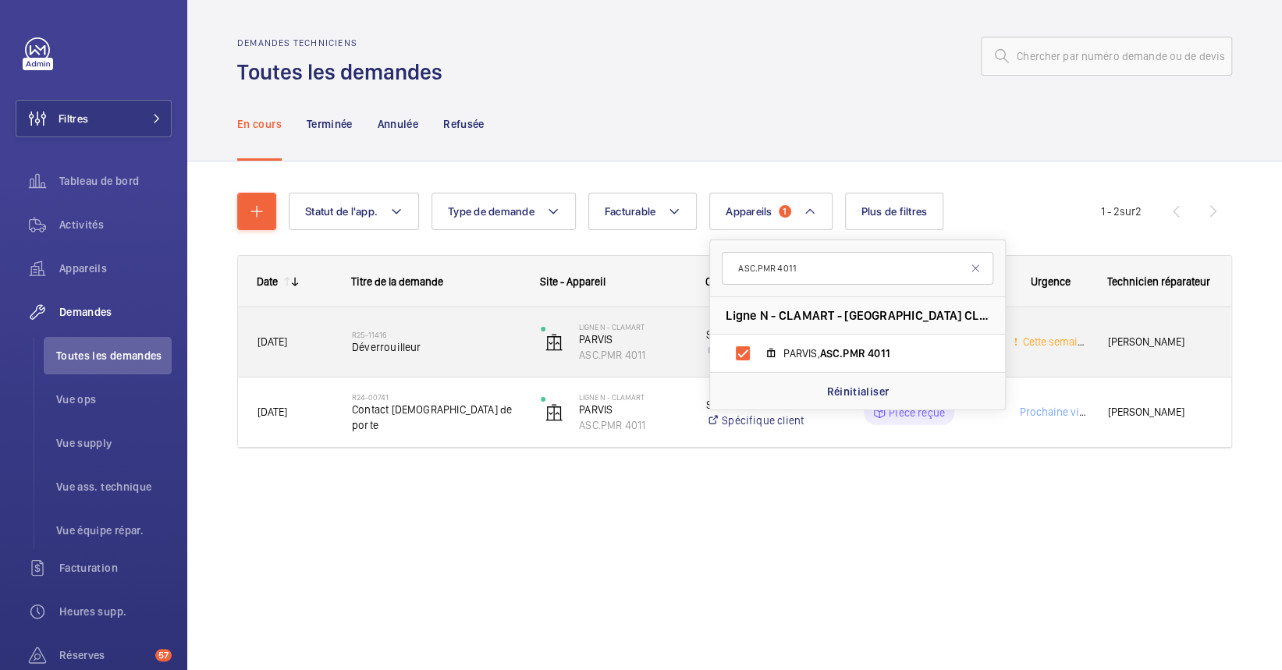
click at [455, 357] on div "R25-11416 Déverrouilleur" at bounding box center [436, 342] width 169 height 45
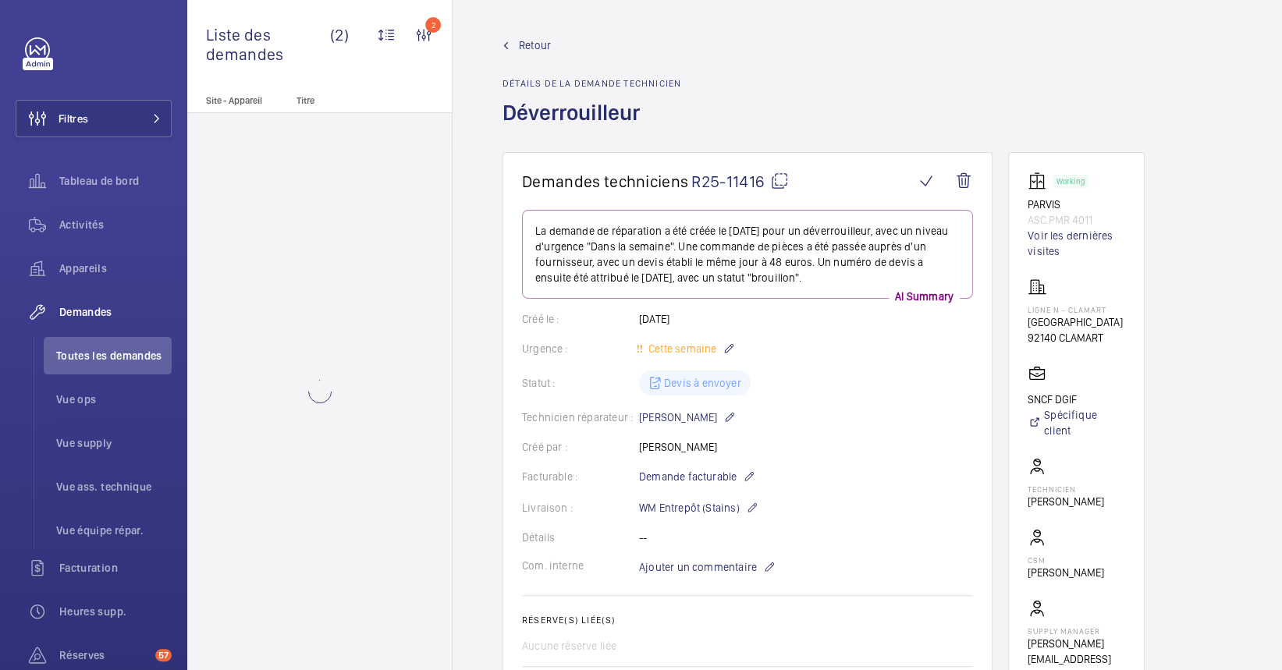
click at [786, 183] on mat-icon at bounding box center [779, 181] width 19 height 19
click at [1011, 67] on div "Retour Détails de la demande technicien Déverrouilleur" at bounding box center [866, 94] width 729 height 115
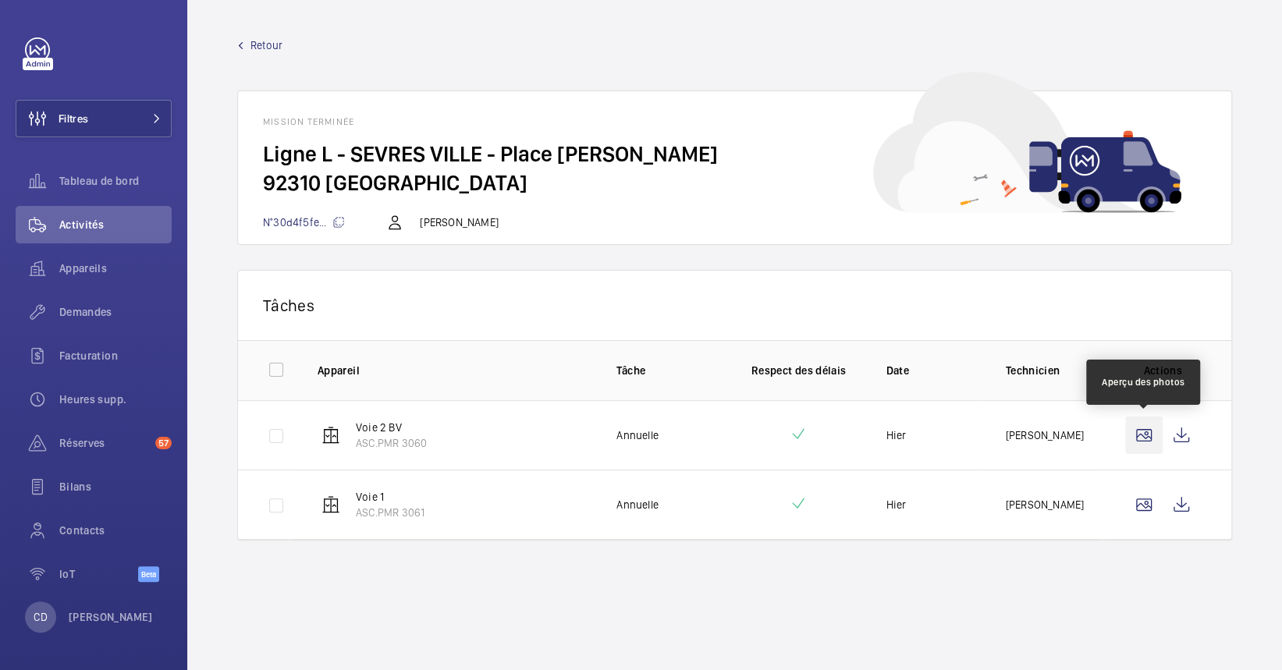
click at [1134, 437] on wm-front-icon-button at bounding box center [1143, 435] width 37 height 37
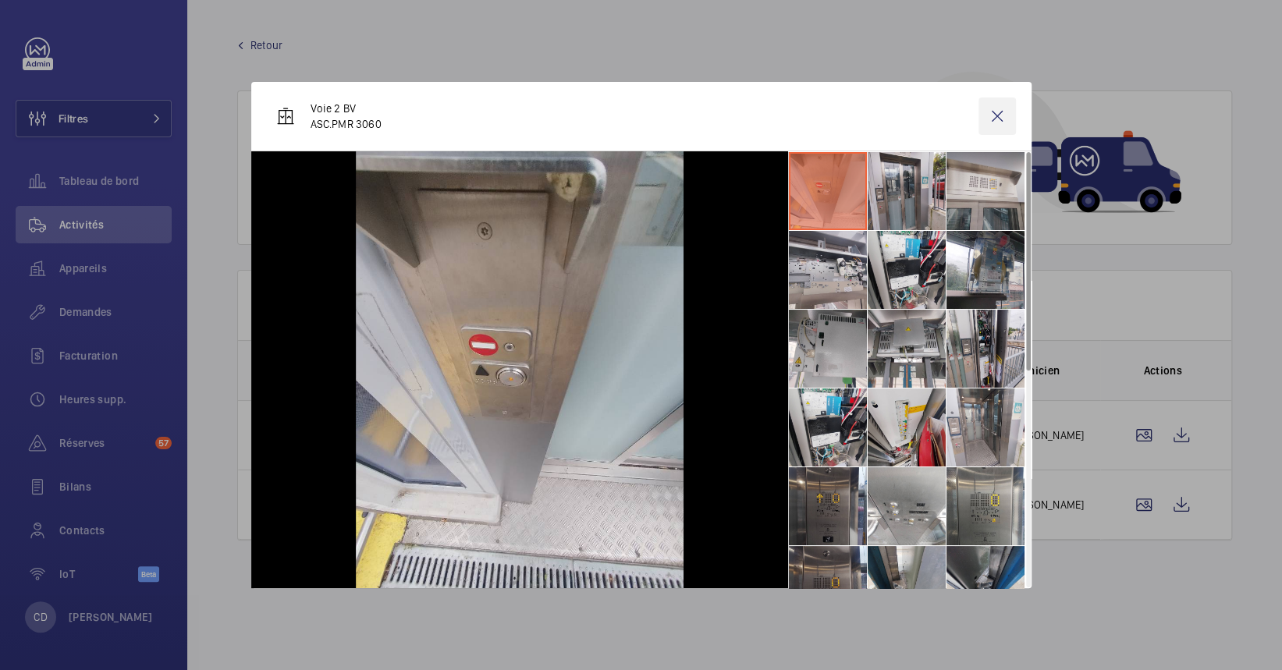
click at [996, 107] on wm-front-icon-button at bounding box center [996, 116] width 37 height 37
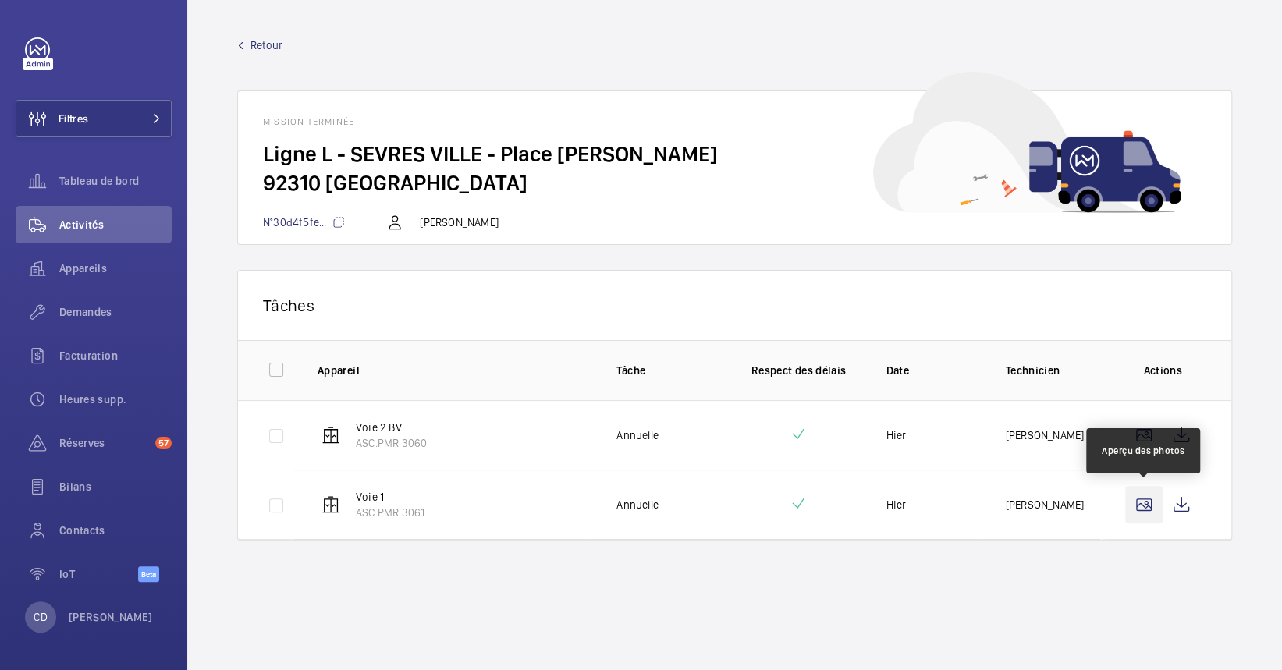
click at [1144, 509] on wm-front-icon-button at bounding box center [1143, 504] width 37 height 37
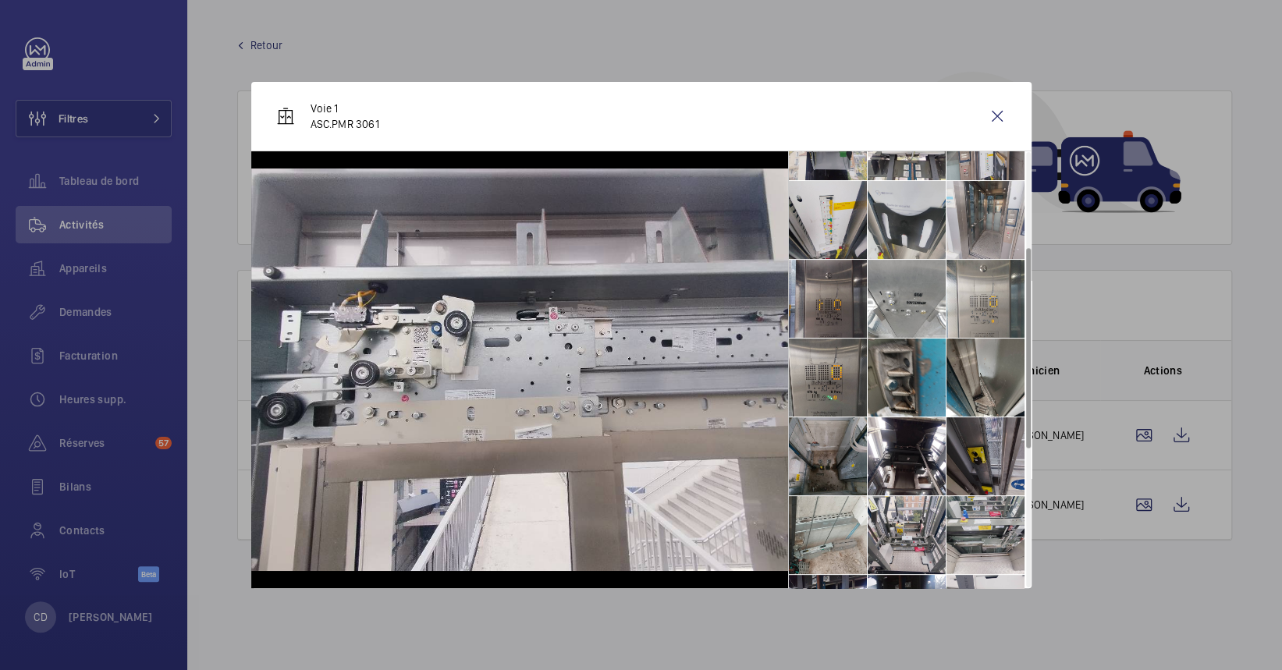
scroll to position [312, 0]
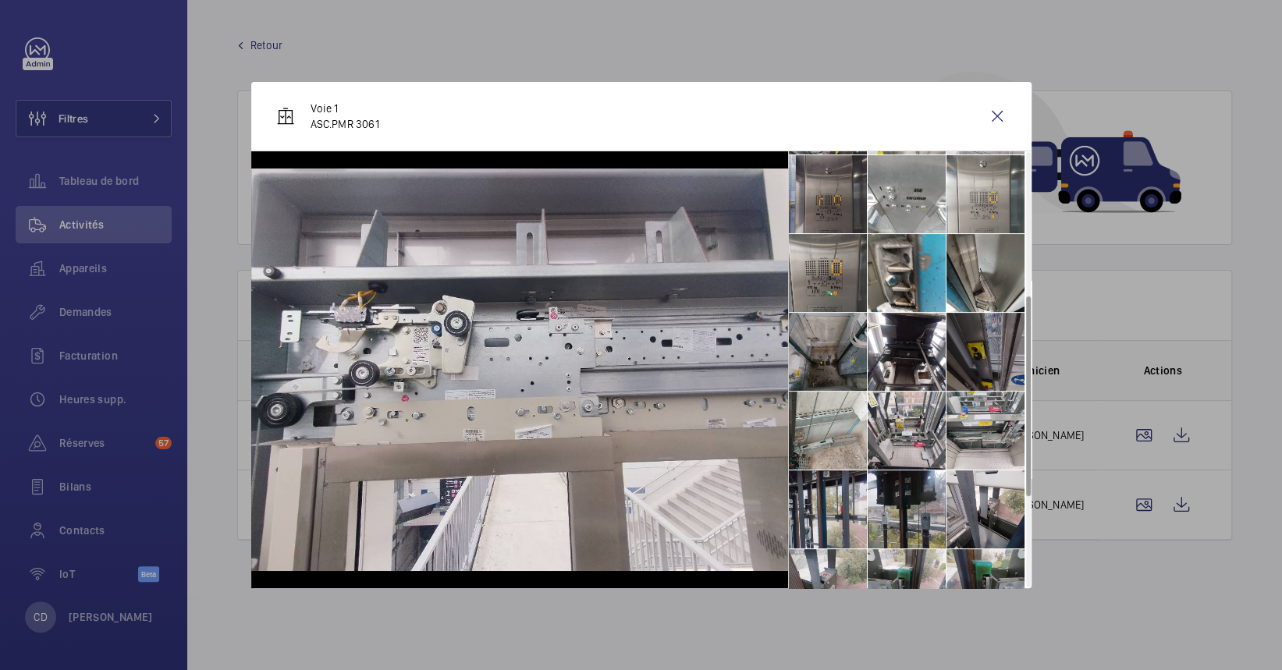
click at [1003, 336] on li at bounding box center [985, 352] width 78 height 78
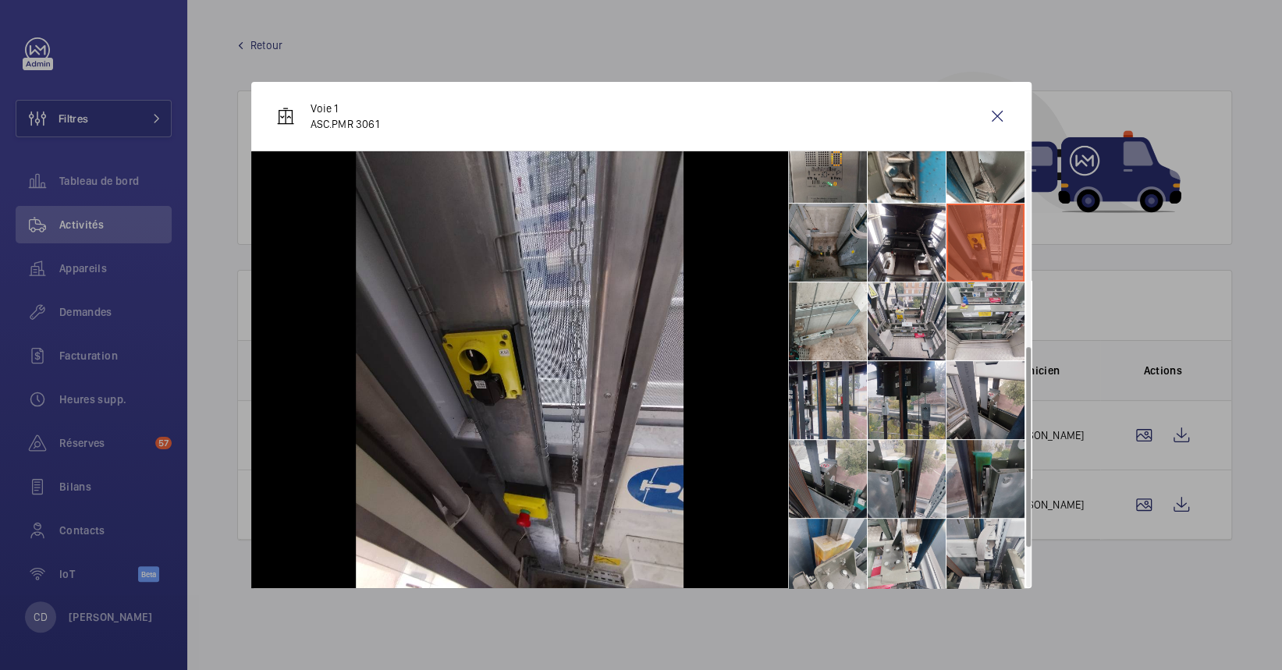
scroll to position [509, 0]
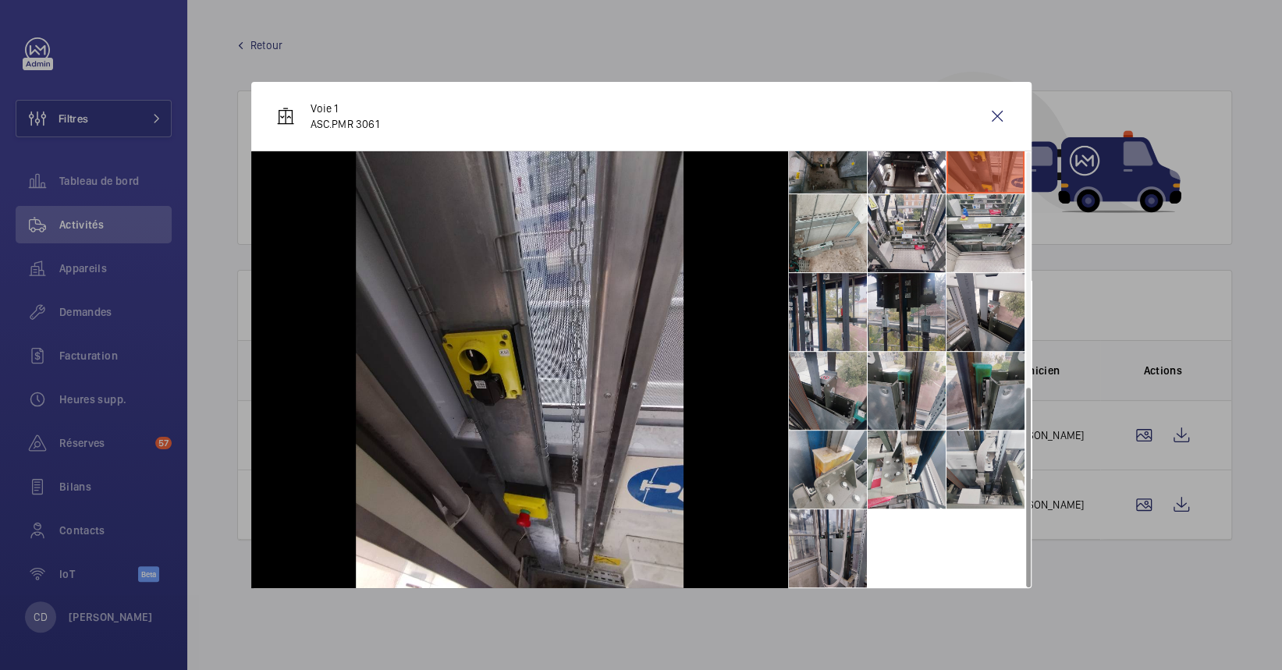
click at [846, 532] on li at bounding box center [828, 548] width 78 height 78
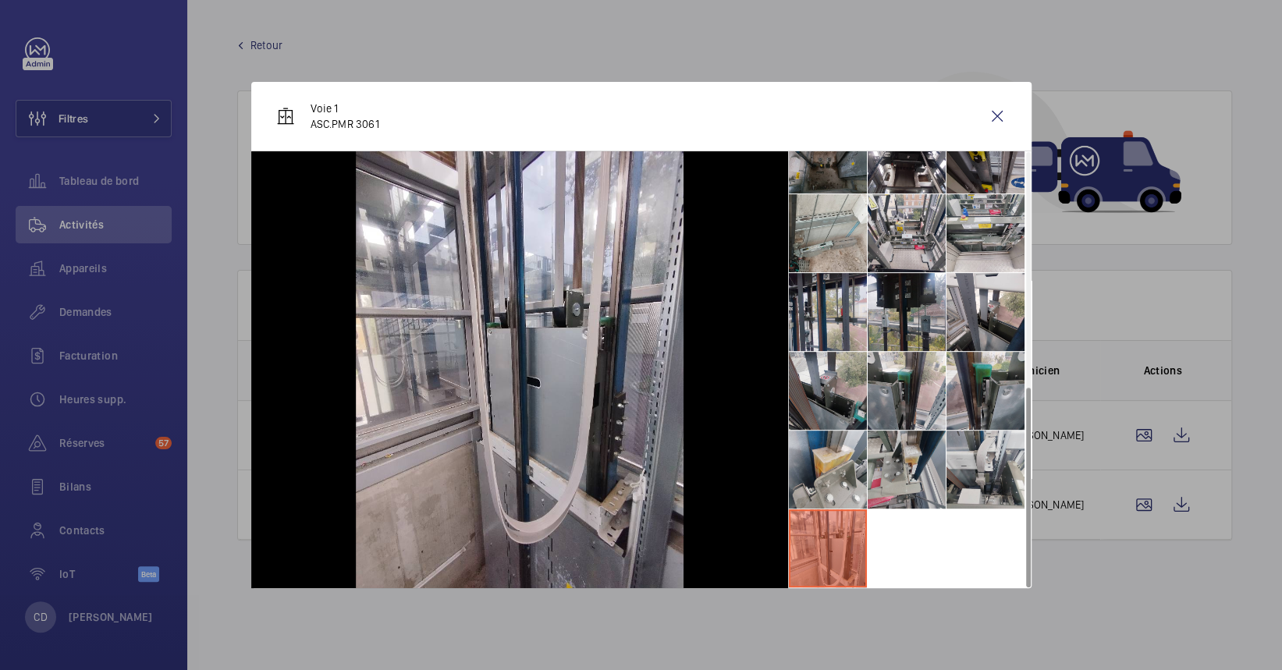
click at [913, 447] on li at bounding box center [907, 470] width 78 height 78
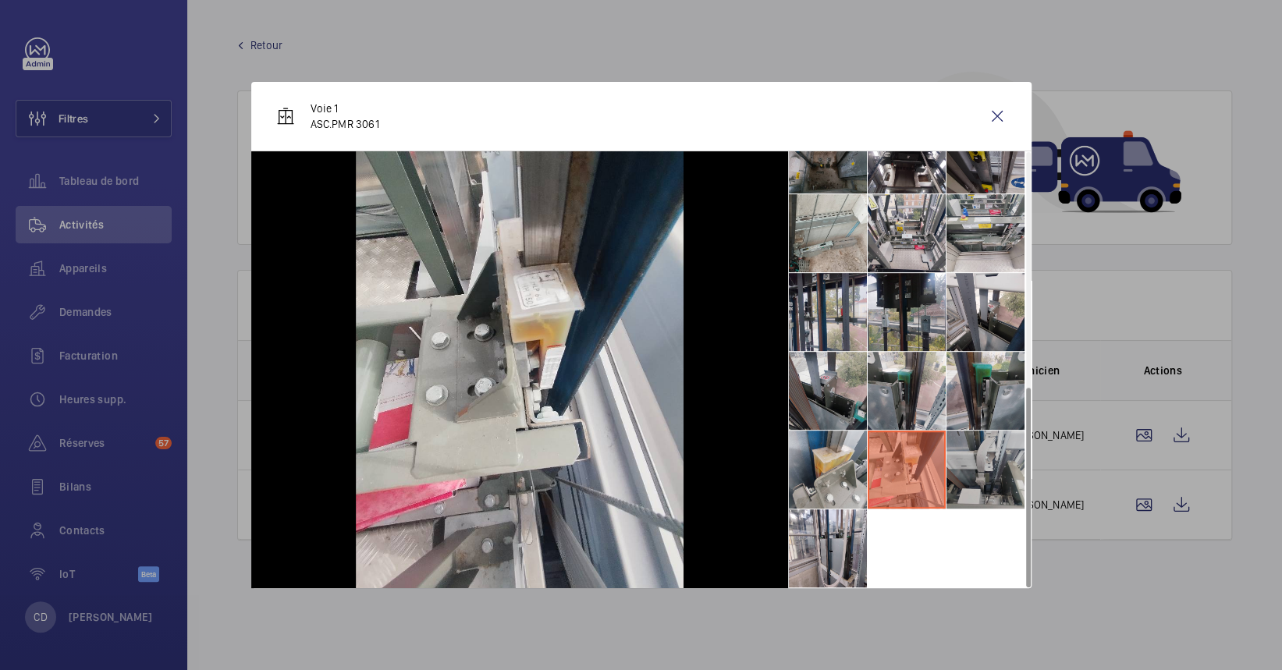
click at [994, 443] on li at bounding box center [985, 470] width 78 height 78
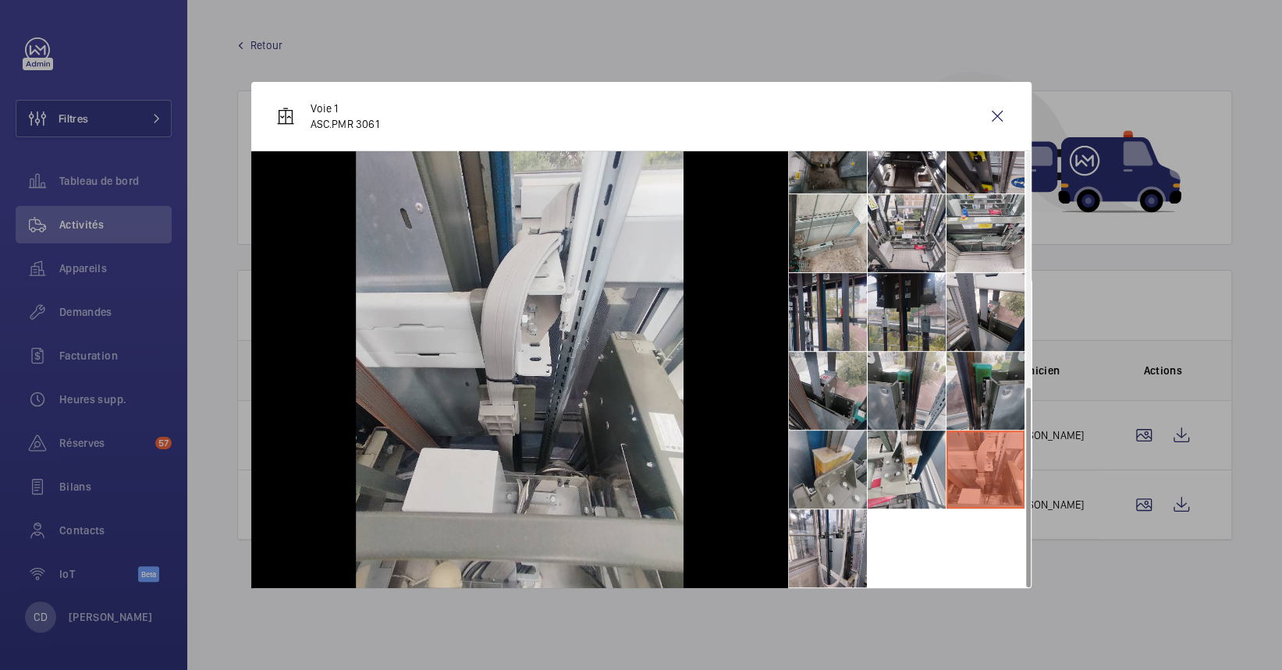
click at [865, 445] on li at bounding box center [828, 470] width 78 height 78
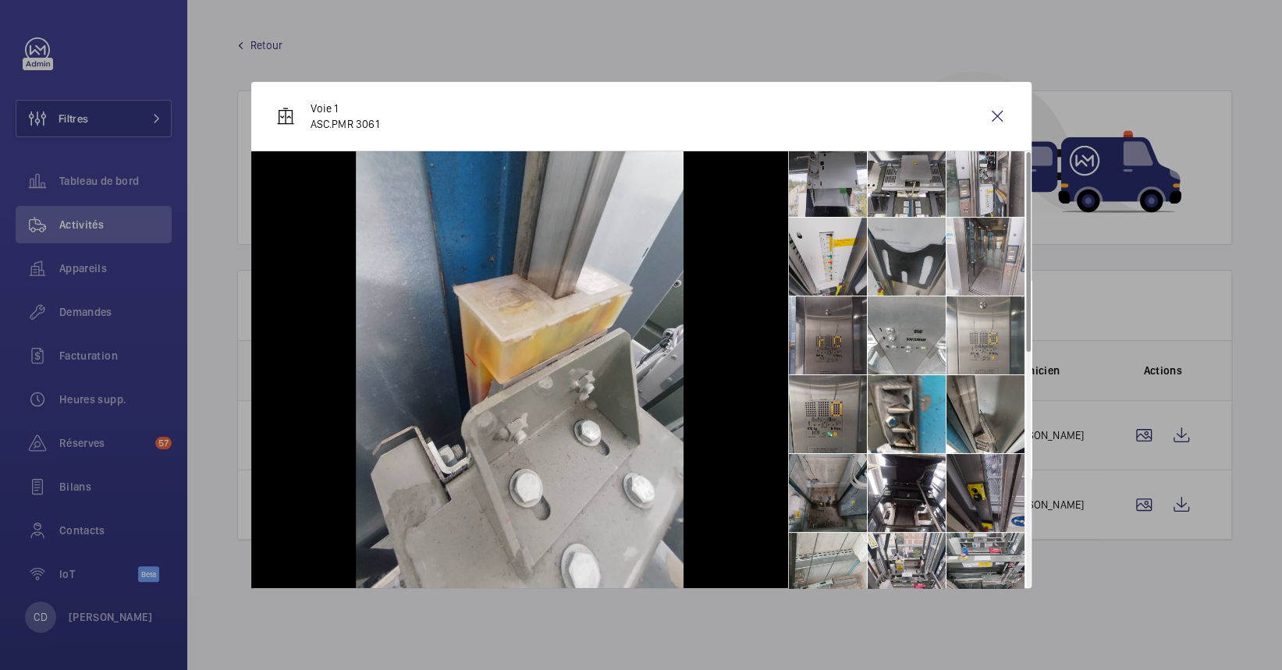
scroll to position [0, 0]
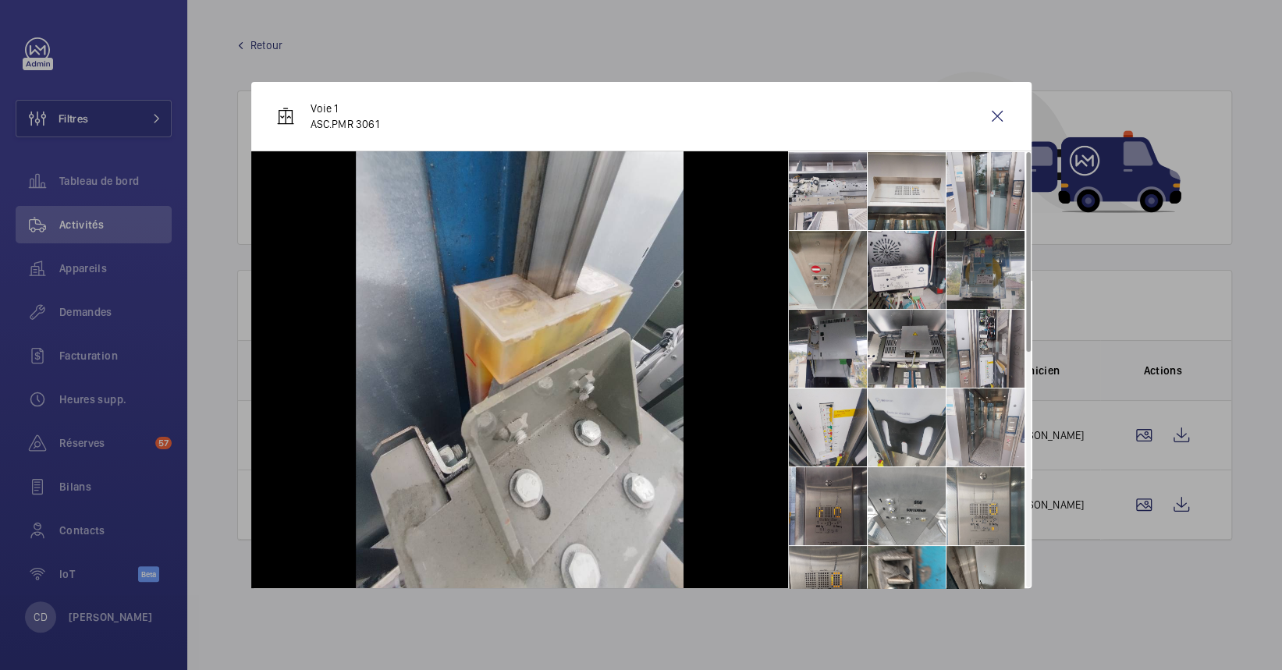
click at [964, 275] on li at bounding box center [985, 270] width 78 height 78
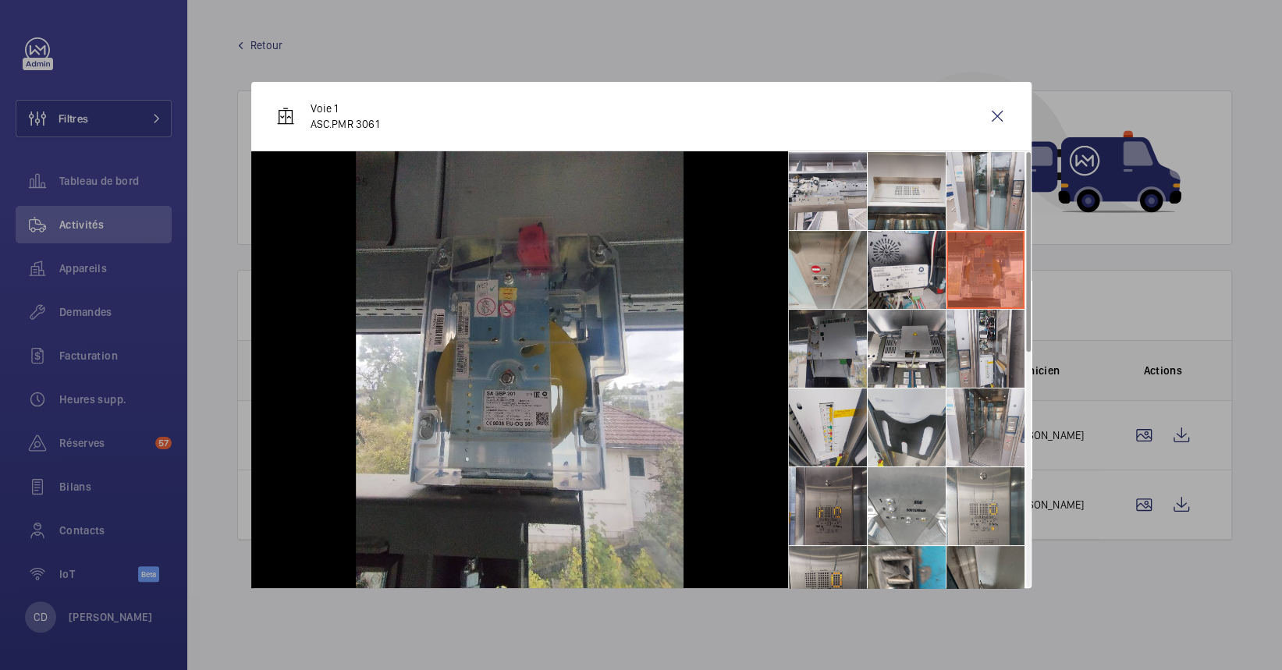
click at [828, 351] on li at bounding box center [828, 349] width 78 height 78
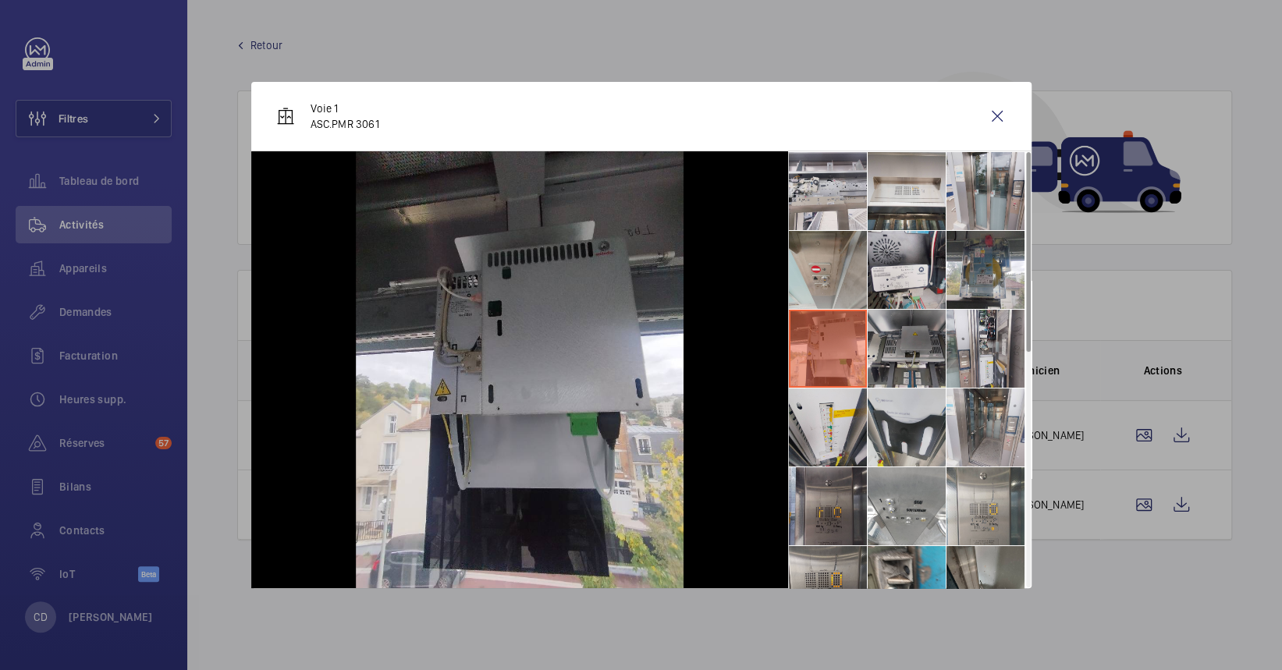
click at [906, 353] on li at bounding box center [907, 349] width 78 height 78
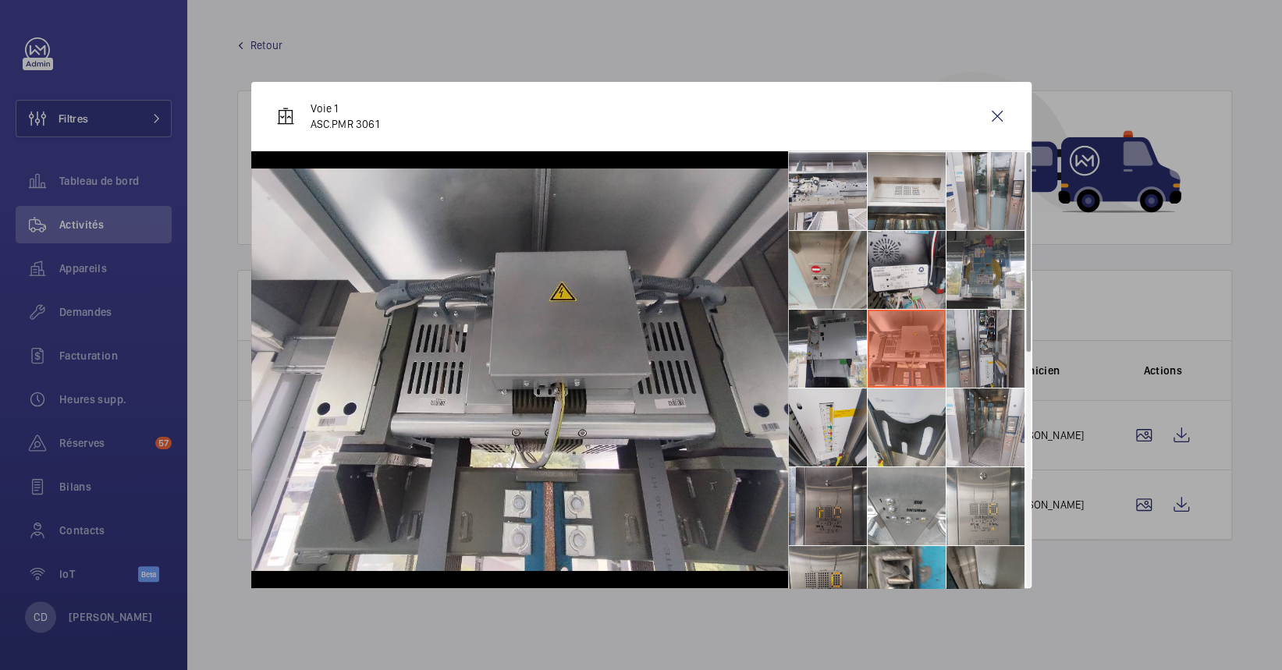
click at [961, 375] on li at bounding box center [985, 349] width 78 height 78
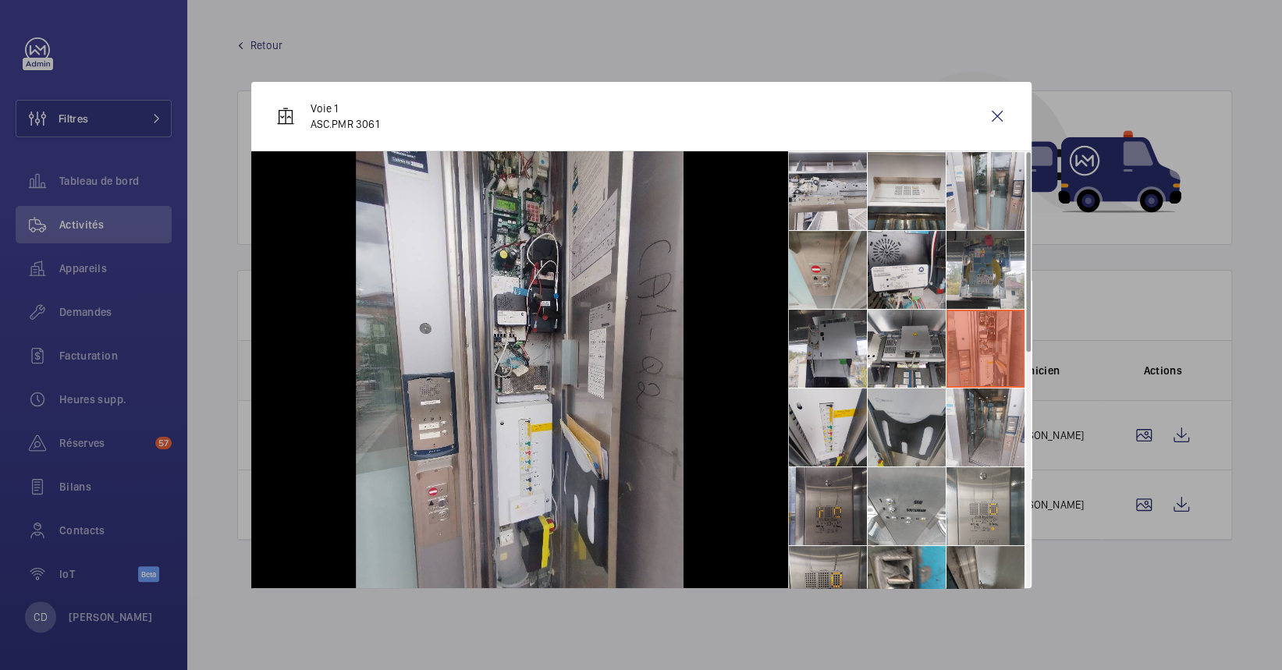
click at [918, 424] on li at bounding box center [907, 428] width 78 height 78
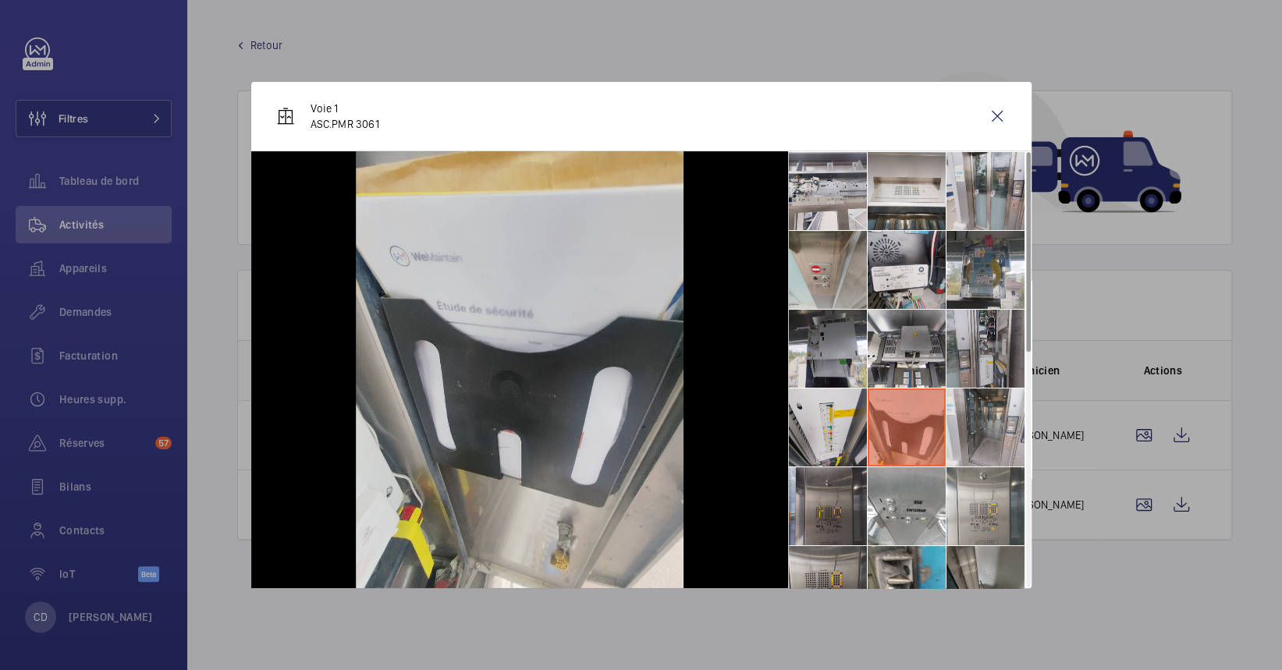
click at [970, 346] on li at bounding box center [985, 349] width 78 height 78
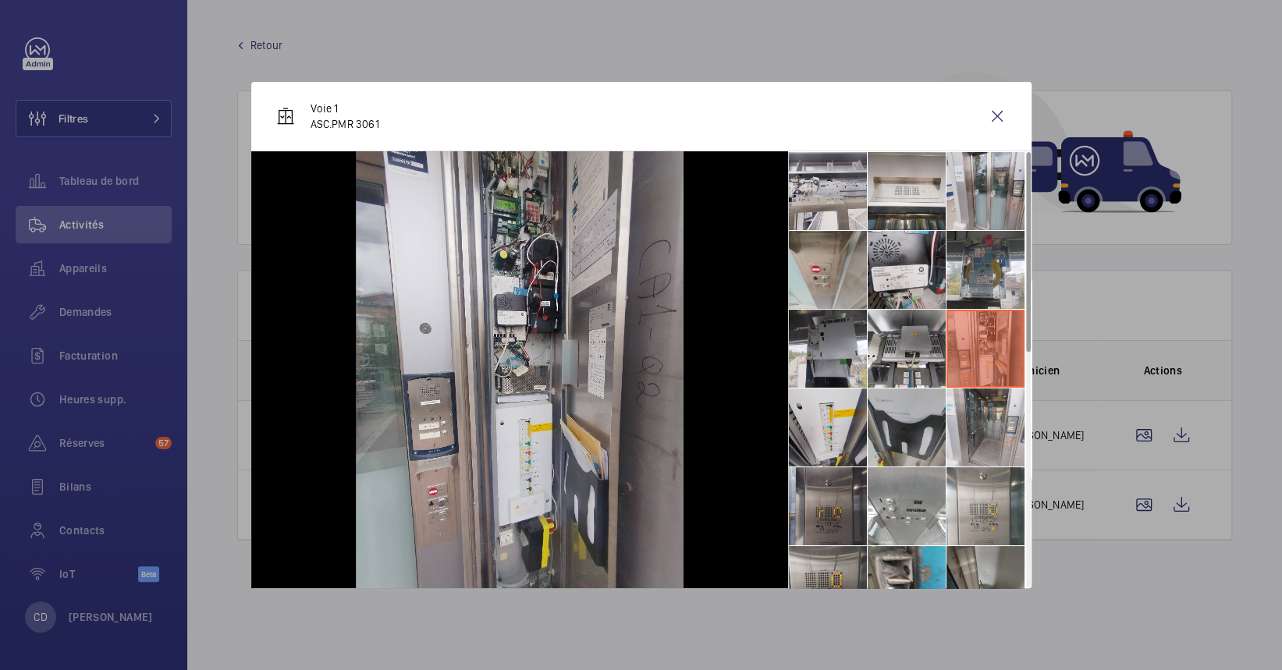
click at [912, 421] on li at bounding box center [907, 428] width 78 height 78
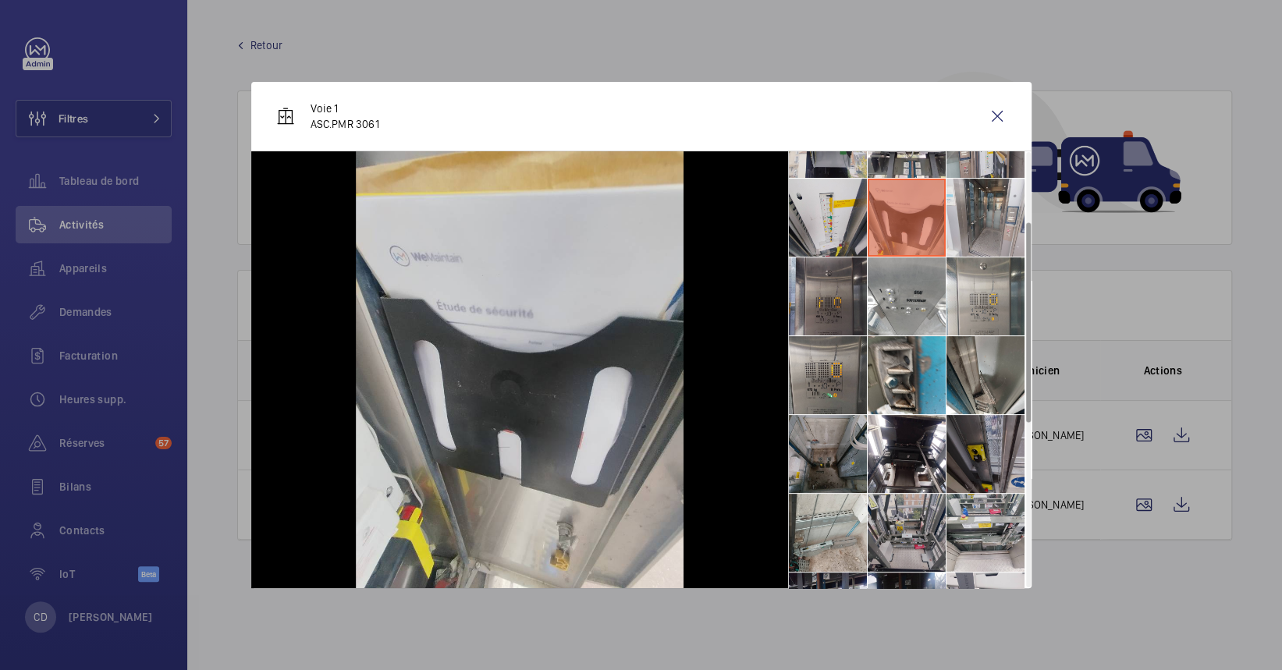
scroll to position [312, 0]
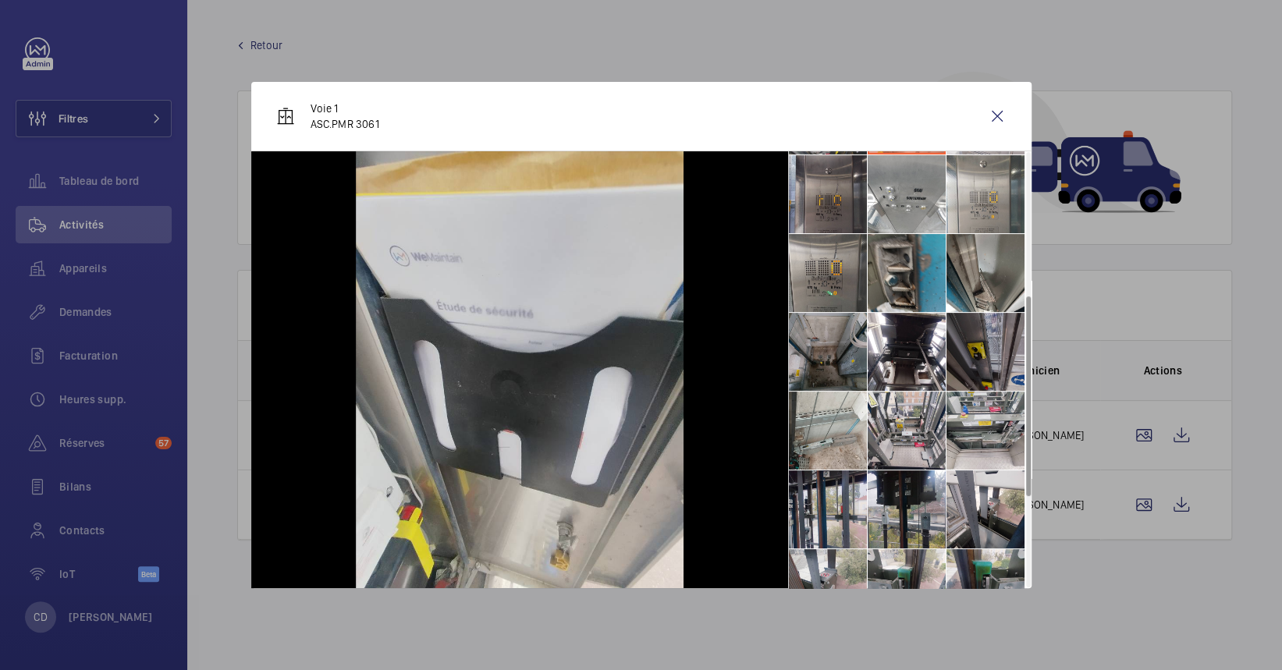
click at [902, 286] on li at bounding box center [907, 273] width 78 height 78
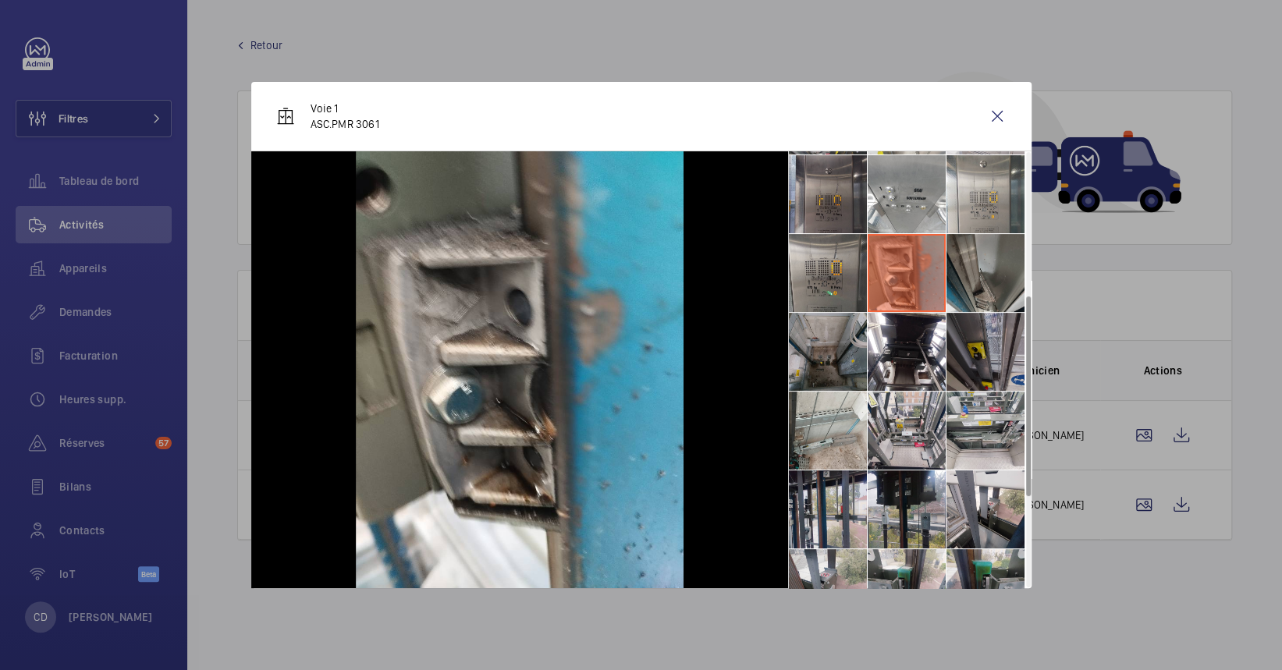
click at [950, 288] on li at bounding box center [985, 273] width 78 height 78
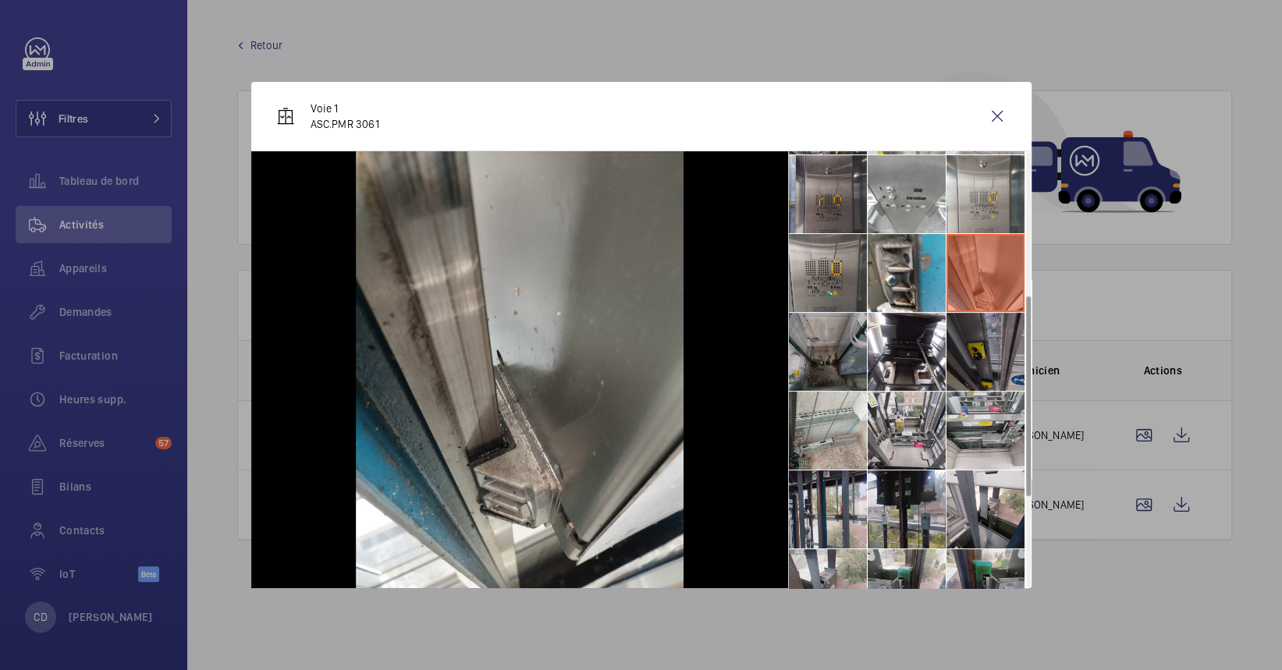
click at [961, 367] on li at bounding box center [985, 352] width 78 height 78
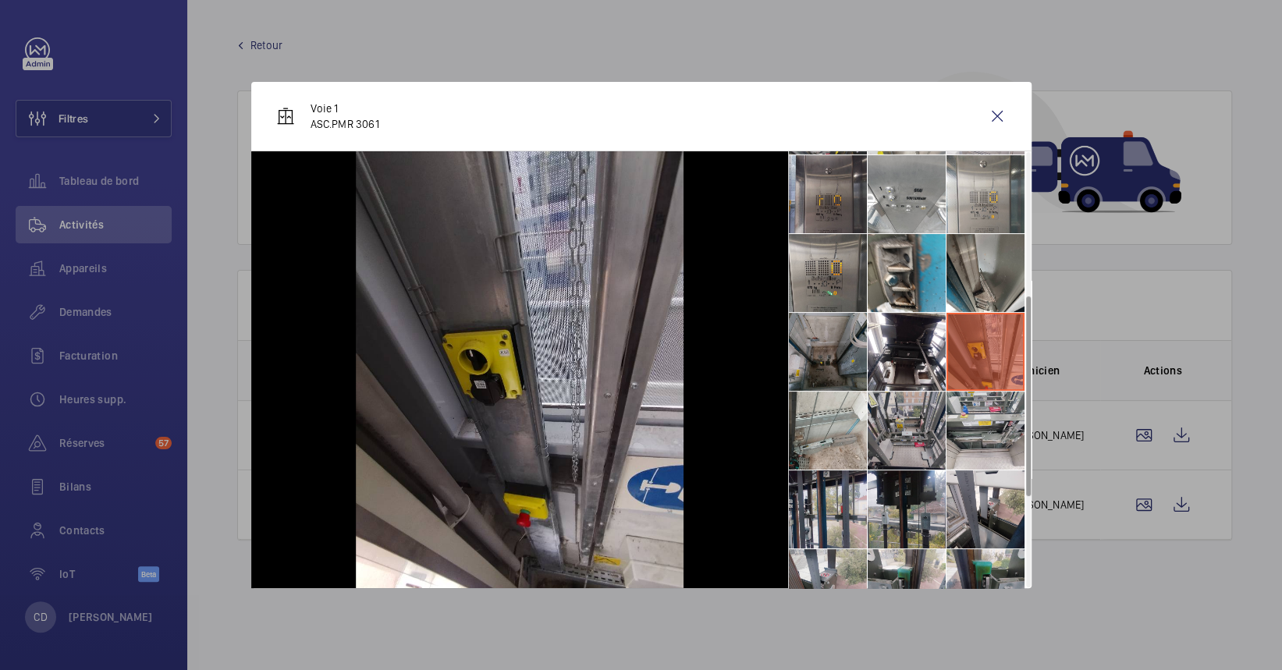
click at [911, 450] on li at bounding box center [907, 431] width 78 height 78
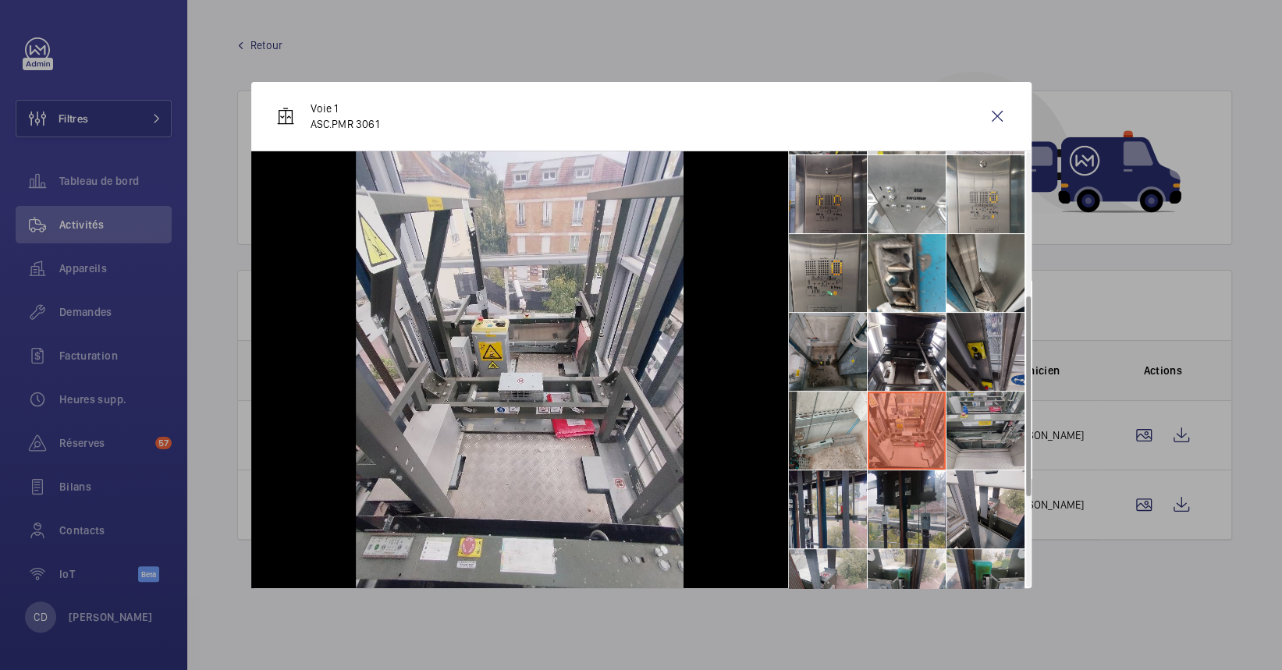
click at [985, 421] on li at bounding box center [985, 431] width 78 height 78
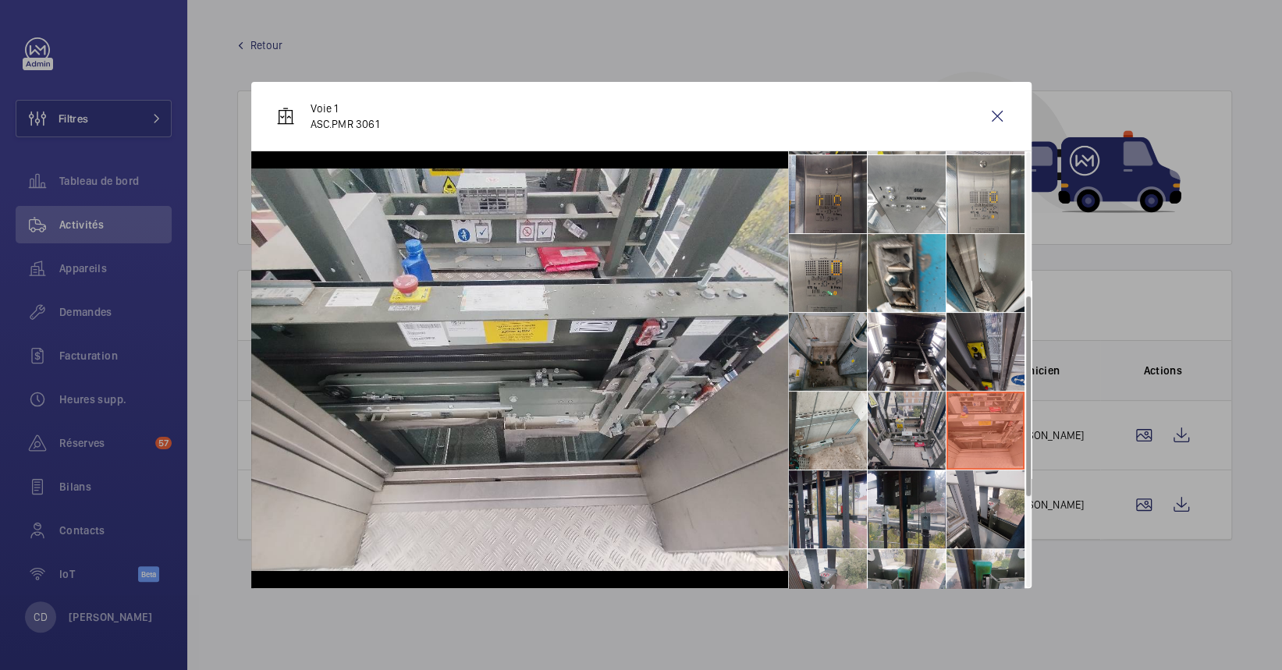
click at [901, 429] on li at bounding box center [907, 431] width 78 height 78
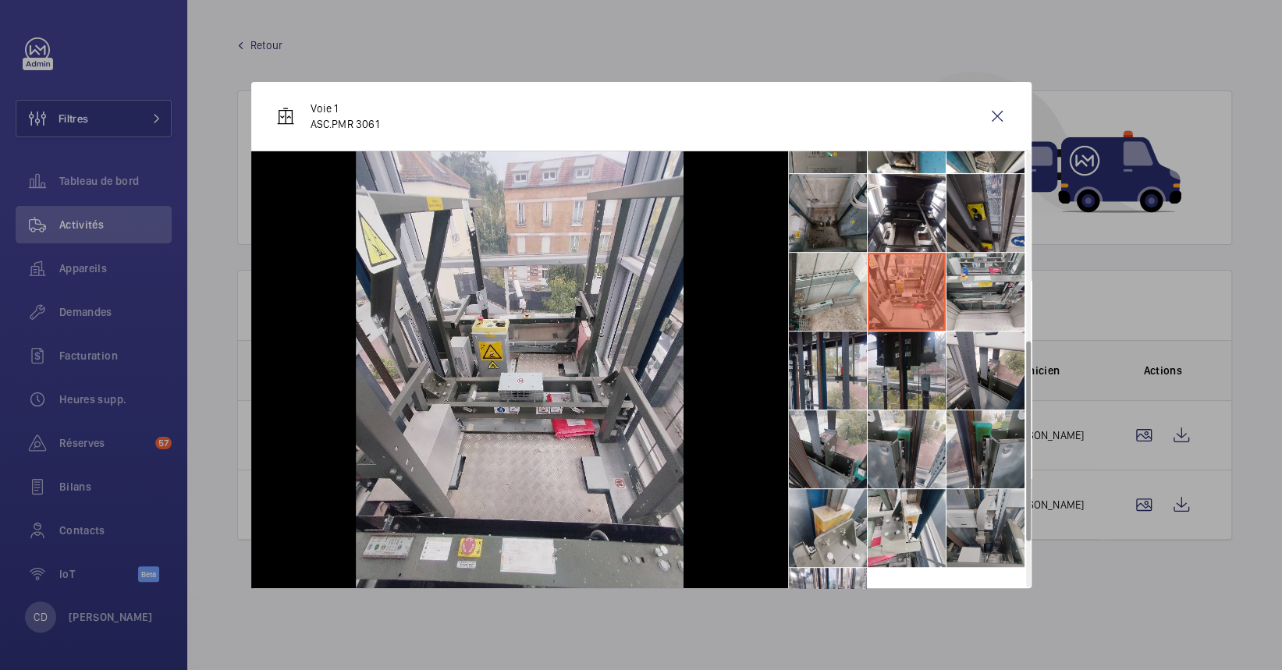
scroll to position [509, 0]
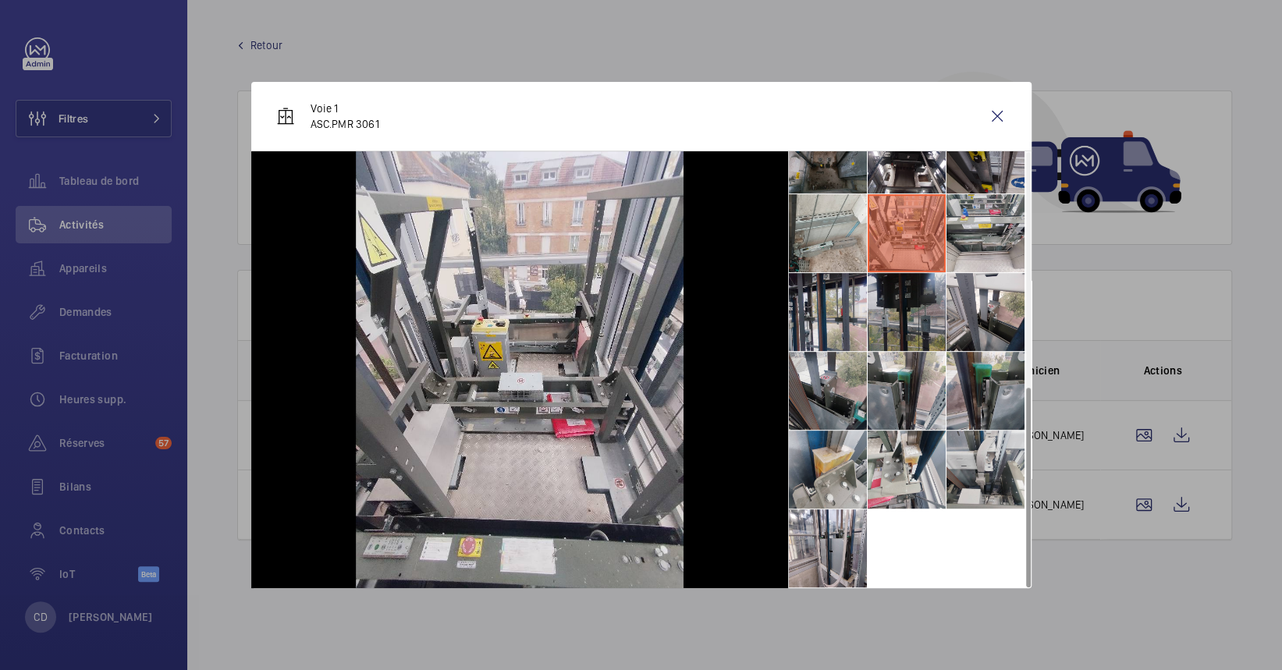
click at [892, 343] on li at bounding box center [907, 312] width 78 height 78
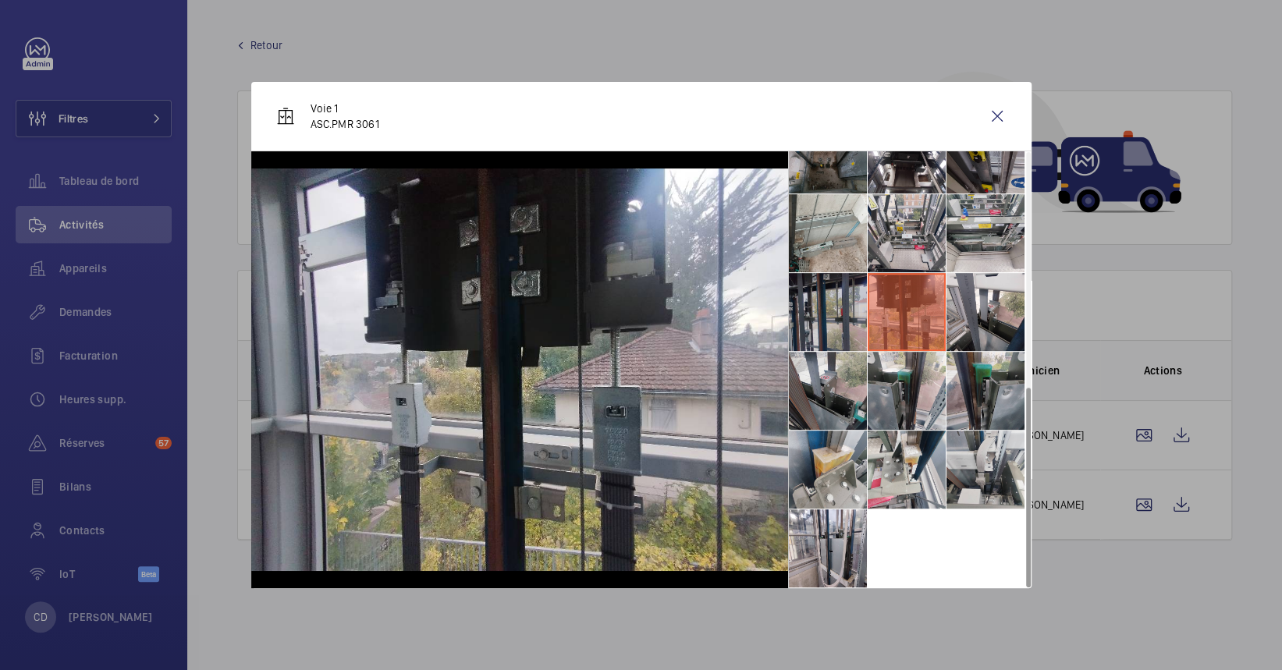
click at [843, 312] on li at bounding box center [828, 312] width 78 height 78
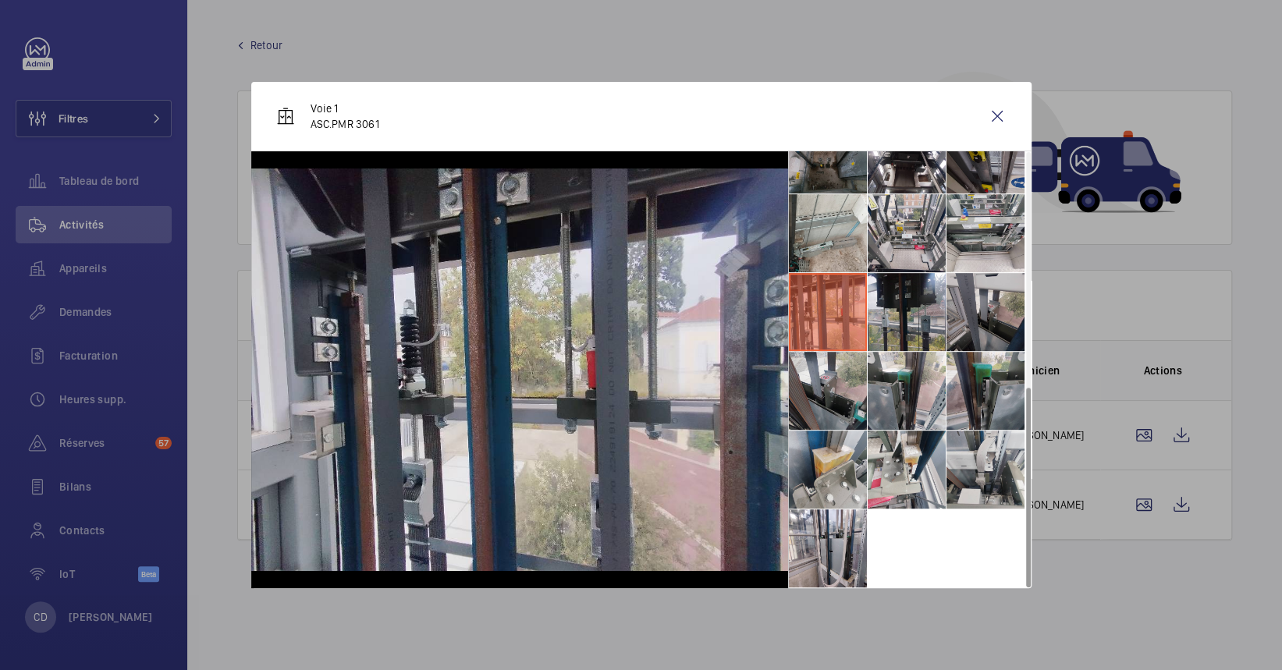
click at [985, 333] on li at bounding box center [985, 312] width 78 height 78
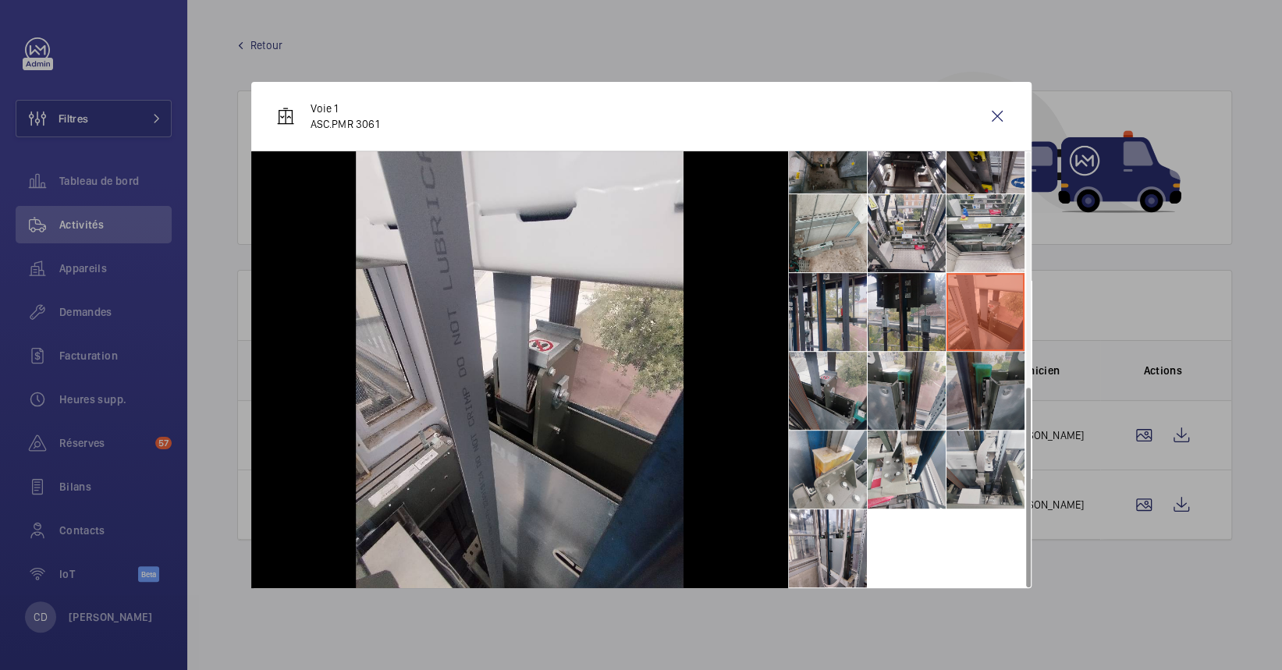
click at [1002, 401] on li at bounding box center [985, 391] width 78 height 78
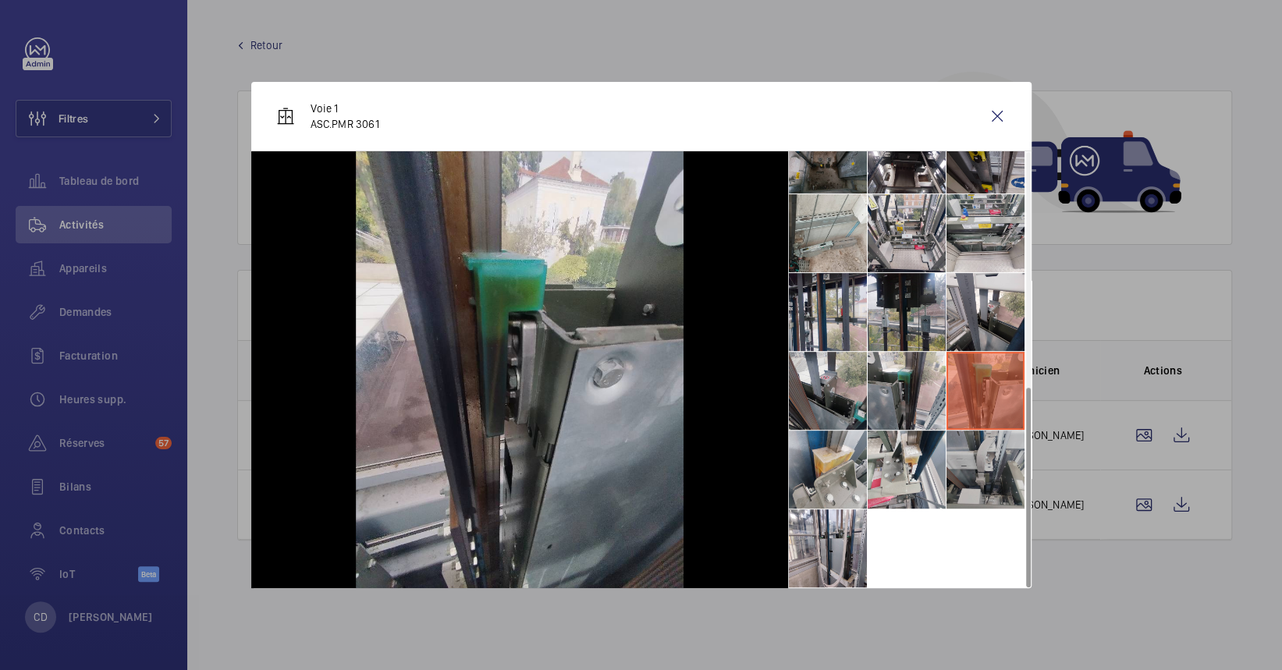
click at [976, 463] on li at bounding box center [985, 470] width 78 height 78
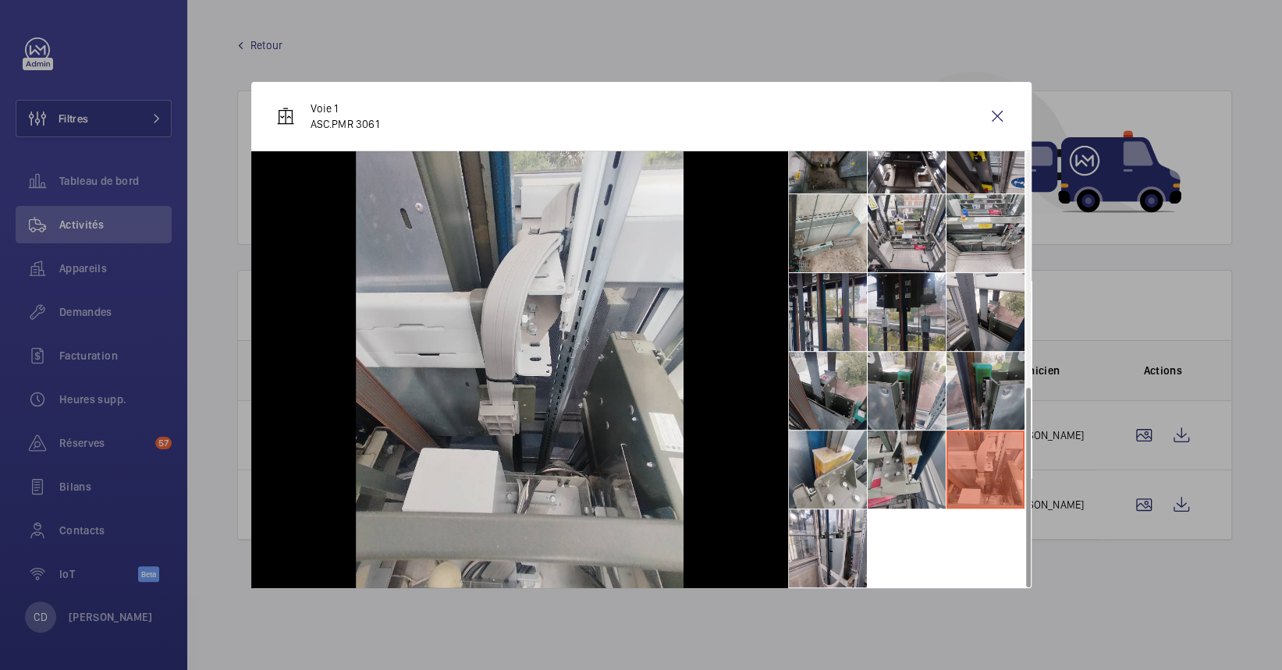
click at [886, 470] on li at bounding box center [907, 470] width 78 height 78
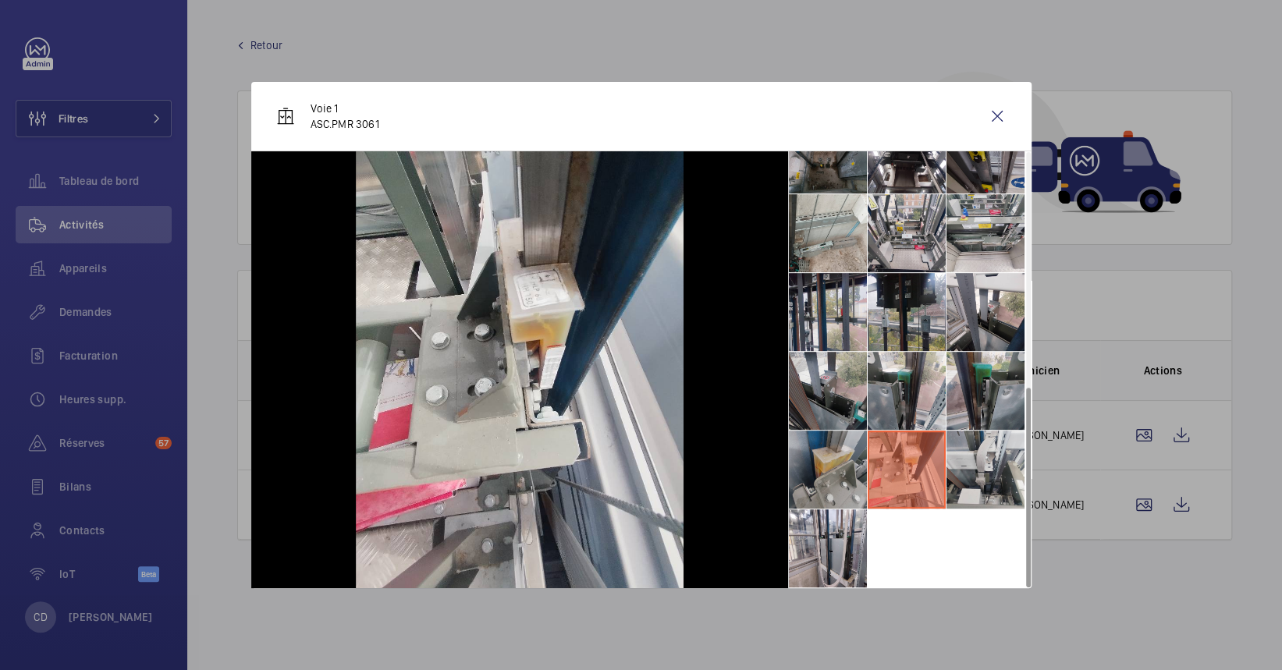
click at [843, 463] on li at bounding box center [828, 470] width 78 height 78
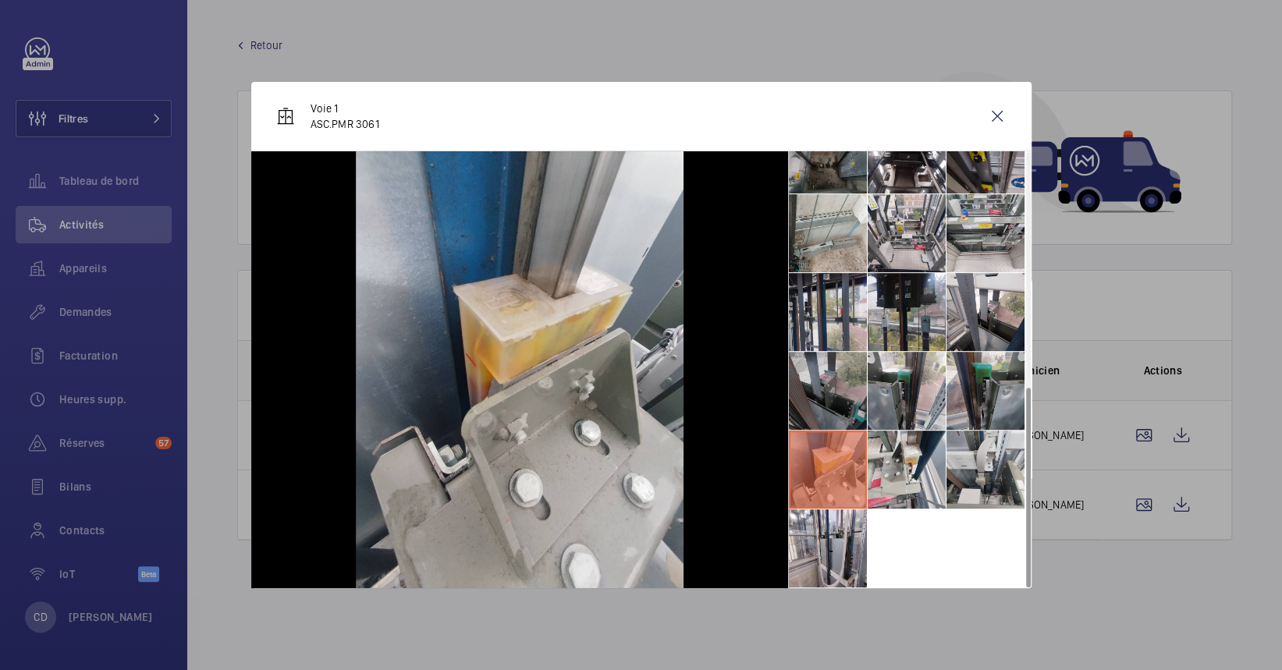
click at [798, 387] on li at bounding box center [828, 391] width 78 height 78
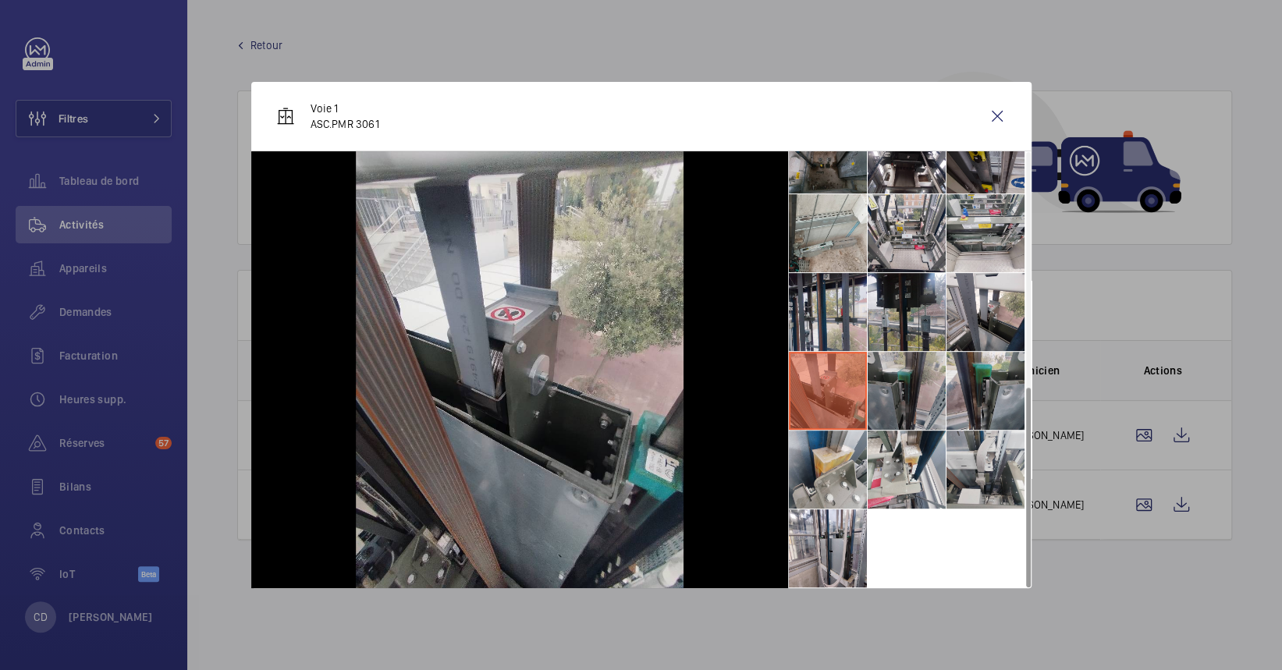
click at [875, 368] on li at bounding box center [907, 391] width 78 height 78
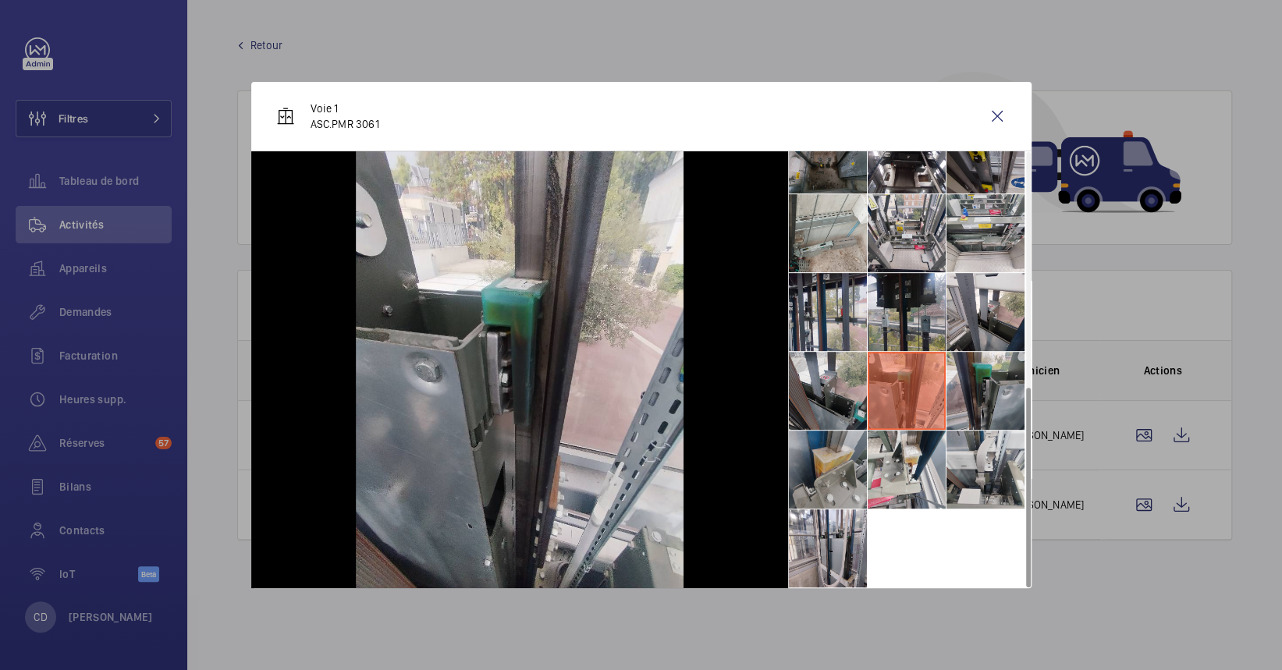
click at [824, 477] on li at bounding box center [828, 470] width 78 height 78
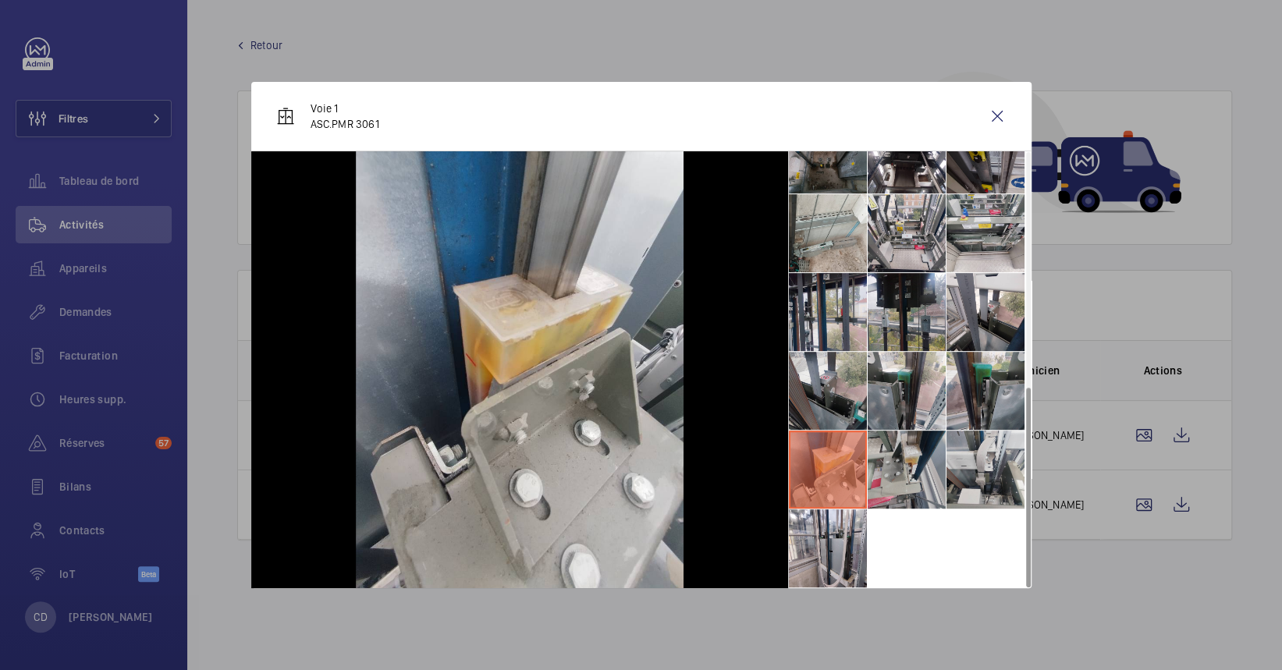
click at [945, 470] on ul at bounding box center [909, 115] width 243 height 946
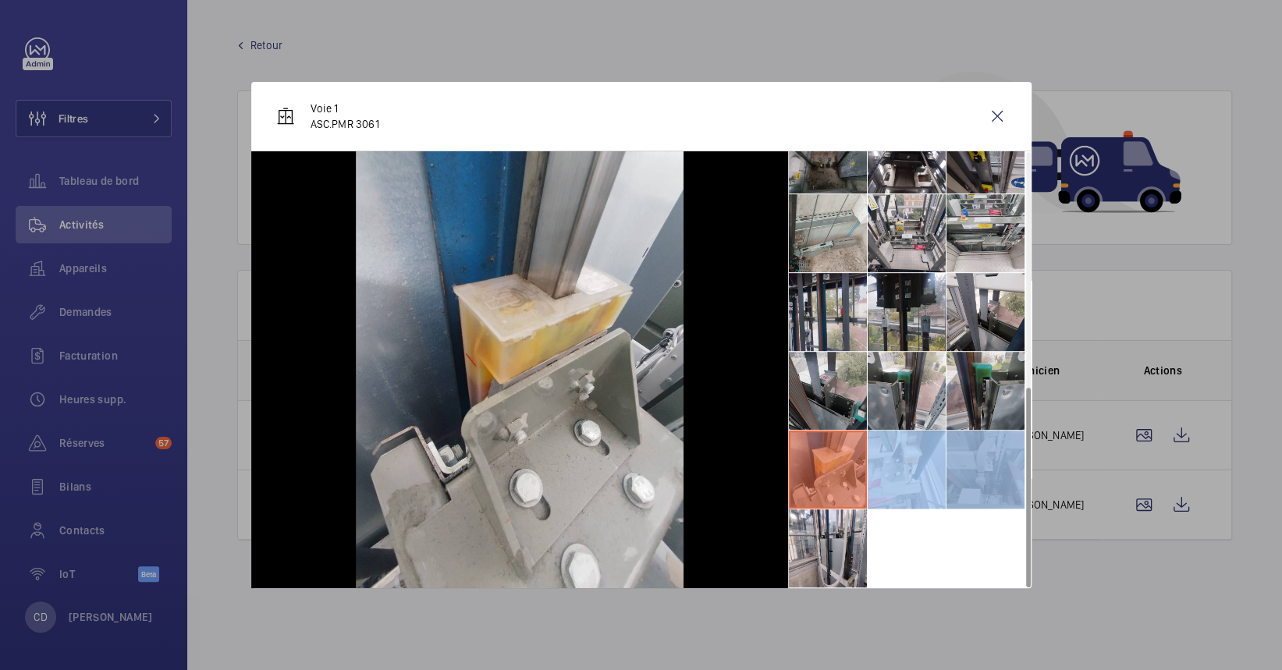
click at [998, 451] on li at bounding box center [985, 470] width 78 height 78
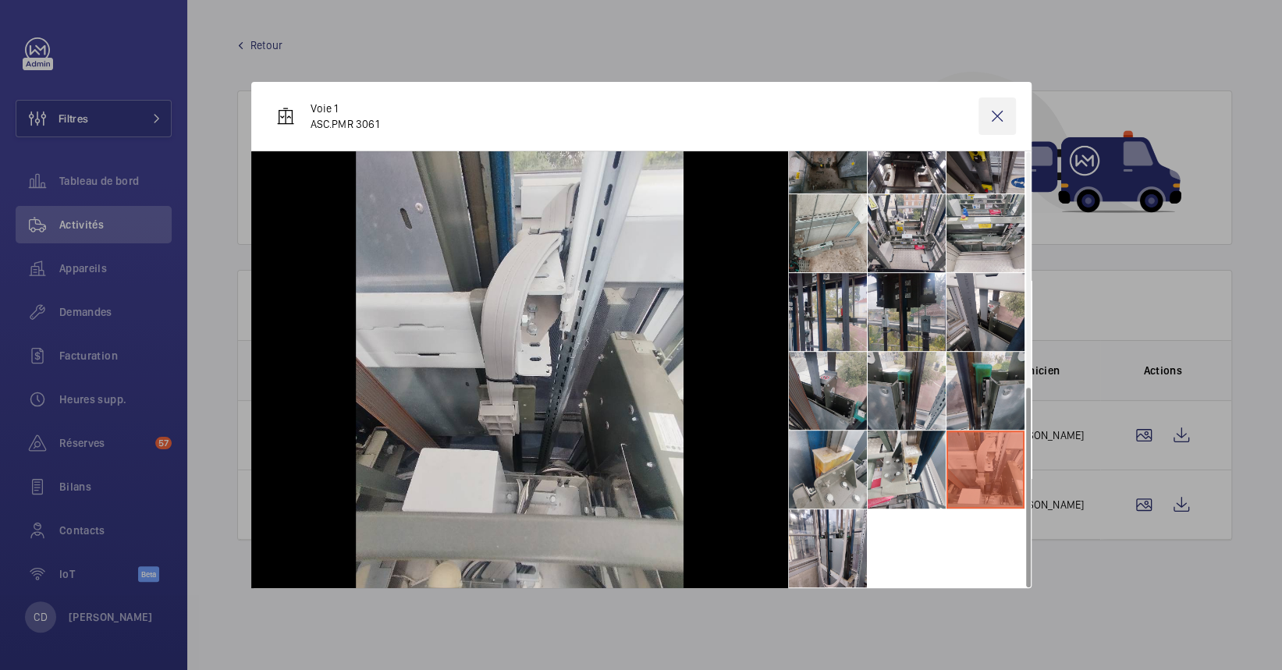
click at [995, 119] on wm-front-icon-button at bounding box center [996, 116] width 37 height 37
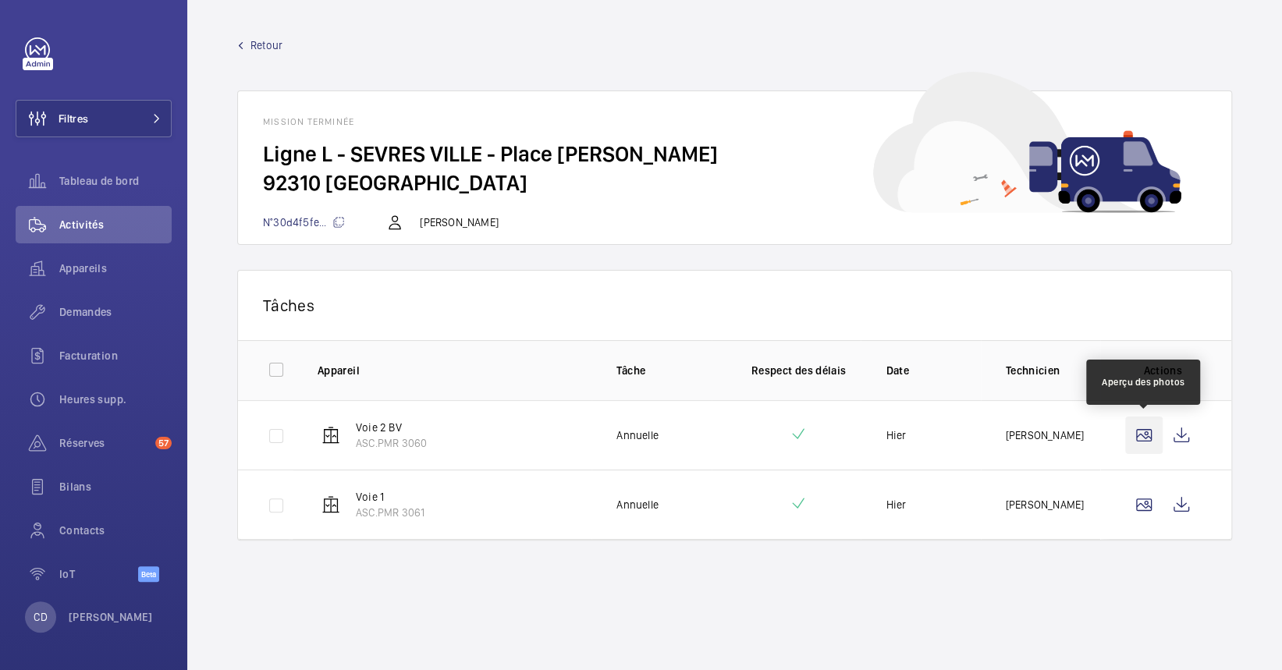
click at [1143, 435] on wm-front-icon-button at bounding box center [1143, 435] width 37 height 37
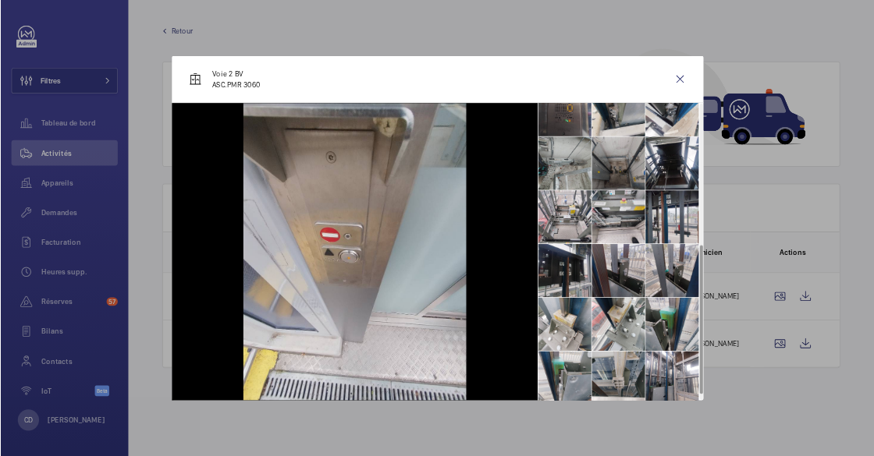
scroll to position [431, 0]
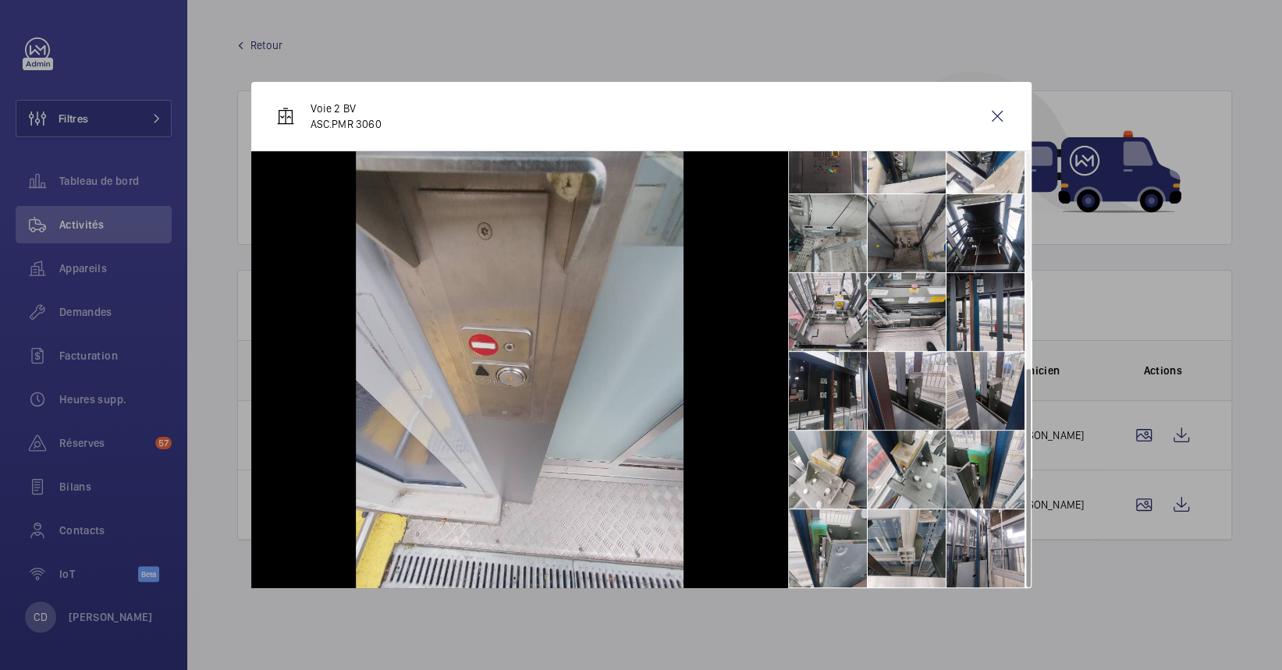
click at [1118, 556] on div at bounding box center [641, 335] width 1282 height 670
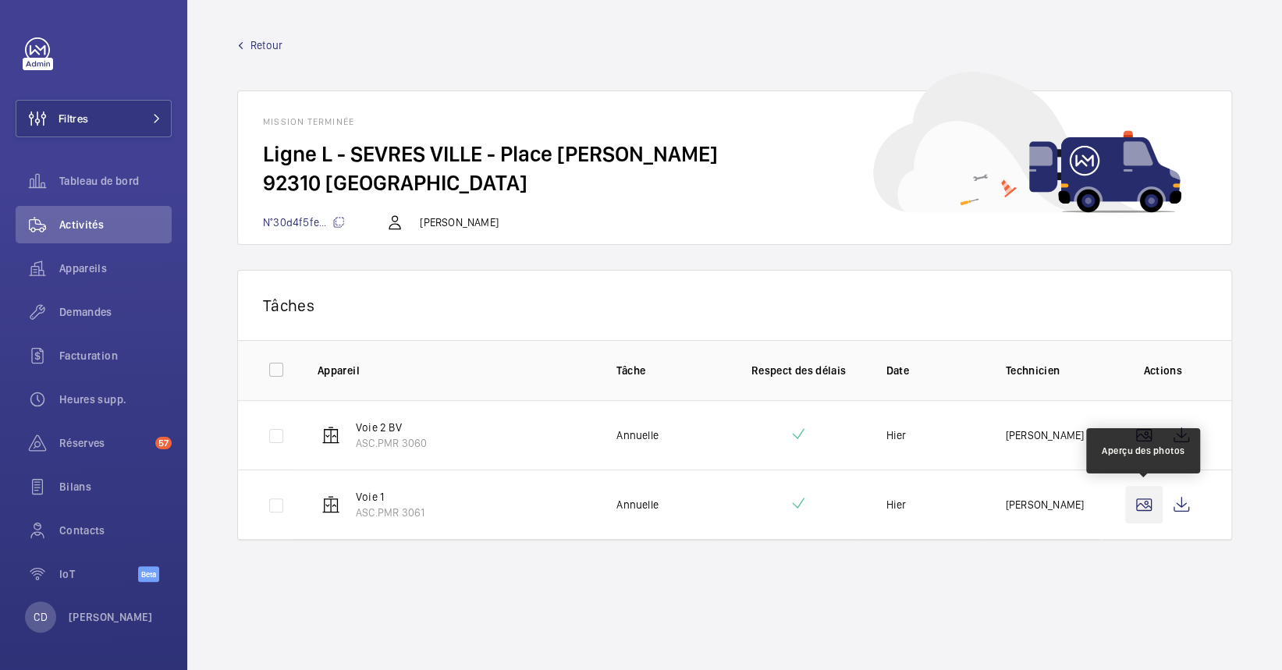
click at [1148, 496] on wm-front-icon-button at bounding box center [1143, 504] width 37 height 37
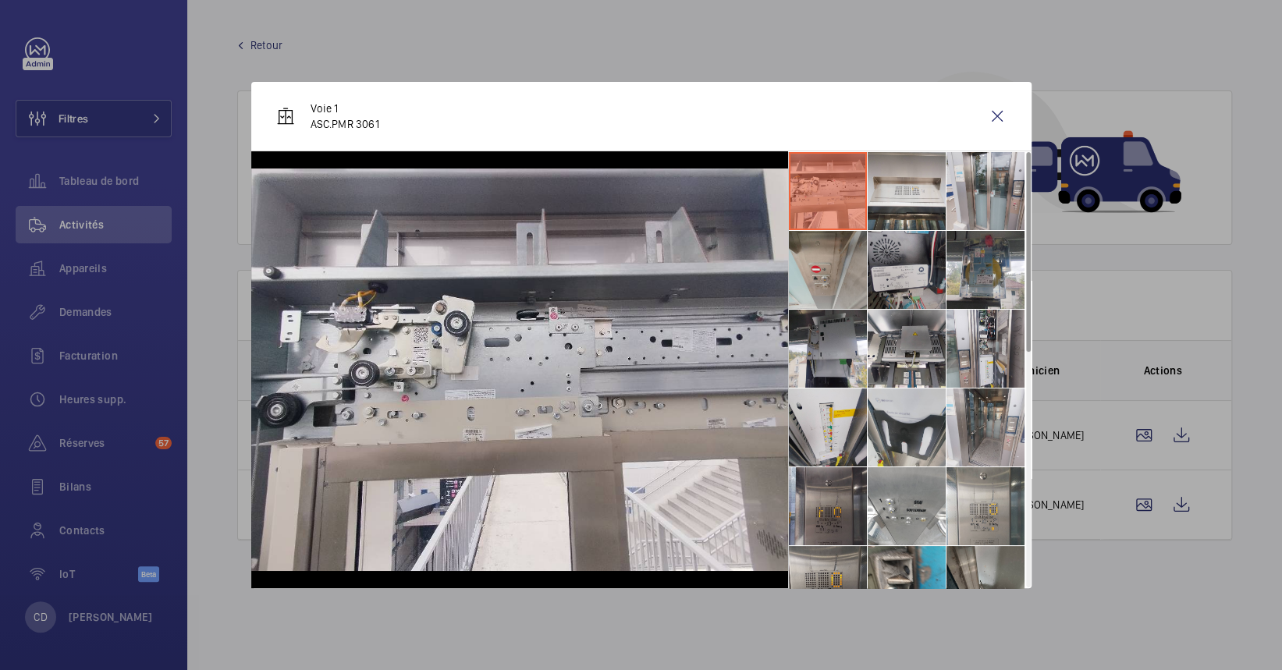
click at [919, 264] on li at bounding box center [907, 270] width 78 height 78
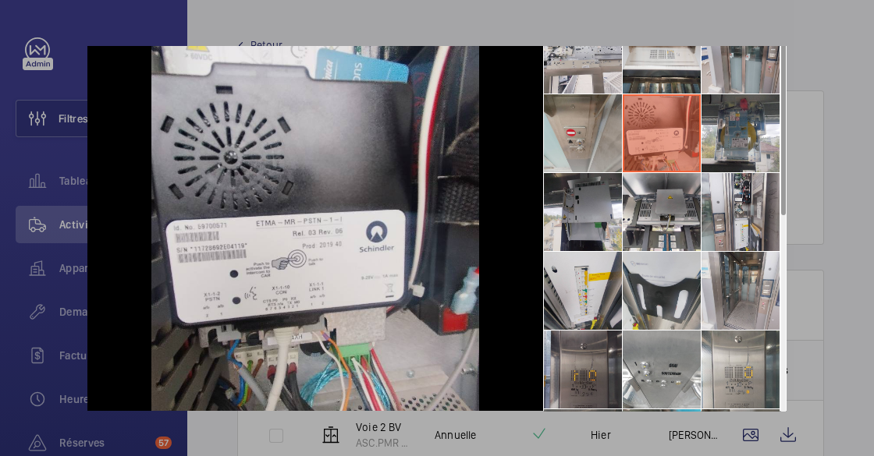
scroll to position [69, 0]
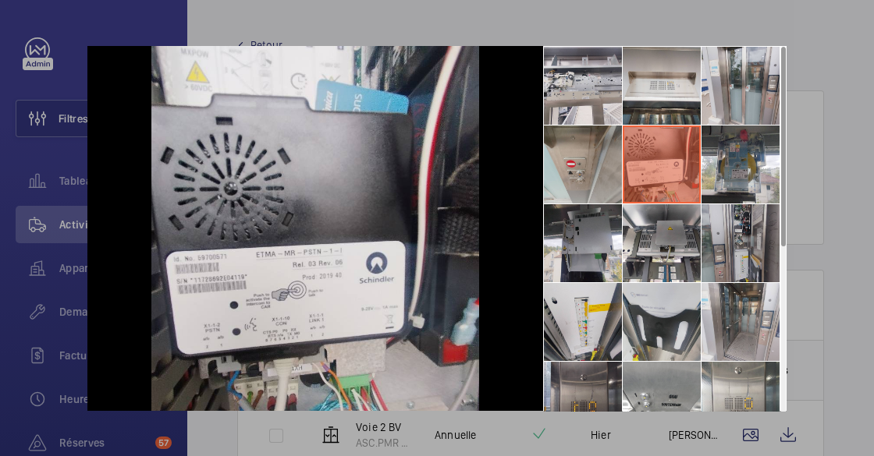
click at [747, 252] on li at bounding box center [740, 243] width 78 height 78
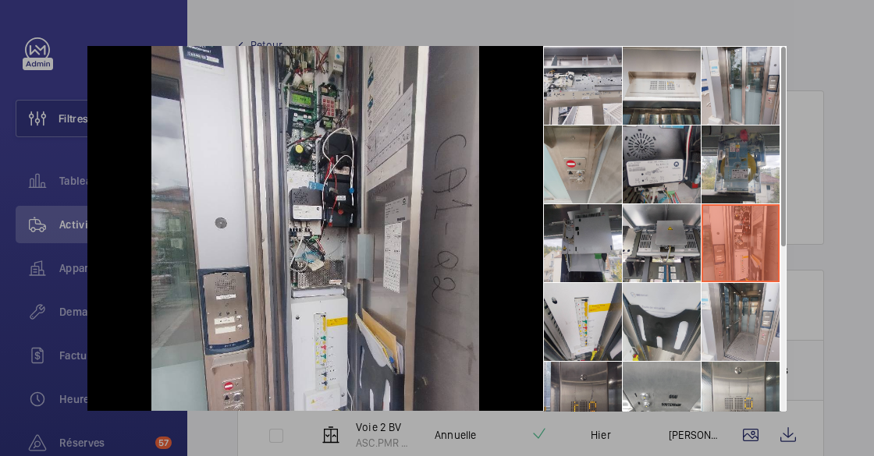
click at [659, 170] on li at bounding box center [662, 165] width 78 height 78
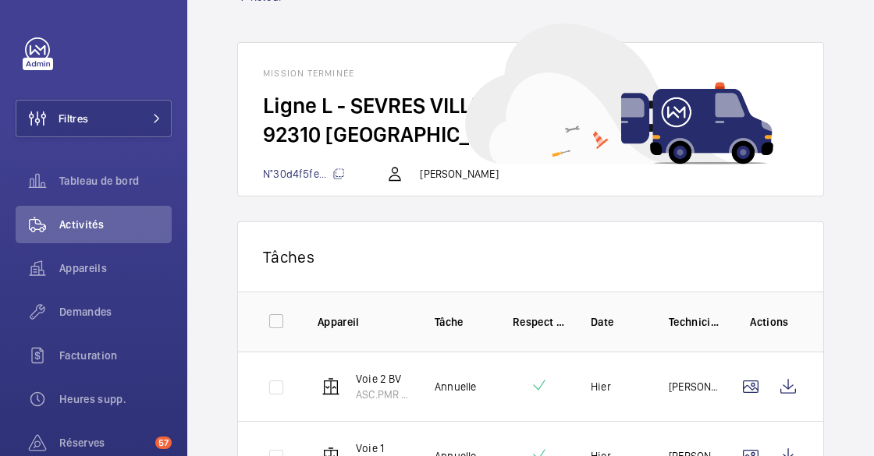
scroll to position [144, 0]
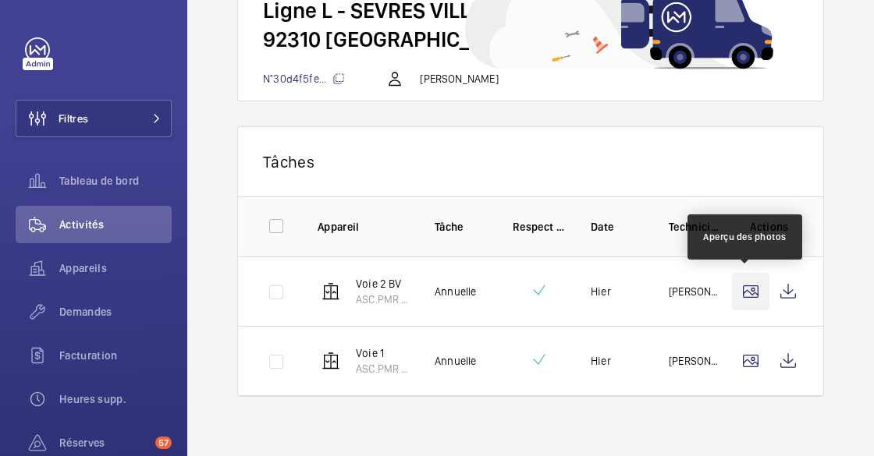
click at [737, 300] on wm-front-icon-button at bounding box center [750, 291] width 37 height 37
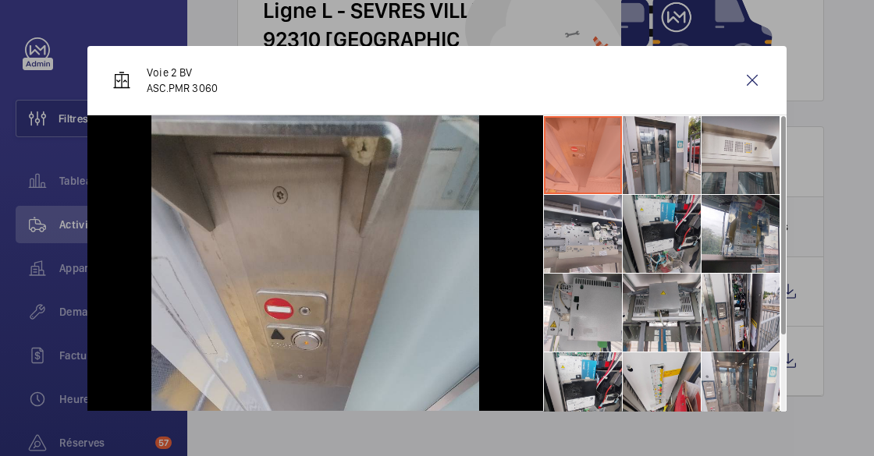
click at [652, 224] on li at bounding box center [662, 234] width 78 height 78
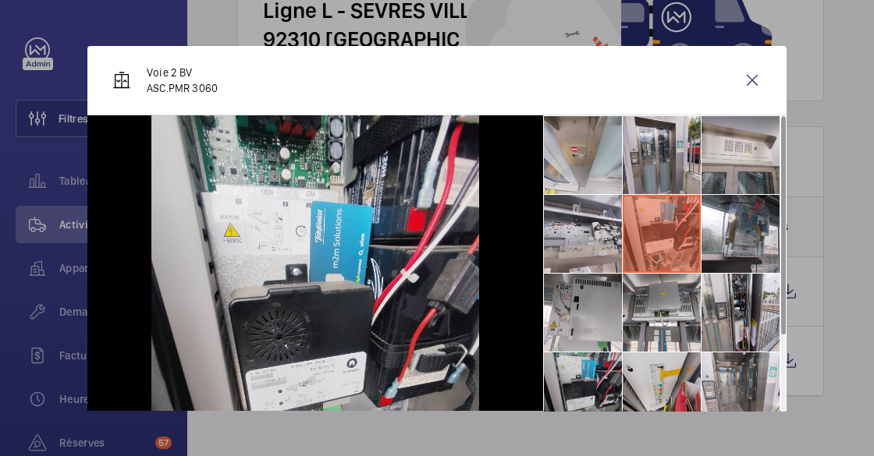
click at [575, 373] on li at bounding box center [583, 392] width 78 height 78
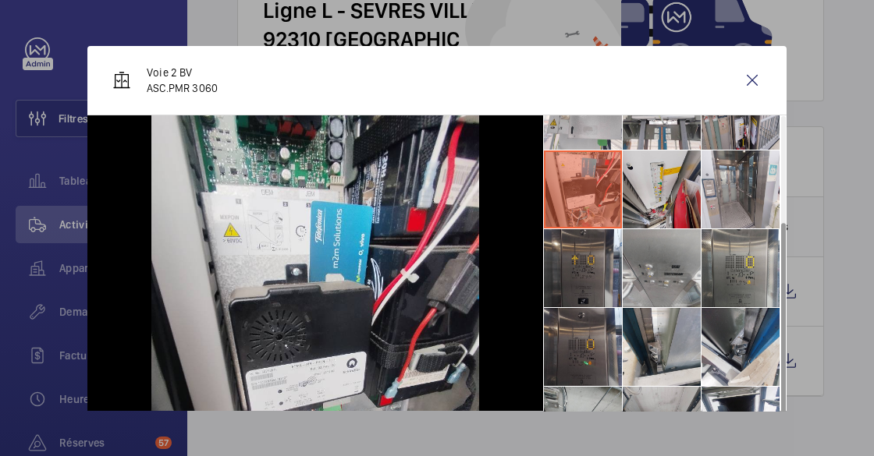
scroll to position [212, 0]
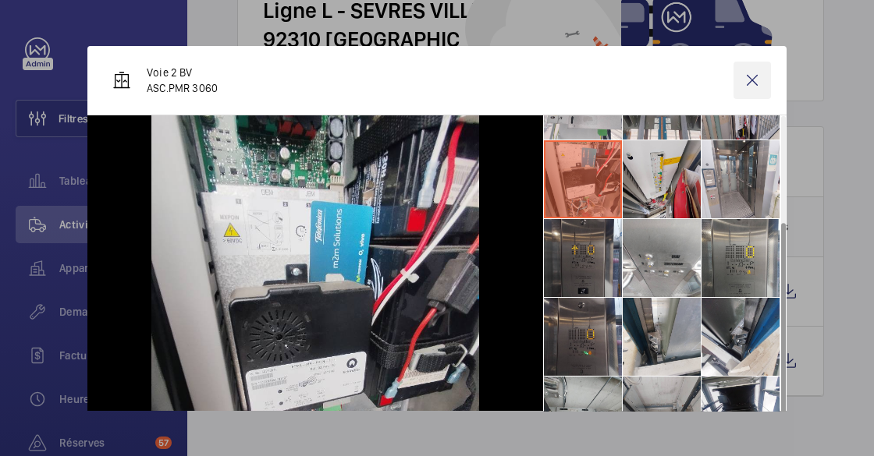
click at [743, 76] on wm-front-icon-button at bounding box center [751, 80] width 37 height 37
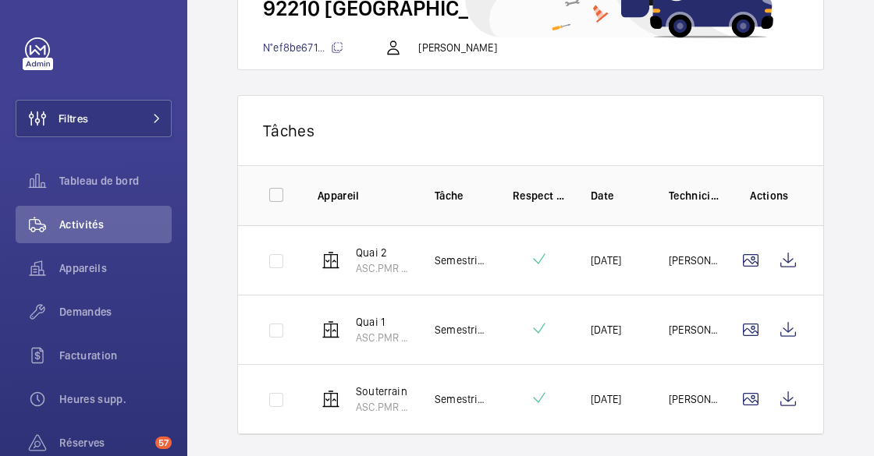
scroll to position [212, 0]
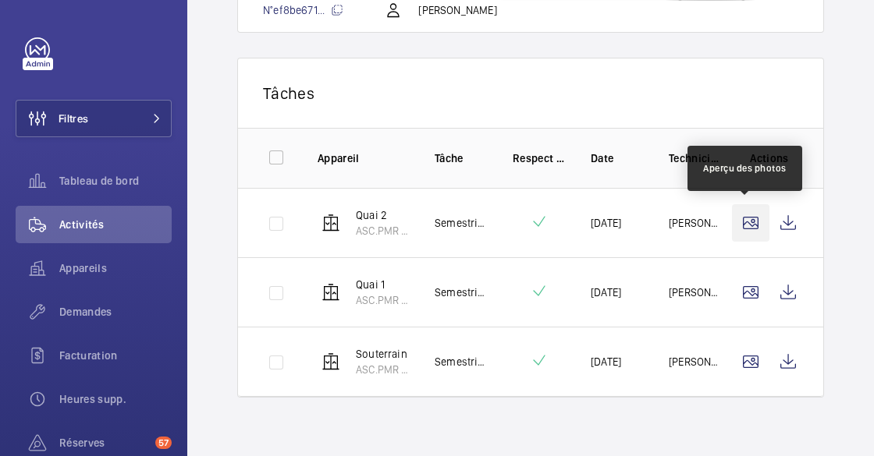
click at [741, 222] on wm-front-icon-button at bounding box center [750, 222] width 37 height 37
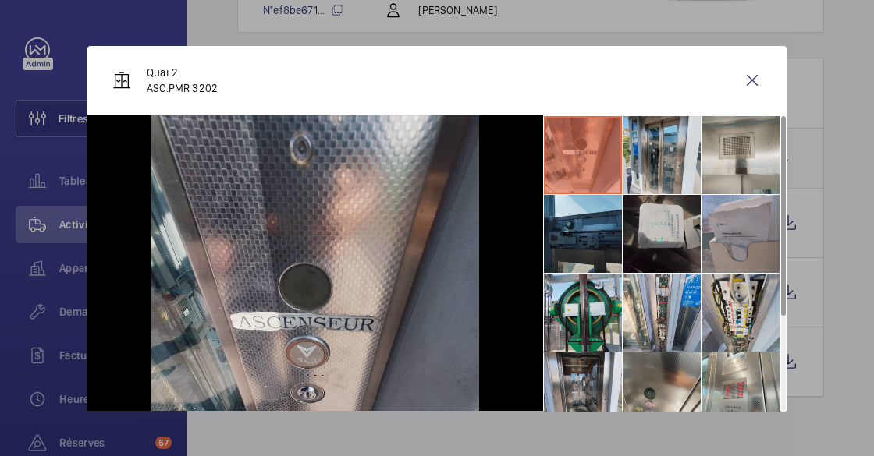
click at [651, 217] on li at bounding box center [662, 234] width 78 height 78
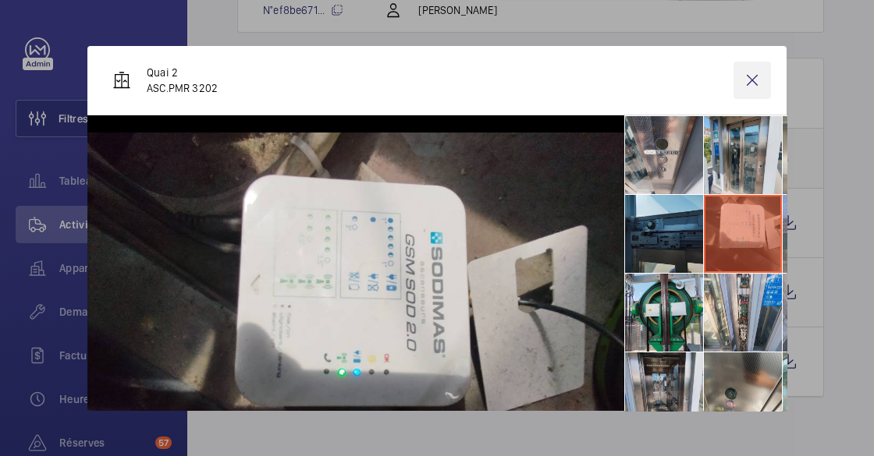
click at [745, 83] on wm-front-icon-button at bounding box center [751, 80] width 37 height 37
